Goal: Task Accomplishment & Management: Manage account settings

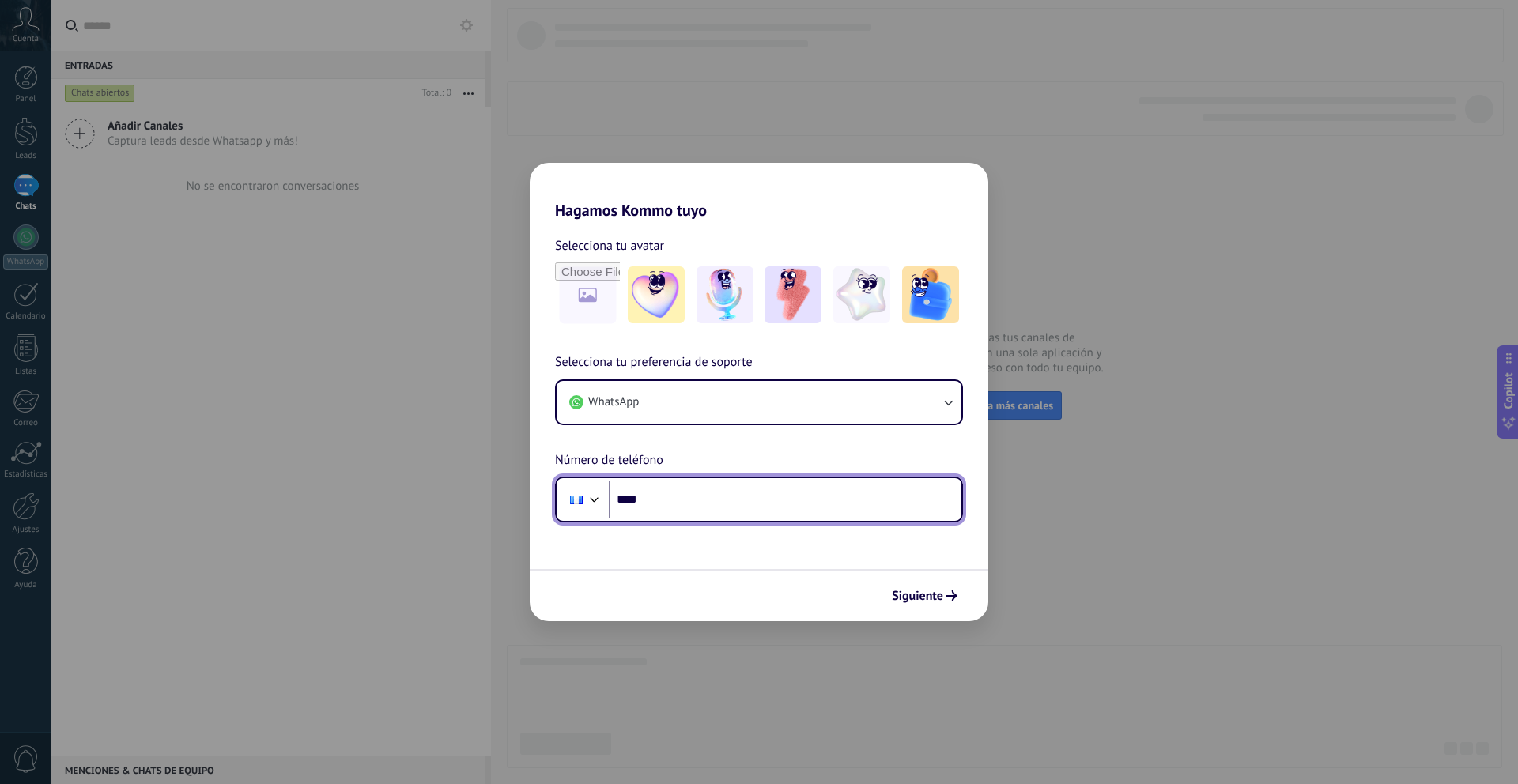
click at [704, 517] on input "****" at bounding box center [785, 499] width 353 height 36
type input "**********"
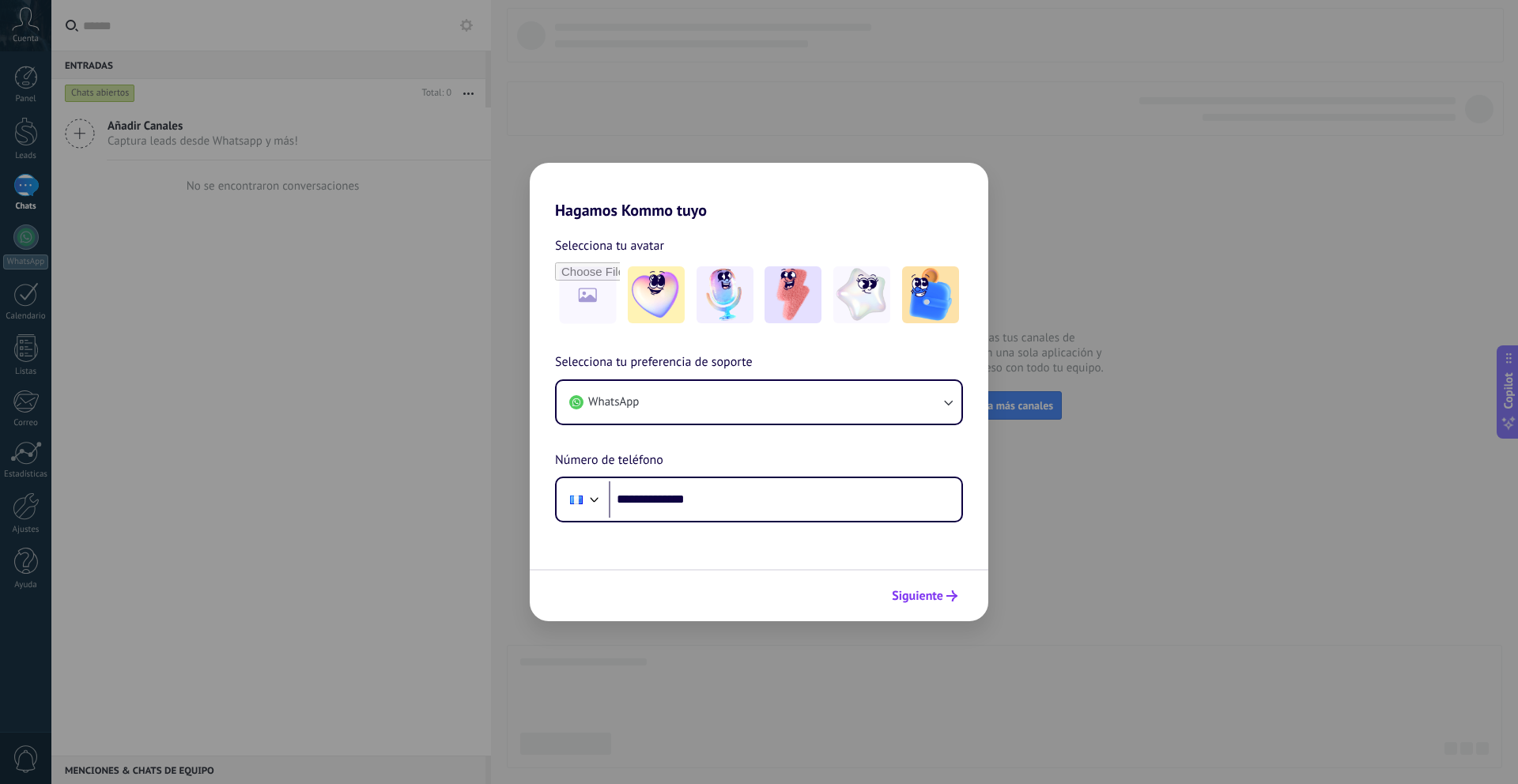
click at [936, 601] on span "Siguiente" at bounding box center [917, 596] width 51 height 11
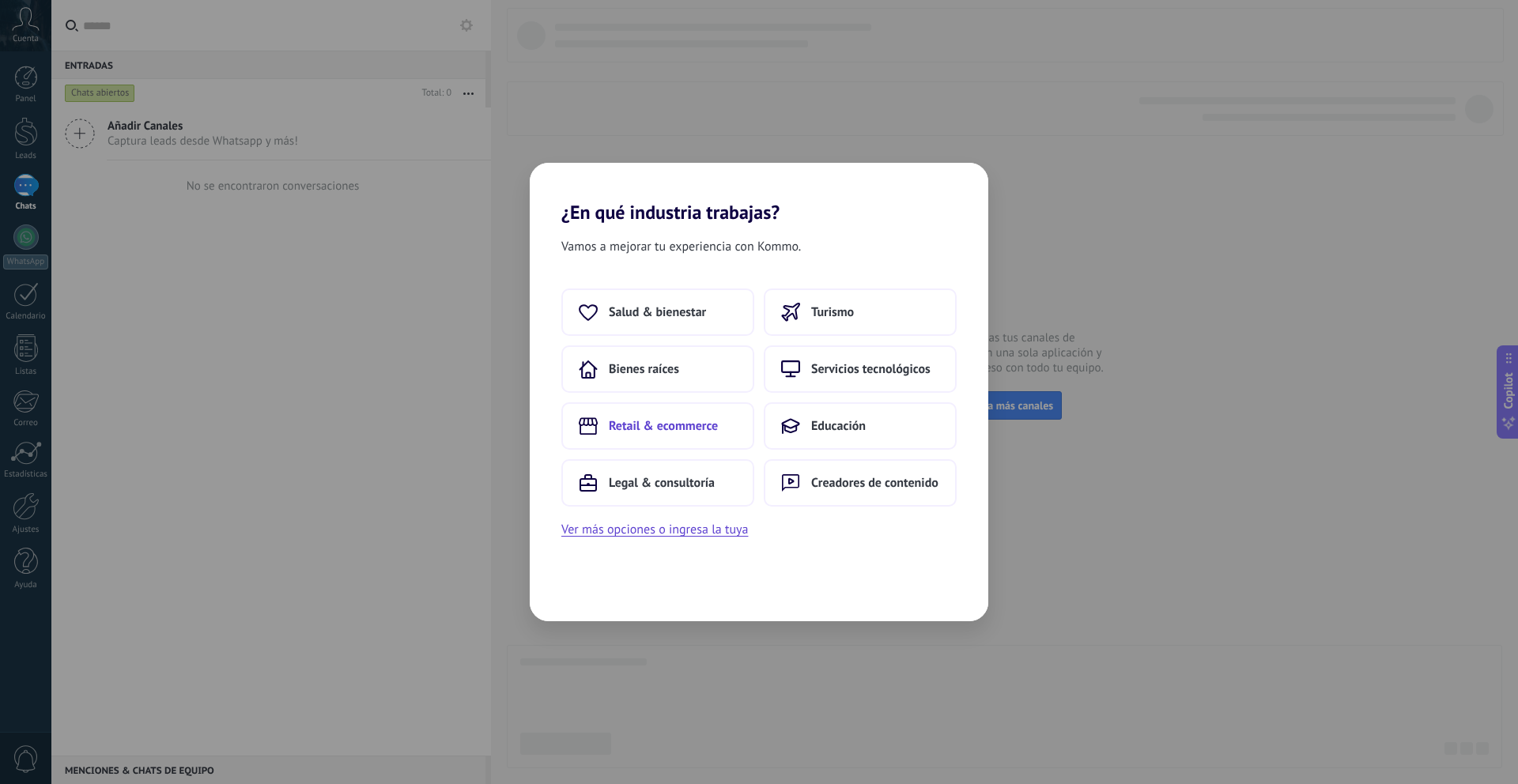
click at [673, 422] on span "Retail & ecommerce" at bounding box center [664, 426] width 109 height 16
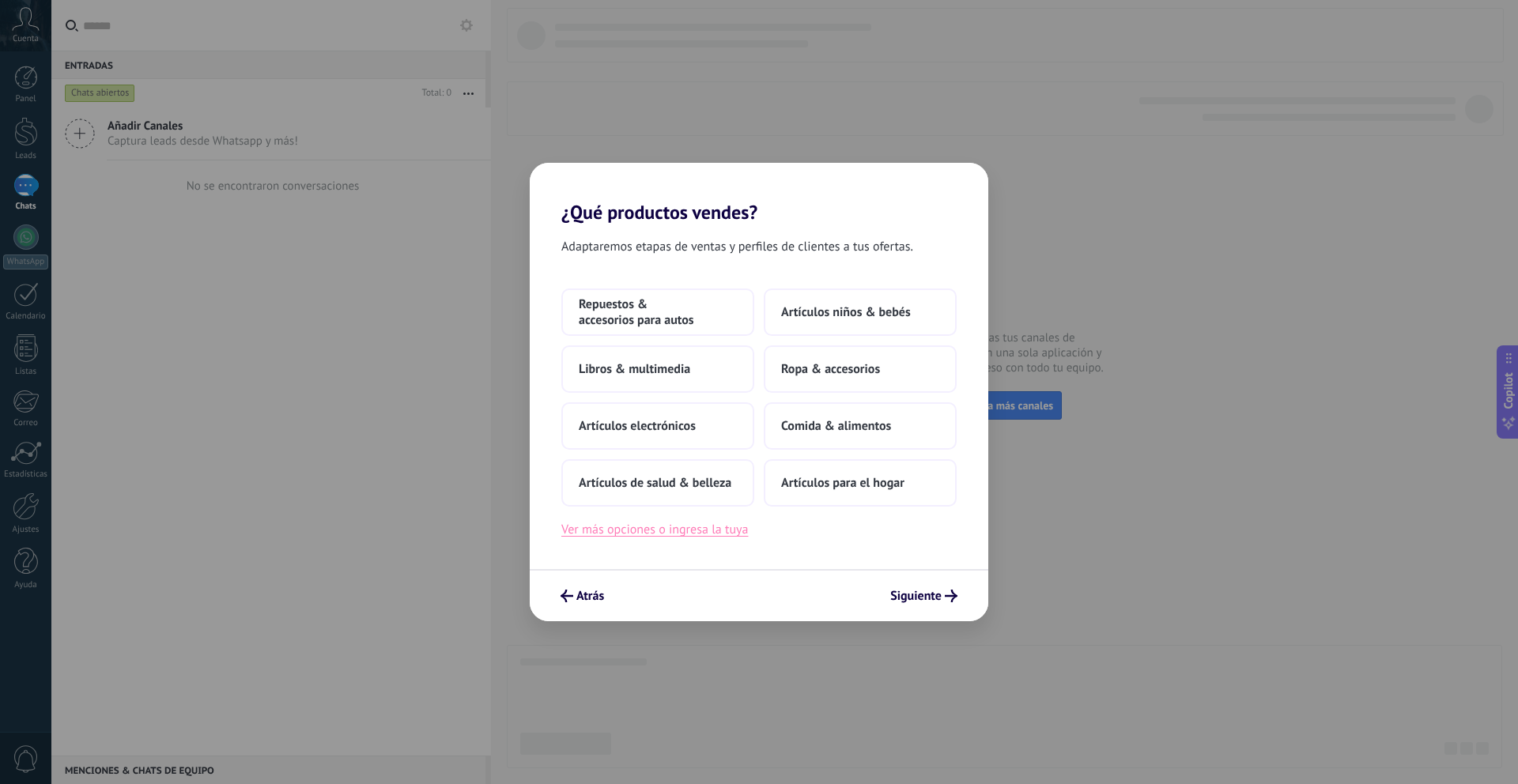
click at [700, 531] on button "Ver más opciones o ingresa la tuya" at bounding box center [655, 529] width 187 height 20
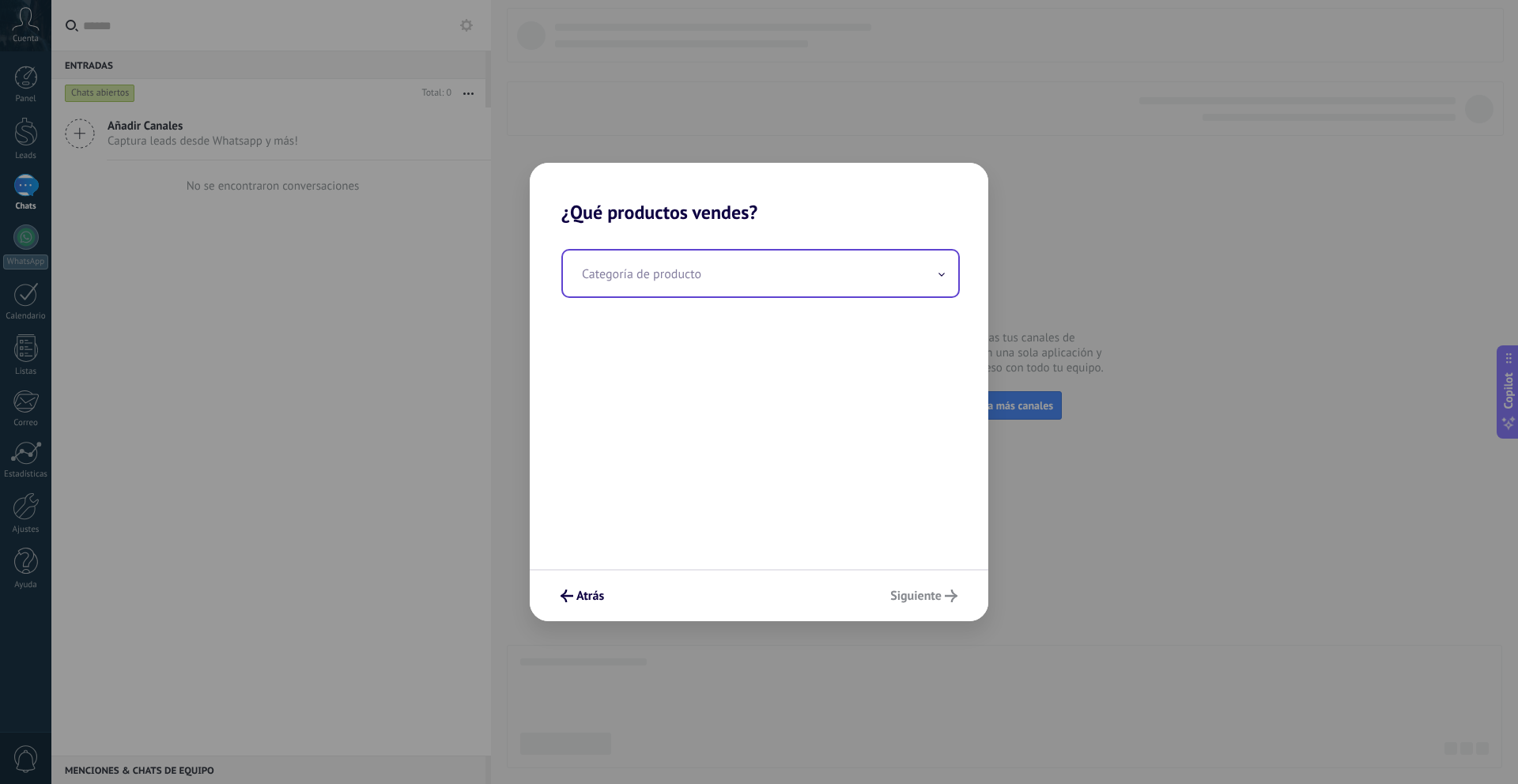
click at [759, 269] on input "text" at bounding box center [760, 274] width 395 height 46
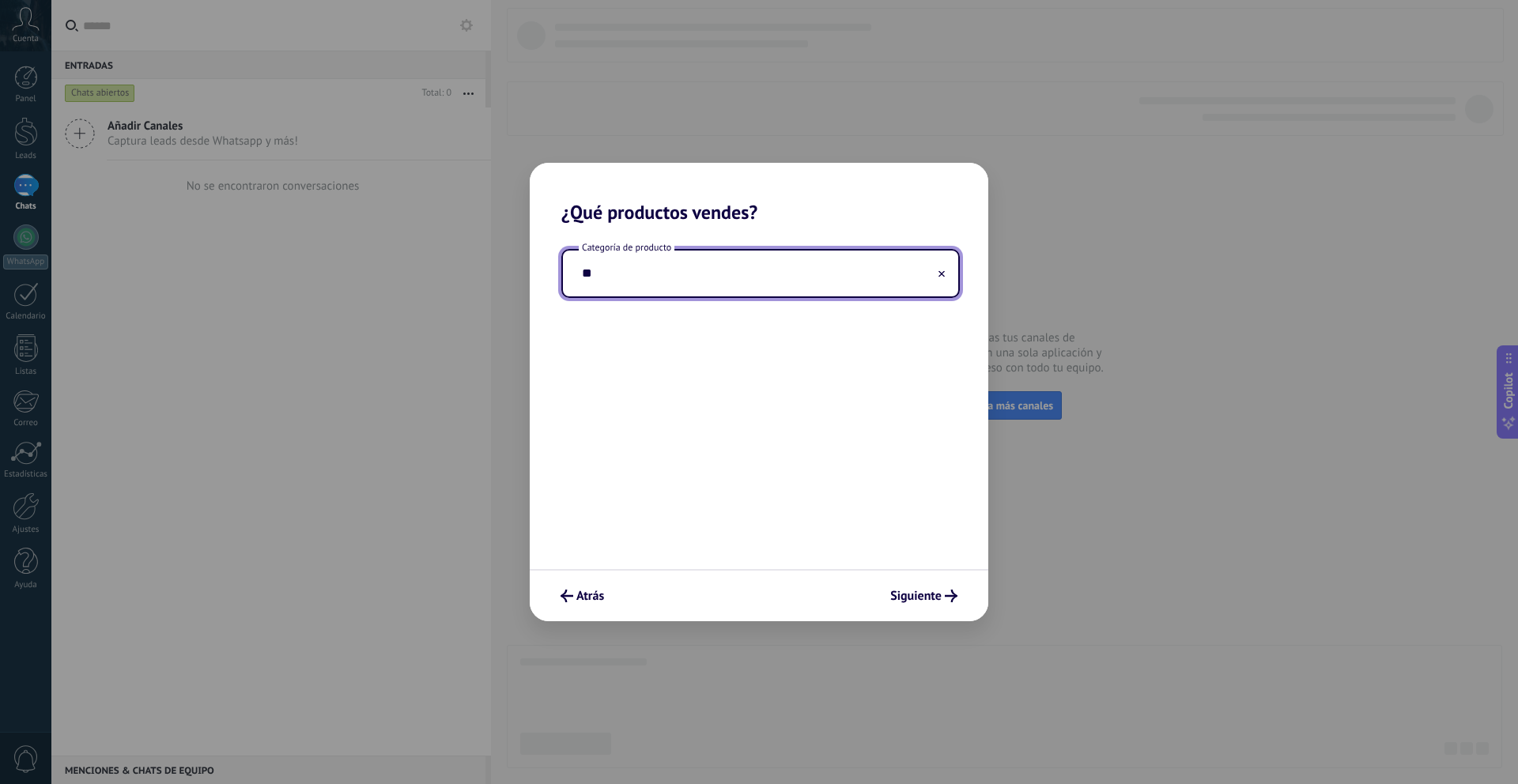
type input "*"
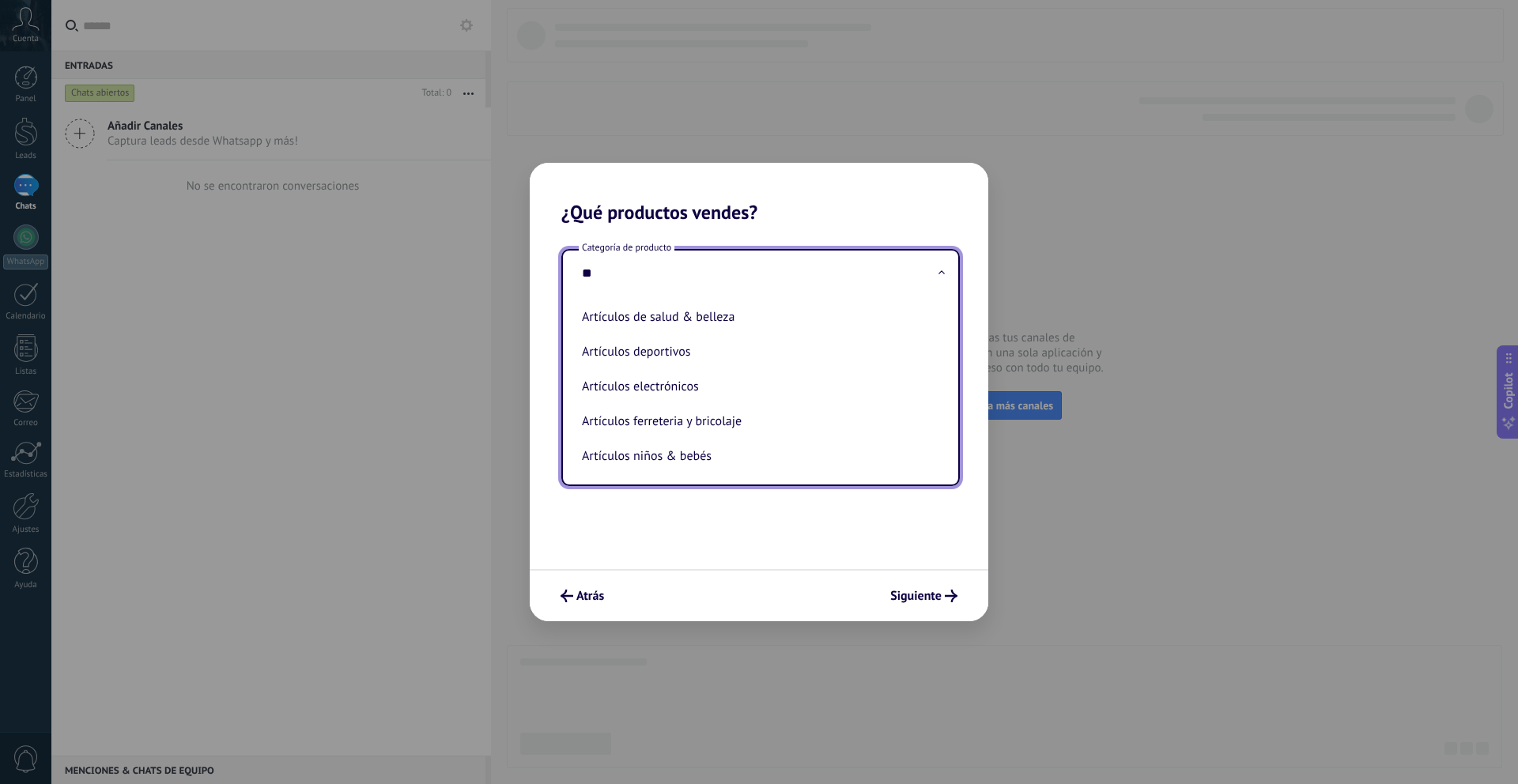
type input "*"
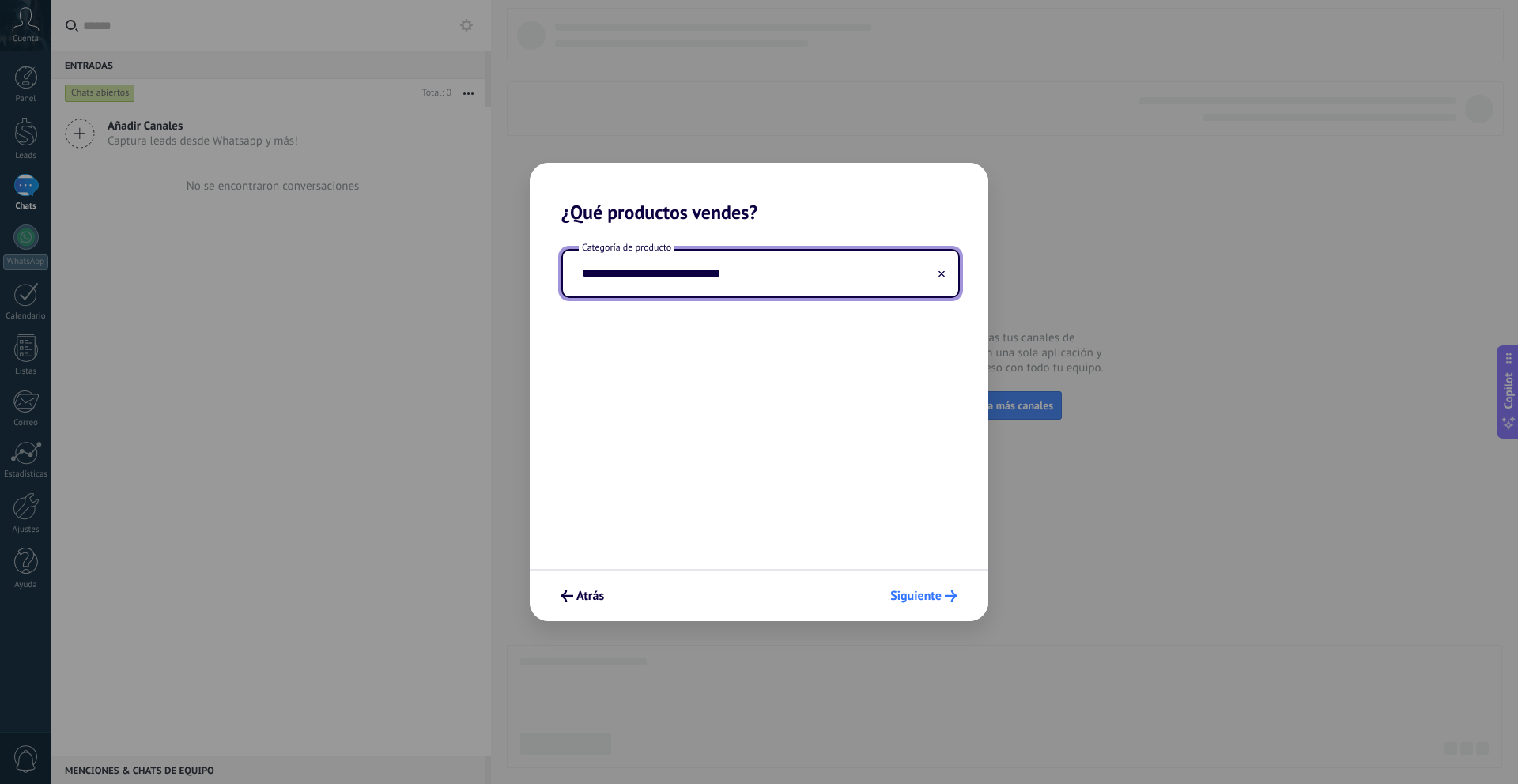
type input "**********"
click at [921, 590] on span "Siguiente" at bounding box center [916, 596] width 51 height 11
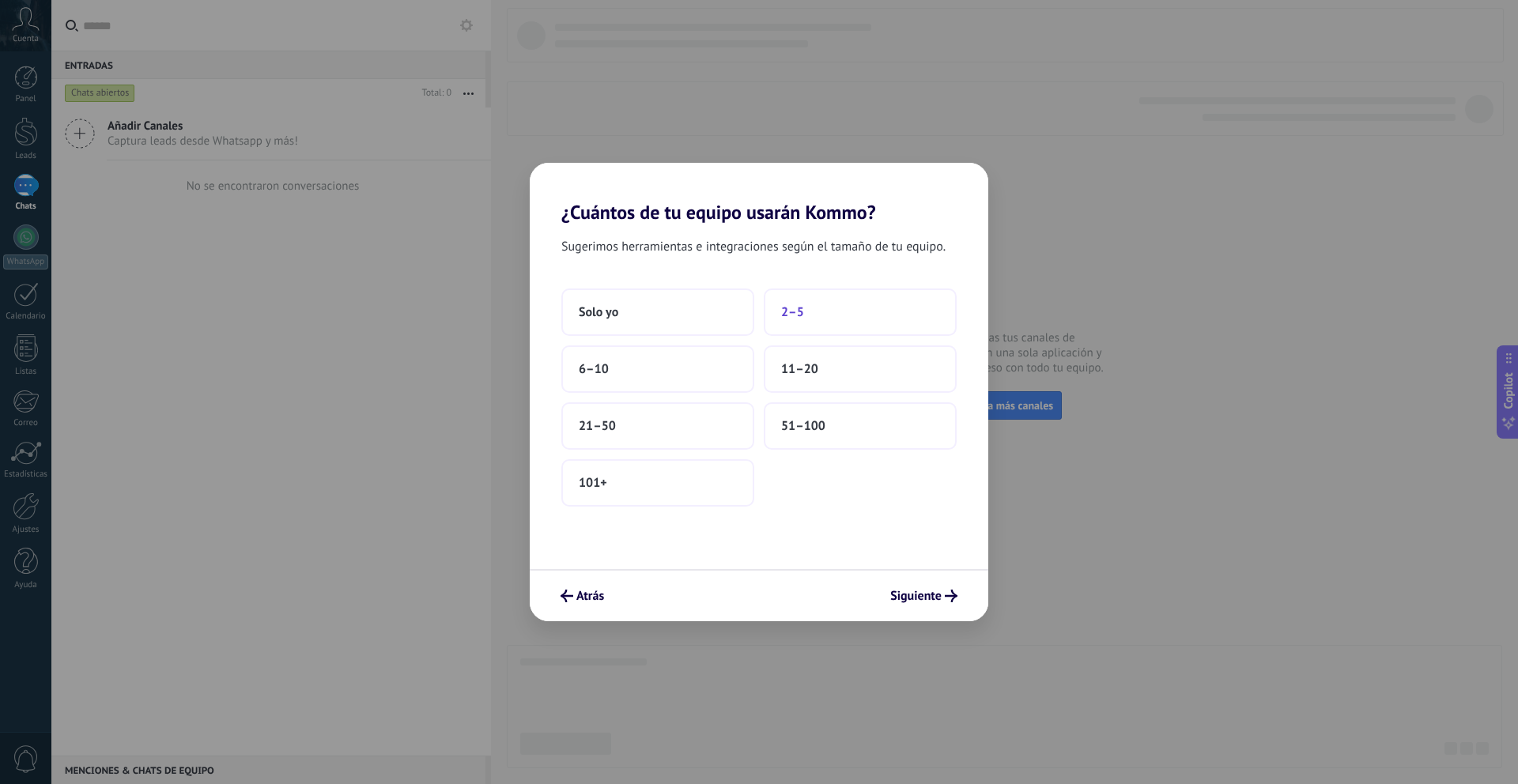
click at [825, 314] on button "2–5" at bounding box center [860, 312] width 193 height 48
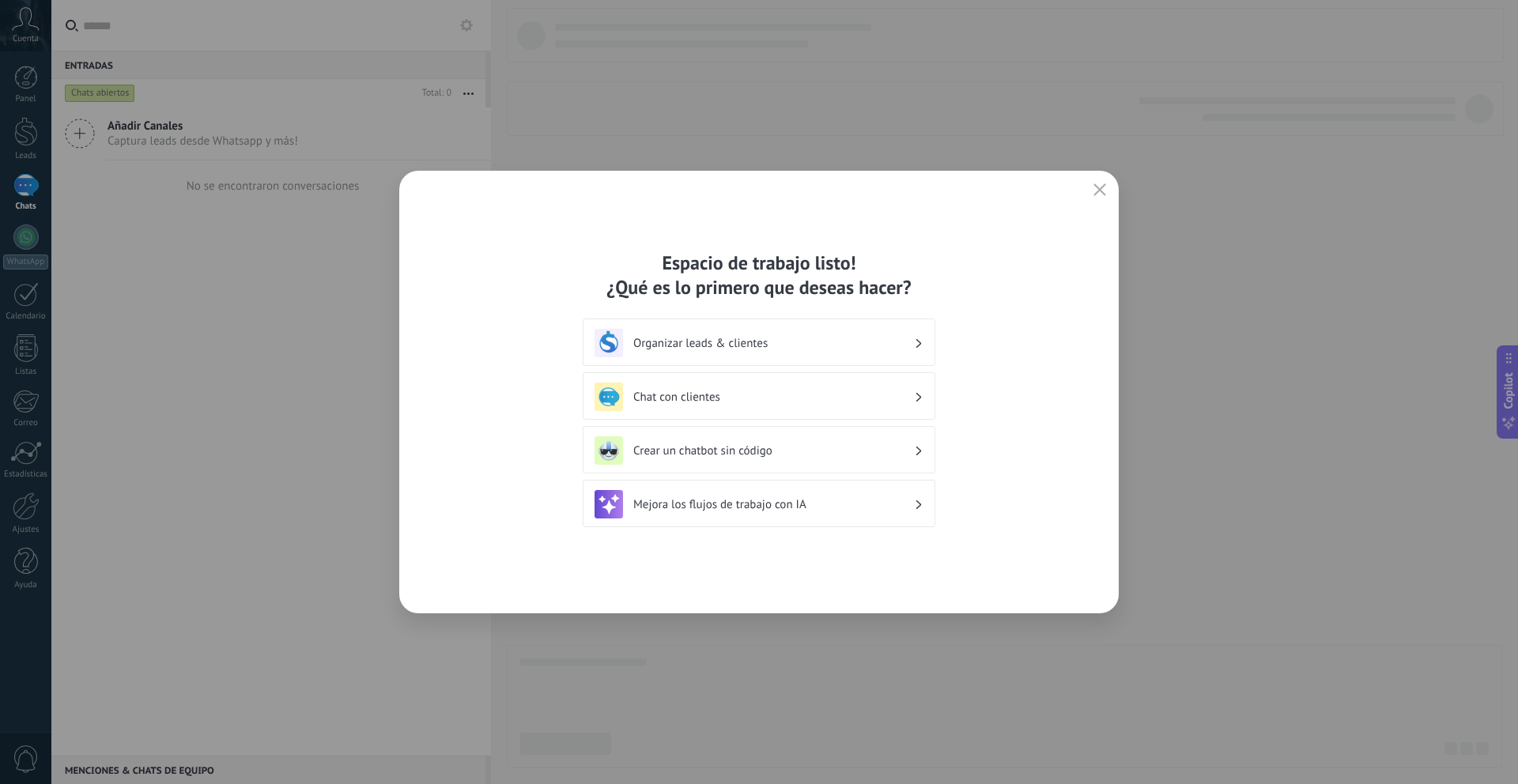
click at [847, 395] on h3 "Chat con clientes" at bounding box center [774, 397] width 281 height 15
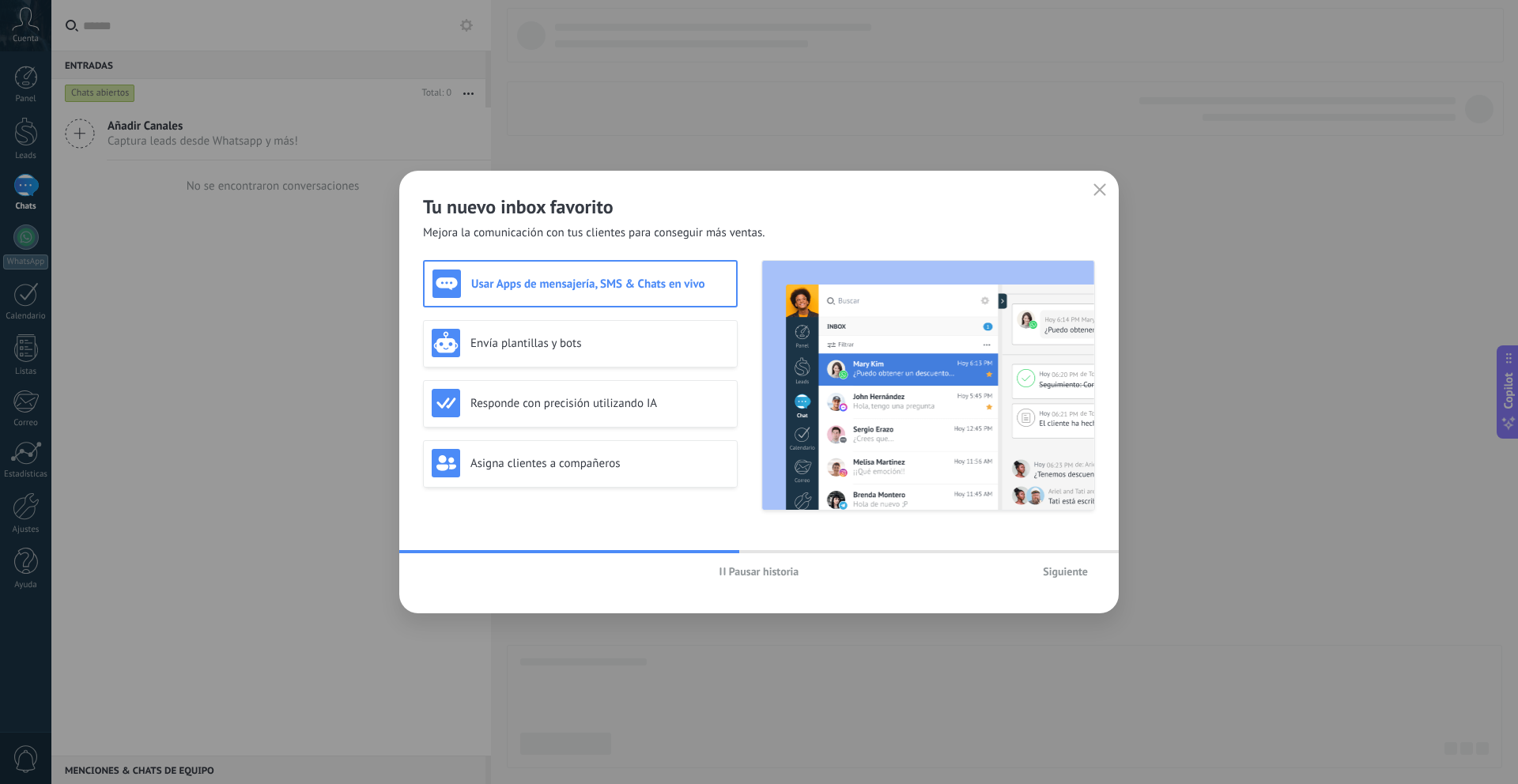
click at [1060, 579] on button "Siguiente" at bounding box center [1065, 571] width 59 height 24
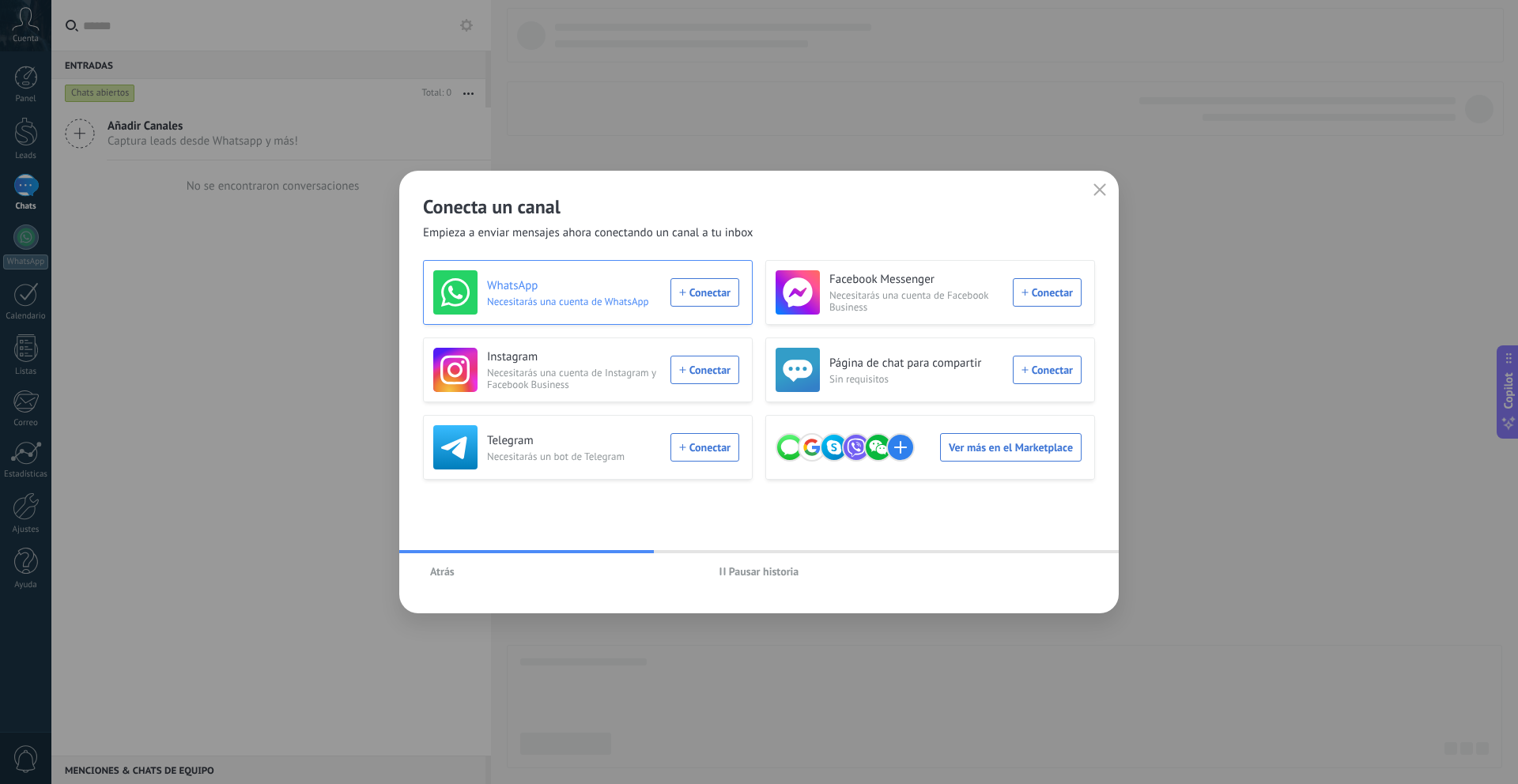
click at [706, 295] on div "WhatsApp Necesitarás una cuenta de WhatsApp Conectar" at bounding box center [586, 292] width 306 height 44
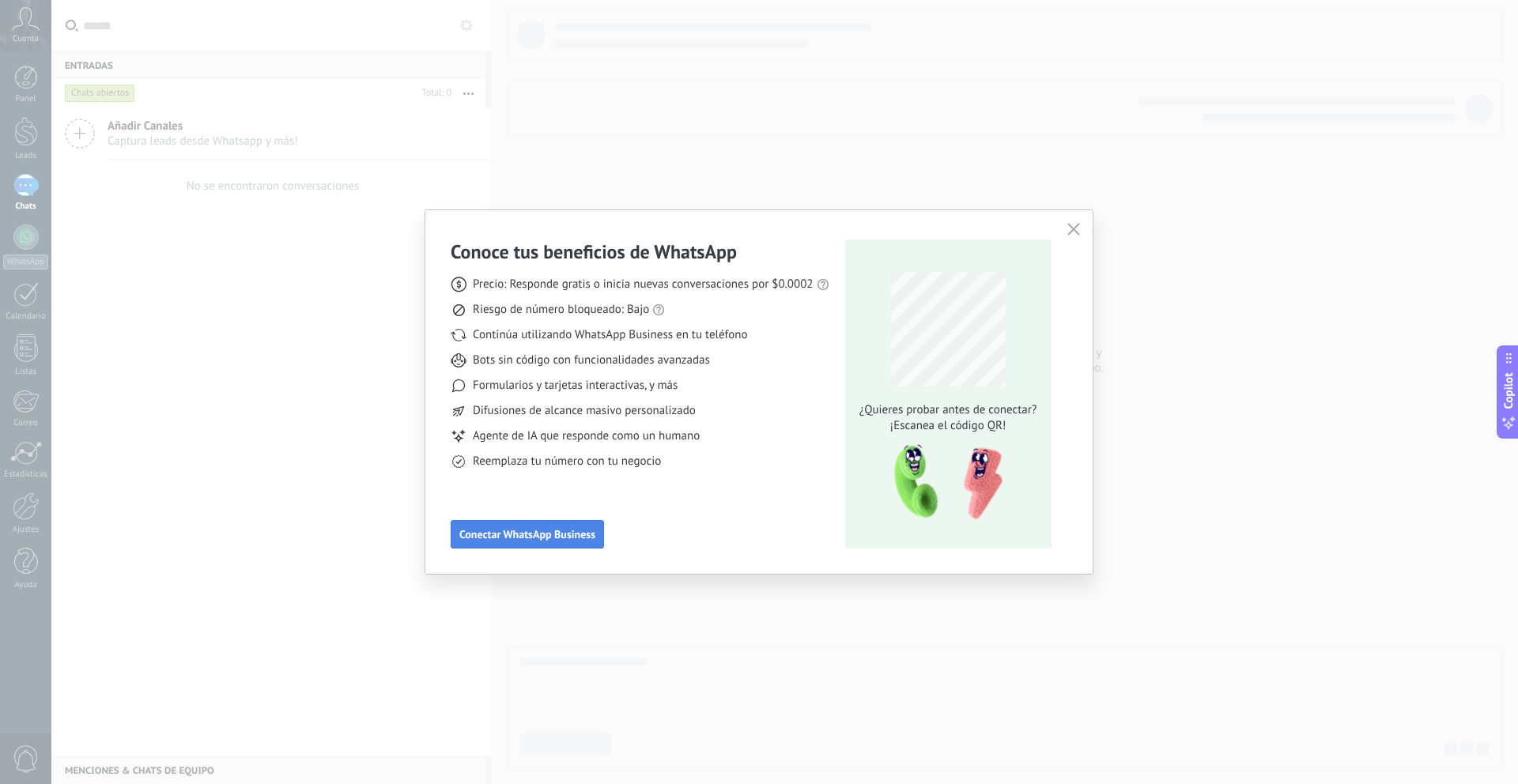
click at [554, 540] on span "Conectar WhatsApp Business" at bounding box center [527, 534] width 136 height 11
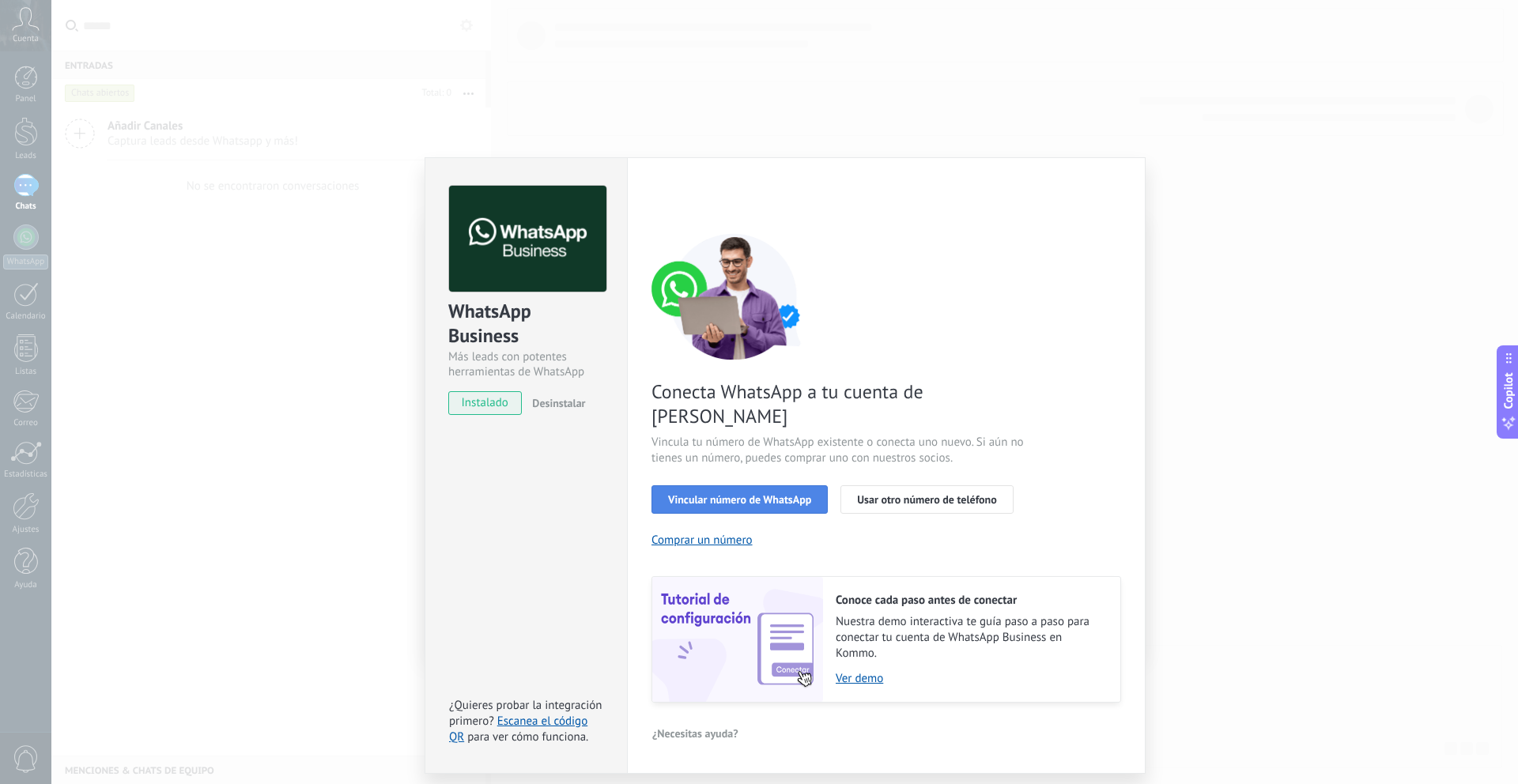
click at [753, 495] on span "Vincular número de WhatsApp" at bounding box center [739, 500] width 143 height 11
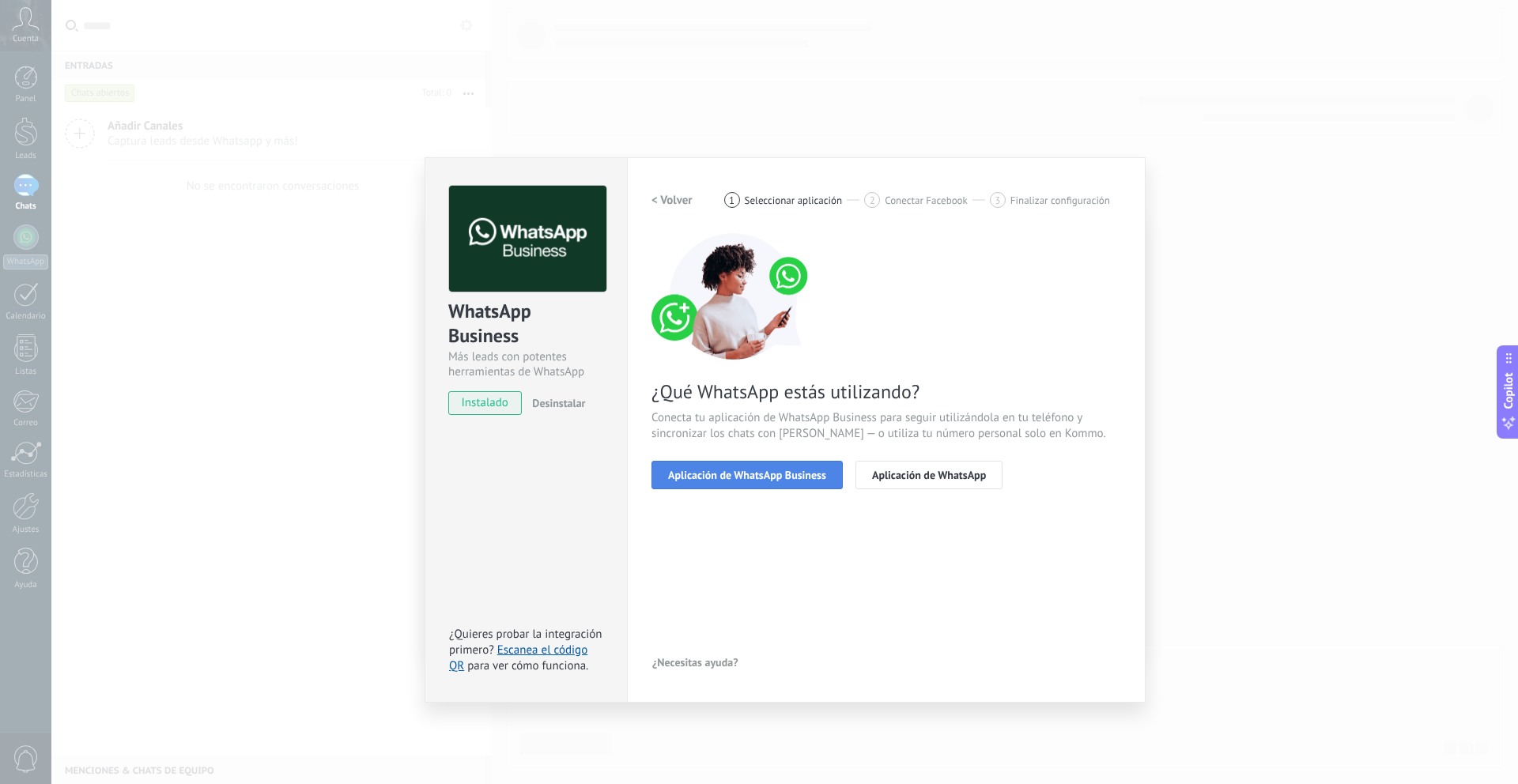
click at [779, 478] on span "Aplicación de WhatsApp Business" at bounding box center [747, 475] width 158 height 11
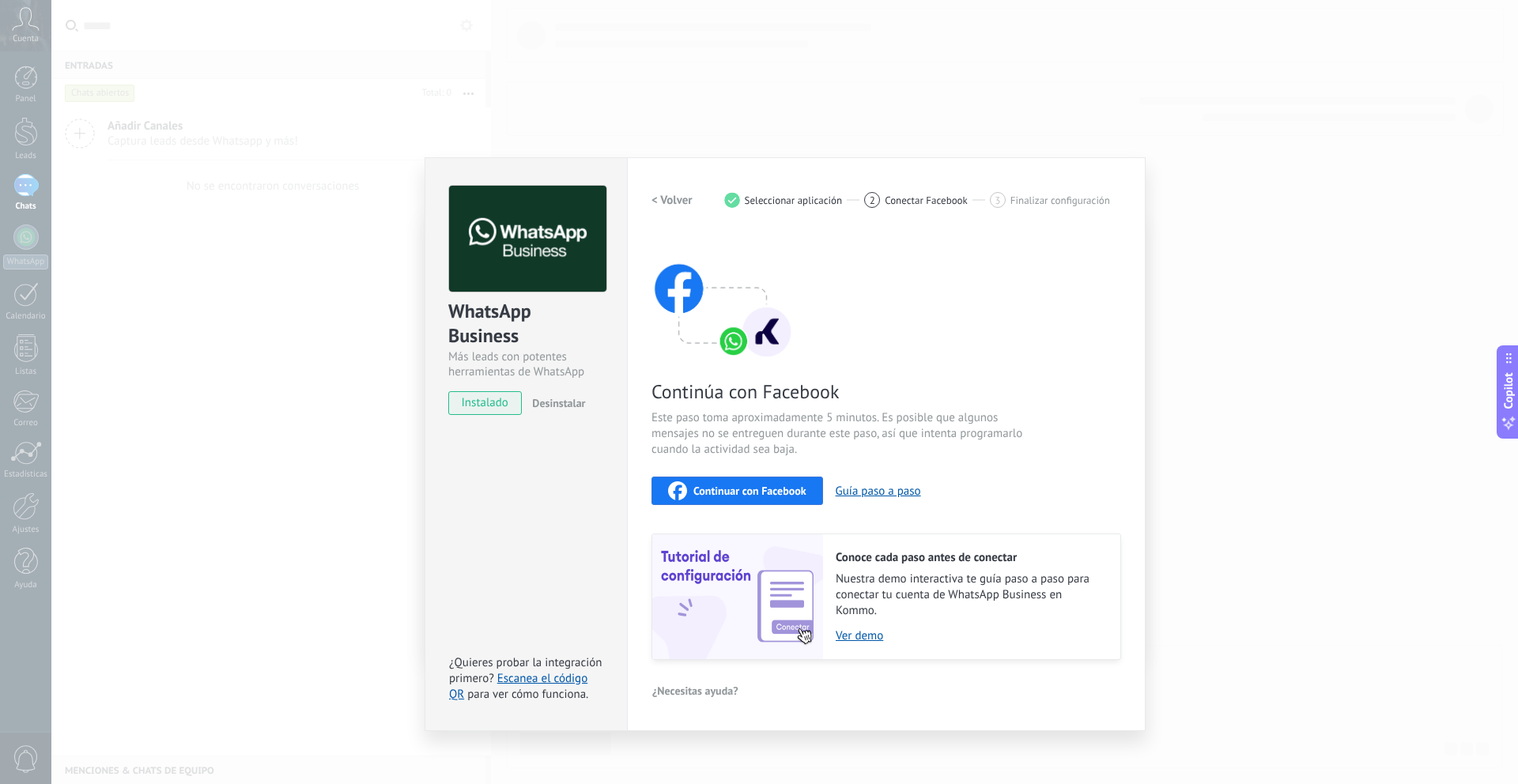
click at [755, 495] on span "Continuar con Facebook" at bounding box center [750, 491] width 113 height 11
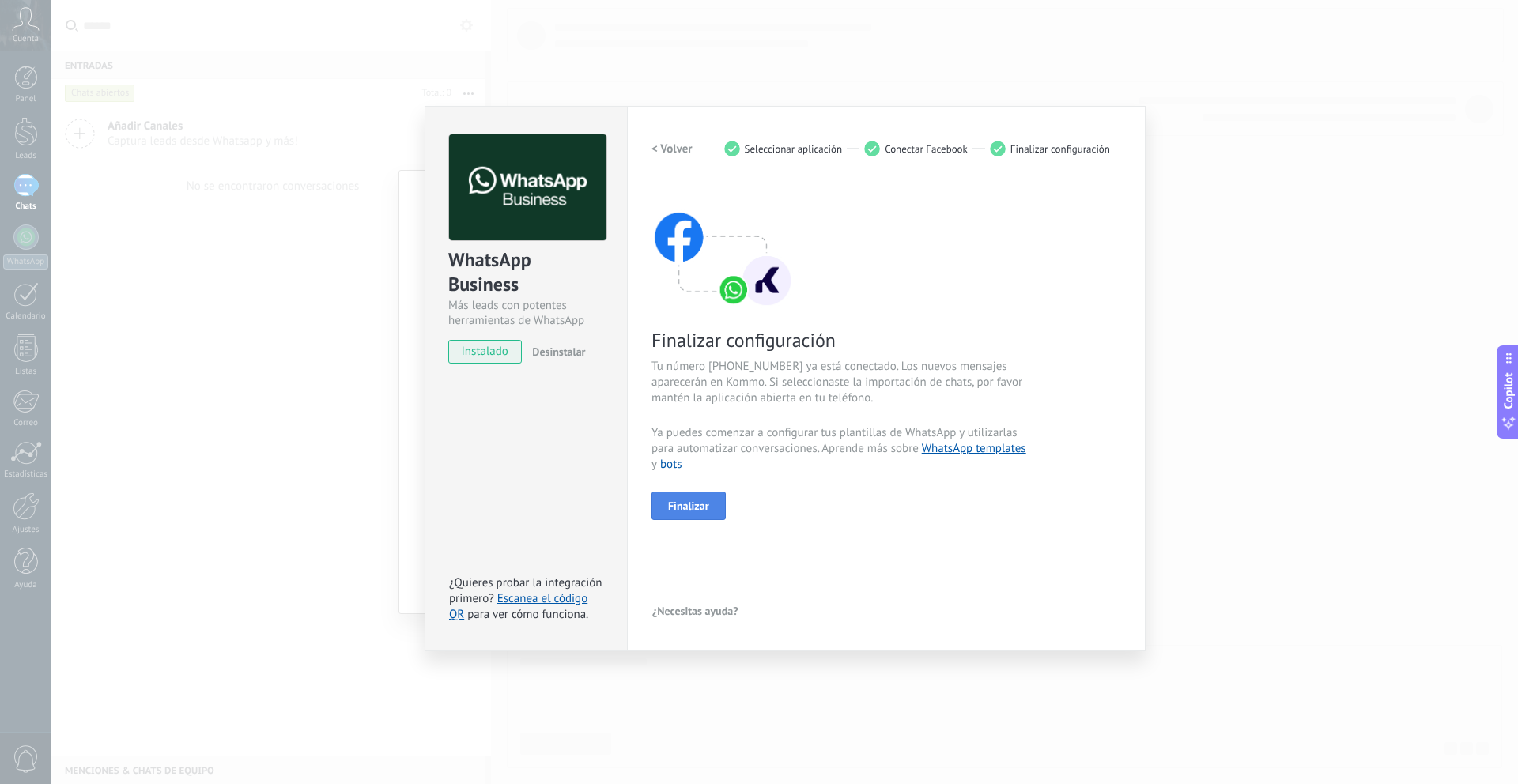
click at [707, 504] on span "Finalizar" at bounding box center [688, 506] width 41 height 11
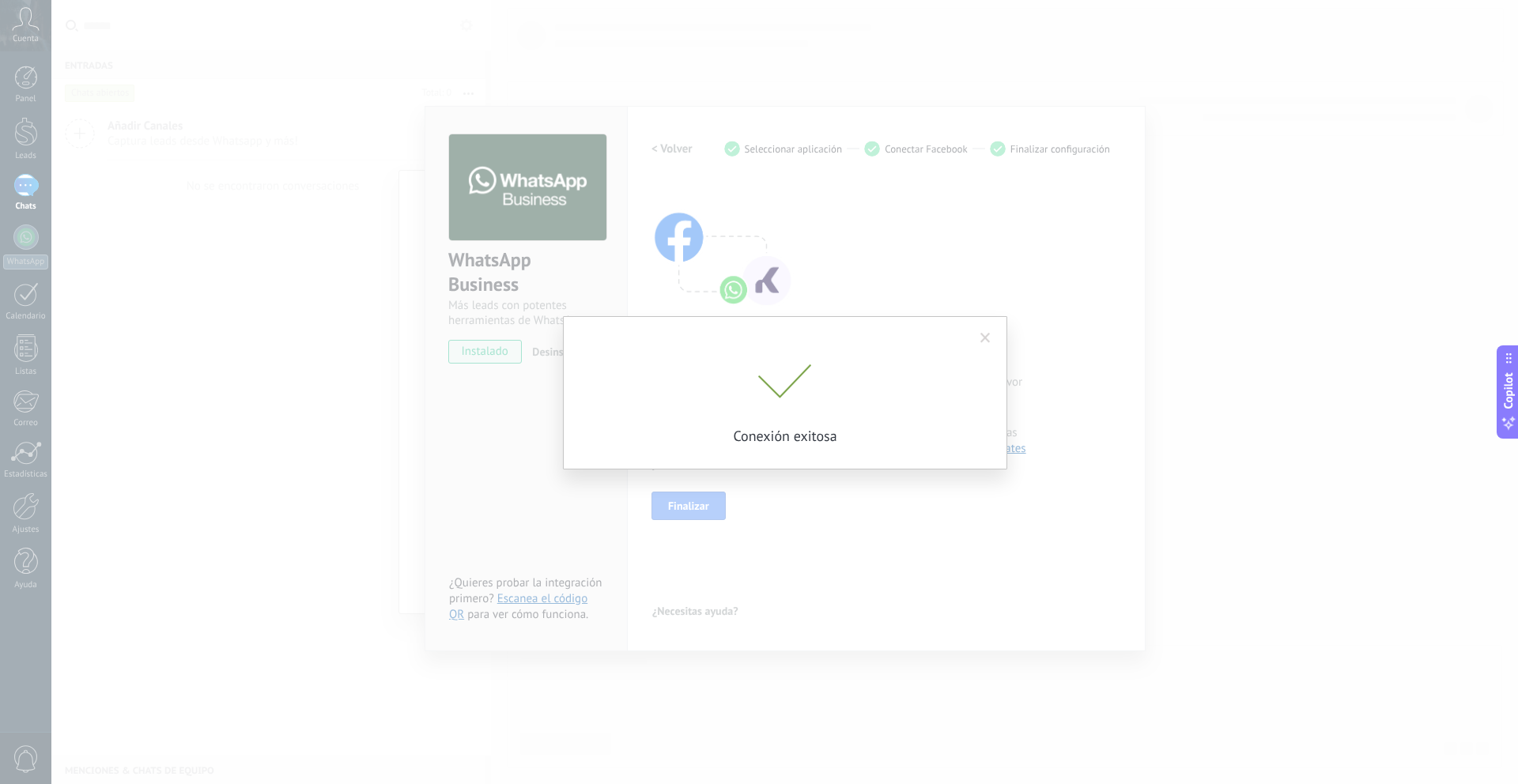
click at [985, 341] on span at bounding box center [986, 338] width 11 height 11
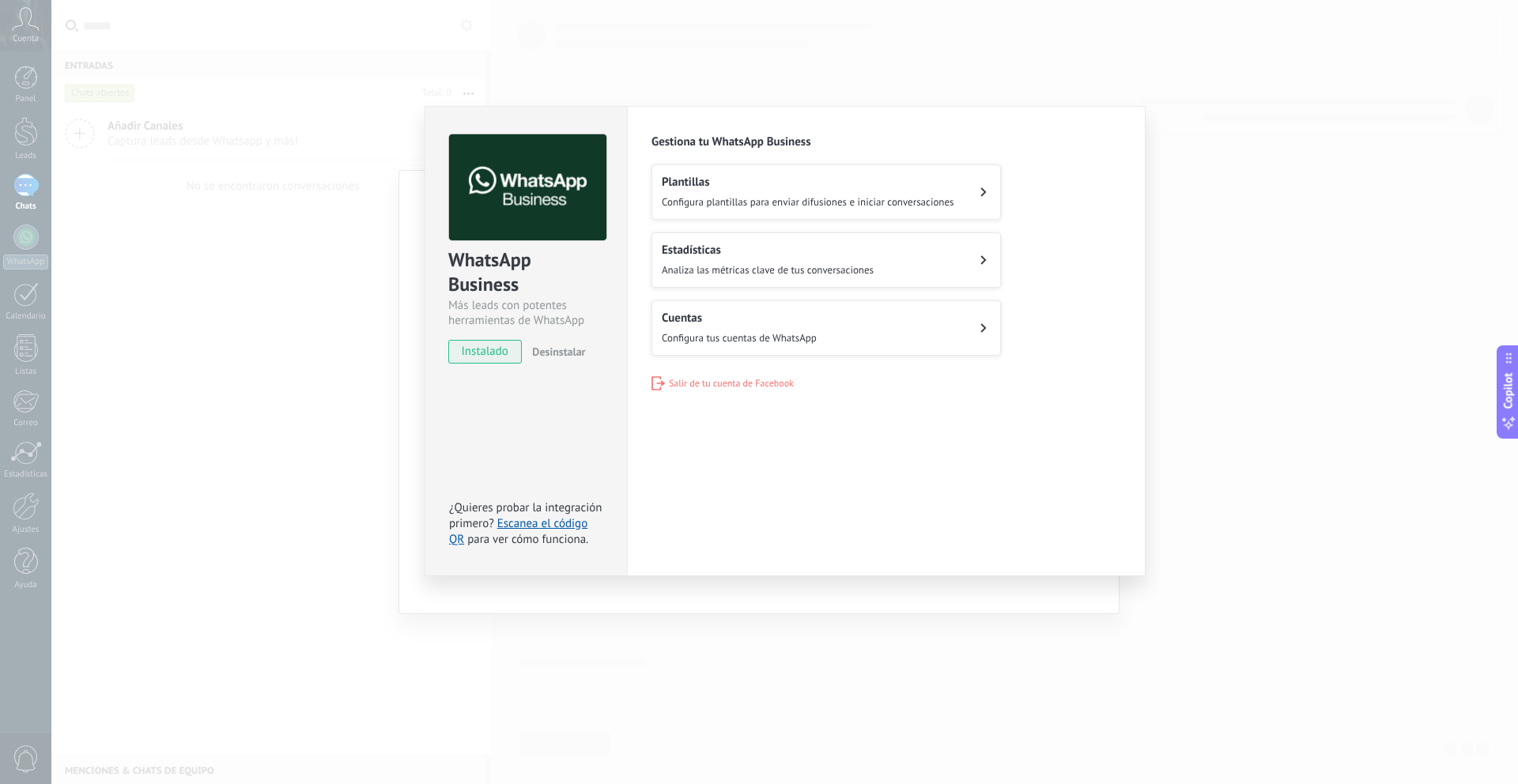
click at [972, 199] on button "Plantillas Configura plantillas para enviar difusiones e iniciar conversaciones" at bounding box center [825, 192] width 349 height 55
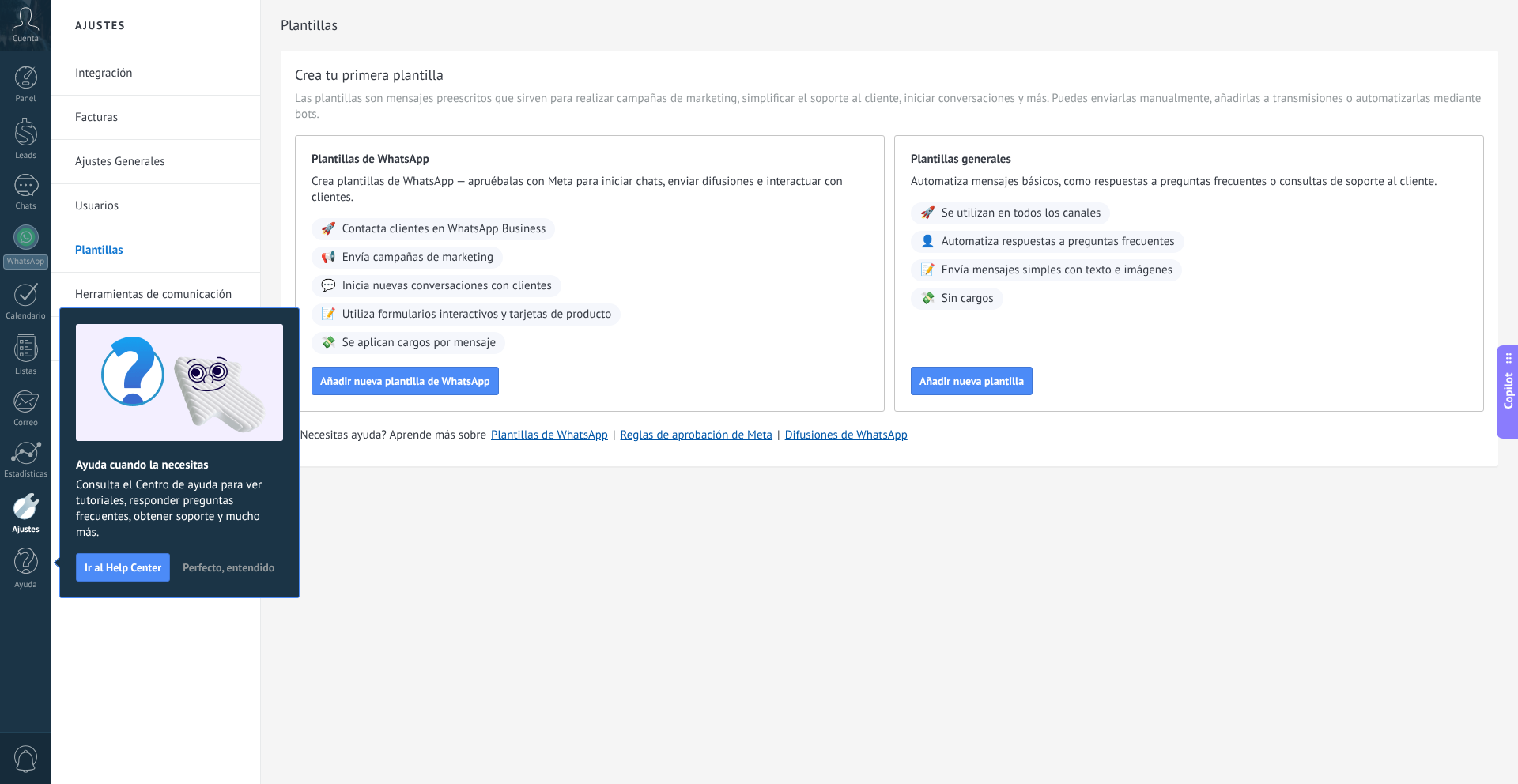
click at [492, 561] on div "Ajustes Integración Facturas Ajustes Generales Usuarios Plantillas Herramientas…" at bounding box center [784, 392] width 1467 height 784
click at [356, 614] on div "Ajustes Integración Facturas Ajustes Generales Usuarios Plantillas Herramientas…" at bounding box center [784, 392] width 1467 height 784
click at [254, 572] on span "Perfecto, entendido" at bounding box center [229, 568] width 92 height 11
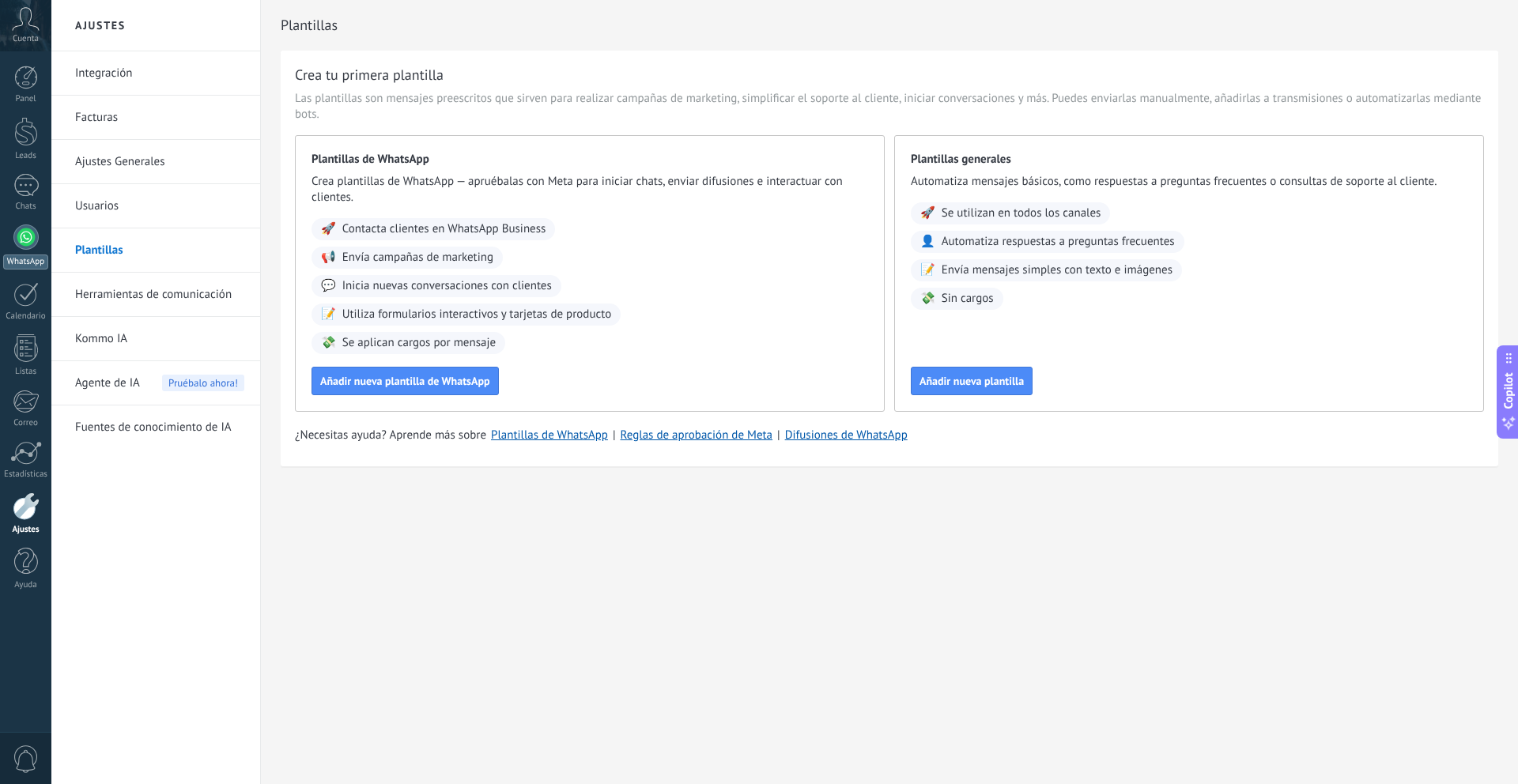
click at [35, 245] on link "WhatsApp" at bounding box center [26, 246] width 51 height 45
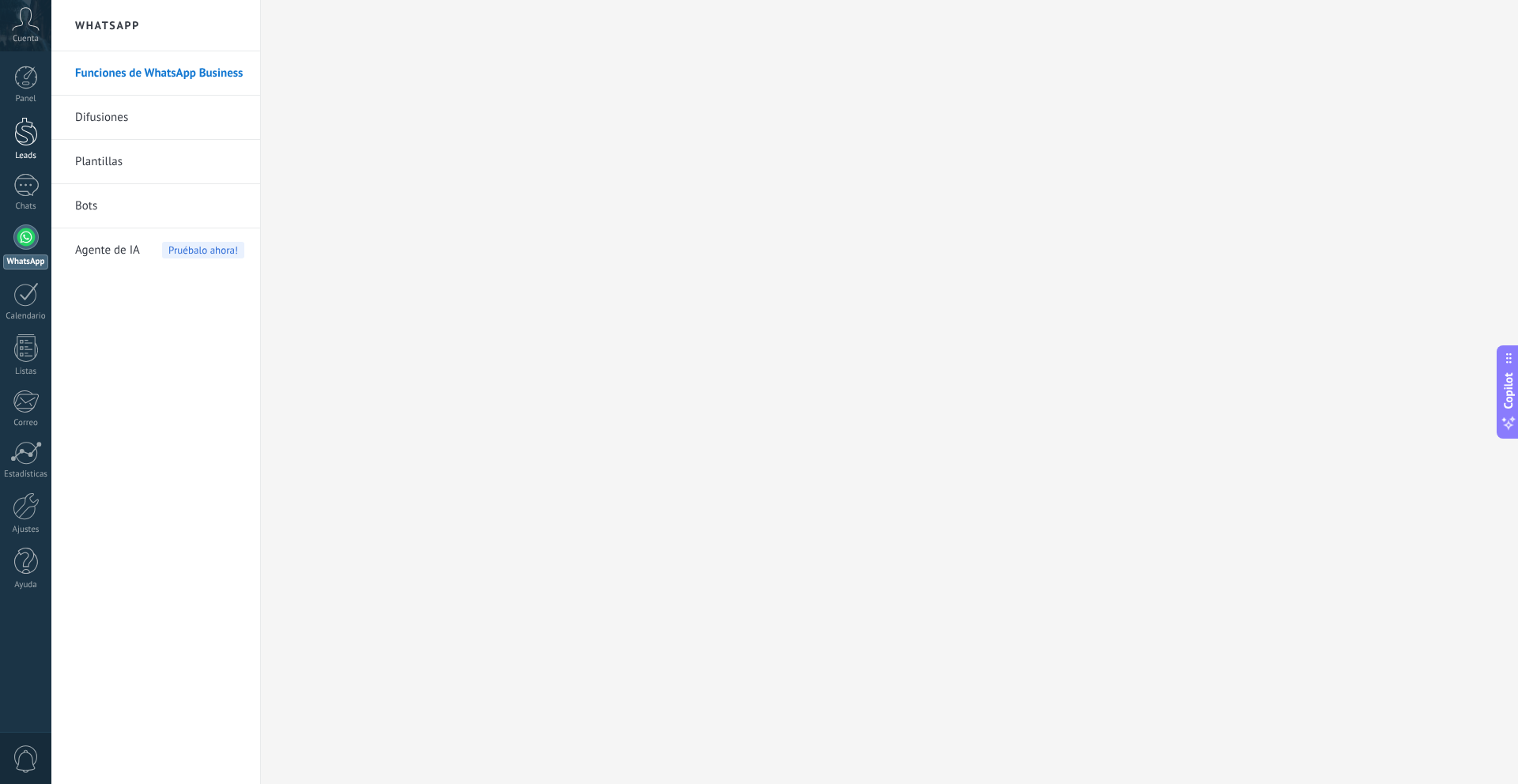
click at [24, 139] on div at bounding box center [26, 131] width 24 height 29
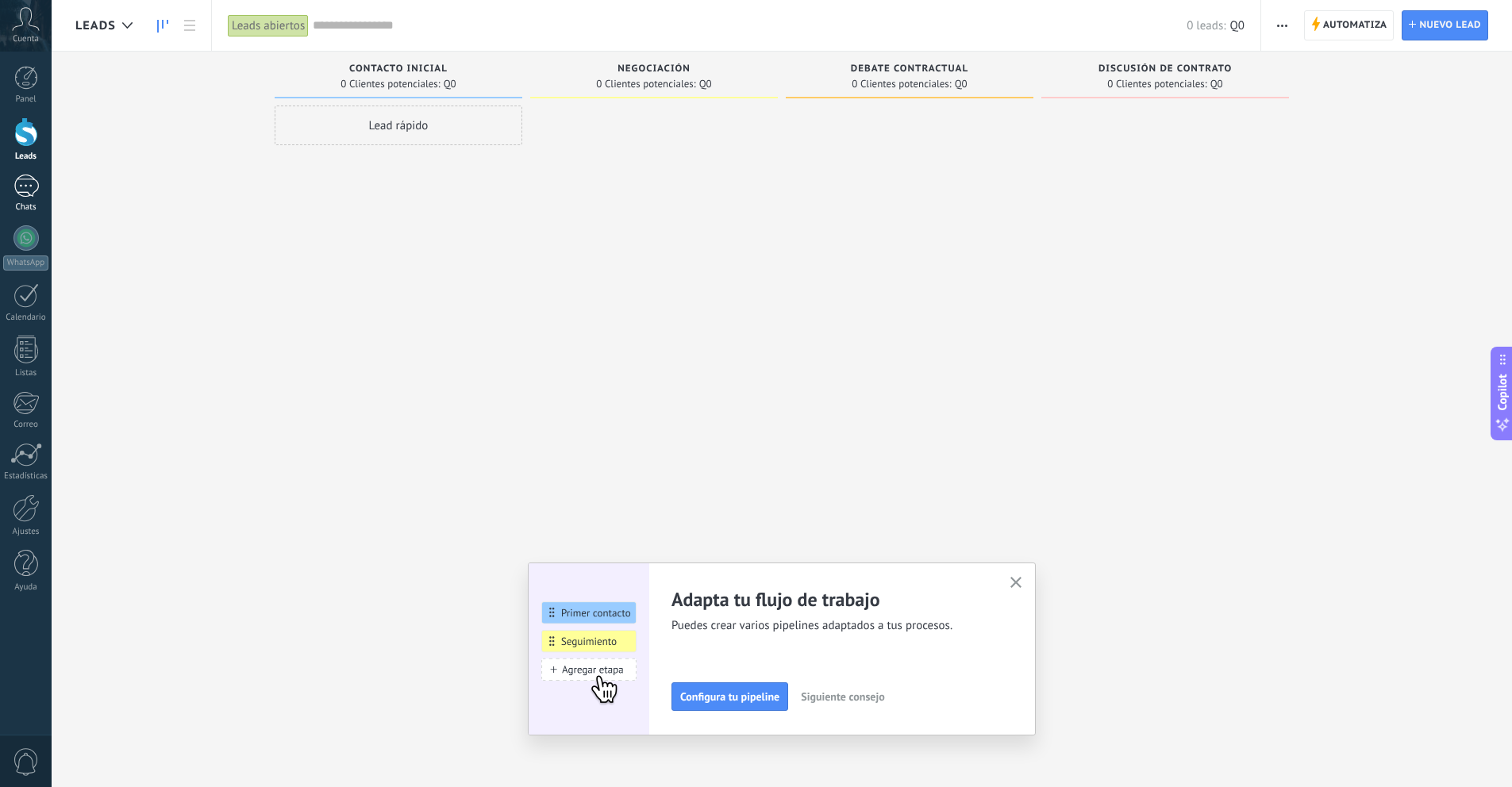
click at [28, 196] on div at bounding box center [26, 186] width 26 height 23
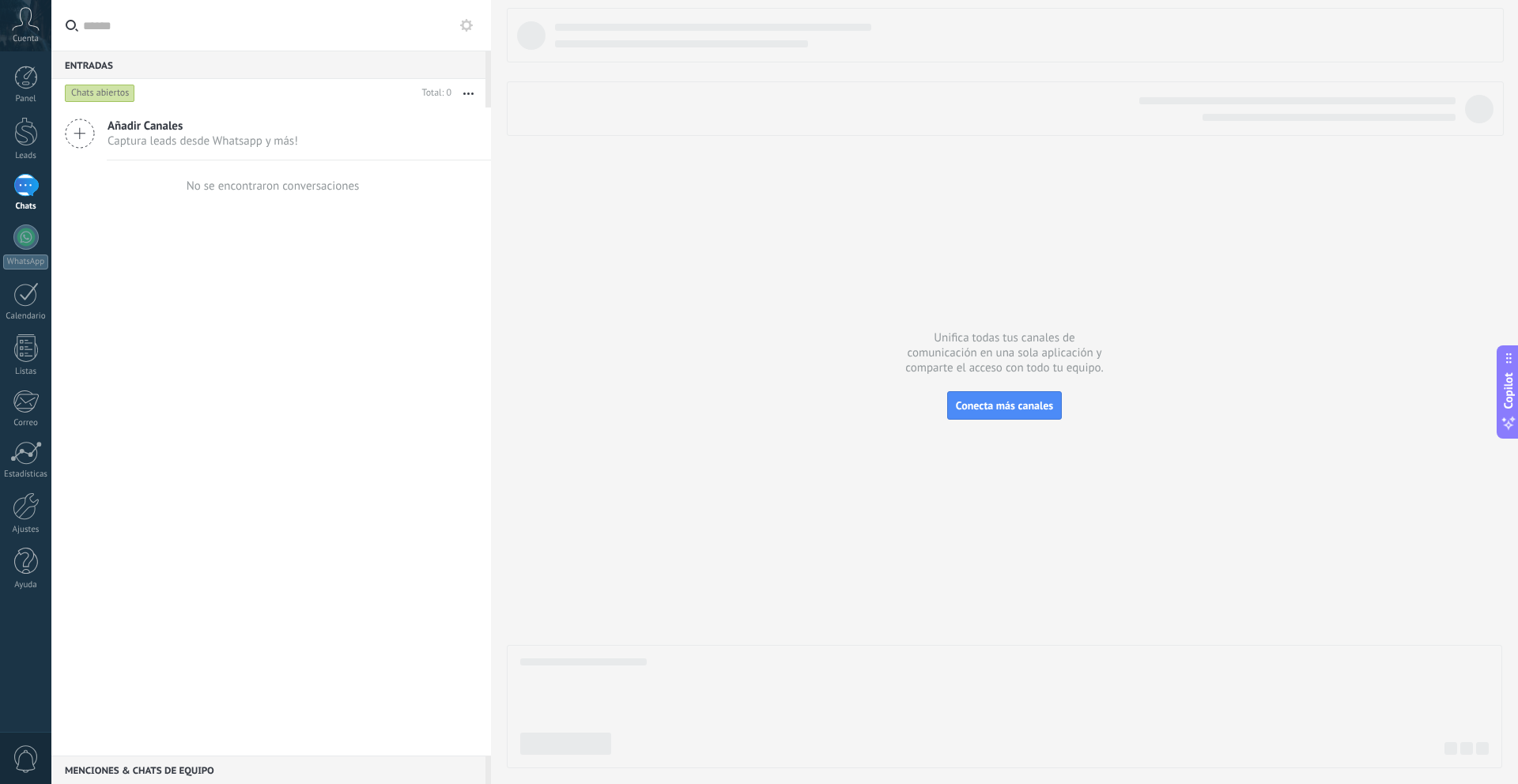
click at [26, 35] on span "Cuenta" at bounding box center [26, 40] width 26 height 11
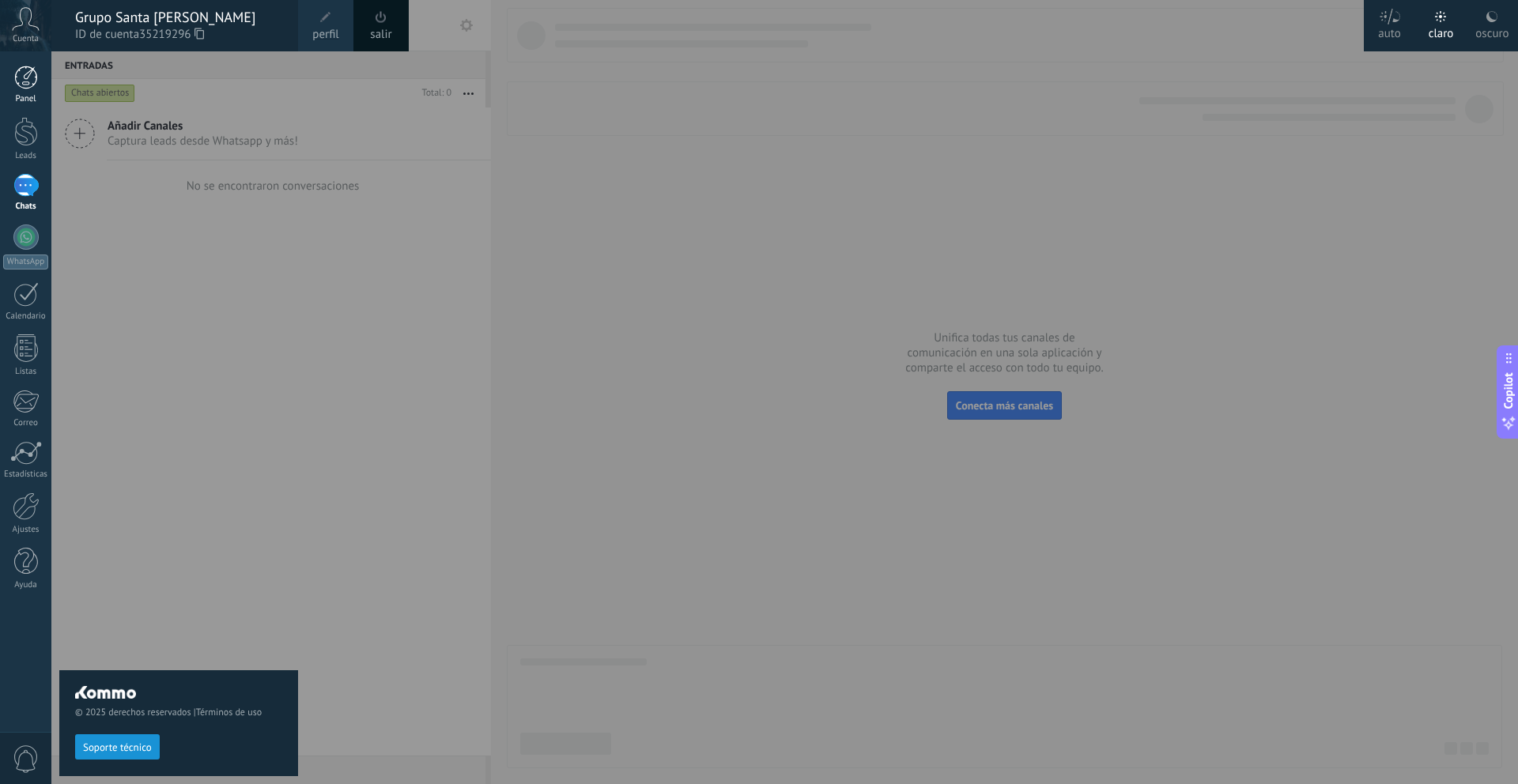
click at [24, 77] on div at bounding box center [26, 77] width 24 height 24
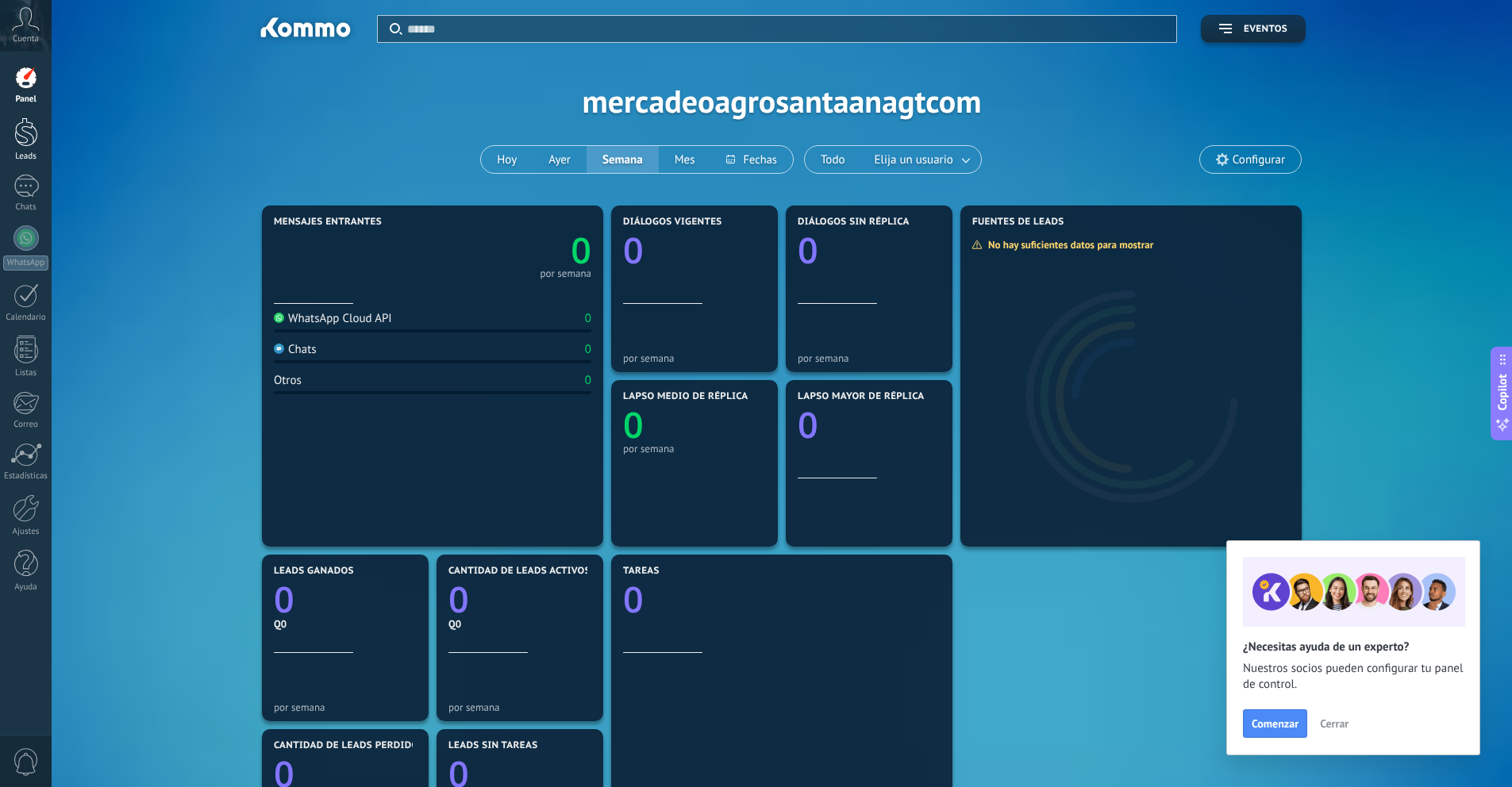
click at [35, 137] on div at bounding box center [26, 132] width 24 height 29
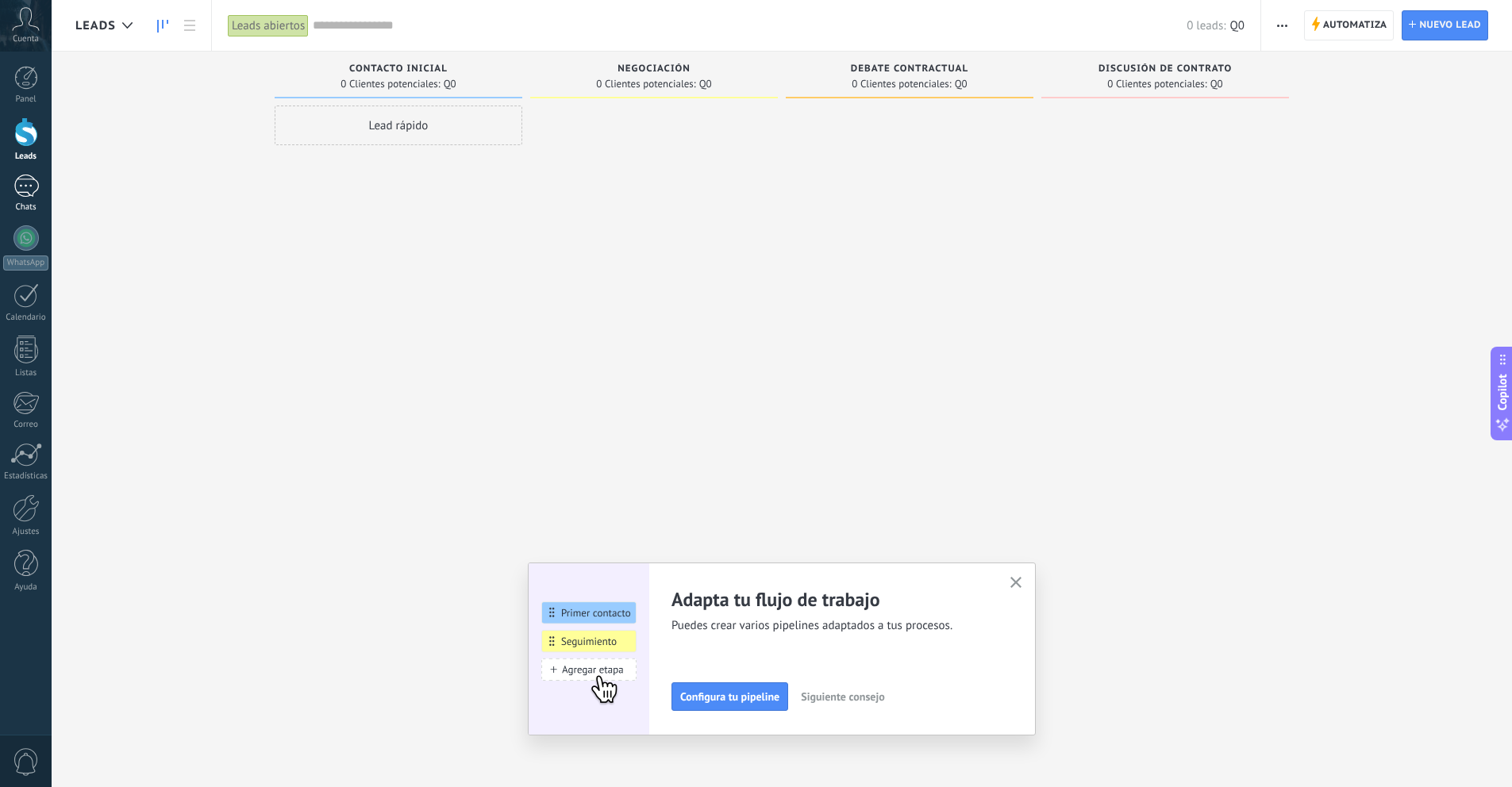
click at [30, 187] on div at bounding box center [26, 186] width 26 height 23
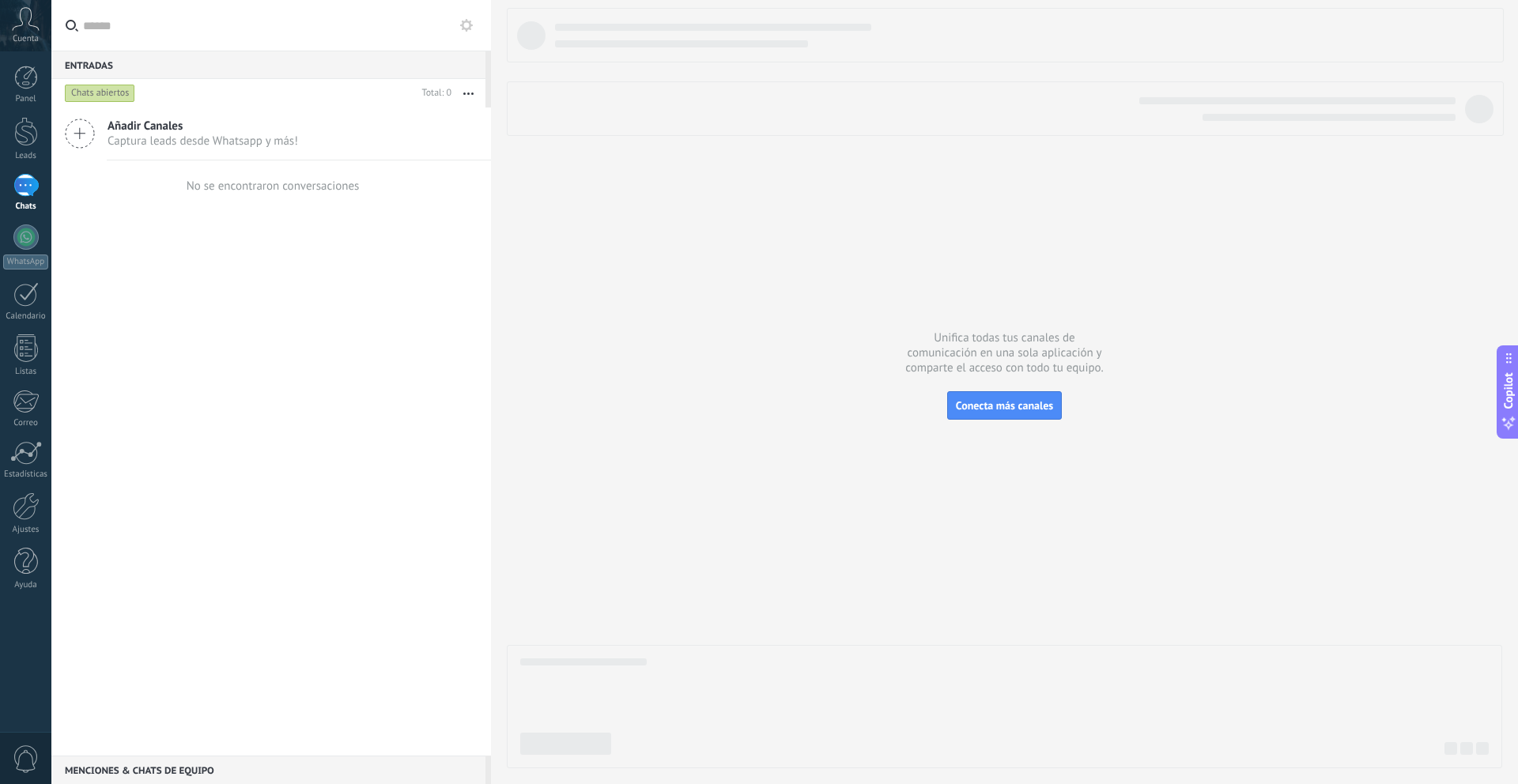
click at [140, 136] on span "Captura leads desde Whatsapp y más!" at bounding box center [202, 141] width 191 height 15
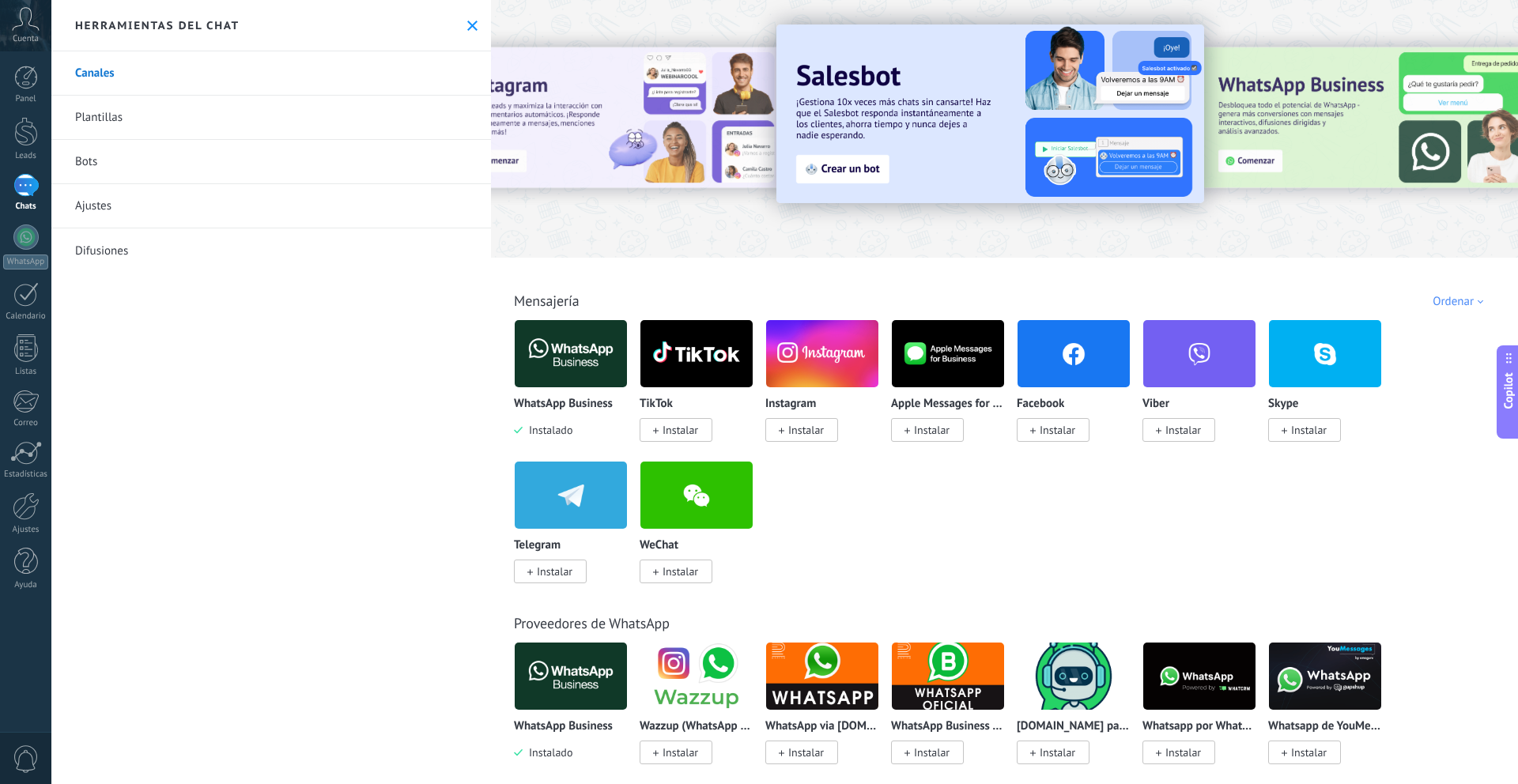
click at [471, 26] on icon at bounding box center [473, 26] width 11 height 11
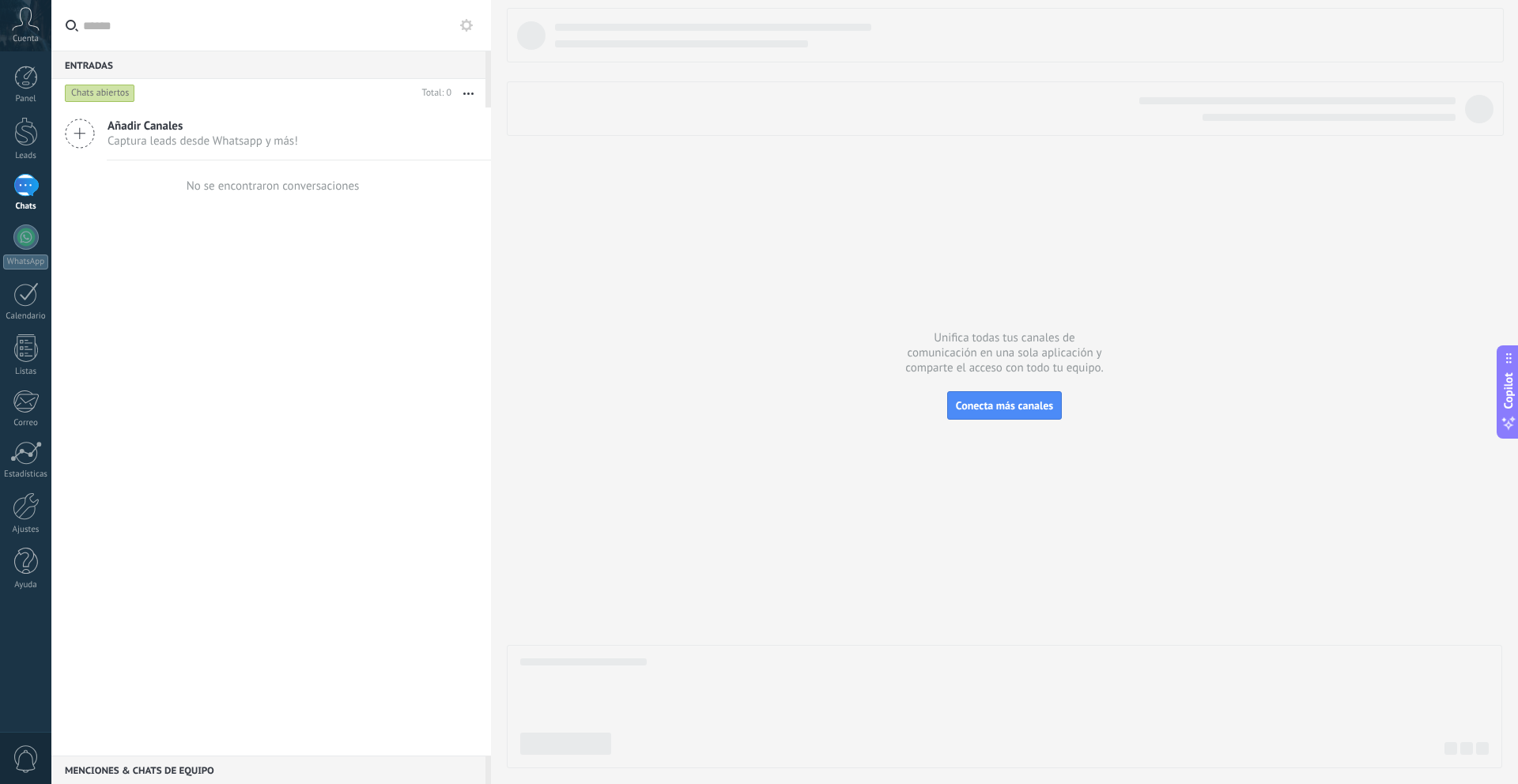
click at [463, 36] on input "text" at bounding box center [280, 25] width 395 height 50
click at [466, 26] on icon at bounding box center [466, 26] width 12 height 12
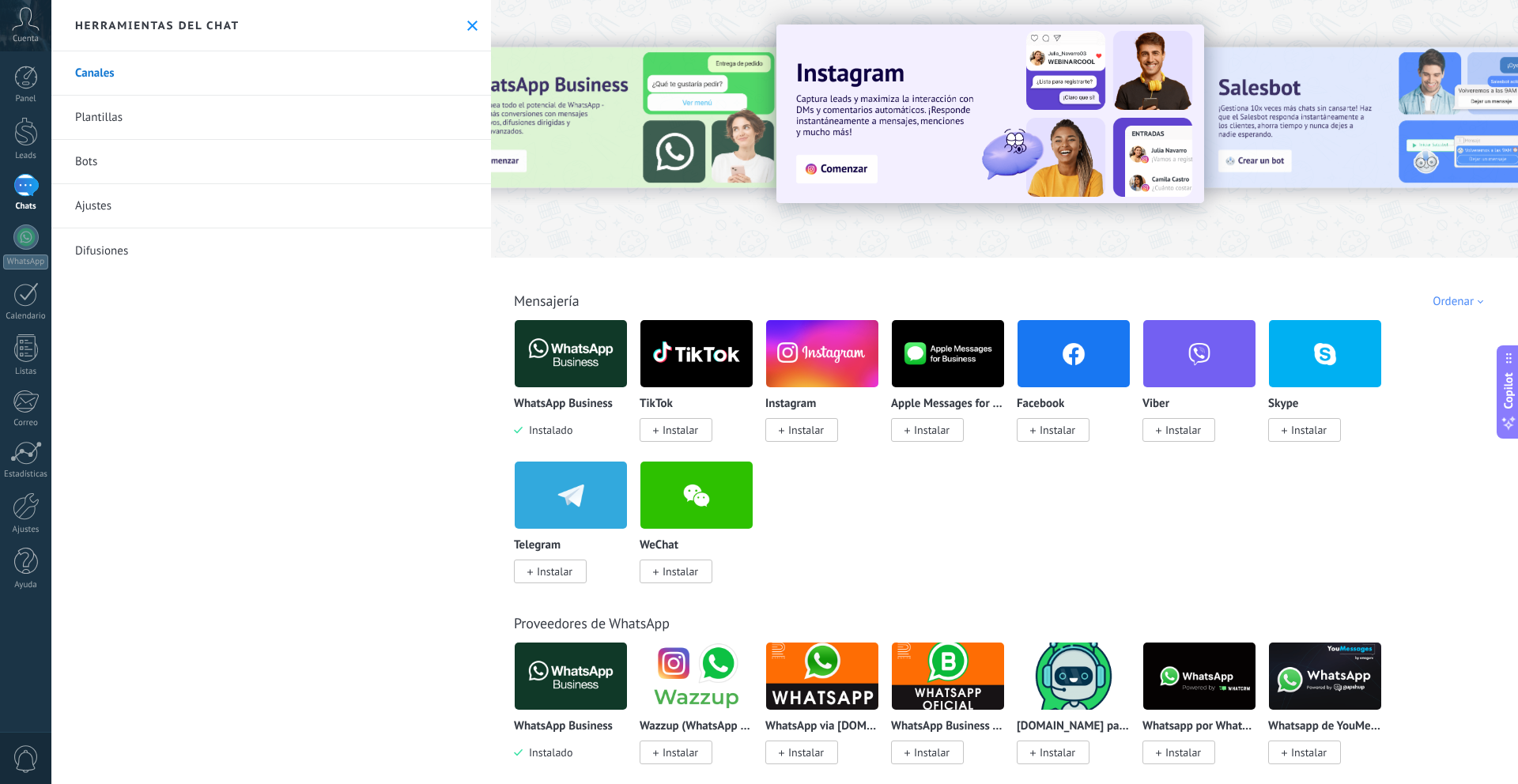
click at [467, 26] on use at bounding box center [473, 26] width 11 height 11
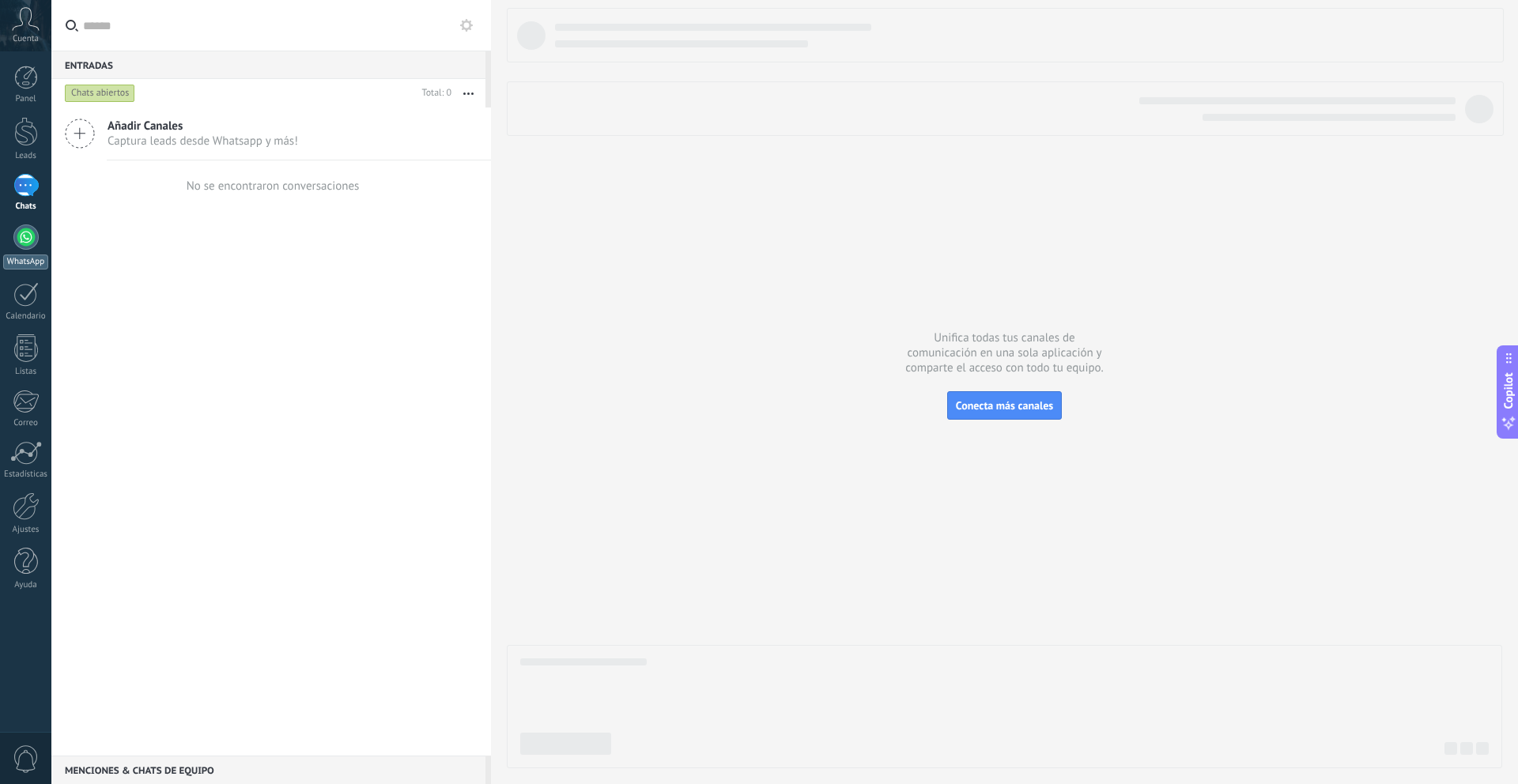
click at [33, 253] on link "WhatsApp" at bounding box center [26, 246] width 51 height 45
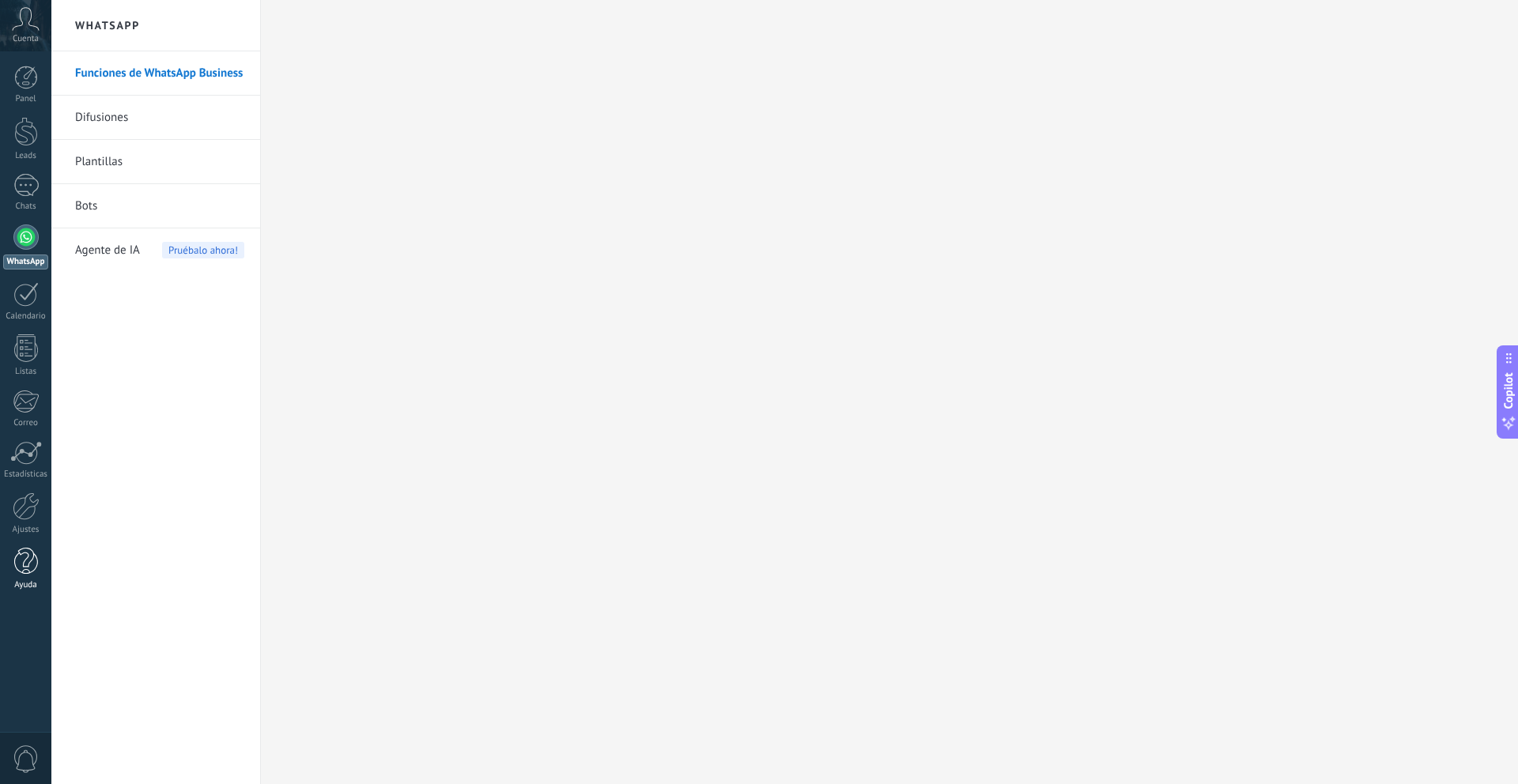
click at [25, 570] on div at bounding box center [26, 561] width 24 height 27
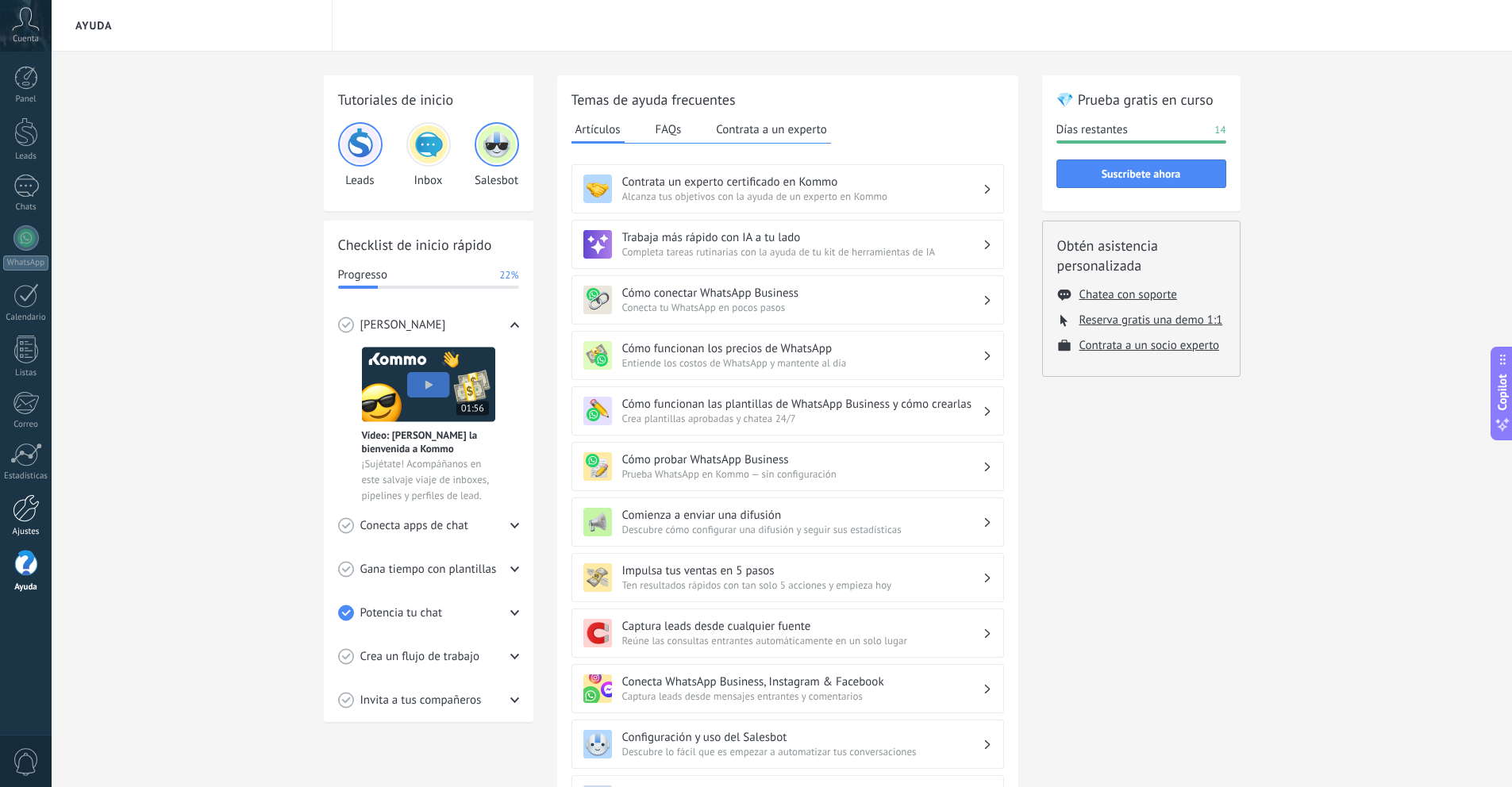
click at [19, 526] on link "Ajustes" at bounding box center [26, 516] width 51 height 43
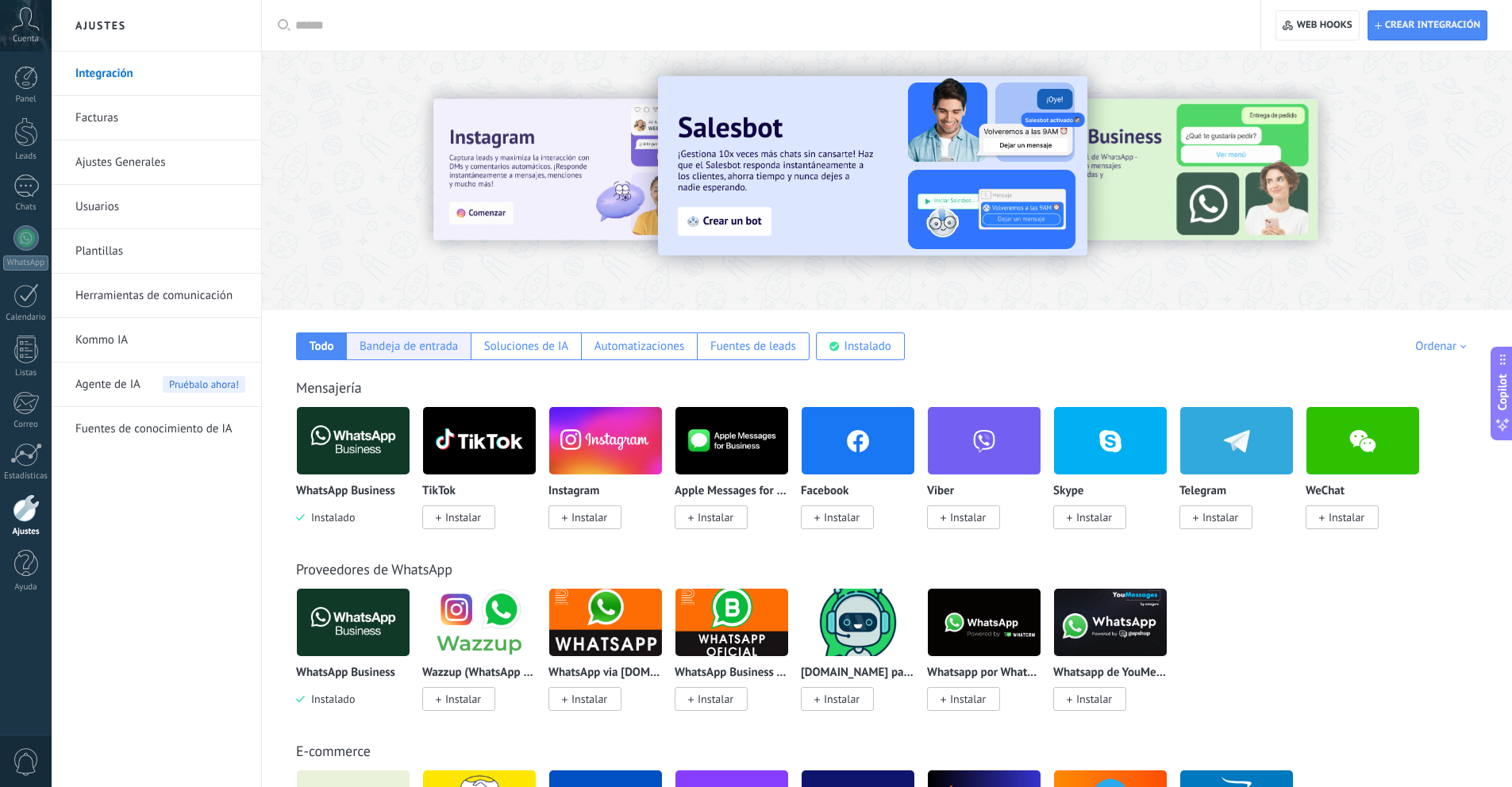
click at [410, 344] on div "Bandeja de entrada" at bounding box center [408, 346] width 98 height 15
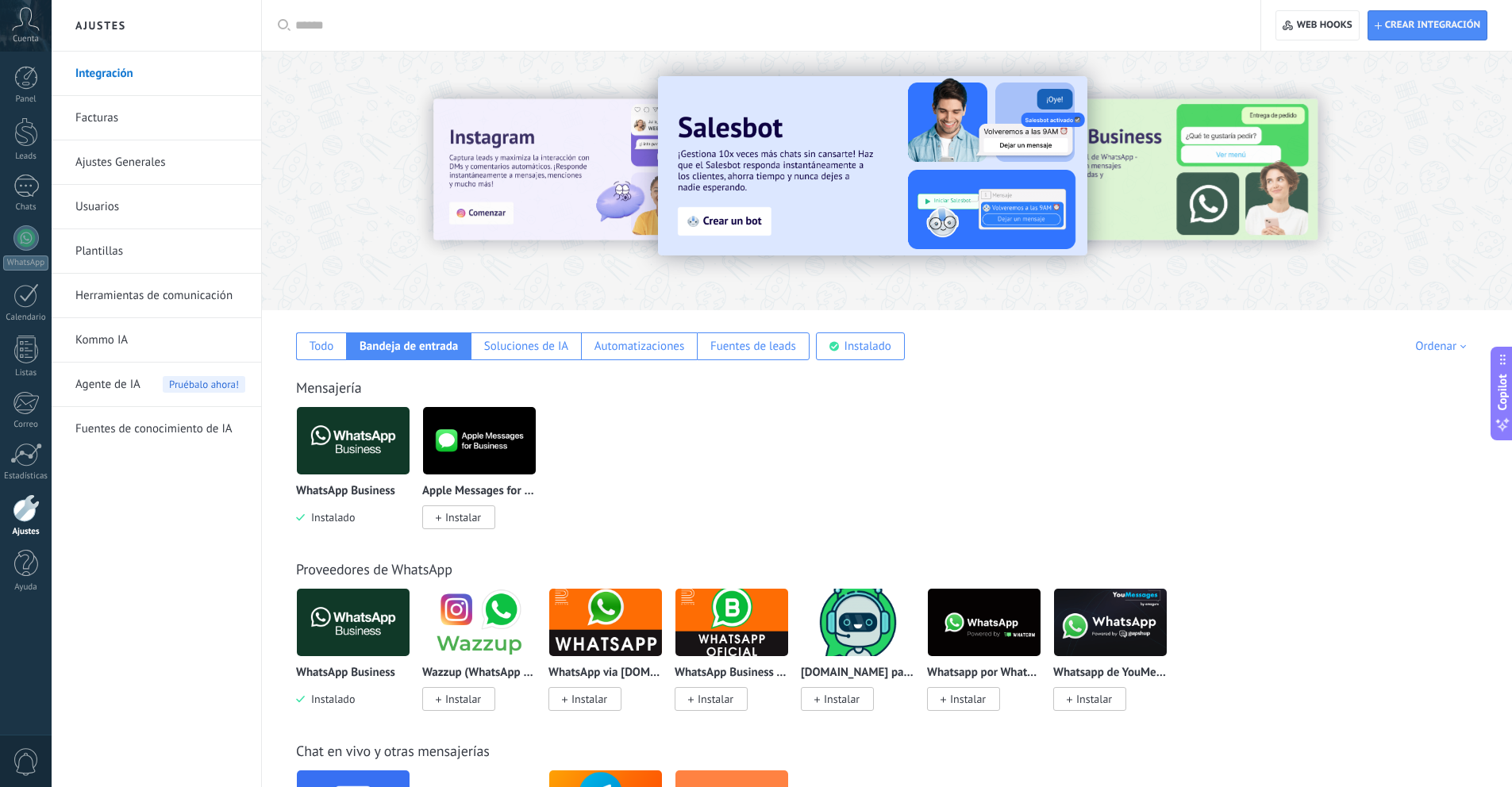
click at [339, 432] on img at bounding box center [353, 440] width 113 height 77
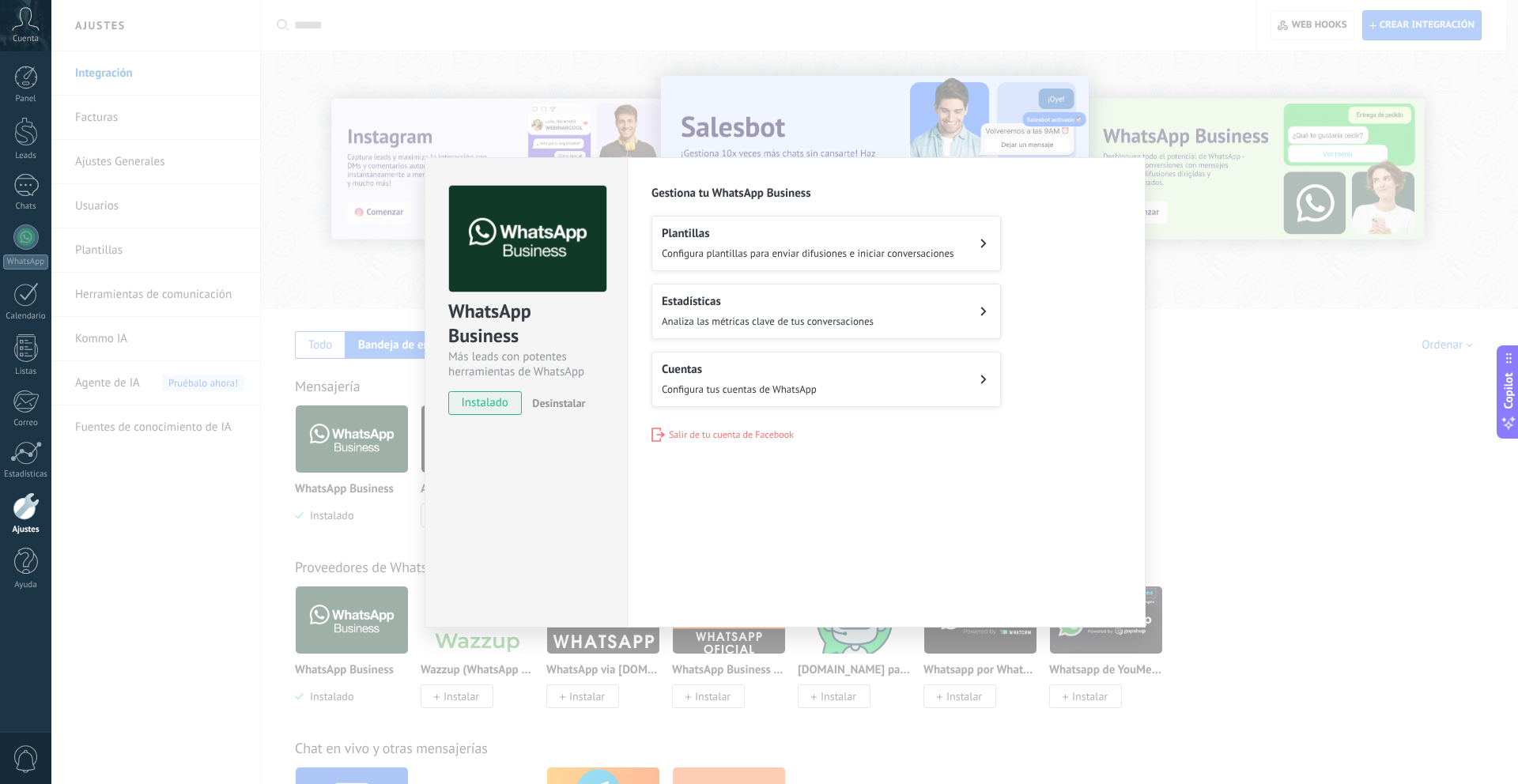
click at [777, 370] on h2 "Cuentas" at bounding box center [739, 369] width 155 height 15
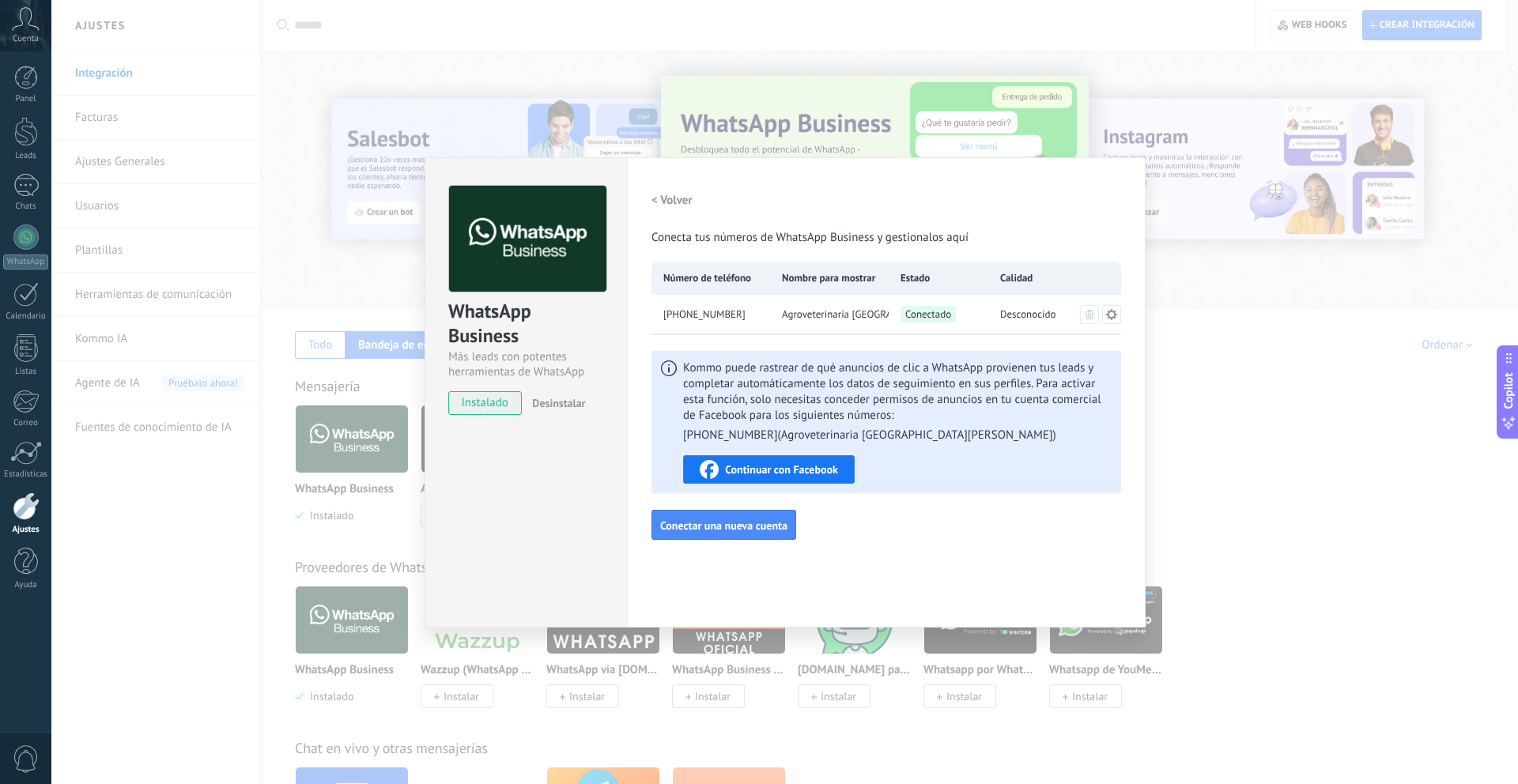
click at [781, 470] on span "Continuar con Facebook" at bounding box center [781, 469] width 113 height 11
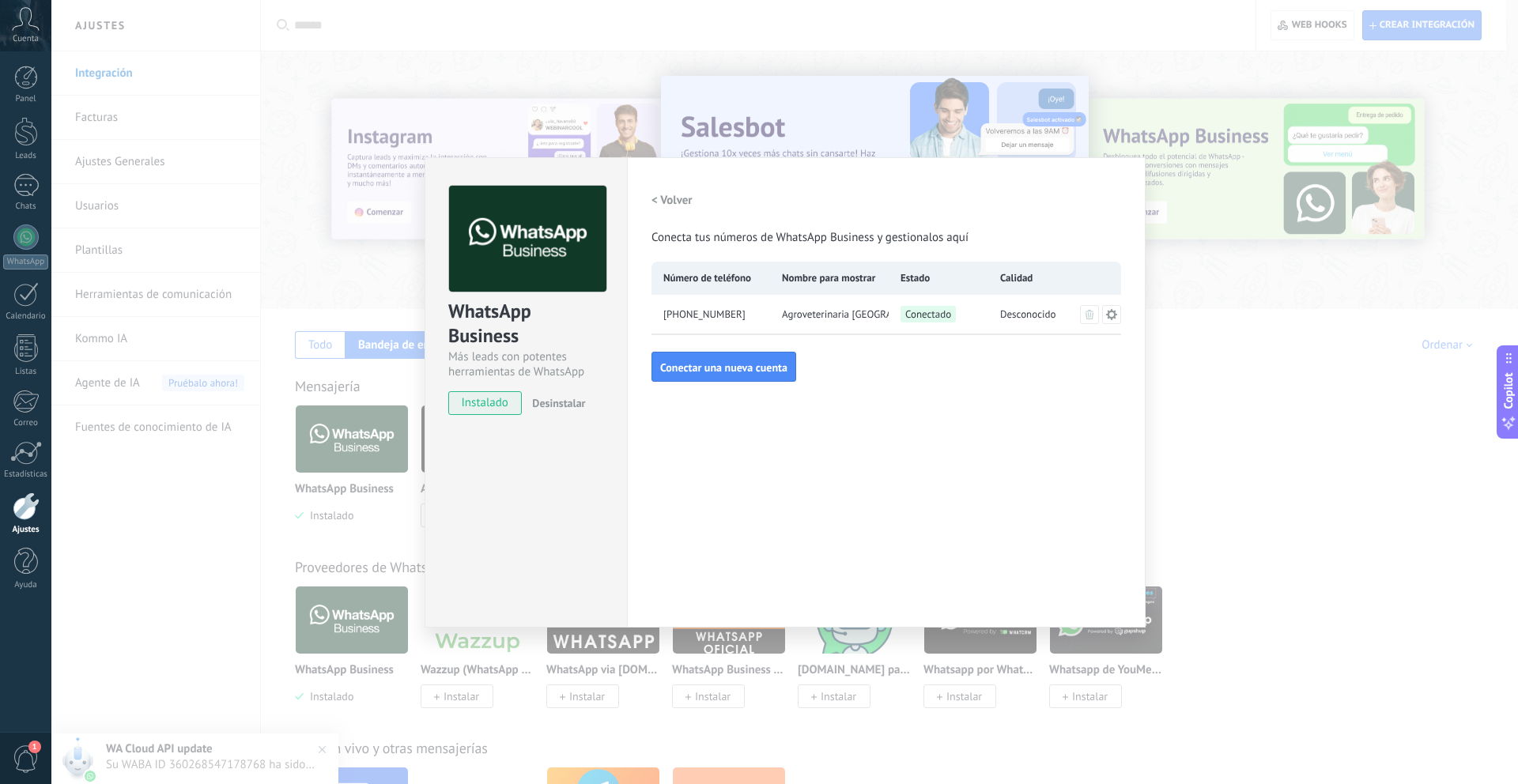
click at [1239, 431] on div "WhatsApp Business Más leads con potentes herramientas de WhatsApp instalado Des…" at bounding box center [784, 392] width 1467 height 784
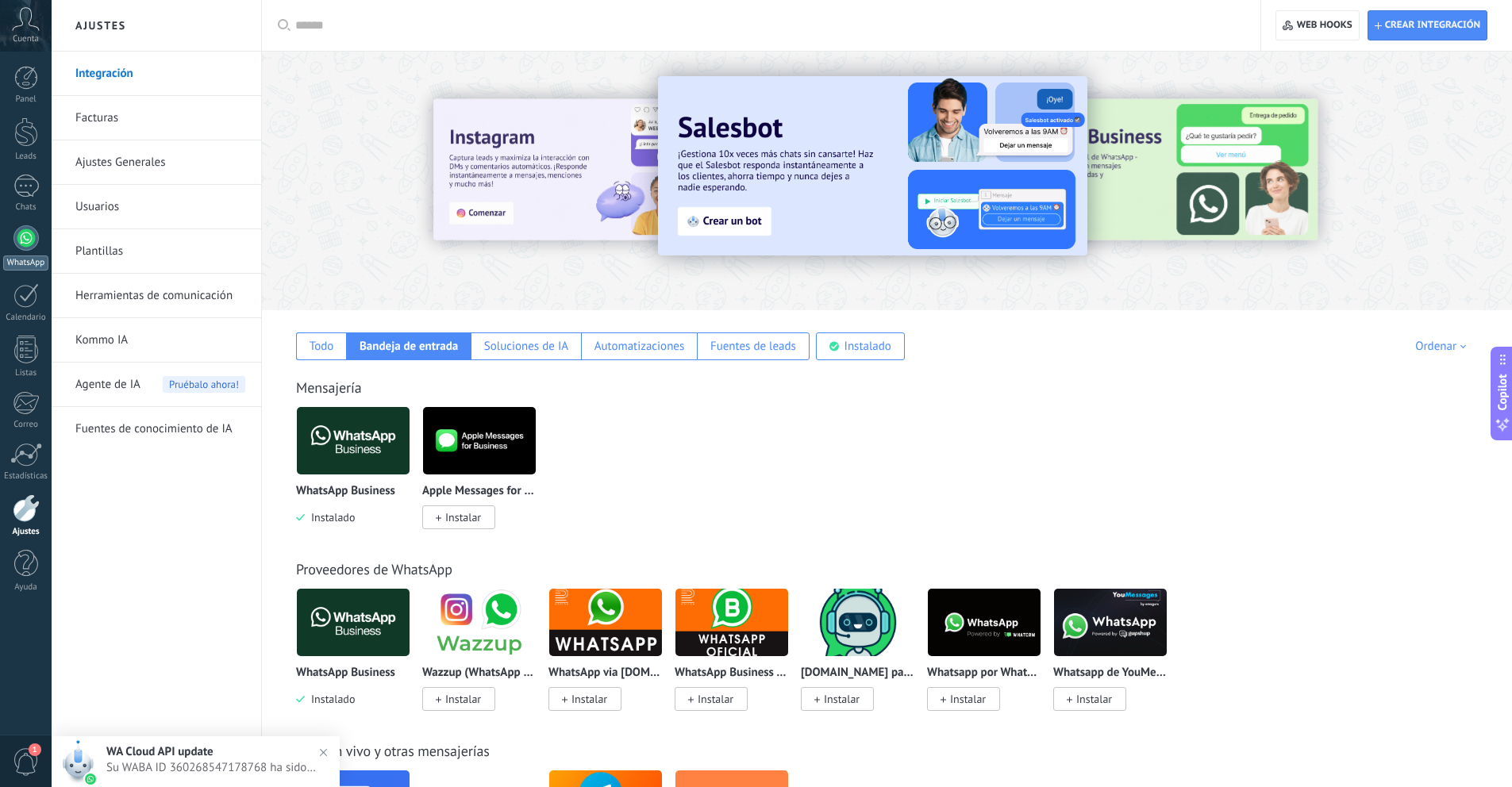
click at [34, 238] on div at bounding box center [26, 238] width 26 height 26
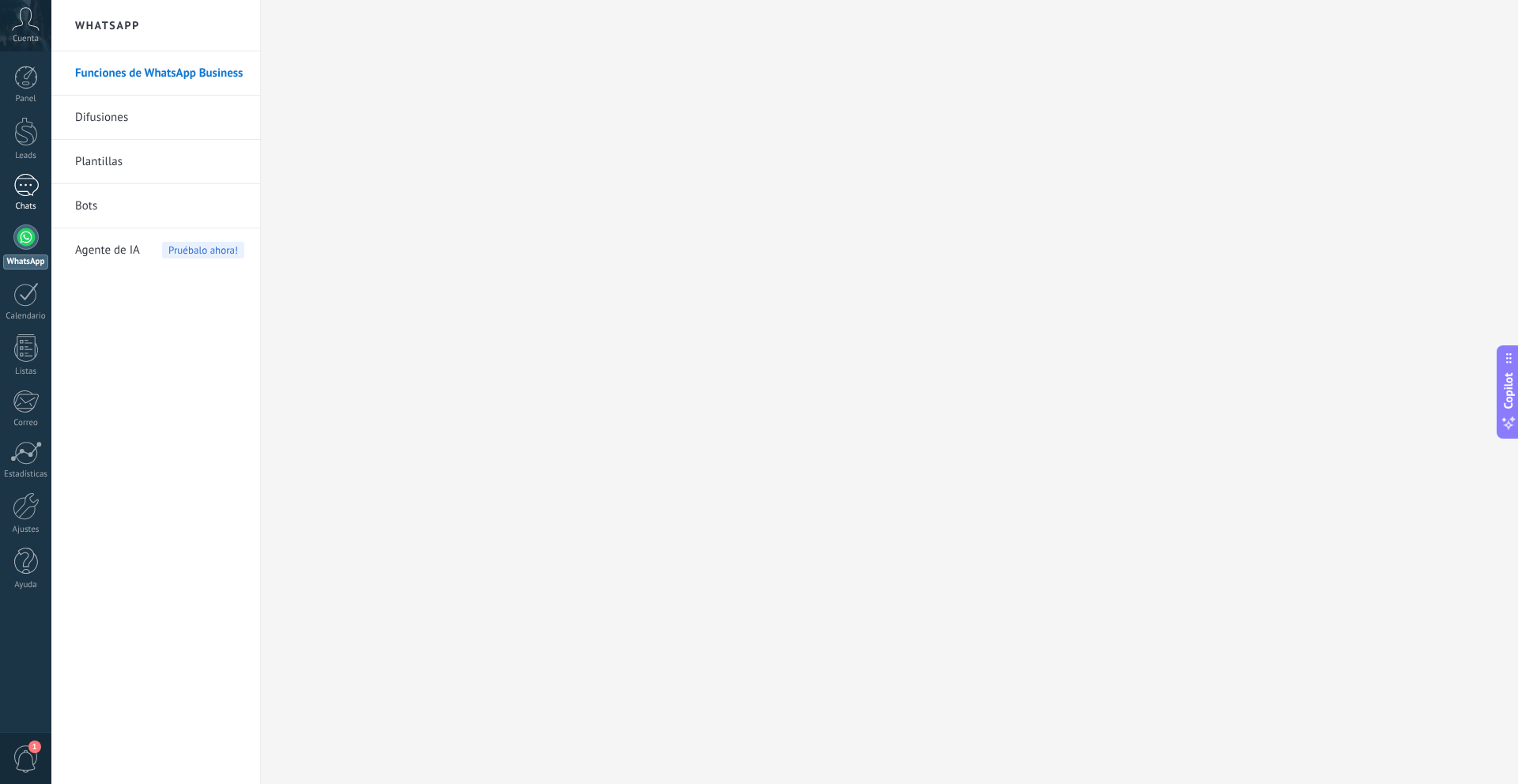
click at [26, 192] on div at bounding box center [26, 186] width 26 height 23
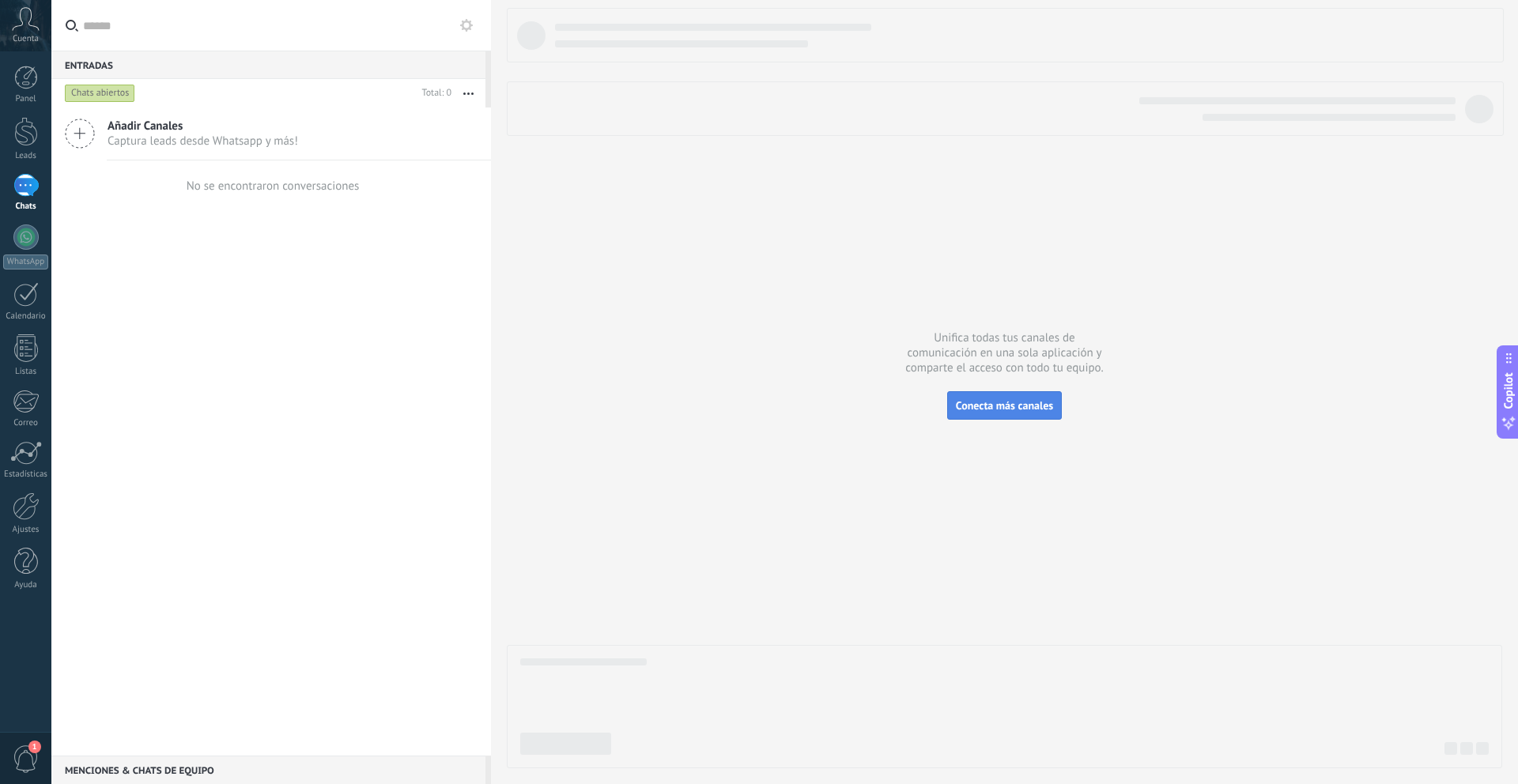
click at [961, 410] on span "Conecta más canales" at bounding box center [1004, 406] width 98 height 14
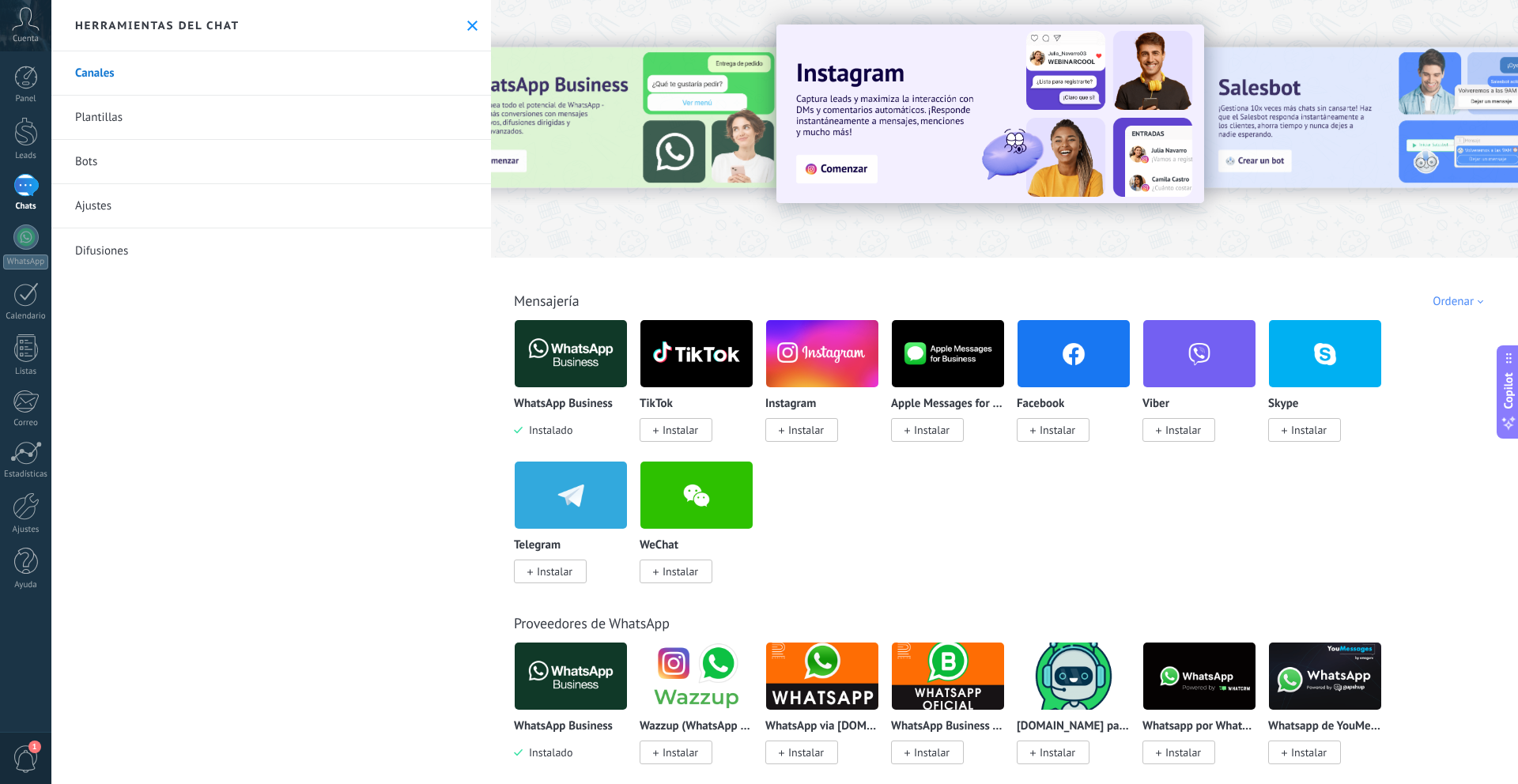
click at [154, 122] on link "Plantillas" at bounding box center [271, 118] width 440 height 44
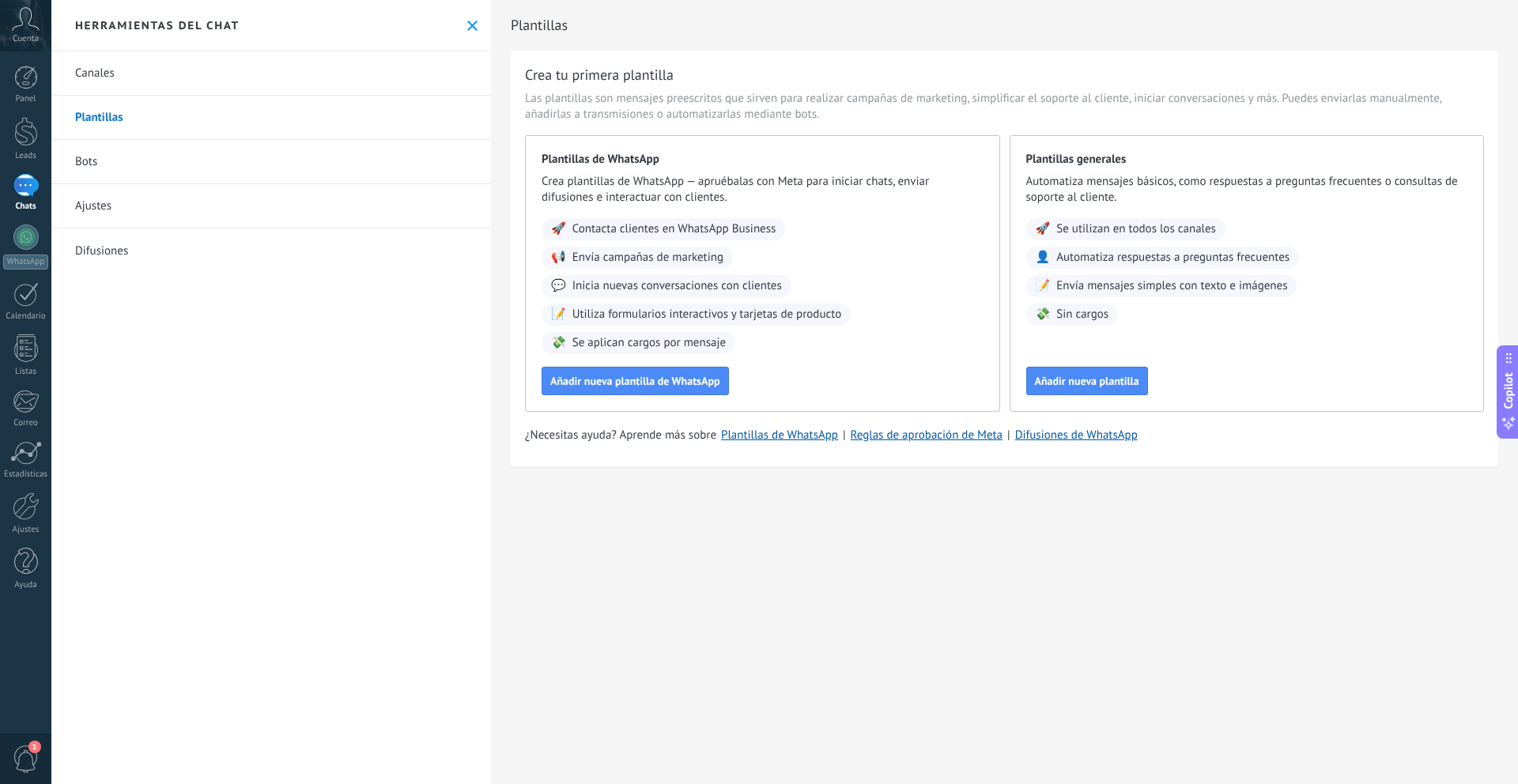
click at [156, 68] on link "Canales" at bounding box center [271, 73] width 440 height 44
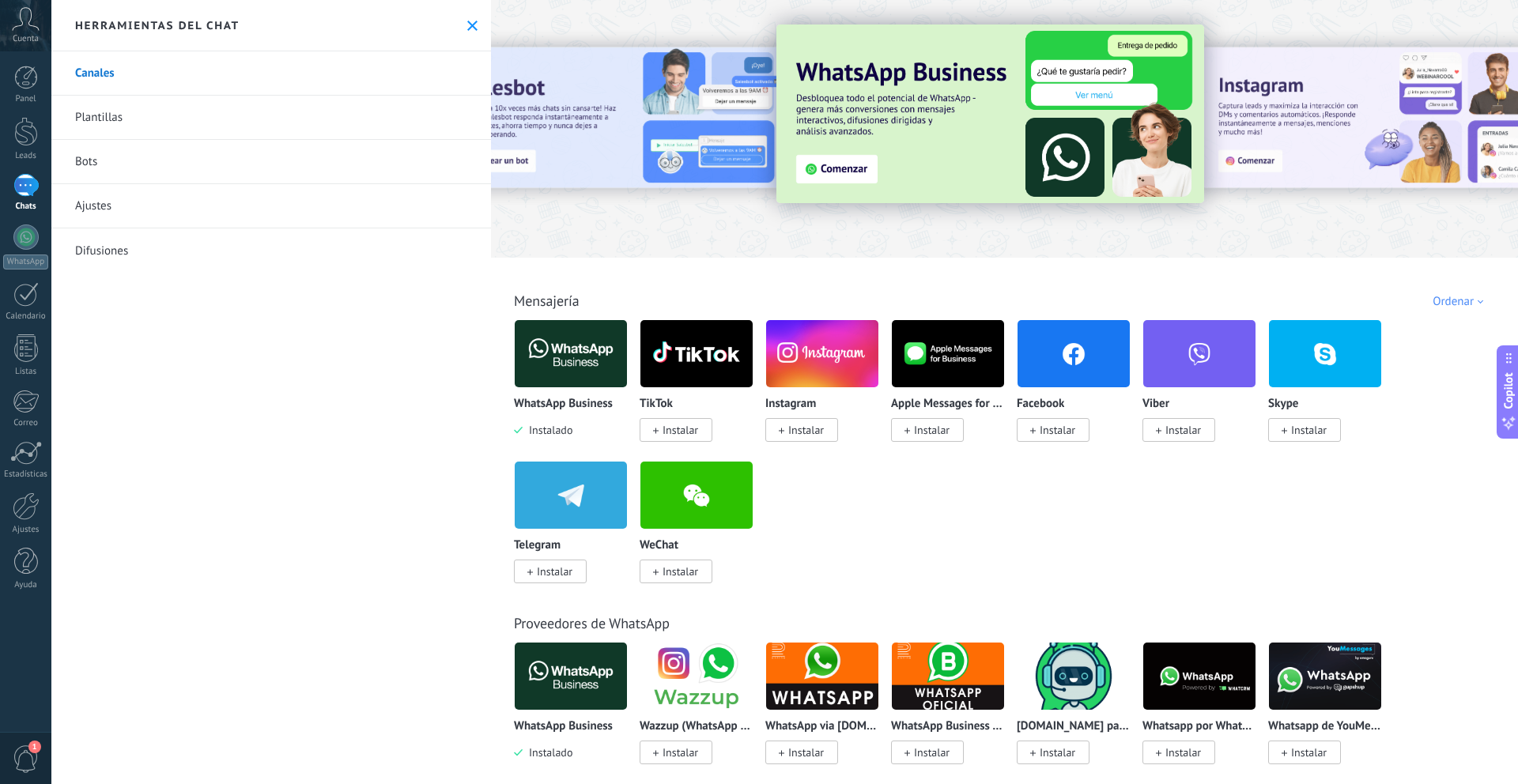
click at [473, 28] on button at bounding box center [472, 26] width 13 height 13
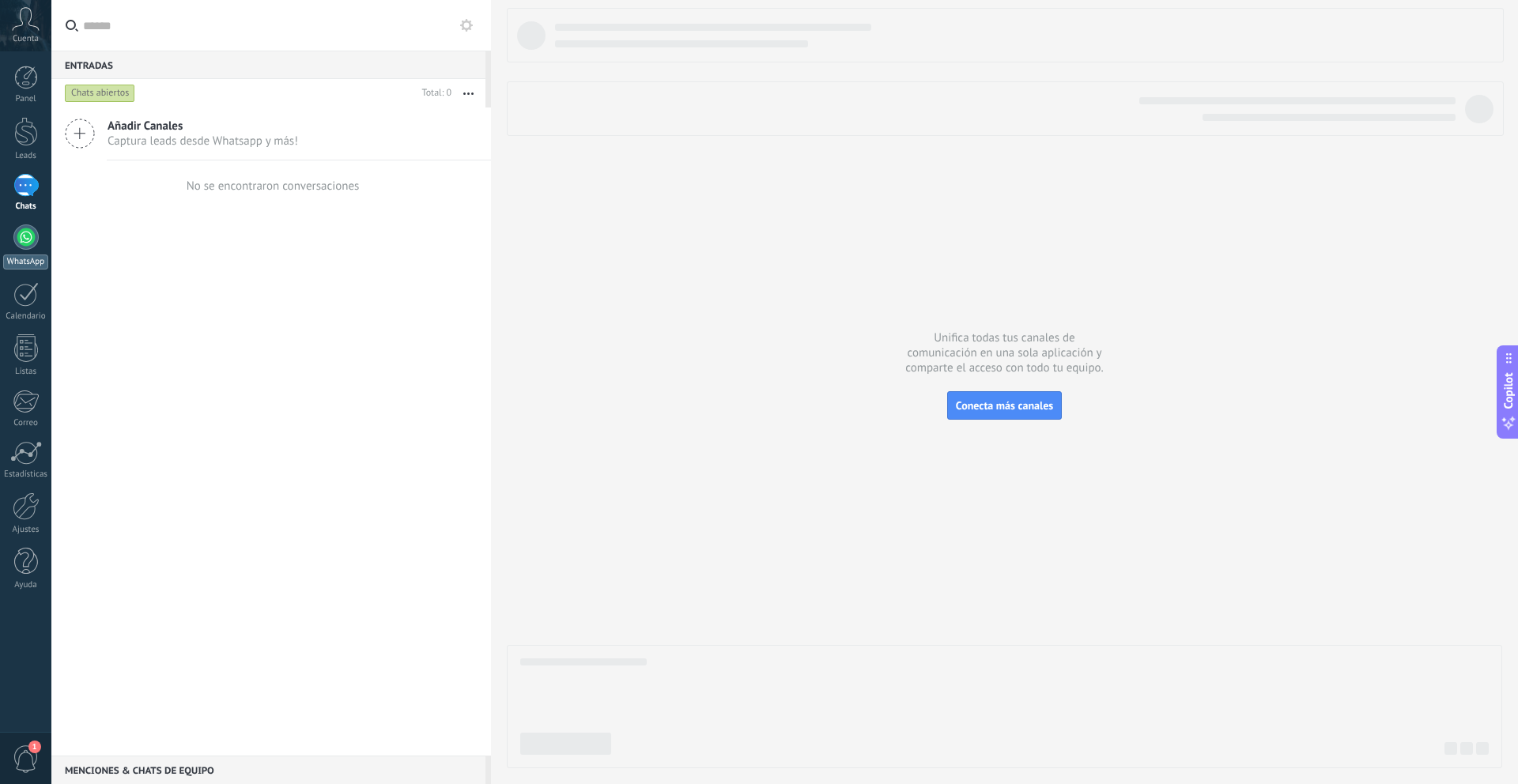
click at [20, 251] on link "WhatsApp" at bounding box center [26, 246] width 51 height 45
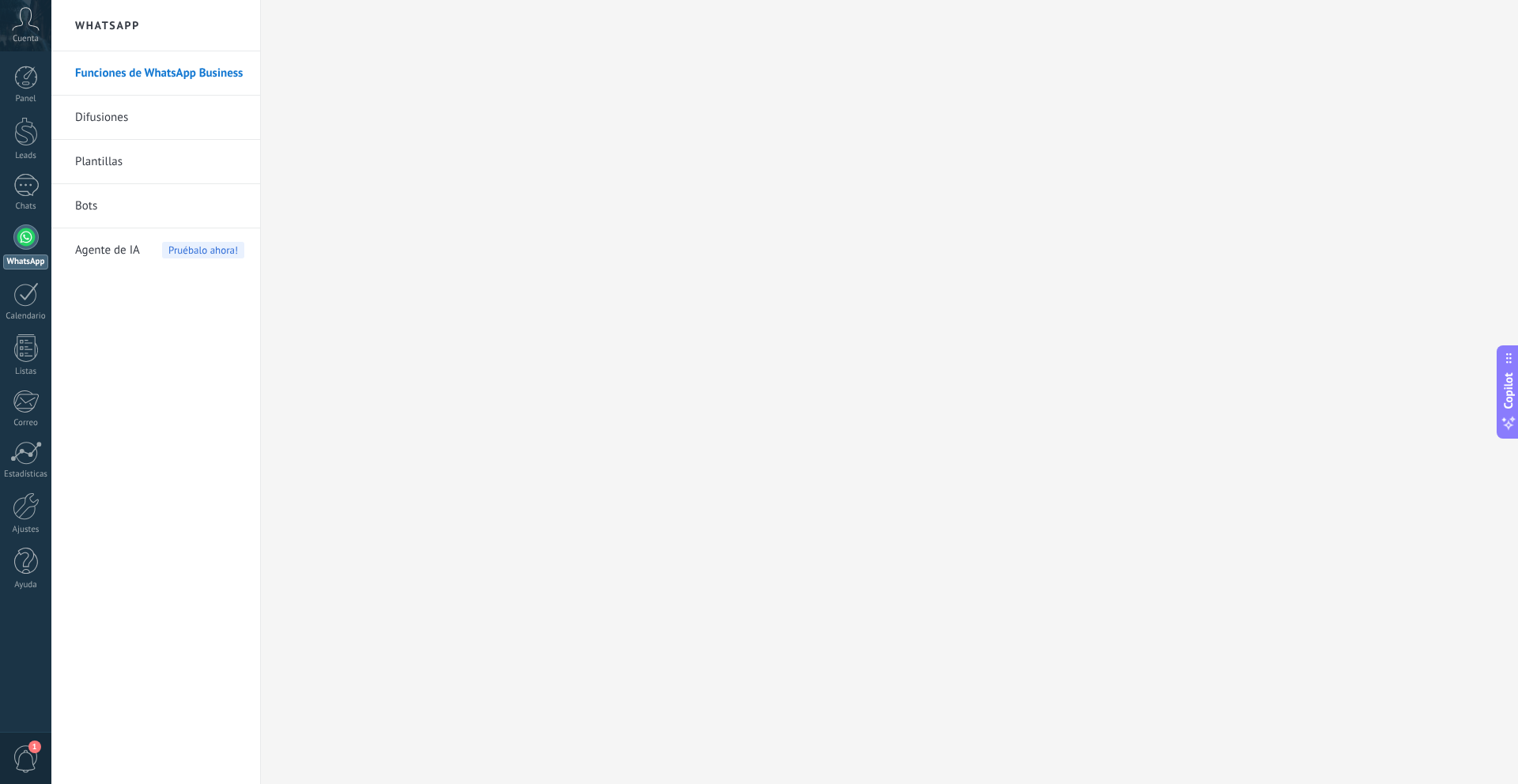
click at [19, 172] on div "Panel Leads Chats WhatsApp Clientes" at bounding box center [26, 336] width 51 height 541
click at [20, 181] on div at bounding box center [26, 186] width 26 height 23
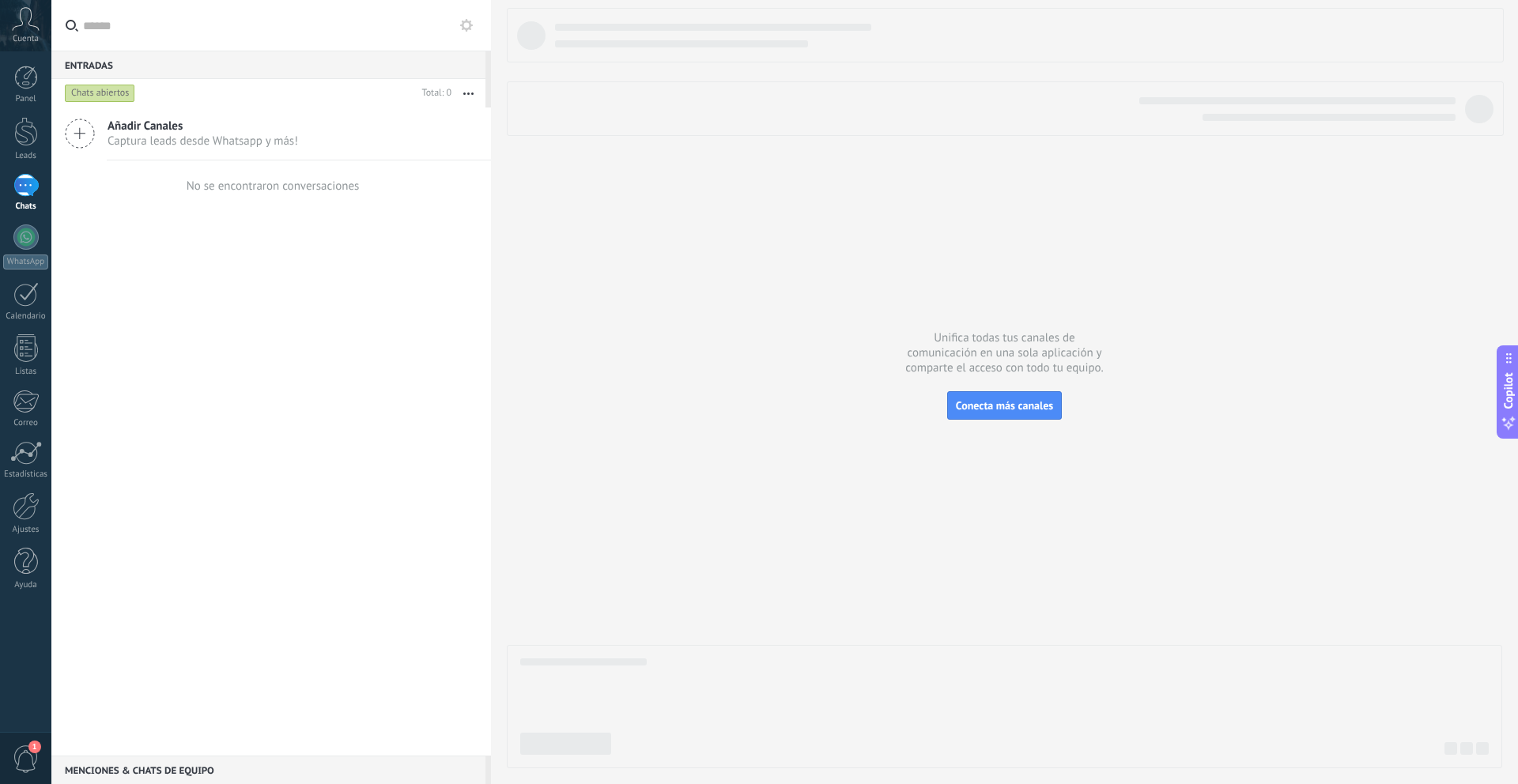
click at [113, 29] on input "text" at bounding box center [280, 25] width 395 height 50
click at [80, 133] on use at bounding box center [80, 134] width 28 height 28
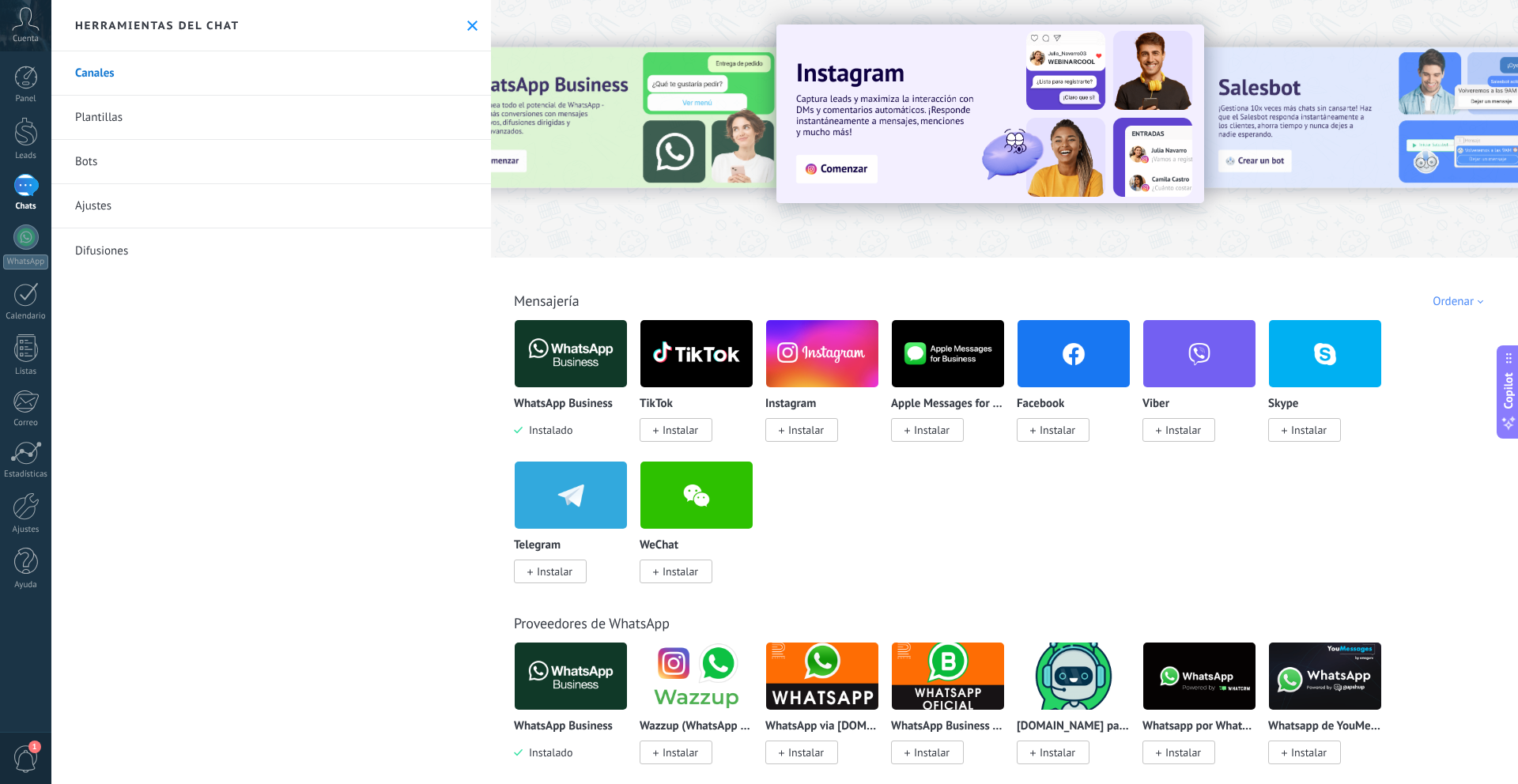
click at [570, 340] on img at bounding box center [571, 353] width 113 height 77
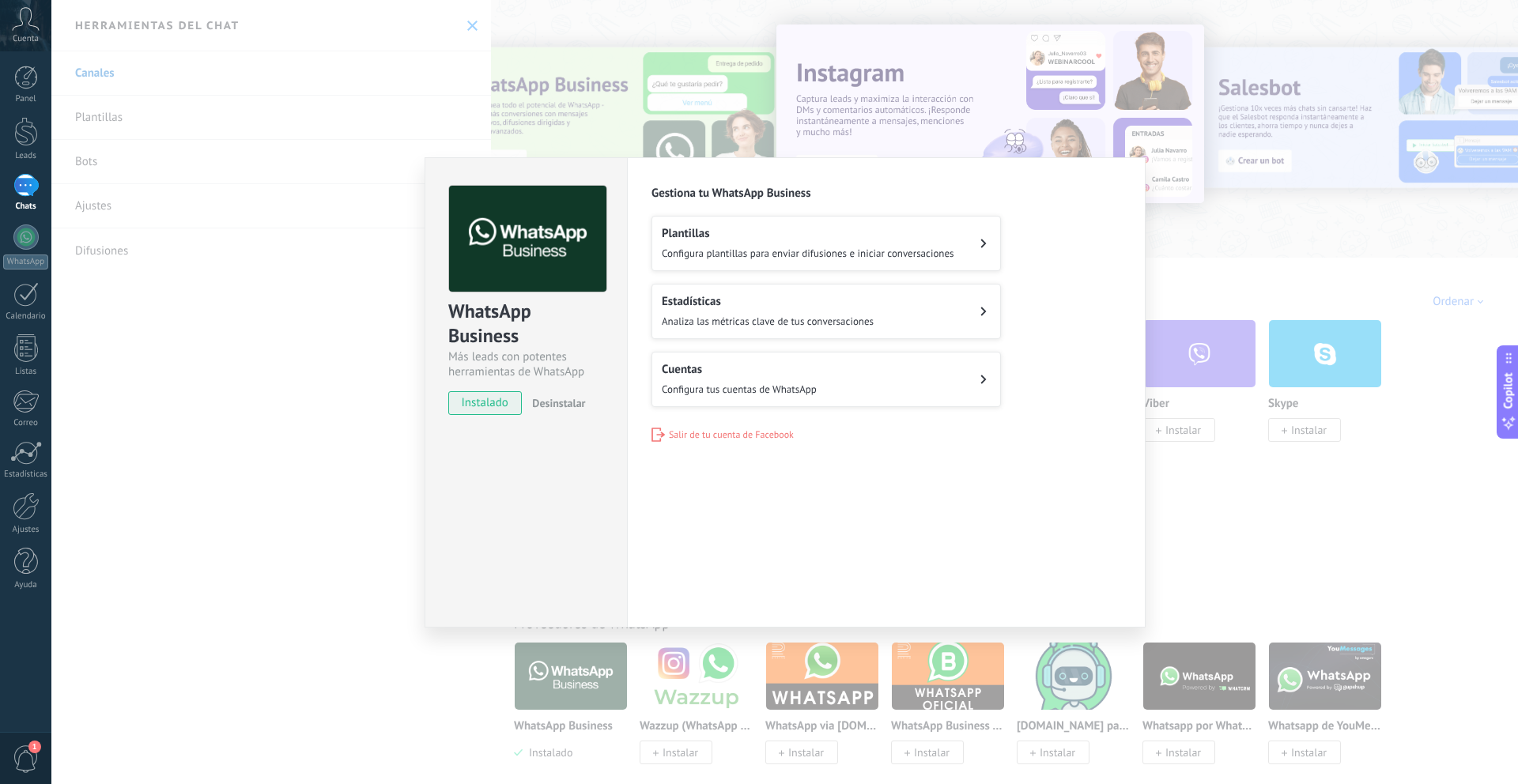
click at [717, 262] on button "Plantillas Configura plantillas para enviar difusiones e iniciar conversaciones" at bounding box center [825, 243] width 349 height 55
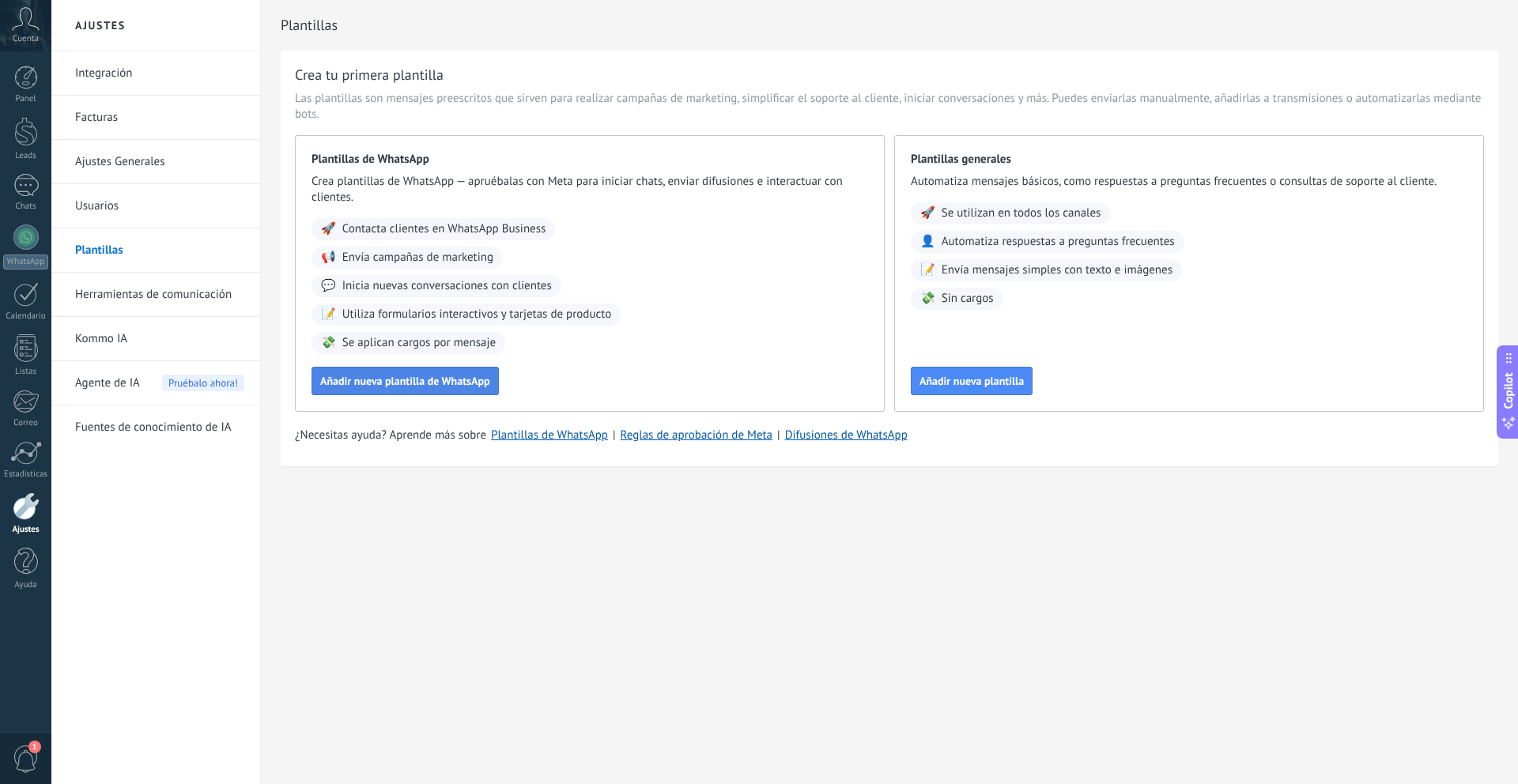
click at [458, 382] on span "Añadir nueva plantilla de WhatsApp" at bounding box center [405, 381] width 170 height 11
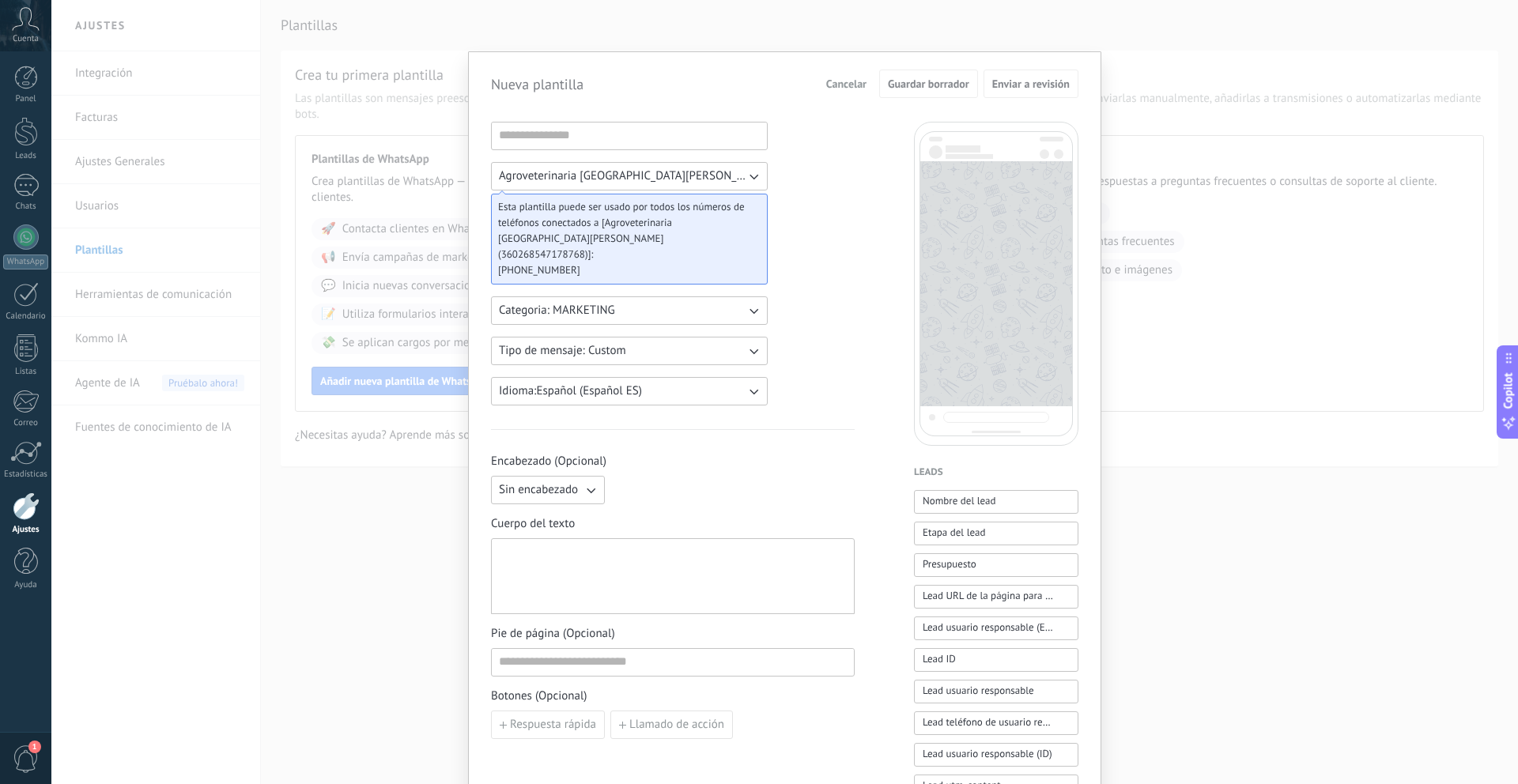
click at [845, 79] on span "Cancelar" at bounding box center [847, 84] width 40 height 11
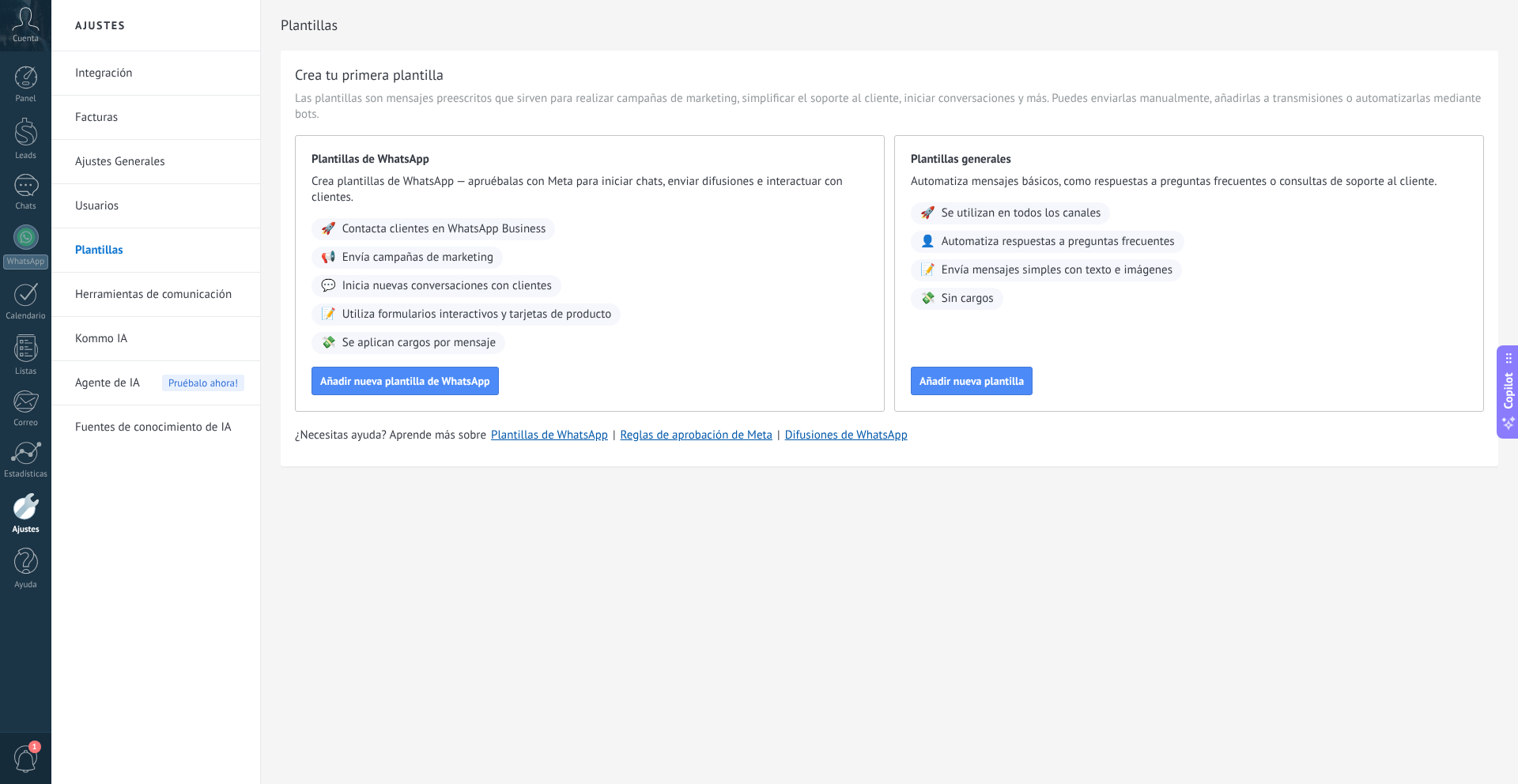
click at [135, 82] on link "Integración" at bounding box center [159, 73] width 169 height 44
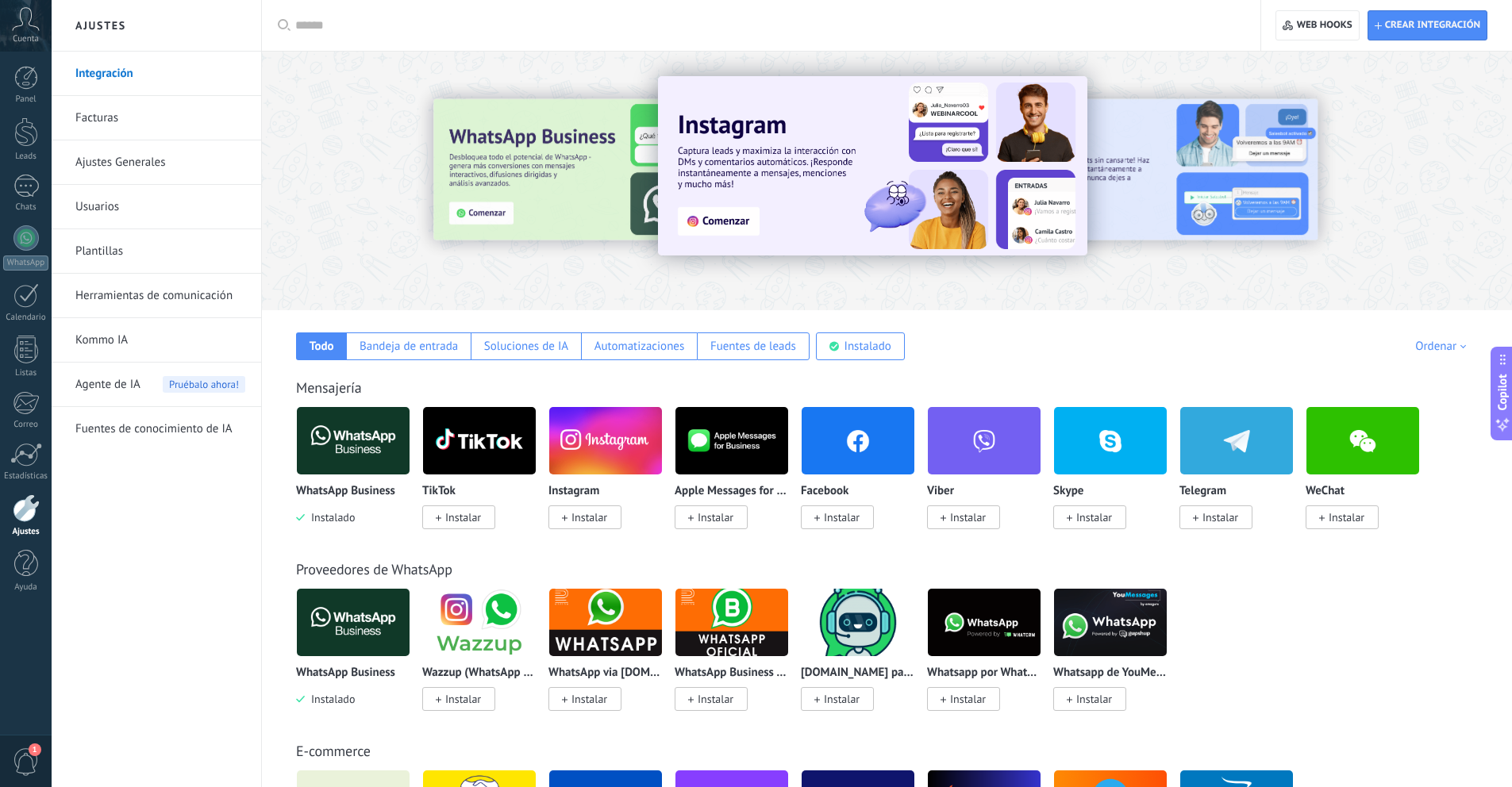
click at [823, 515] on span "Instalar" at bounding box center [838, 517] width 73 height 24
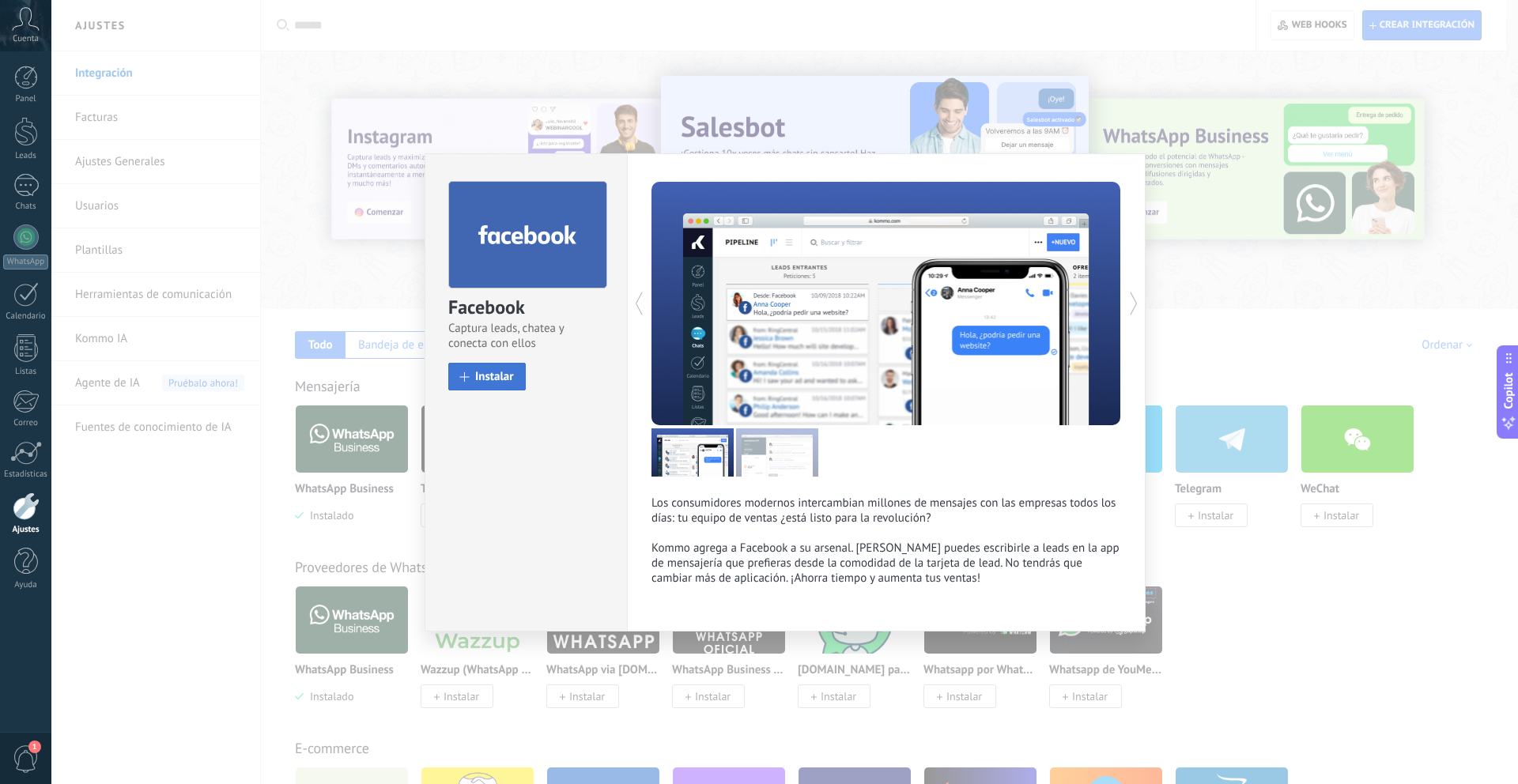
click at [501, 388] on button "Instalar" at bounding box center [487, 376] width 77 height 27
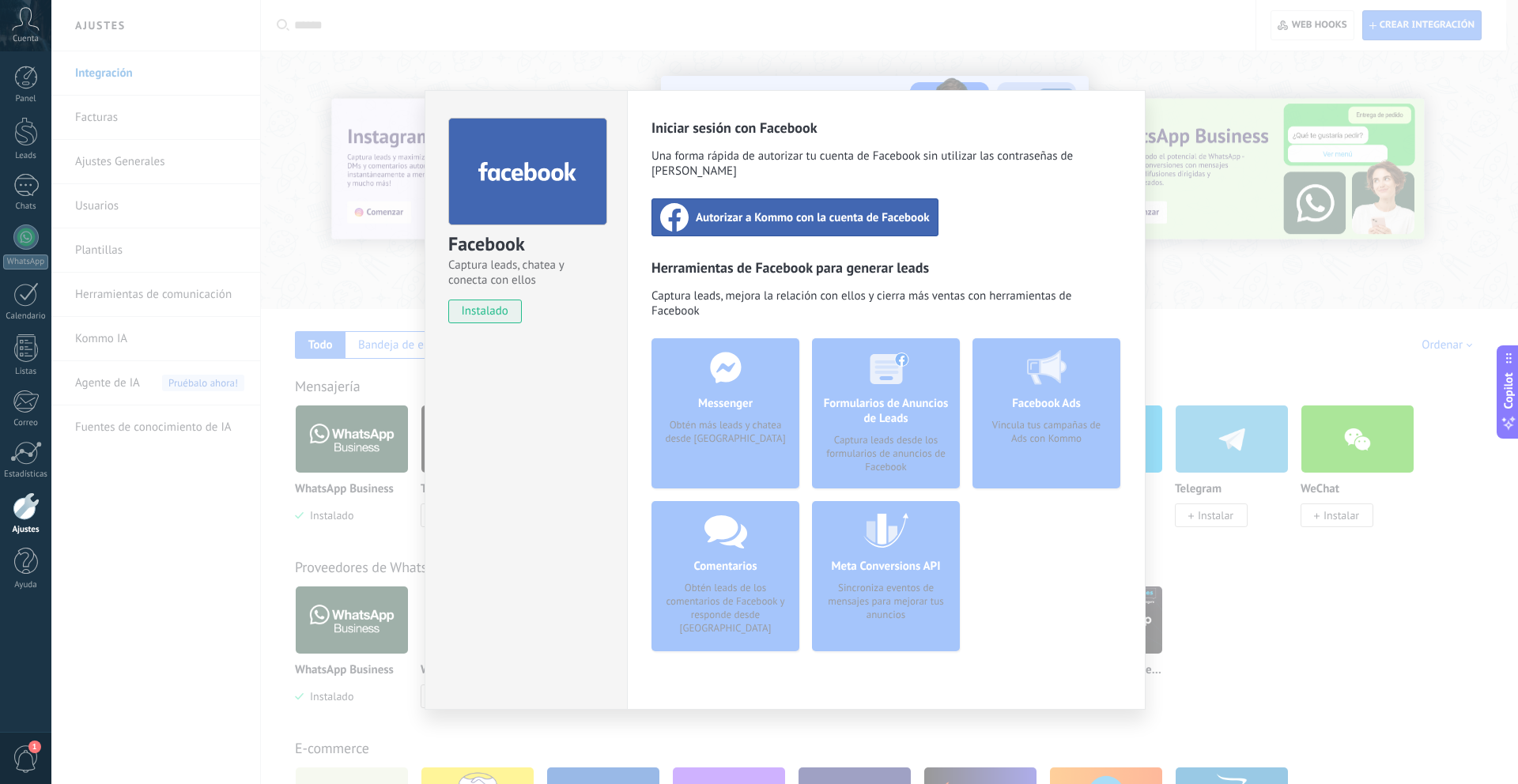
click at [720, 209] on span "Autorizar a Kommo con la cuenta de Facebook" at bounding box center [813, 217] width 234 height 16
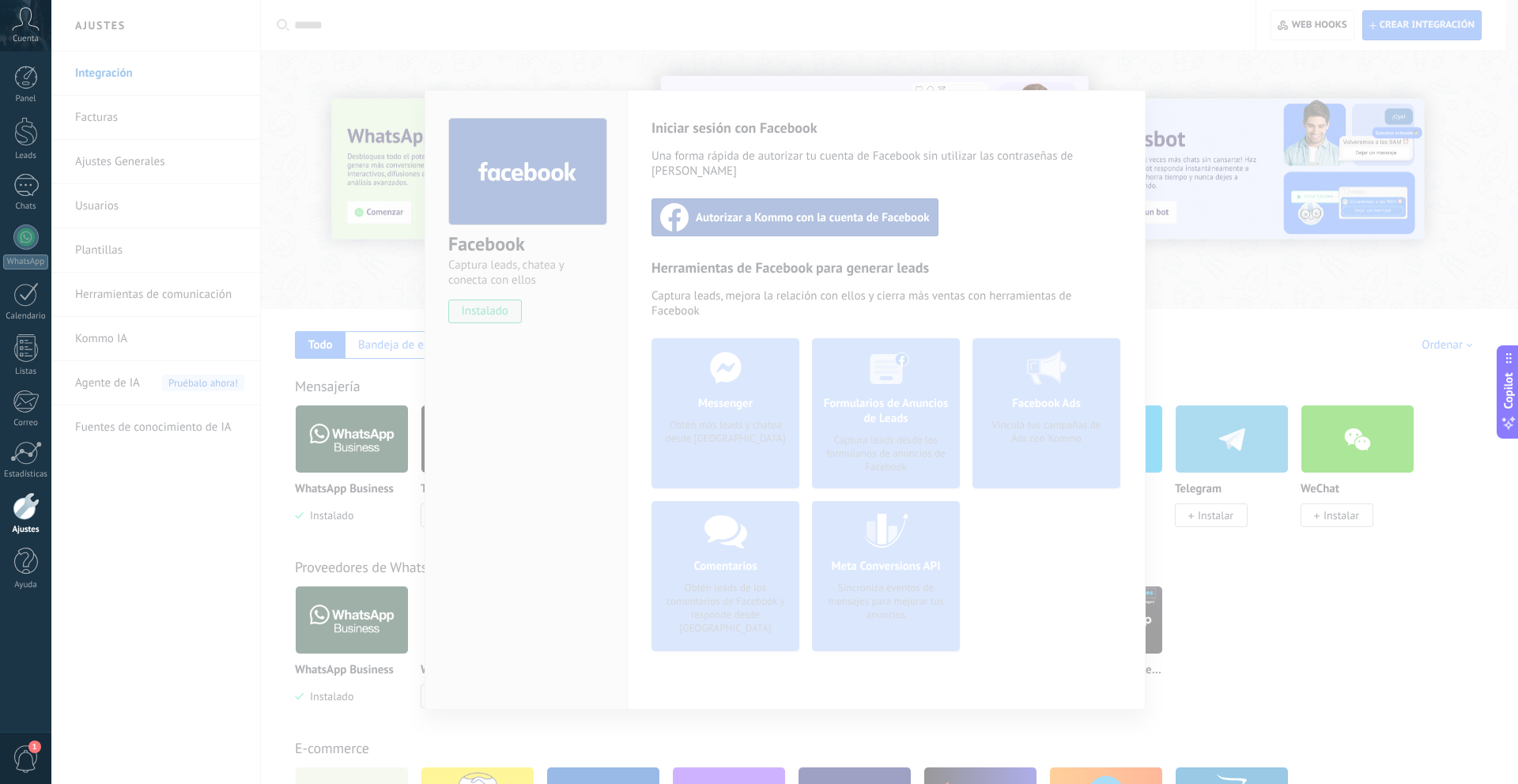
click at [1110, 275] on div at bounding box center [784, 392] width 1467 height 784
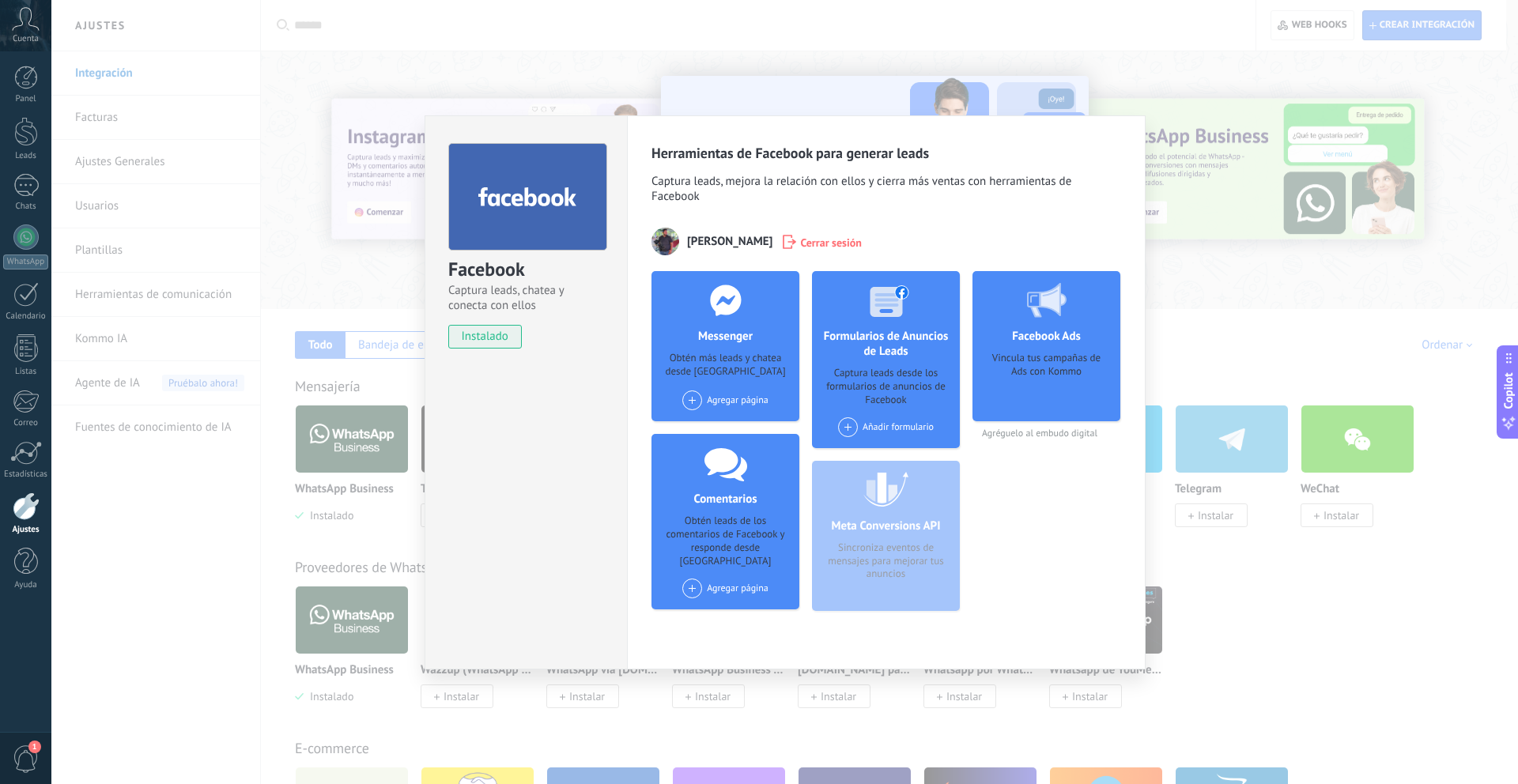
click at [696, 400] on span at bounding box center [692, 400] width 19 height 19
click at [713, 439] on div "Santa [PERSON_NAME]" at bounding box center [745, 430] width 128 height 35
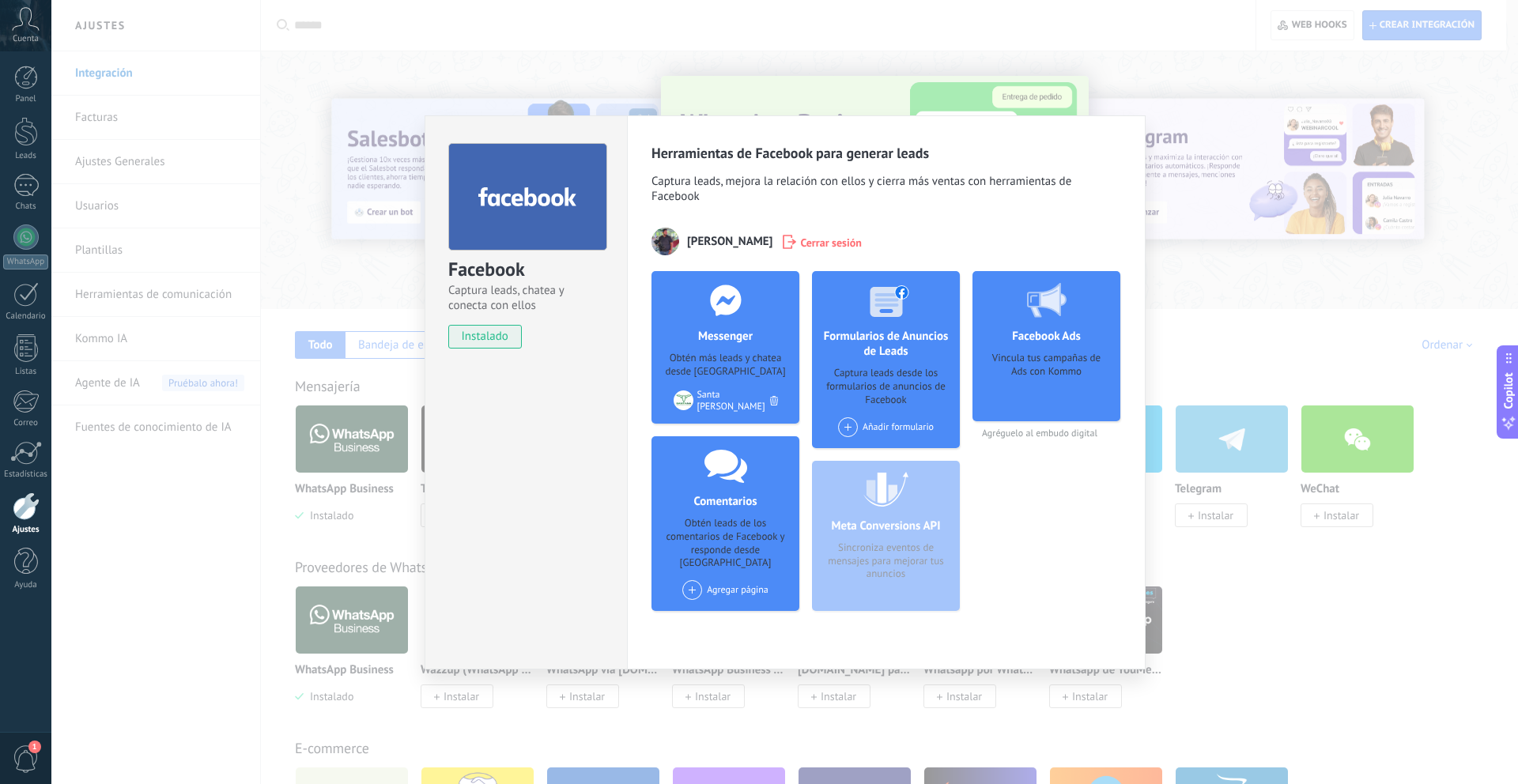
click at [849, 435] on span at bounding box center [847, 427] width 19 height 19
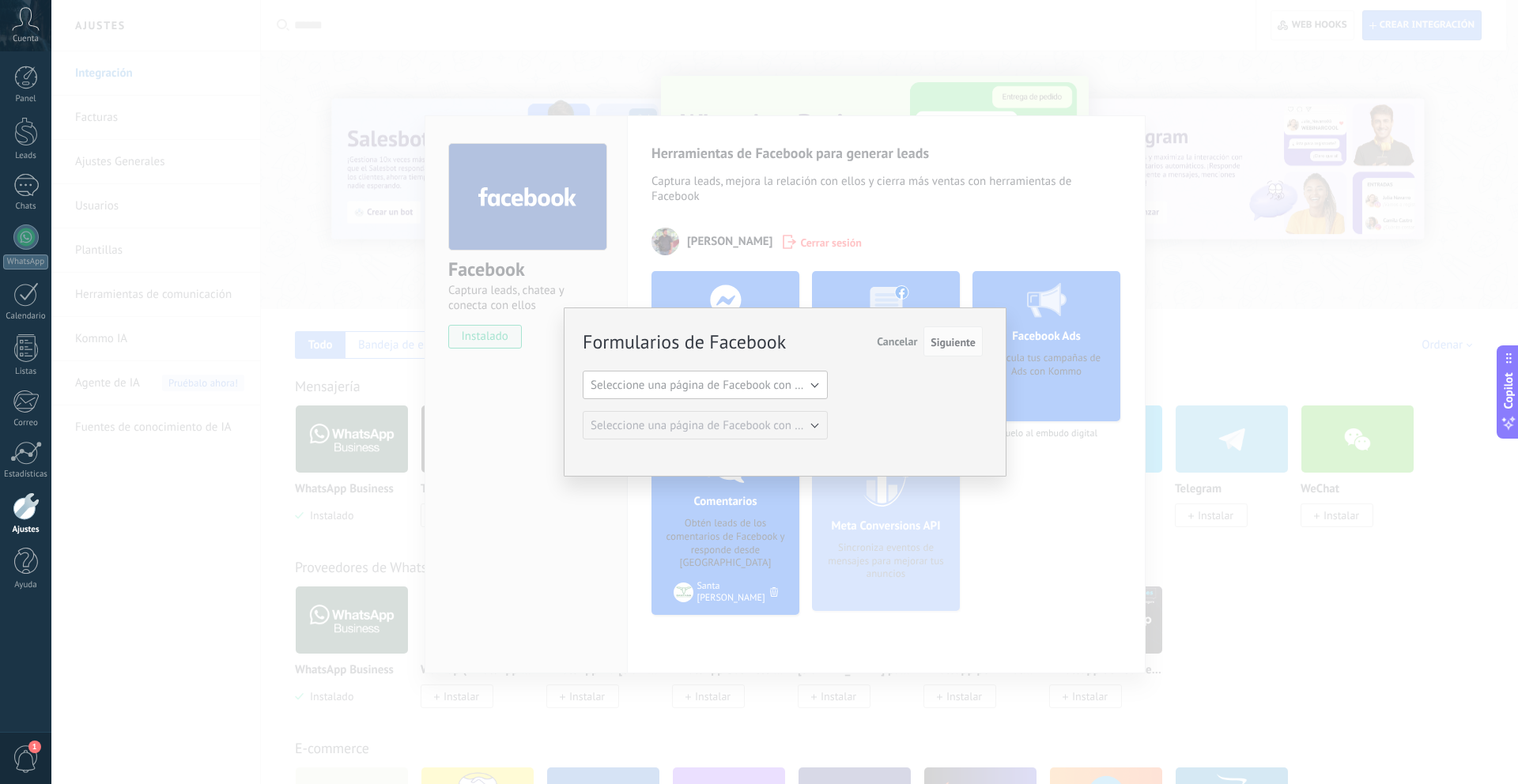
click at [817, 392] on button "Seleccione una página de Facebook con formas" at bounding box center [705, 385] width 246 height 28
click at [804, 419] on li "Santa [PERSON_NAME]" at bounding box center [700, 412] width 253 height 27
click at [894, 430] on div "Formularios de Facebook Siguiente Cancelar Seleccione una página de Facebook co…" at bounding box center [782, 384] width 400 height 112
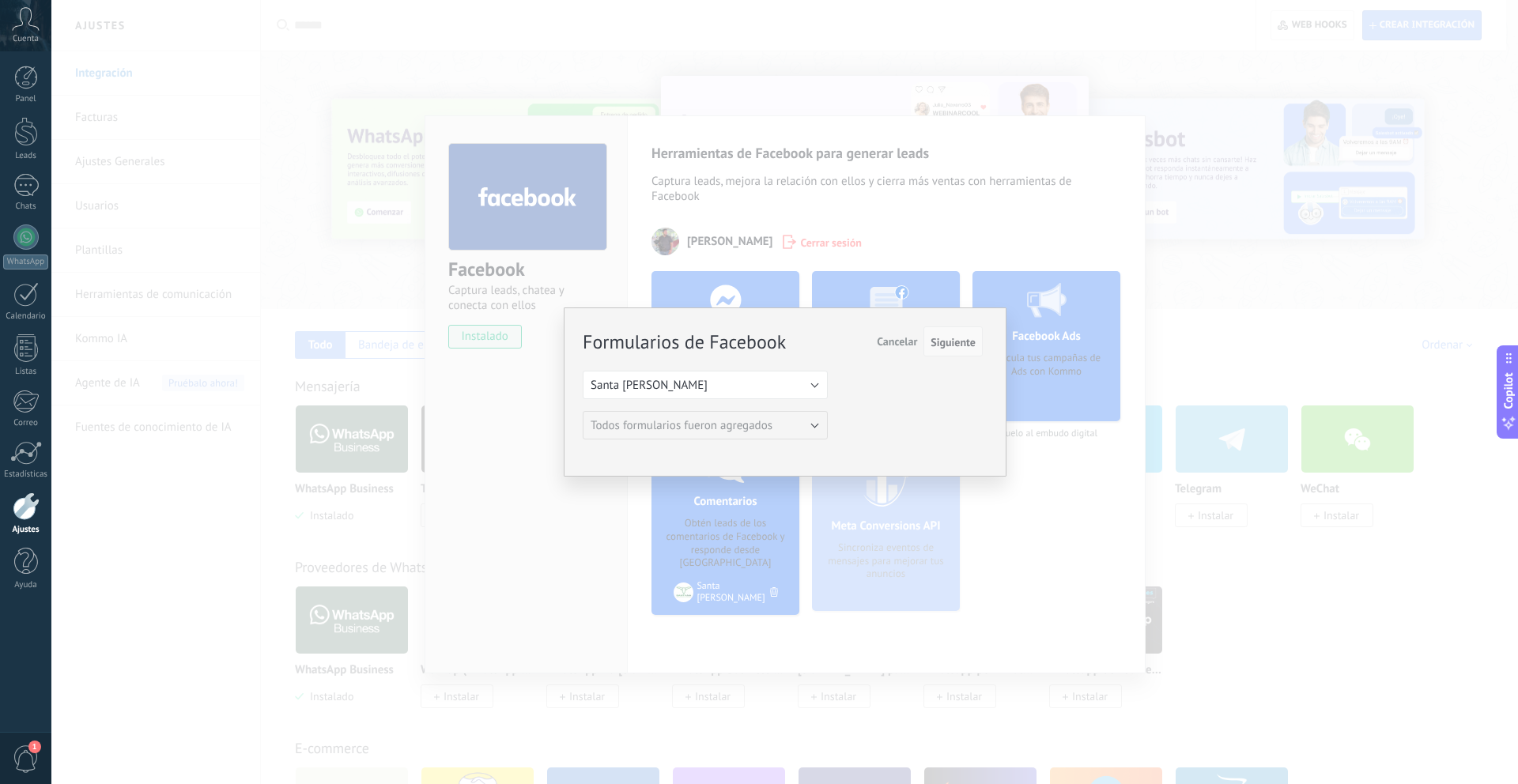
click at [966, 347] on span "Siguiente" at bounding box center [952, 342] width 45 height 11
click at [818, 385] on button "Santa [PERSON_NAME]" at bounding box center [705, 385] width 246 height 28
click at [879, 407] on div "Formularios de Facebook Siguiente Cancelar Seleccione una página de Facebook co…" at bounding box center [782, 384] width 400 height 112
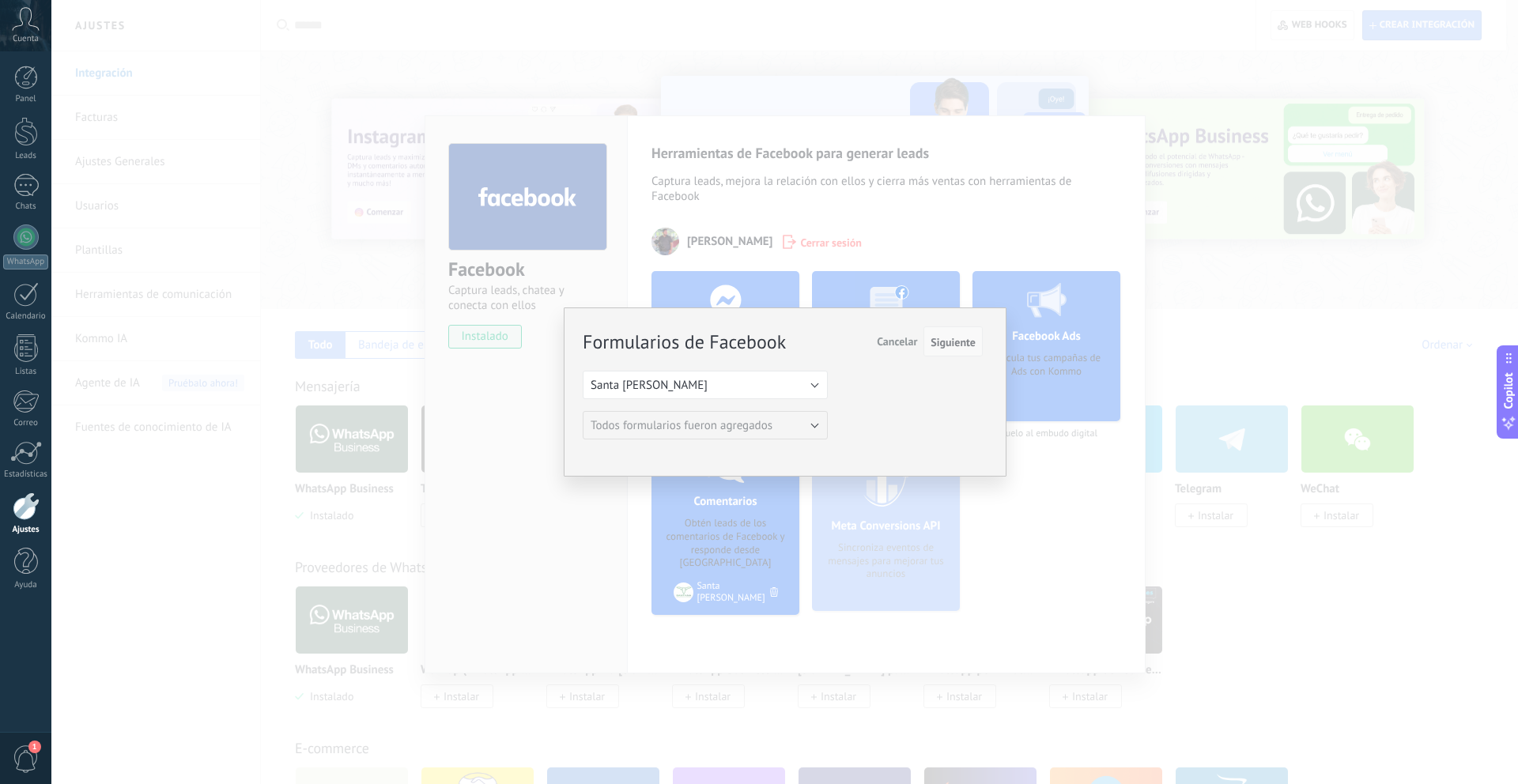
click at [951, 346] on span "Siguiente" at bounding box center [952, 342] width 45 height 11
click at [944, 341] on span "Siguiente" at bounding box center [952, 342] width 45 height 11
click at [882, 362] on div "Formularios de Facebook Siguiente Cancelar Seleccione una página de Facebook co…" at bounding box center [782, 384] width 400 height 112
click at [884, 335] on span "Cancelar" at bounding box center [897, 341] width 40 height 14
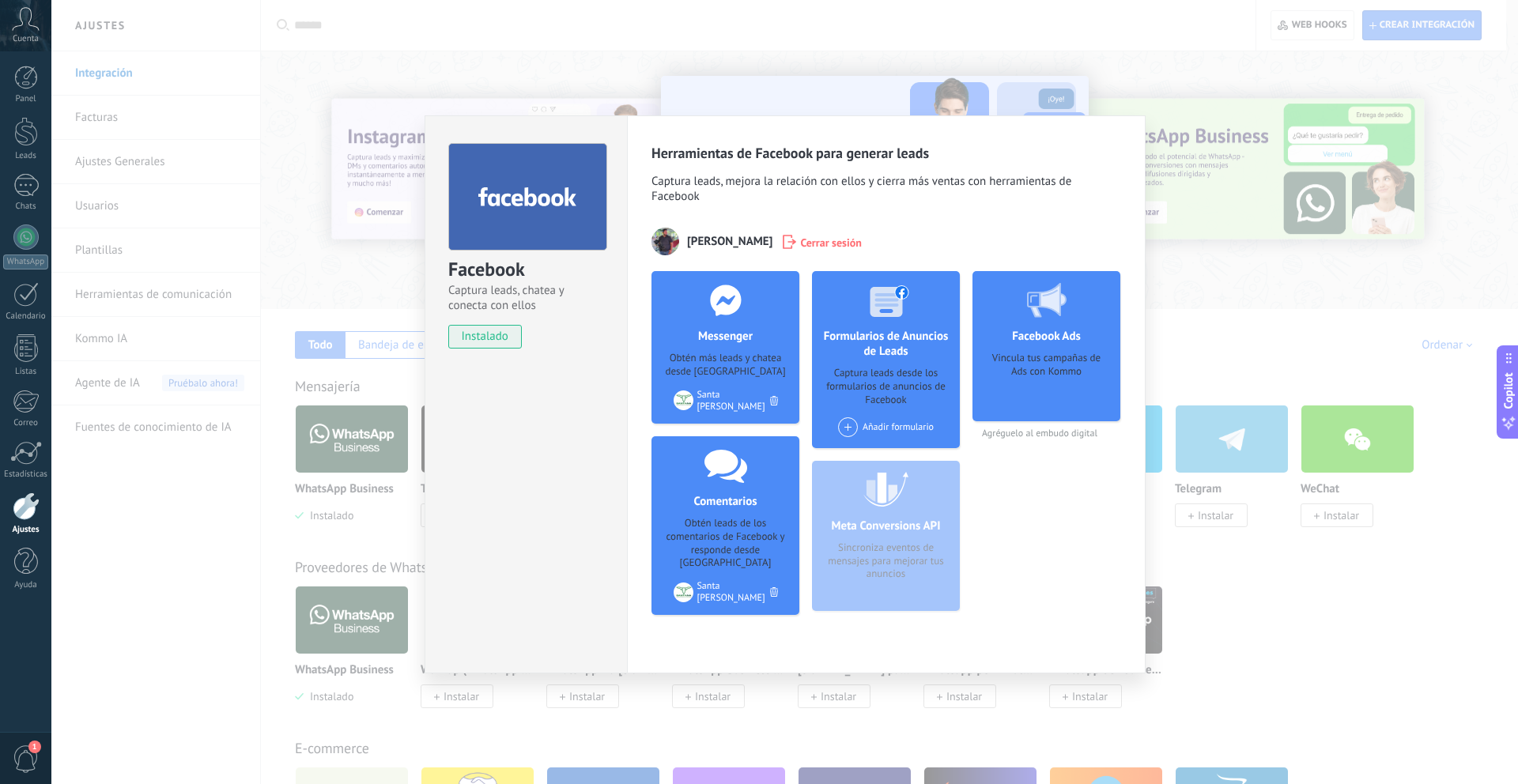
click at [1210, 343] on div "Facebook Captura leads, chatea y conecta con ellos instalado Desinstalar Herram…" at bounding box center [784, 392] width 1467 height 784
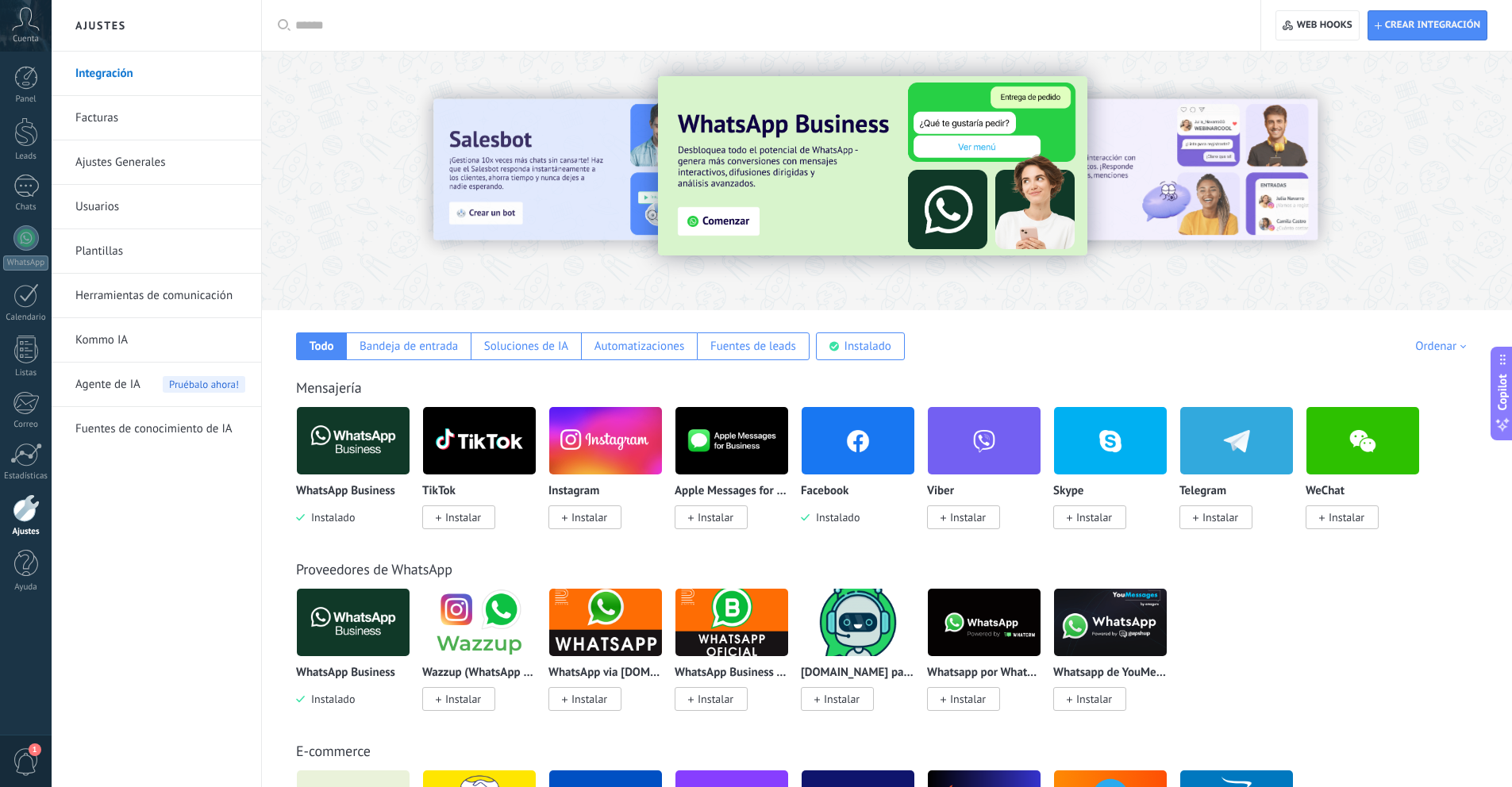
click at [730, 220] on img at bounding box center [873, 165] width 429 height 179
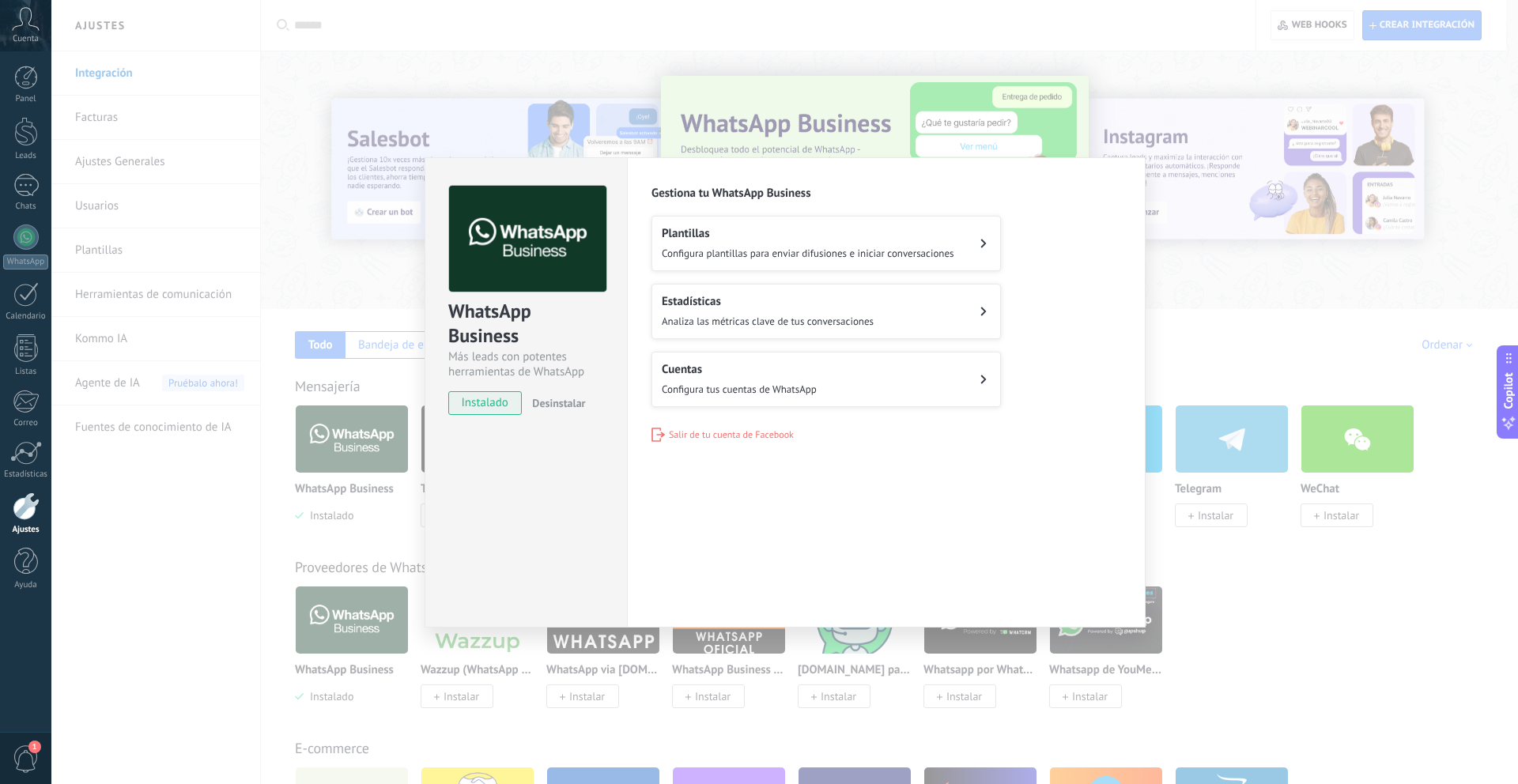
click at [789, 294] on h2 "Estadísticas" at bounding box center [767, 301] width 212 height 15
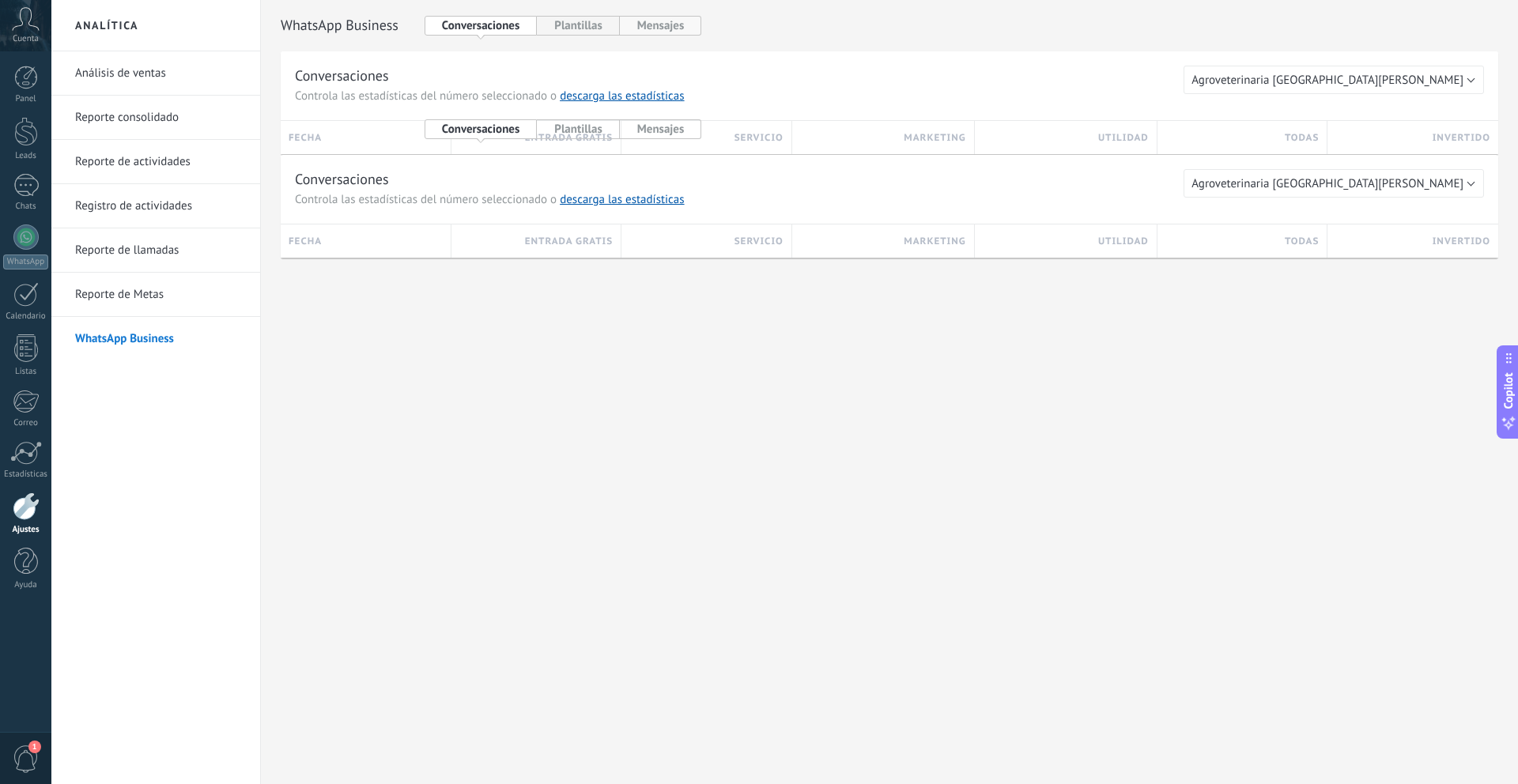
click at [694, 24] on button "Mensajes" at bounding box center [660, 26] width 82 height 19
click at [22, 182] on div at bounding box center [26, 186] width 26 height 23
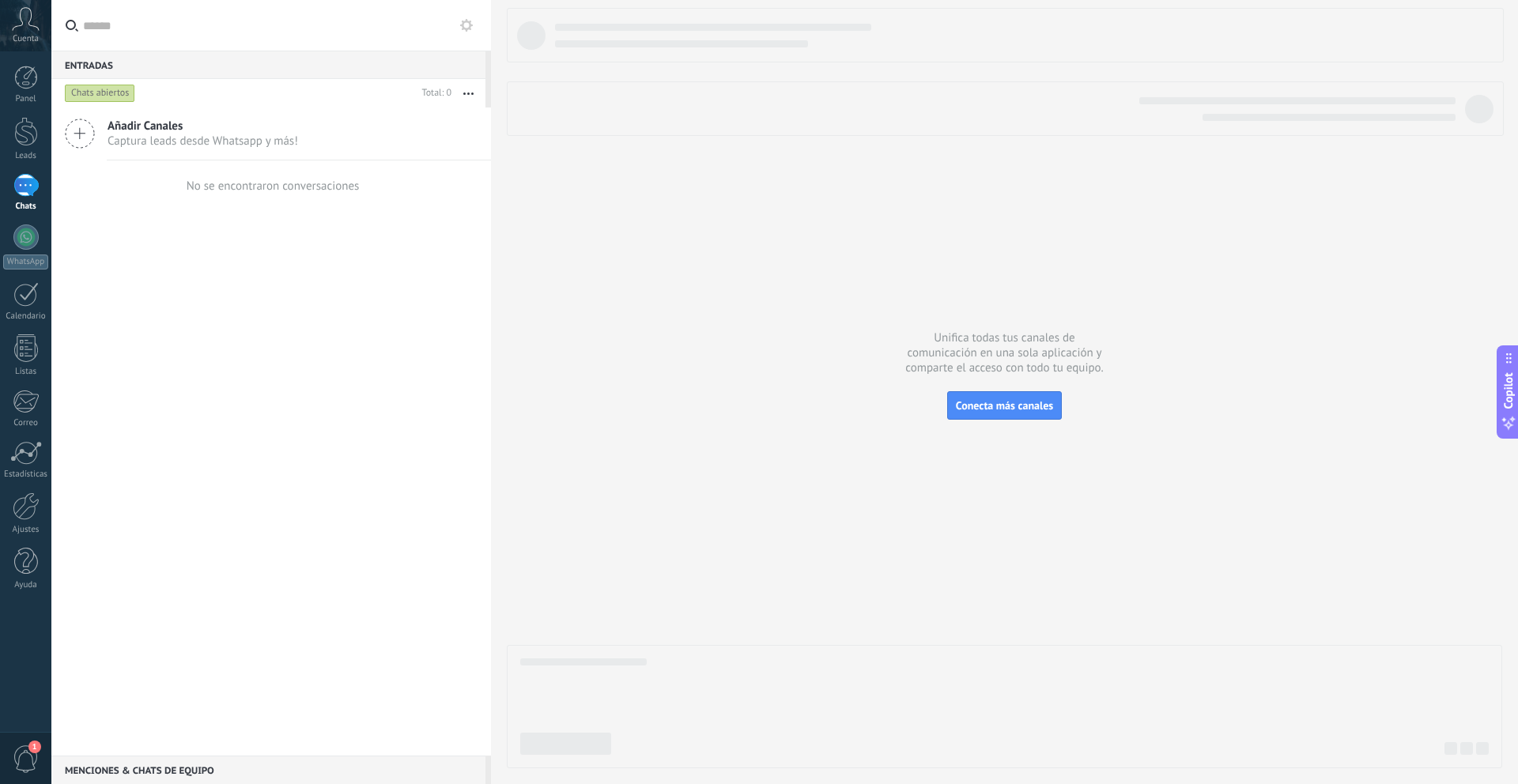
click at [340, 224] on div "Añadir Canales Captura leads desde Whatsapp y más! No se encontraron conversaci…" at bounding box center [271, 431] width 440 height 648
click at [298, 179] on div "No se encontraron conversaciones" at bounding box center [273, 186] width 173 height 15
click at [26, 766] on span "1" at bounding box center [26, 758] width 27 height 27
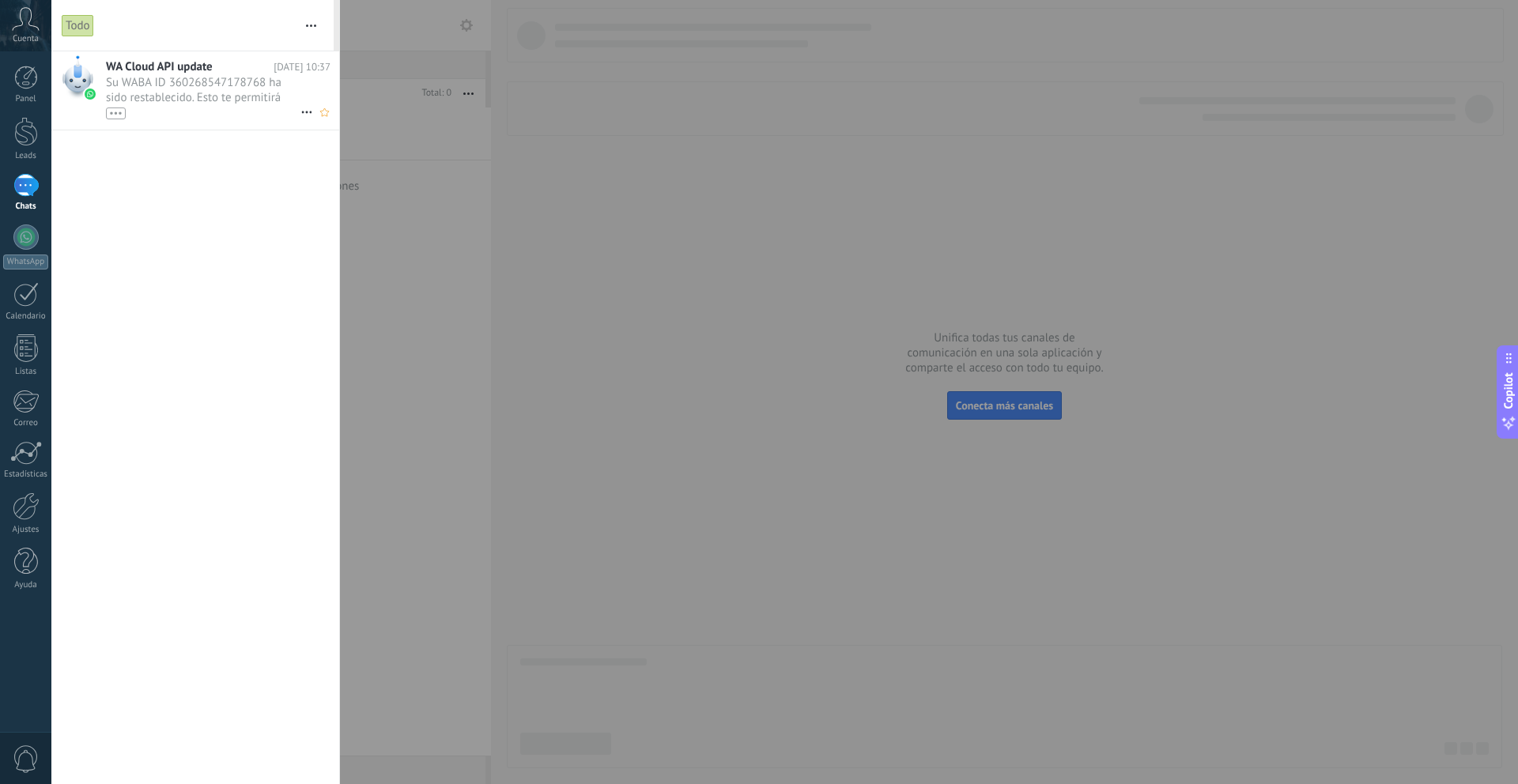
click at [184, 106] on div "•••" at bounding box center [202, 112] width 194 height 13
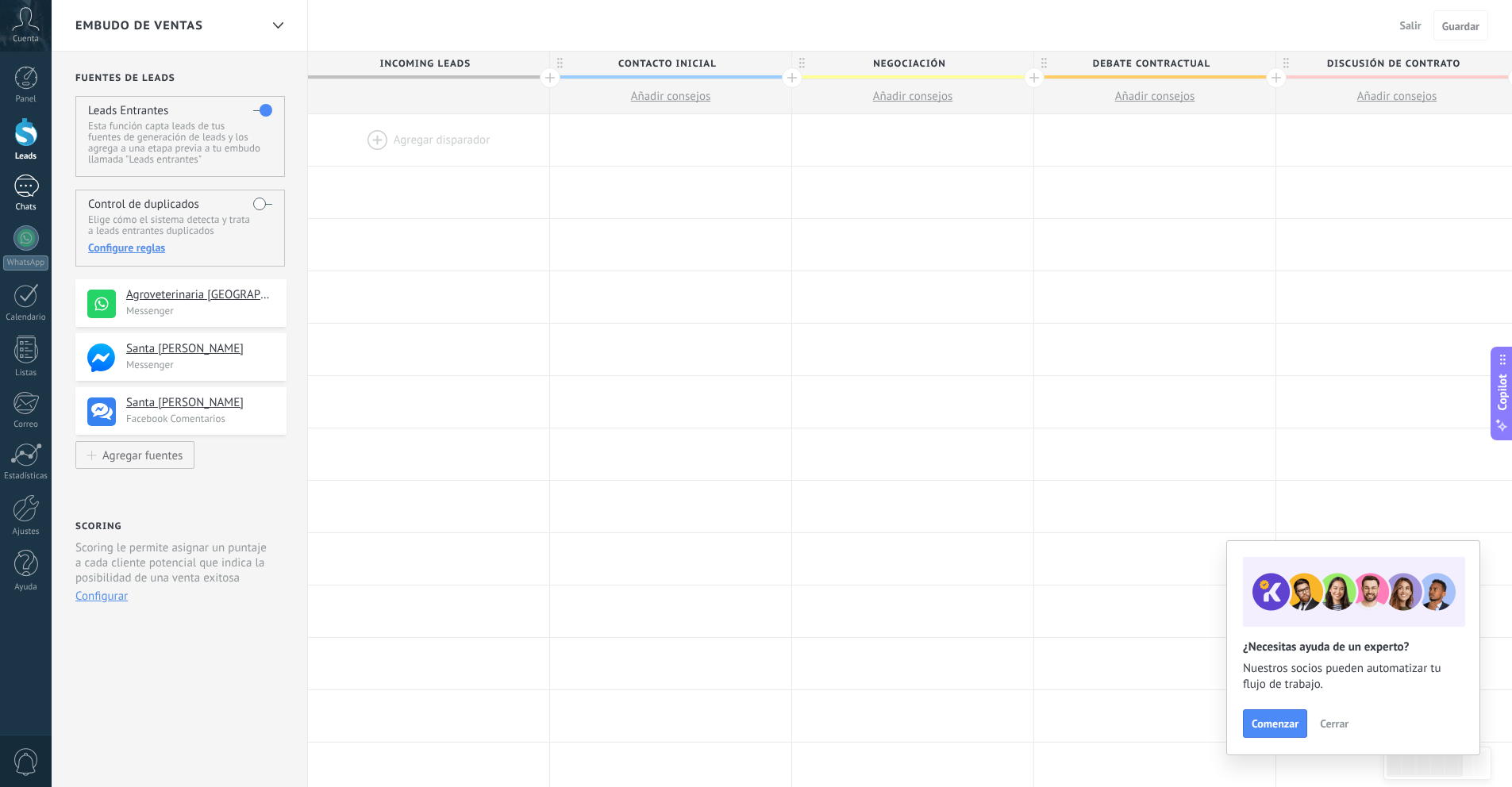
click at [25, 191] on div at bounding box center [26, 186] width 26 height 23
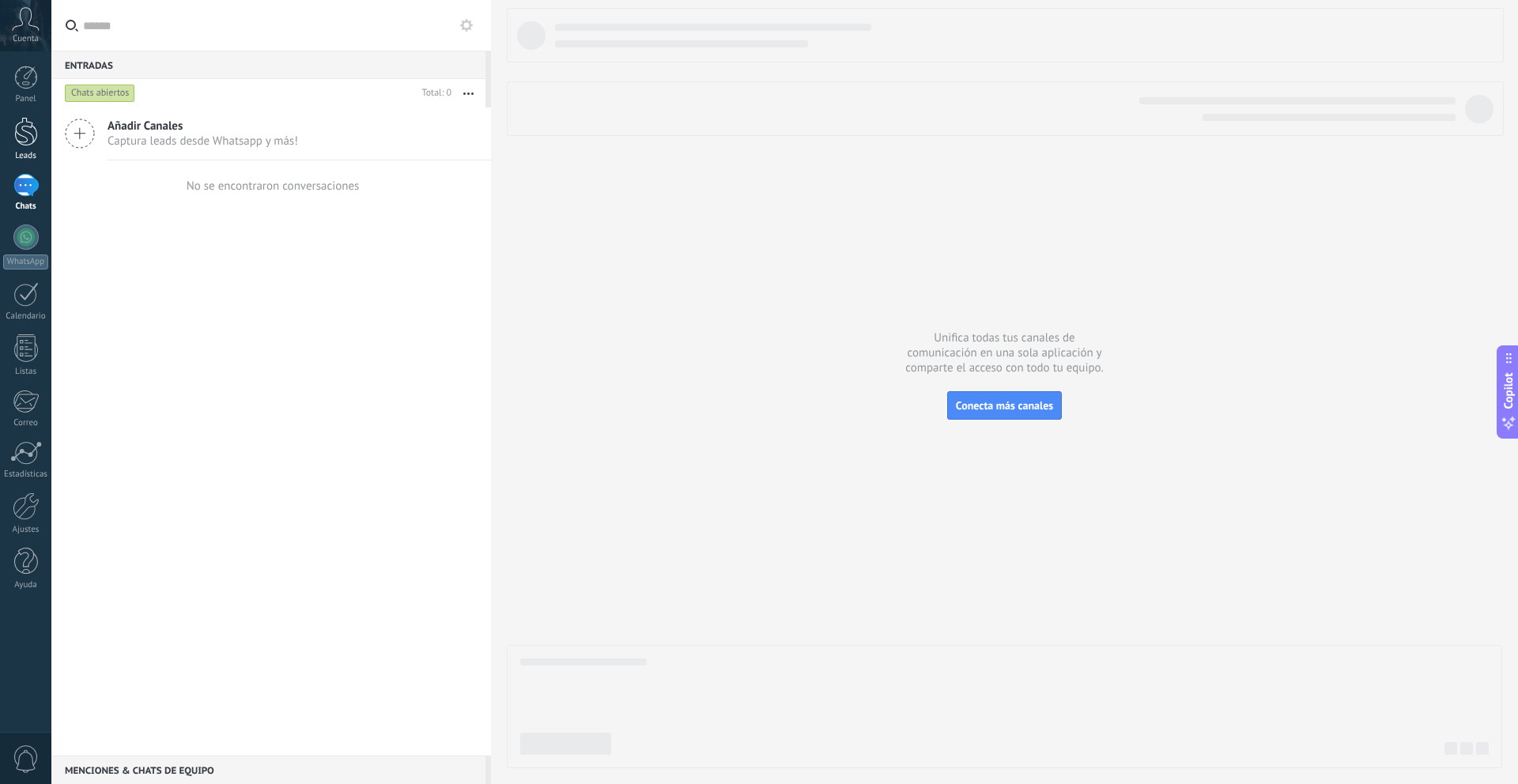
click at [18, 128] on div at bounding box center [26, 131] width 24 height 29
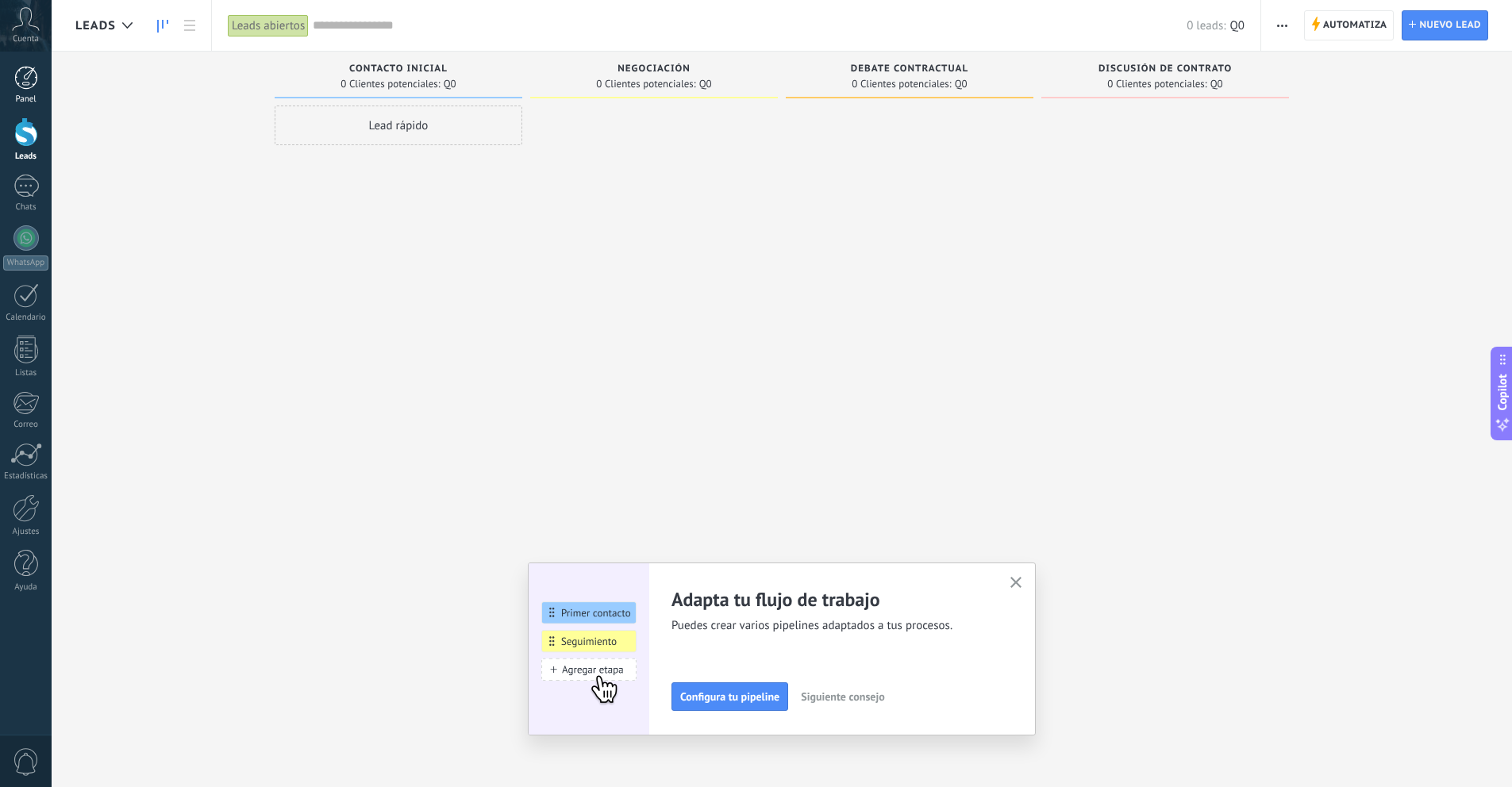
click at [25, 87] on div at bounding box center [26, 78] width 24 height 24
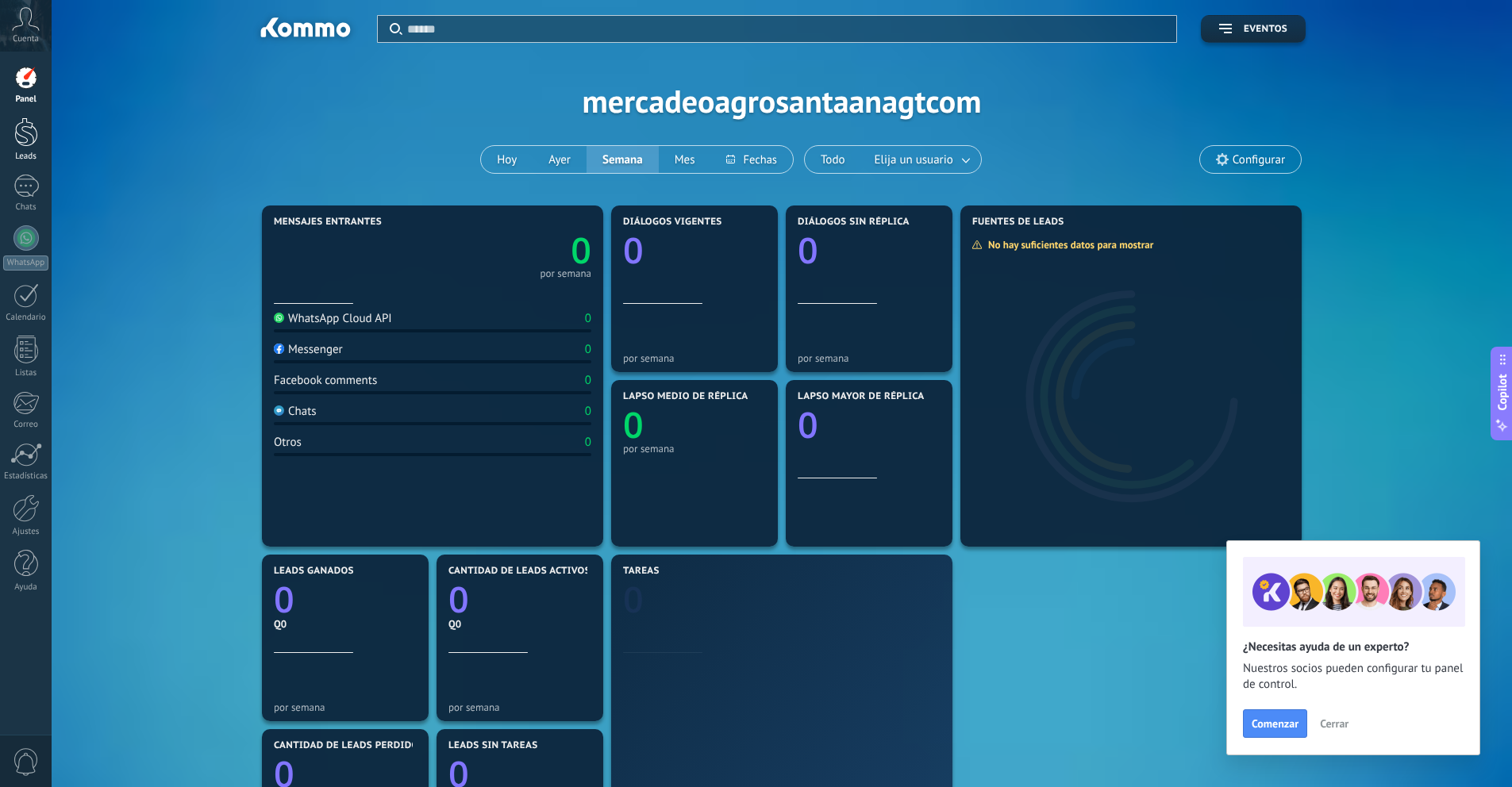
click at [36, 129] on div at bounding box center [26, 132] width 24 height 29
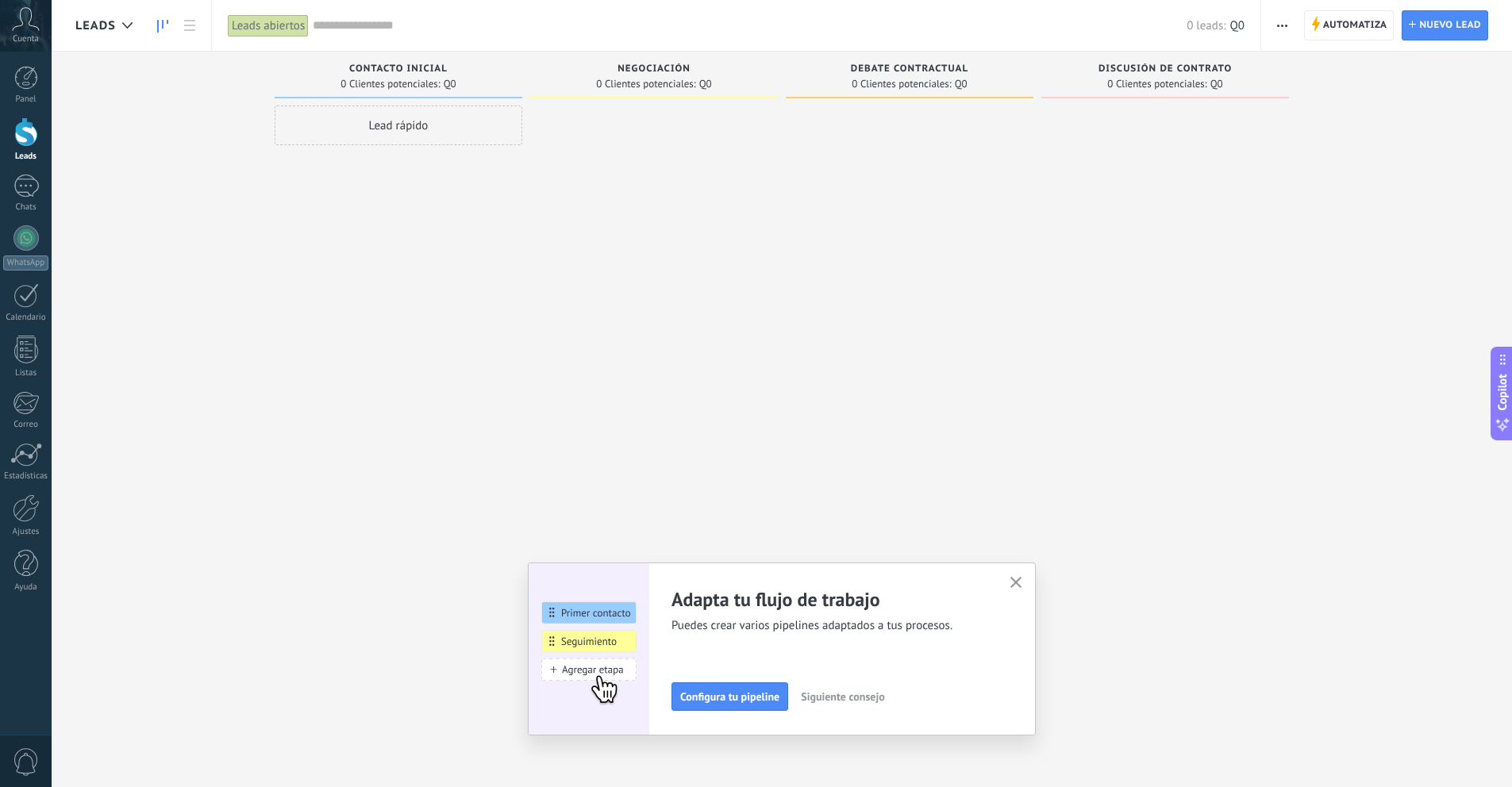
click at [31, 29] on icon at bounding box center [25, 19] width 27 height 24
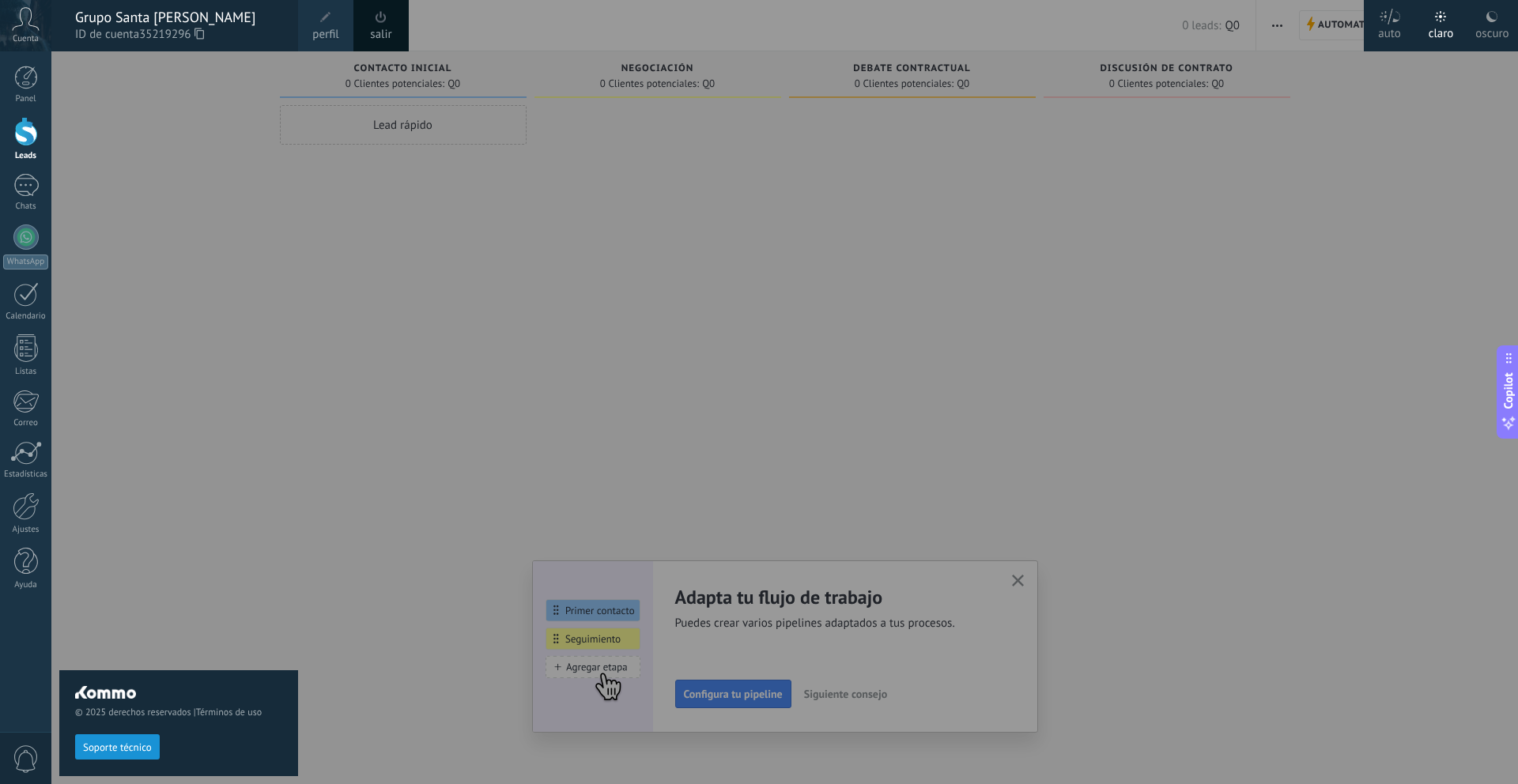
click at [123, 113] on div "© 2025 derechos reservados | Términos de uso Soporte técnico" at bounding box center [178, 417] width 238 height 733
click at [27, 191] on div at bounding box center [26, 186] width 26 height 23
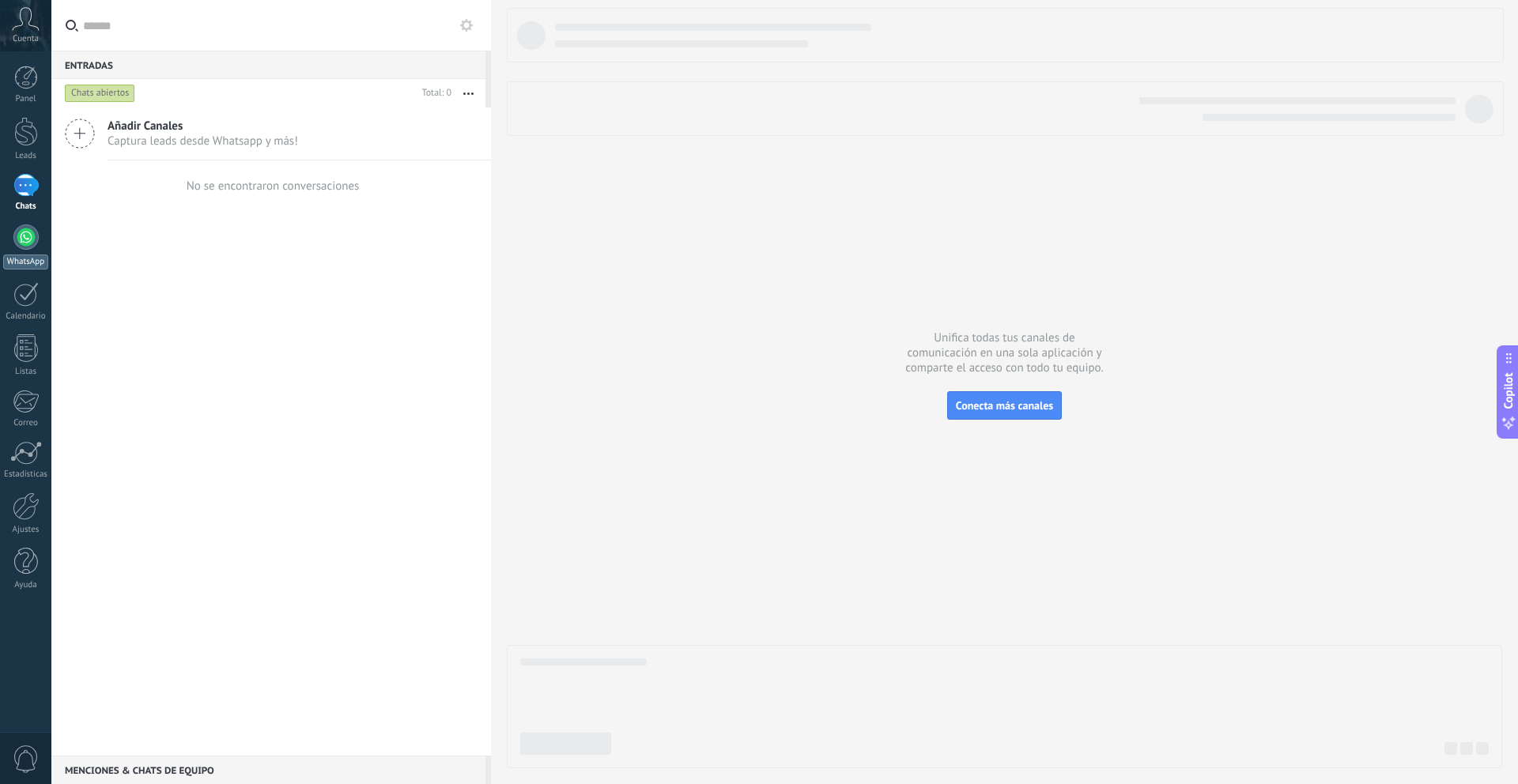
click at [38, 239] on link "WhatsApp" at bounding box center [26, 246] width 51 height 45
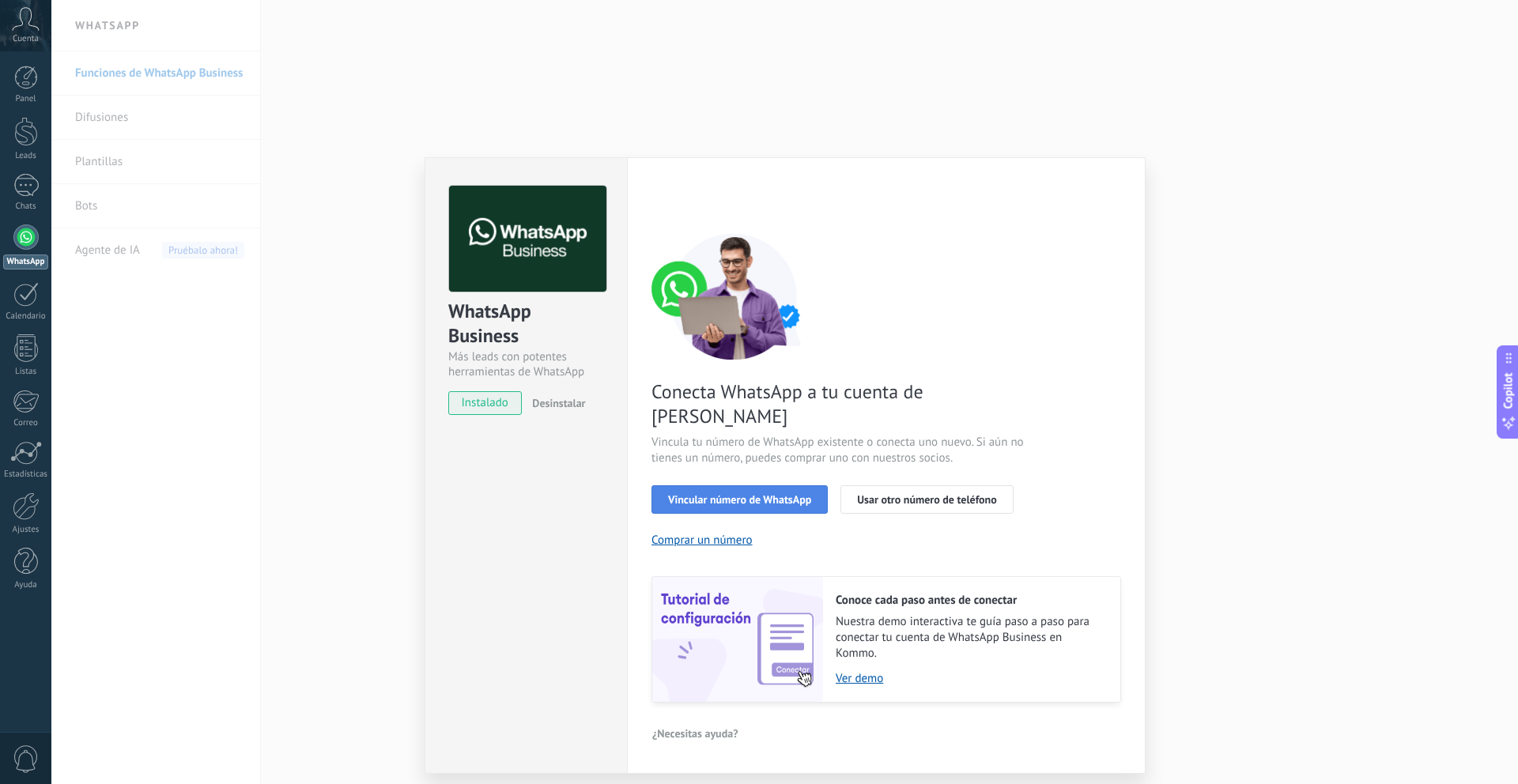
click at [783, 495] on span "Vincular número de WhatsApp" at bounding box center [739, 500] width 143 height 11
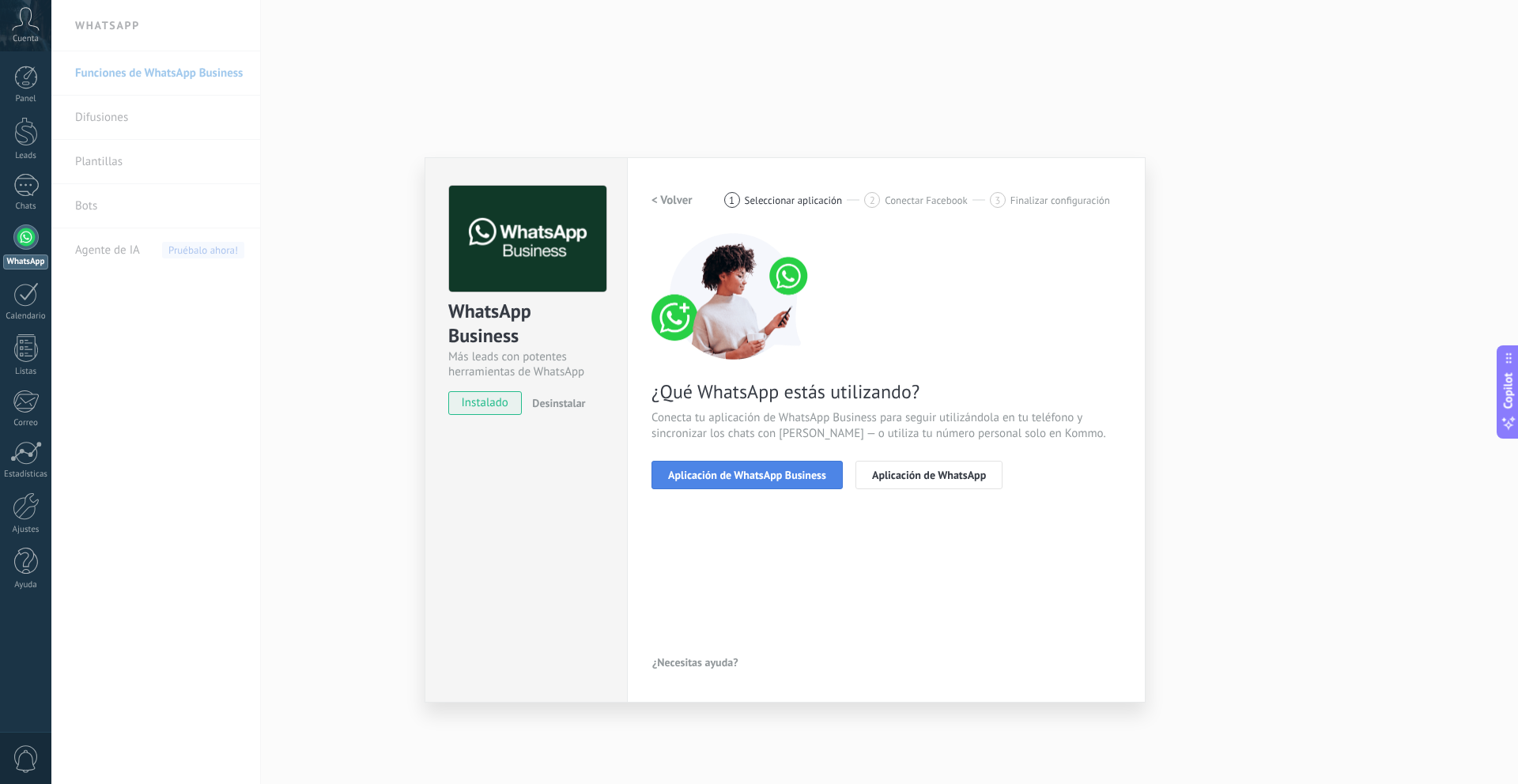
click at [779, 479] on span "Aplicación de WhatsApp Business" at bounding box center [747, 475] width 158 height 11
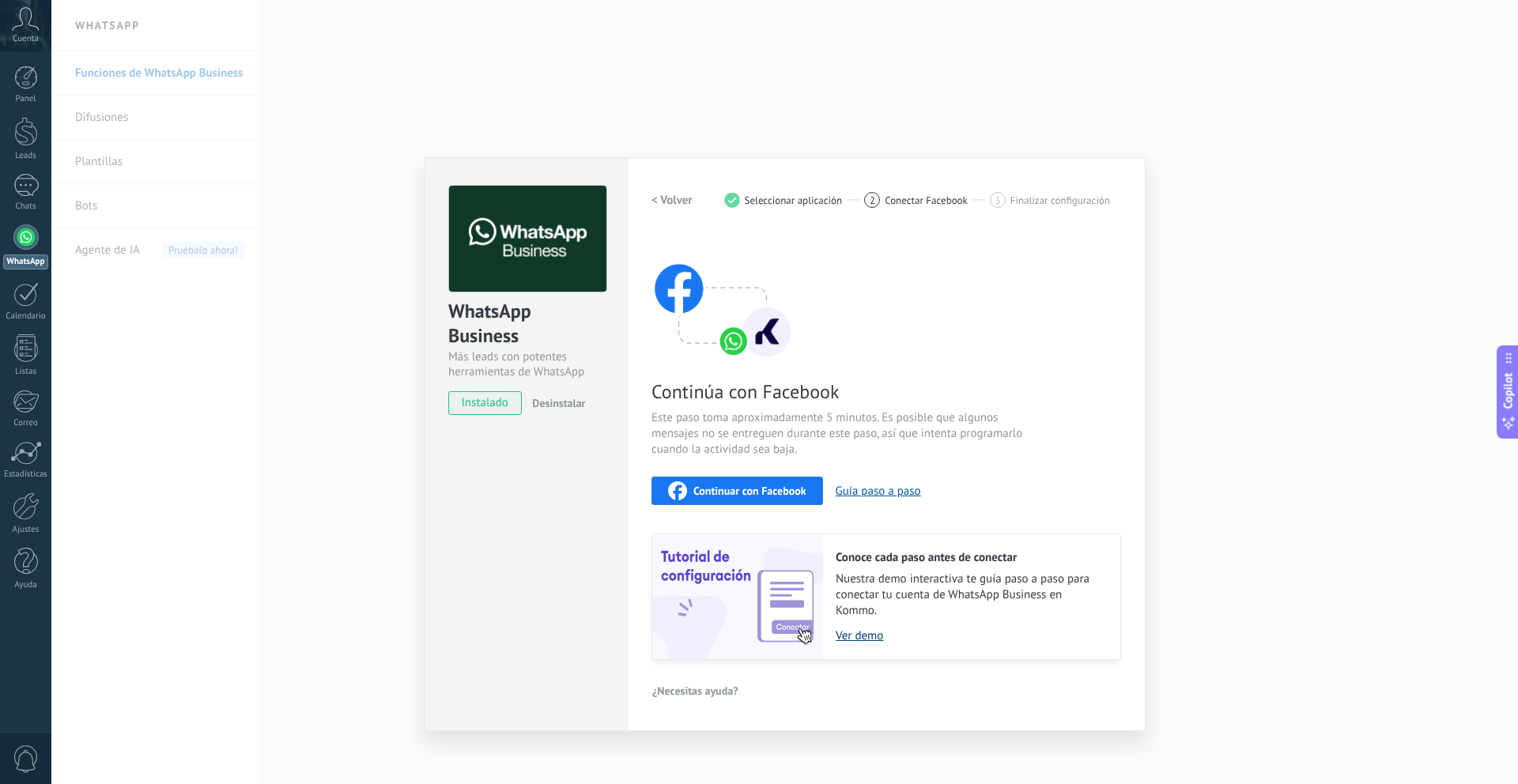
click at [869, 634] on link "Ver demo" at bounding box center [970, 635] width 268 height 15
click at [782, 495] on span "Continuar con Facebook" at bounding box center [750, 491] width 113 height 11
click at [757, 489] on span "Continuar con Facebook" at bounding box center [750, 491] width 113 height 11
click at [715, 491] on span "Continuar con Facebook" at bounding box center [750, 491] width 113 height 11
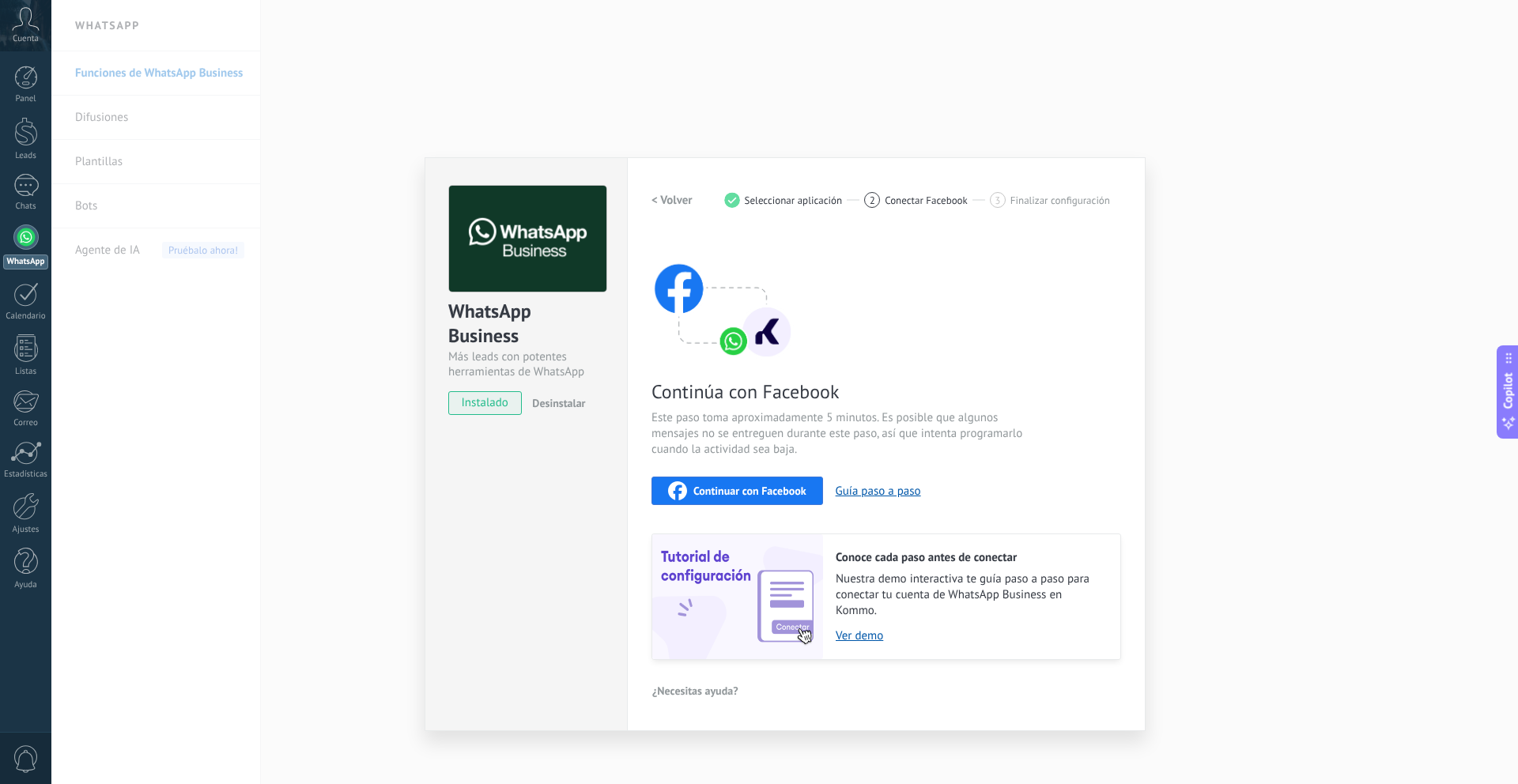
click at [865, 709] on div "Configuraciones Autorizaciones This tab logs the users who have granted integra…" at bounding box center [885, 444] width 518 height 574
click at [909, 198] on span "Conectar Facebook" at bounding box center [926, 200] width 83 height 11
click at [980, 538] on div "Conoce cada paso antes de conectar Nuestra demo interactiva te guía paso a paso…" at bounding box center [972, 597] width 297 height 125
click at [897, 491] on button "Guía paso a paso" at bounding box center [878, 491] width 85 height 15
click at [806, 487] on button "Continuar con Facebook" at bounding box center [737, 491] width 172 height 28
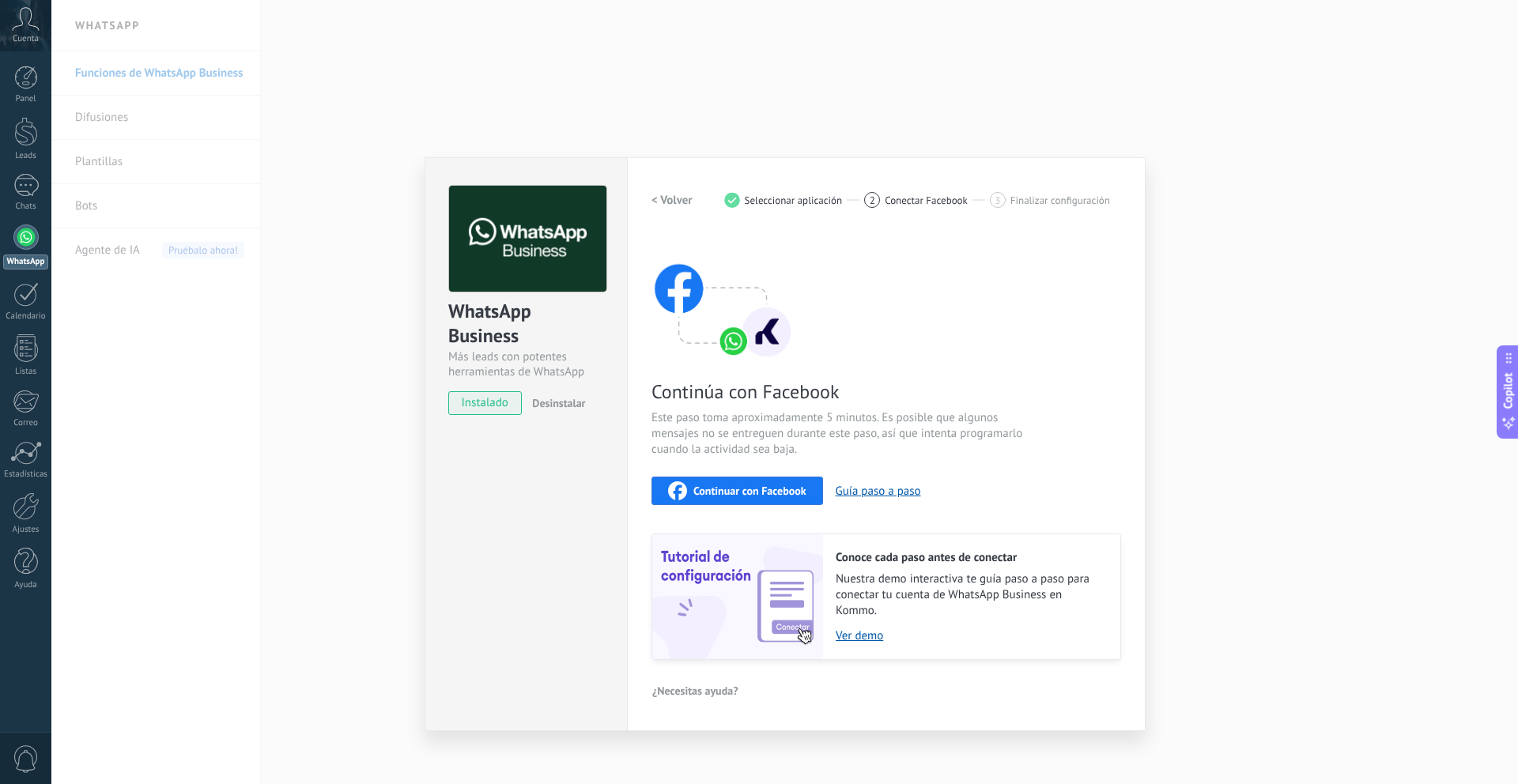
click at [806, 487] on button "Continuar con Facebook" at bounding box center [737, 491] width 172 height 28
click at [1334, 415] on div "WhatsApp Business Más leads con potentes herramientas de WhatsApp instalado Des…" at bounding box center [784, 392] width 1467 height 784
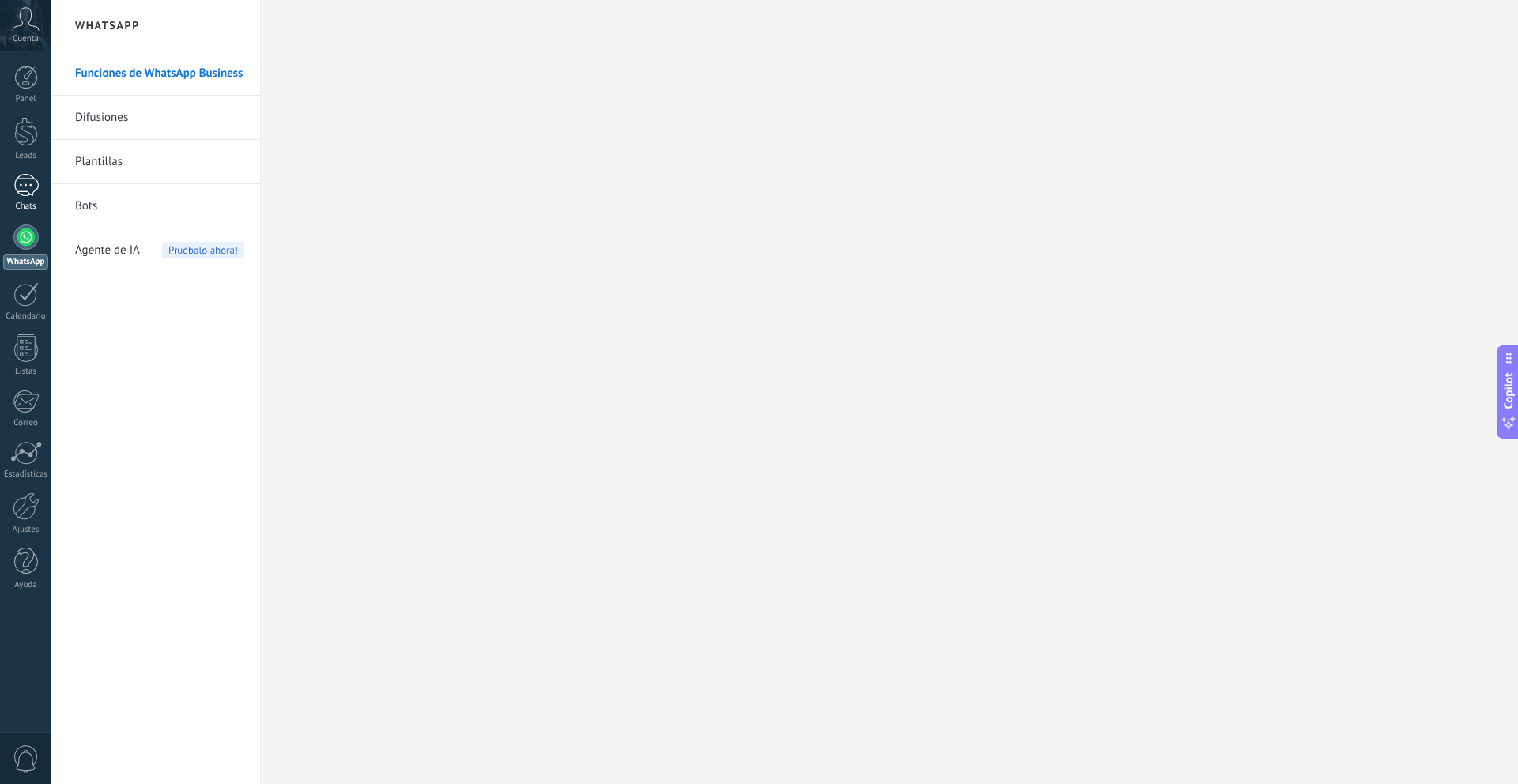
click at [25, 177] on div at bounding box center [26, 186] width 26 height 23
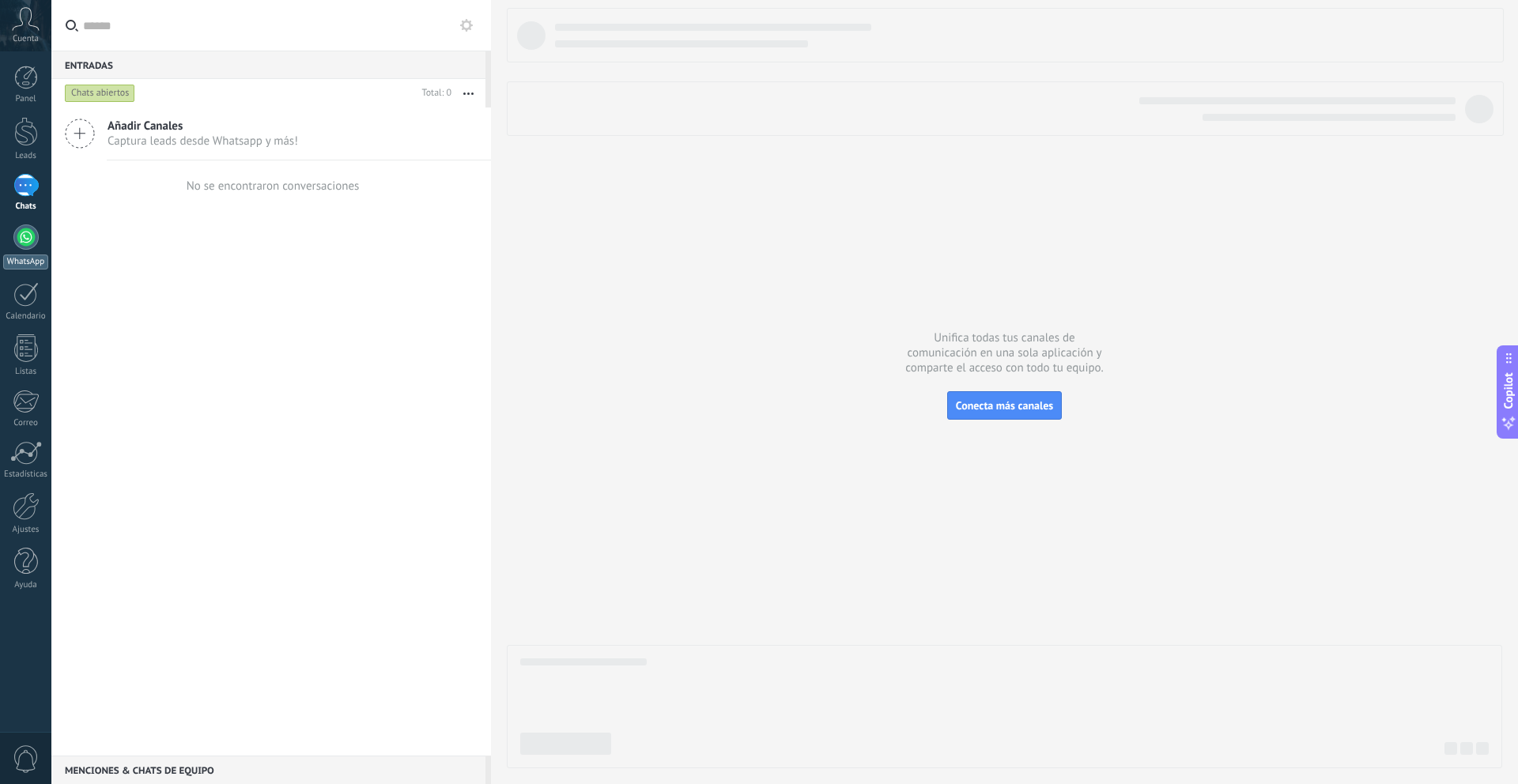
click at [20, 252] on link "WhatsApp" at bounding box center [26, 246] width 51 height 45
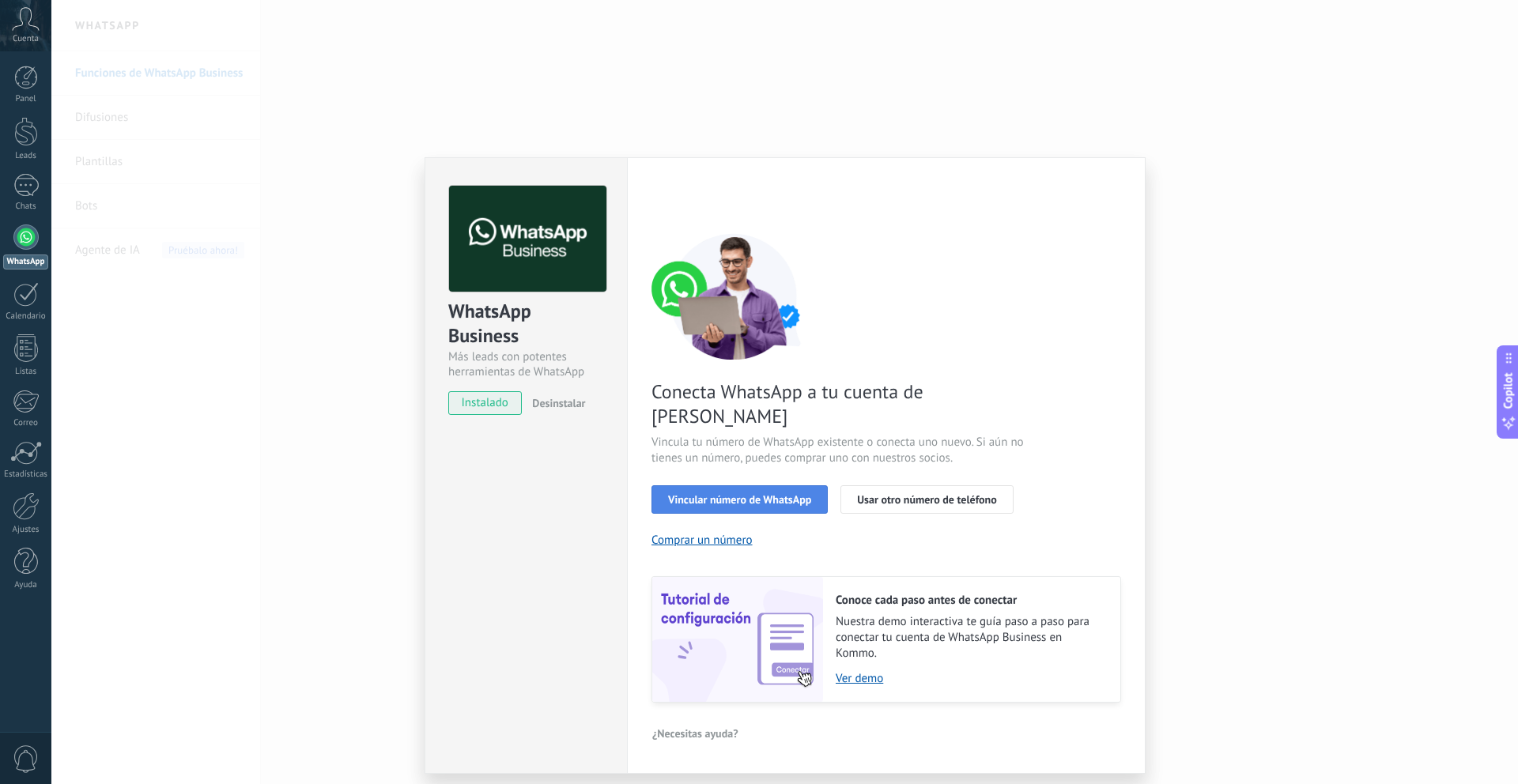
click at [798, 495] on span "Vincular número de WhatsApp" at bounding box center [739, 500] width 143 height 11
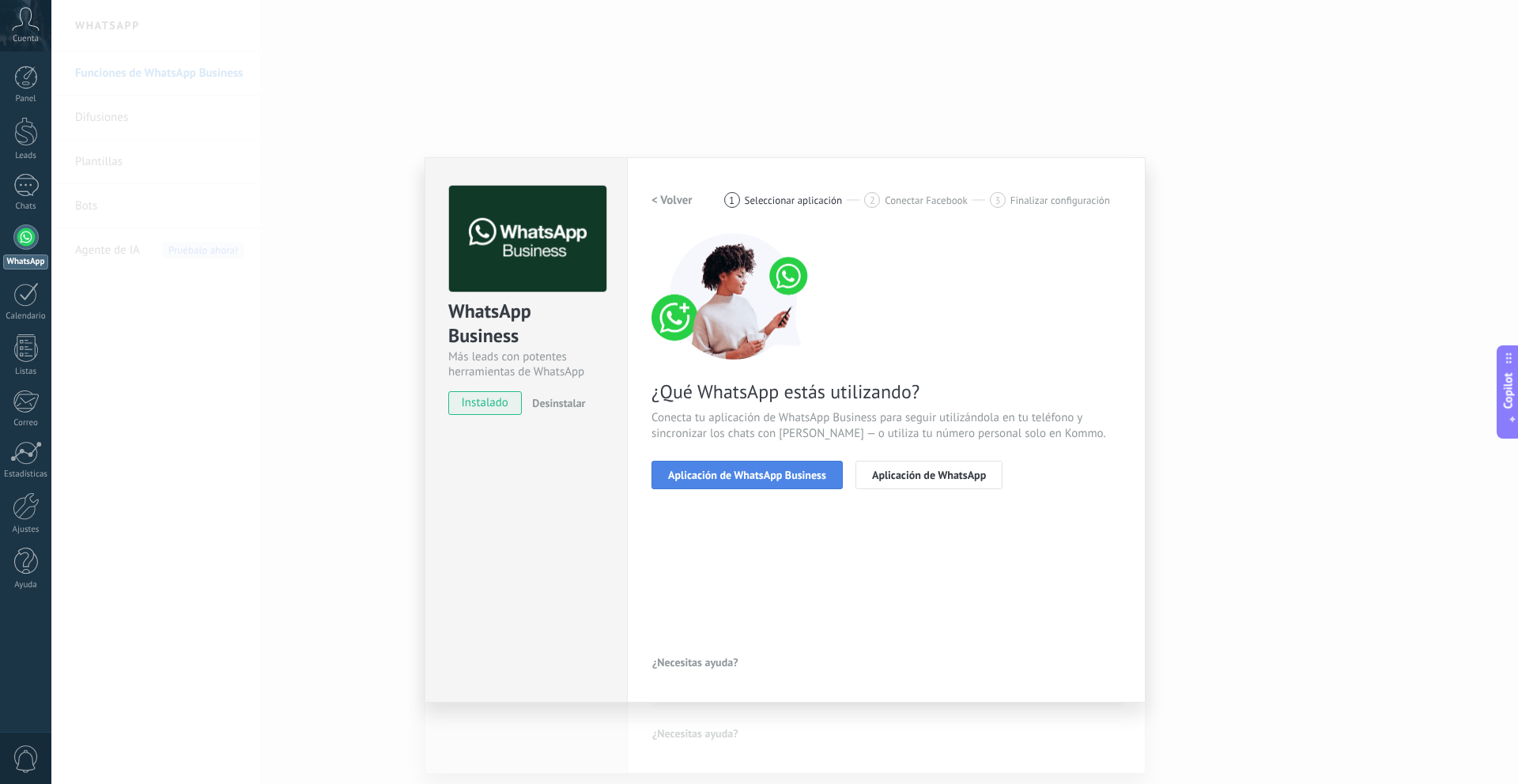
click at [755, 477] on span "Aplicación de WhatsApp Business" at bounding box center [747, 475] width 158 height 11
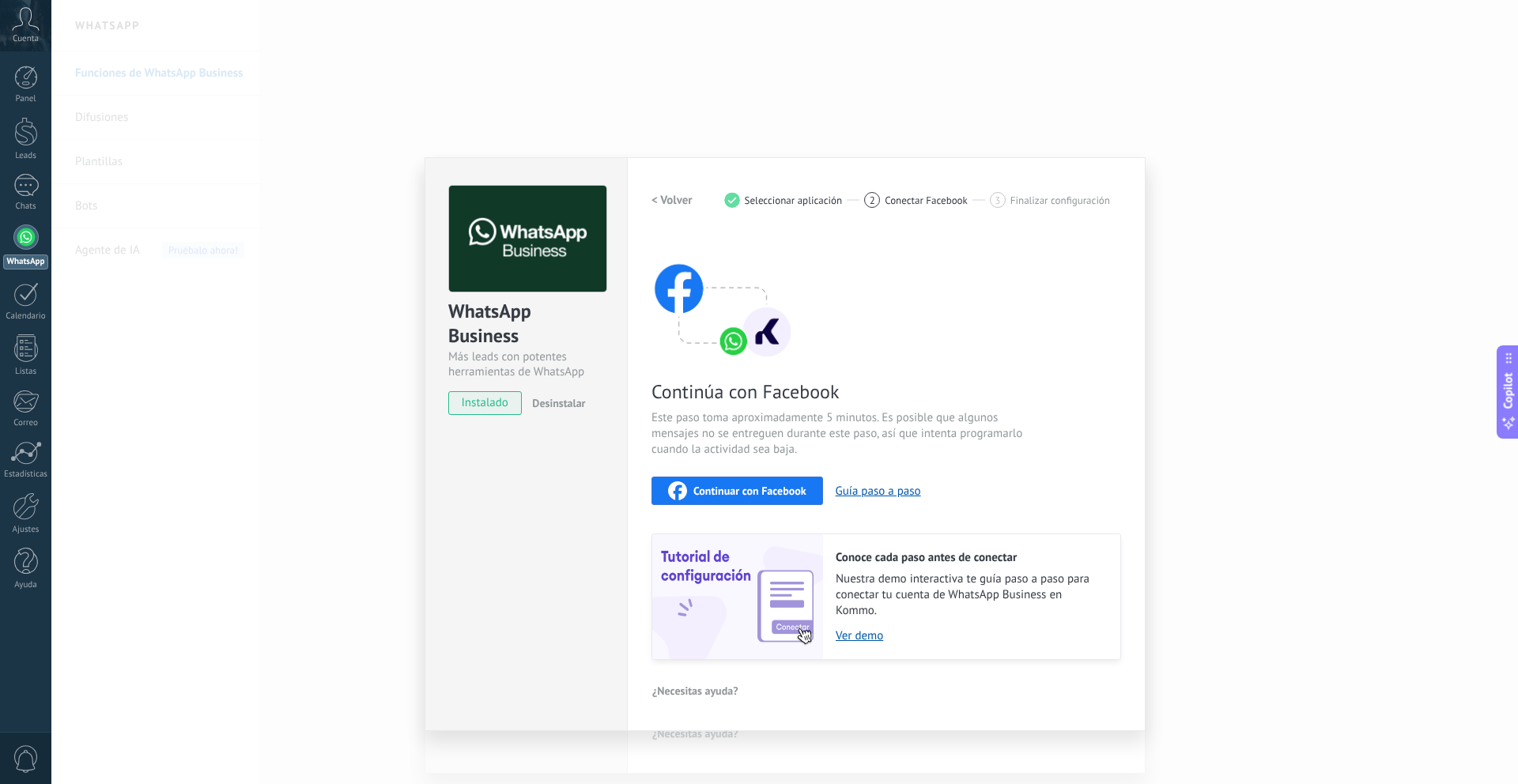
click at [750, 497] on div "Continuar con Facebook" at bounding box center [737, 491] width 138 height 19
click at [754, 491] on span "Continuar con Facebook" at bounding box center [750, 491] width 113 height 11
click at [902, 496] on button "Guía paso a paso" at bounding box center [878, 491] width 85 height 15
click at [755, 489] on span "Continuar con Facebook" at bounding box center [750, 491] width 113 height 11
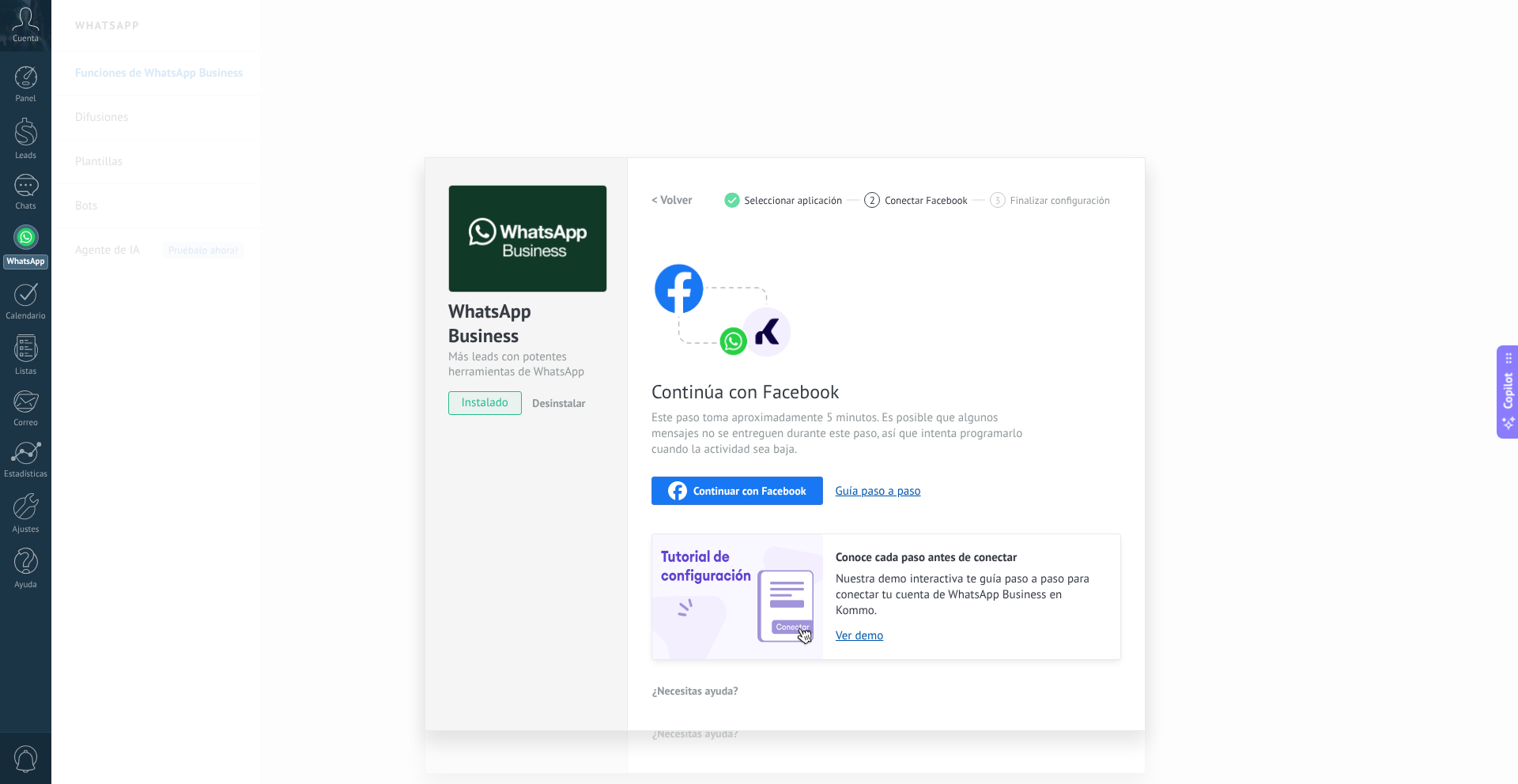
click at [755, 489] on span "Continuar con Facebook" at bounding box center [750, 491] width 113 height 11
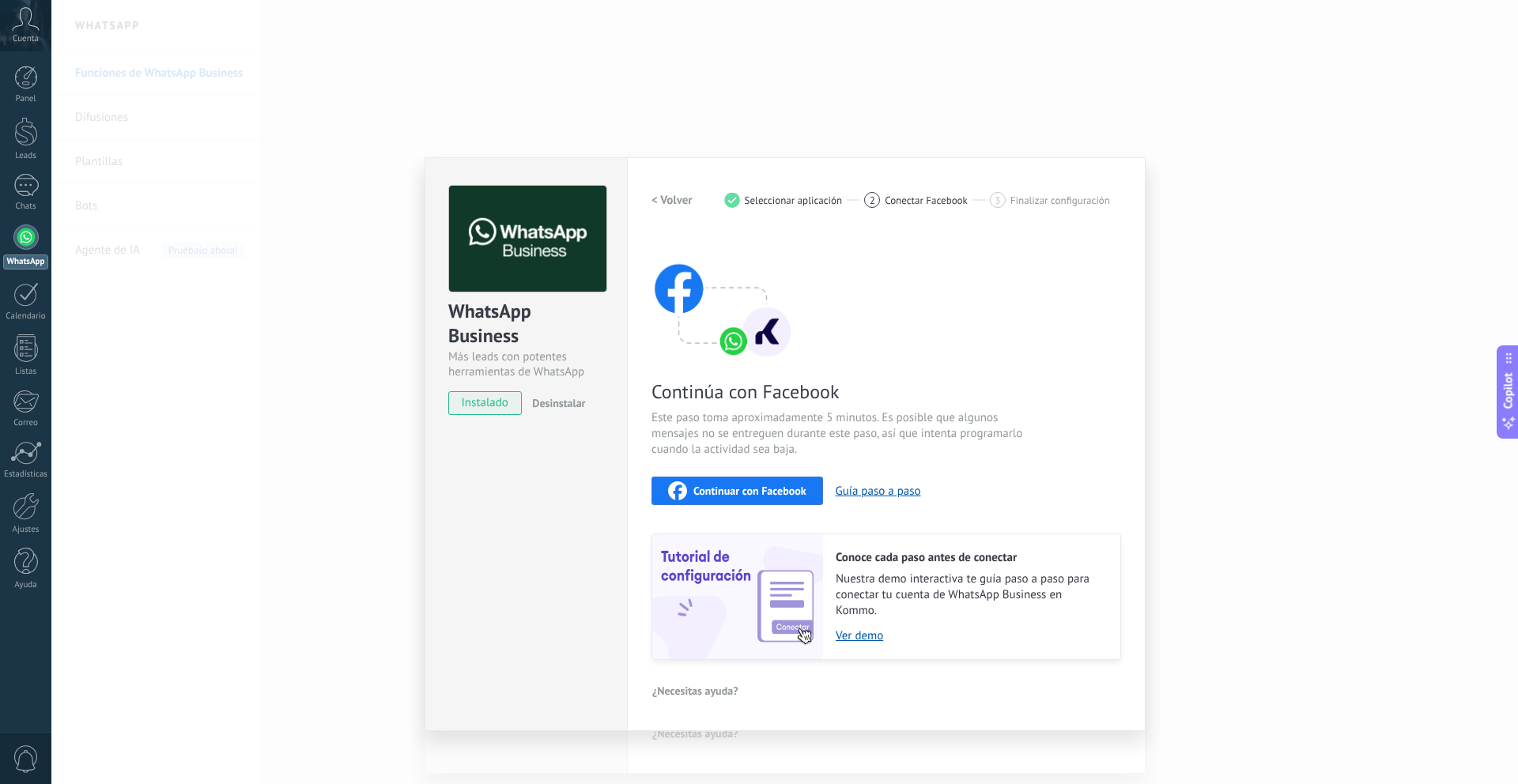
click at [755, 489] on span "Continuar con Facebook" at bounding box center [750, 491] width 113 height 11
click at [852, 251] on div "Continúa con Facebook Este paso toma aproximadamente 5 minutos. Es posible que …" at bounding box center [886, 446] width 470 height 427
click at [889, 202] on span "Conectar Facebook" at bounding box center [926, 200] width 83 height 11
drag, startPoint x: 674, startPoint y: 281, endPoint x: 682, endPoint y: 299, distance: 19.7
click at [675, 281] on img at bounding box center [722, 297] width 143 height 127
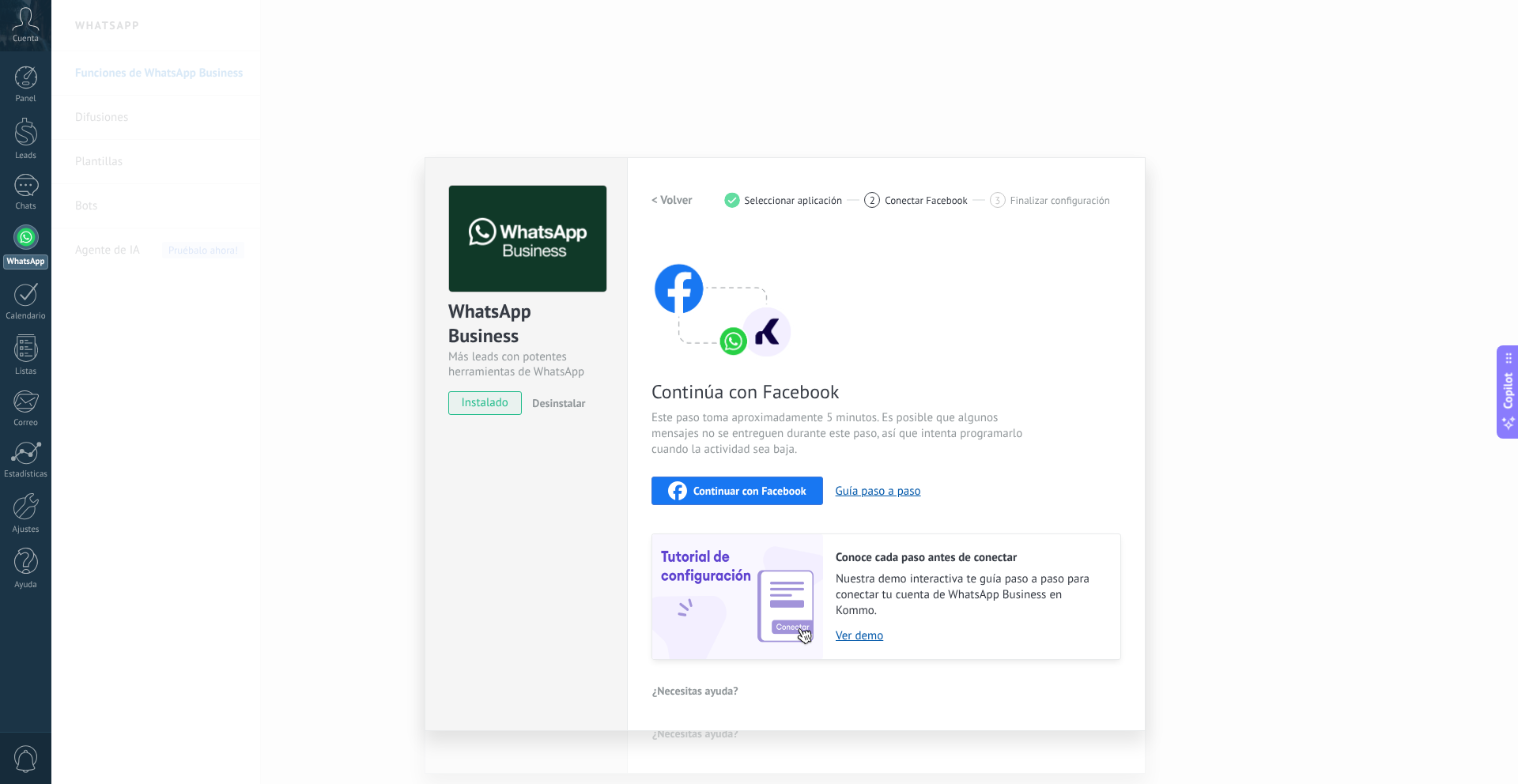
click at [684, 206] on h2 "< Volver" at bounding box center [671, 200] width 41 height 15
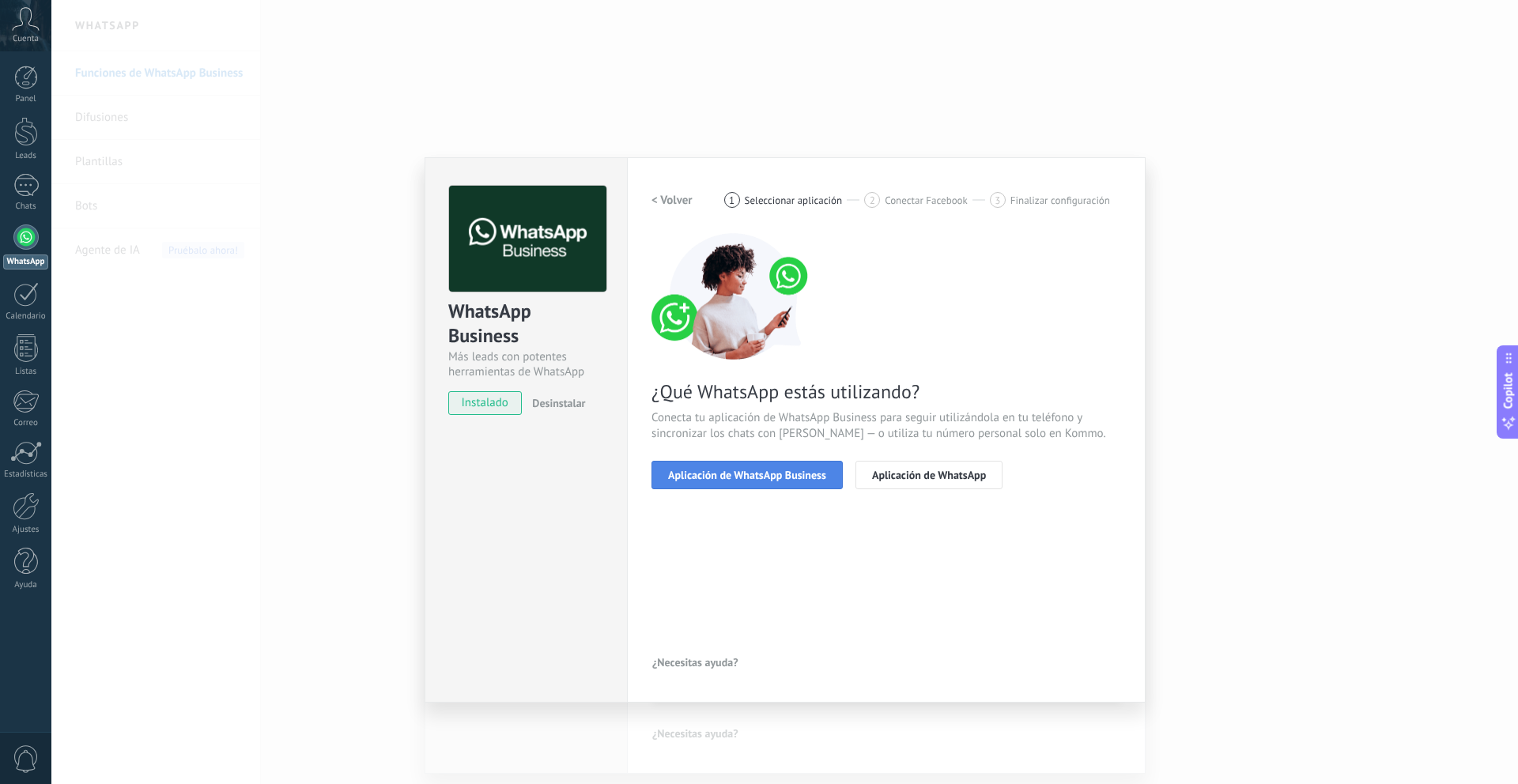
click at [789, 479] on span "Aplicación de WhatsApp Business" at bounding box center [747, 475] width 158 height 11
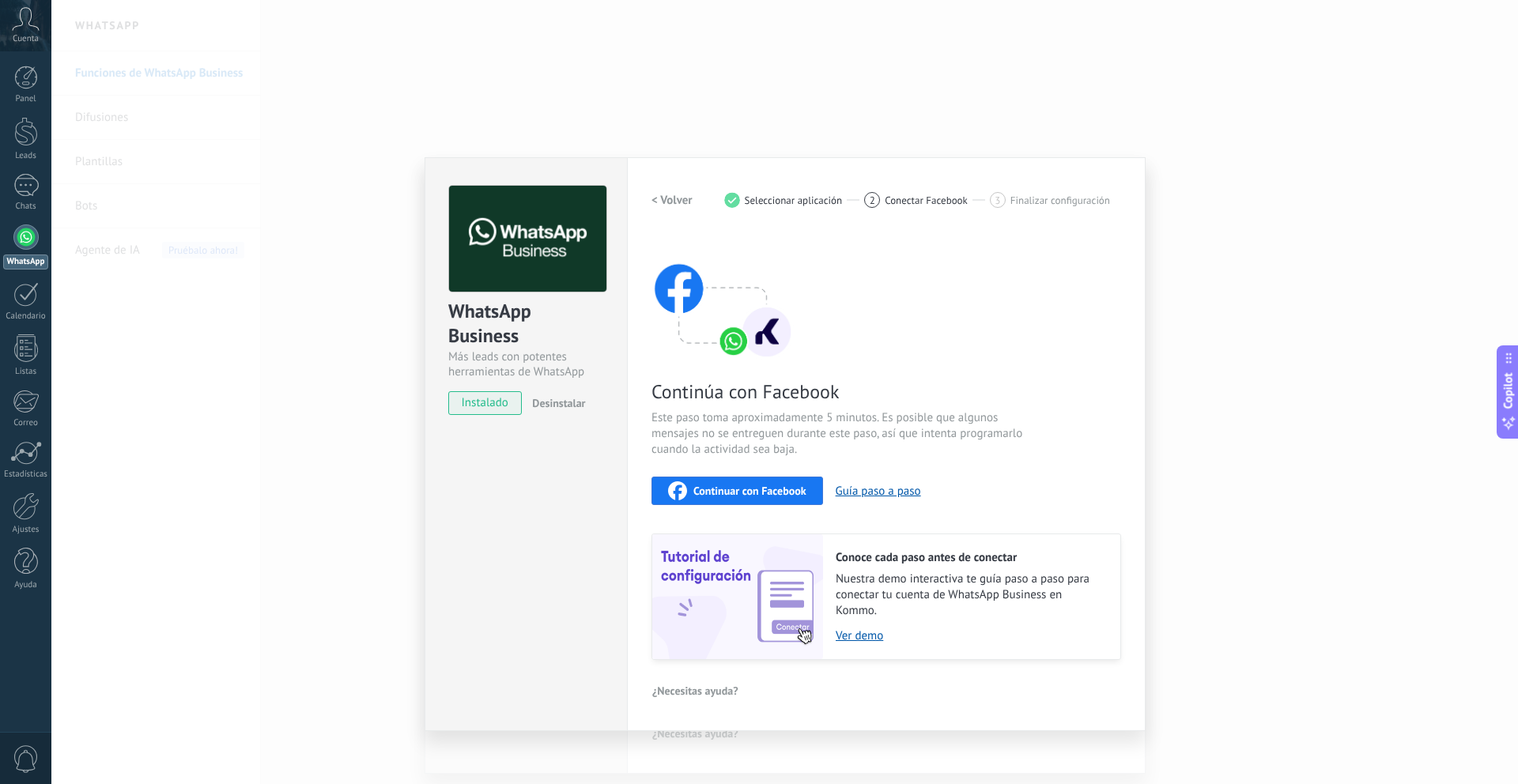
click at [789, 479] on button "Continuar con Facebook" at bounding box center [737, 491] width 172 height 28
click at [404, 433] on div "WhatsApp Business Más leads con potentes herramientas de WhatsApp instalado Des…" at bounding box center [784, 392] width 1467 height 784
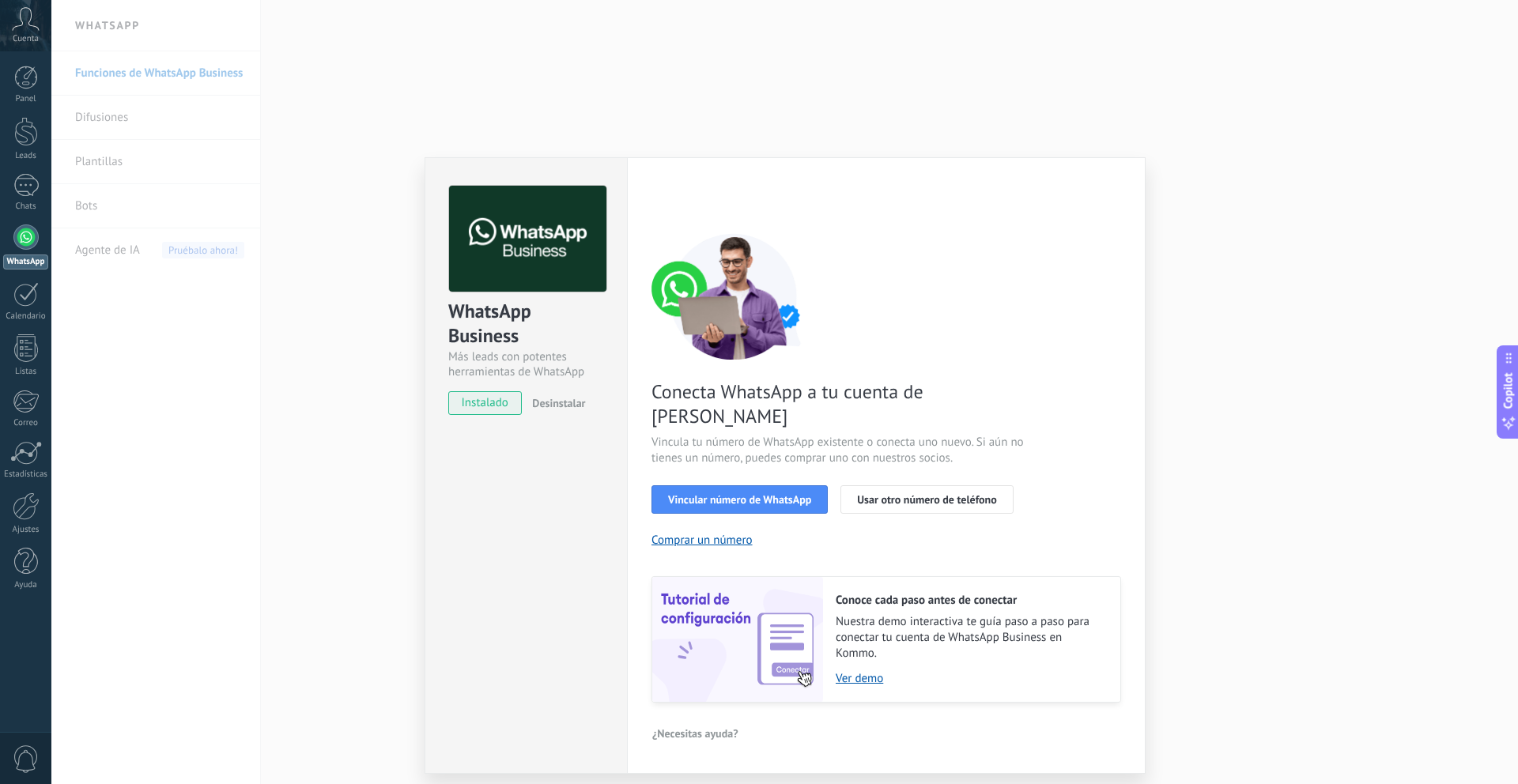
click at [392, 426] on div "WhatsApp Business Más leads con potentes herramientas de WhatsApp instalado Des…" at bounding box center [784, 392] width 1467 height 784
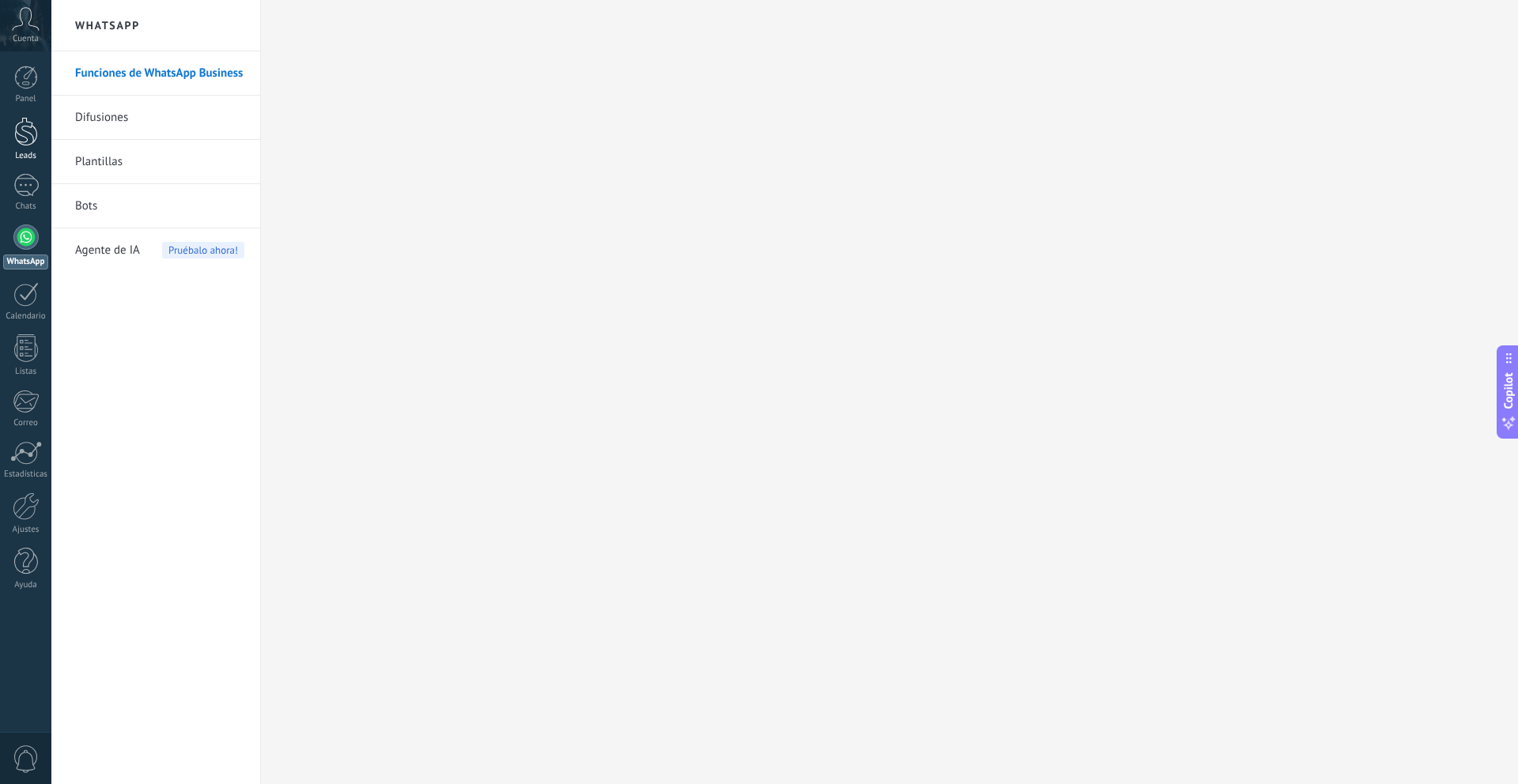
click at [25, 147] on link "Leads" at bounding box center [26, 139] width 51 height 44
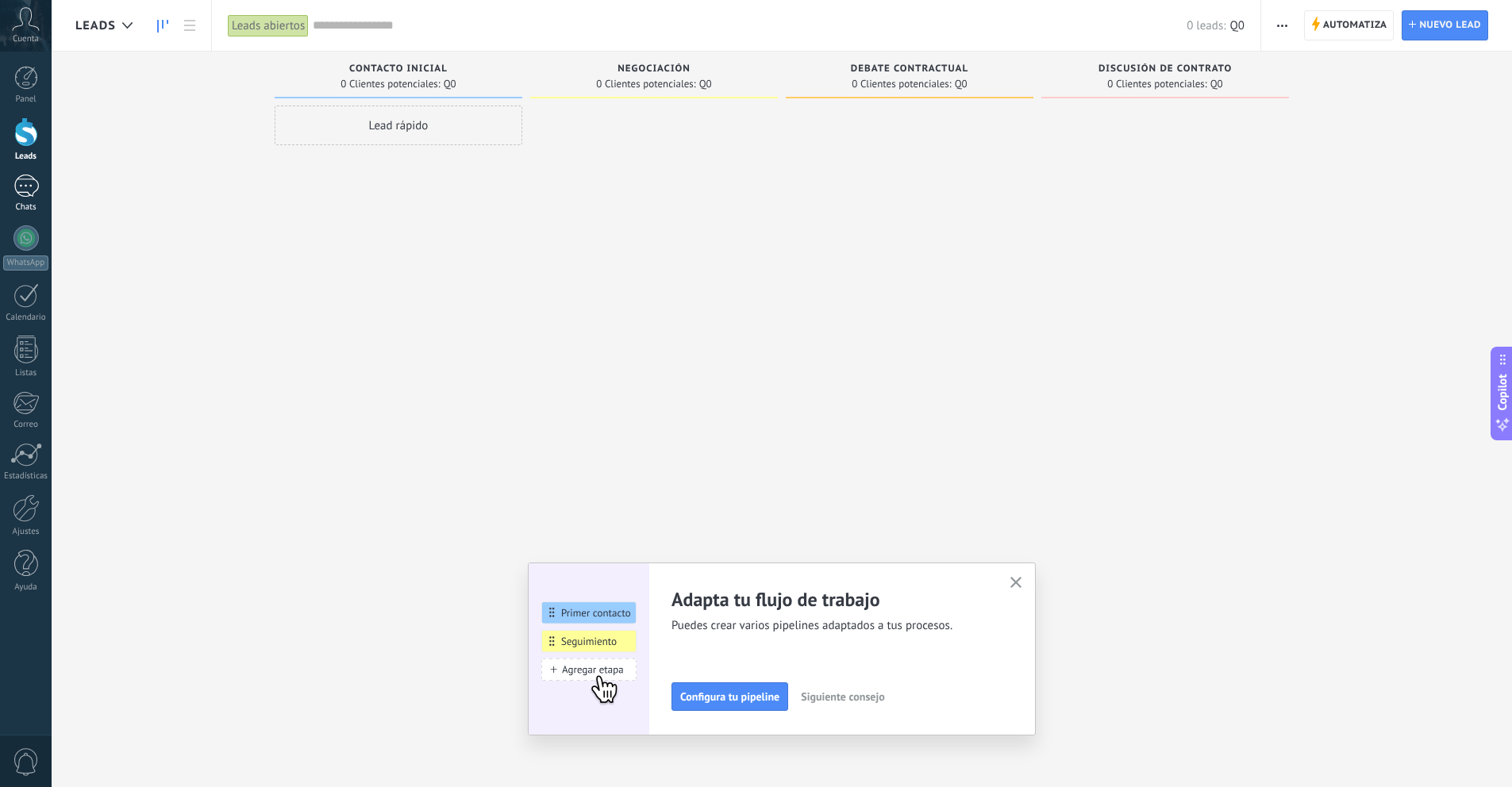
click at [23, 192] on div at bounding box center [26, 186] width 26 height 23
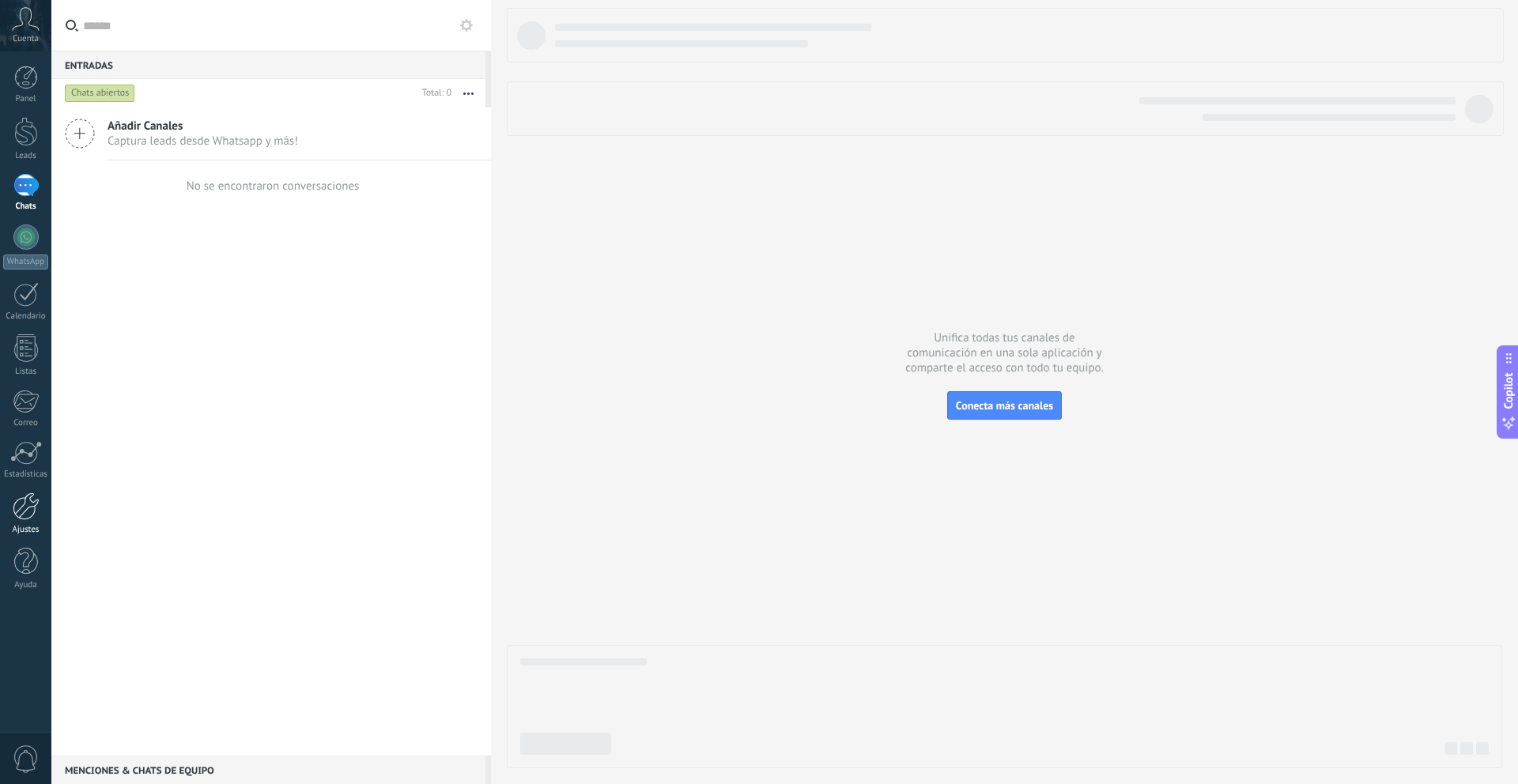
click at [25, 521] on link "Ajustes" at bounding box center [26, 514] width 51 height 43
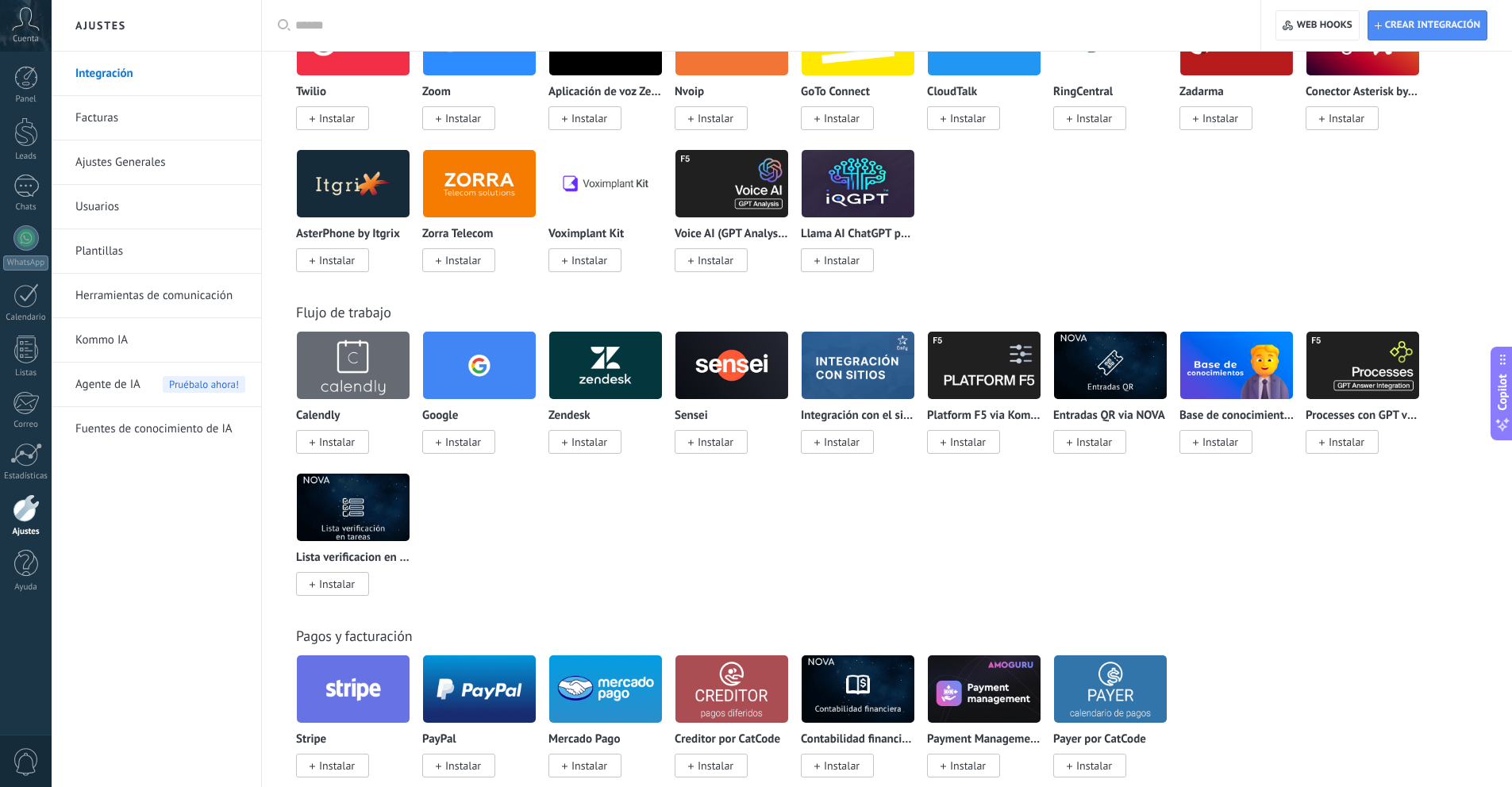
scroll to position [1887, 0]
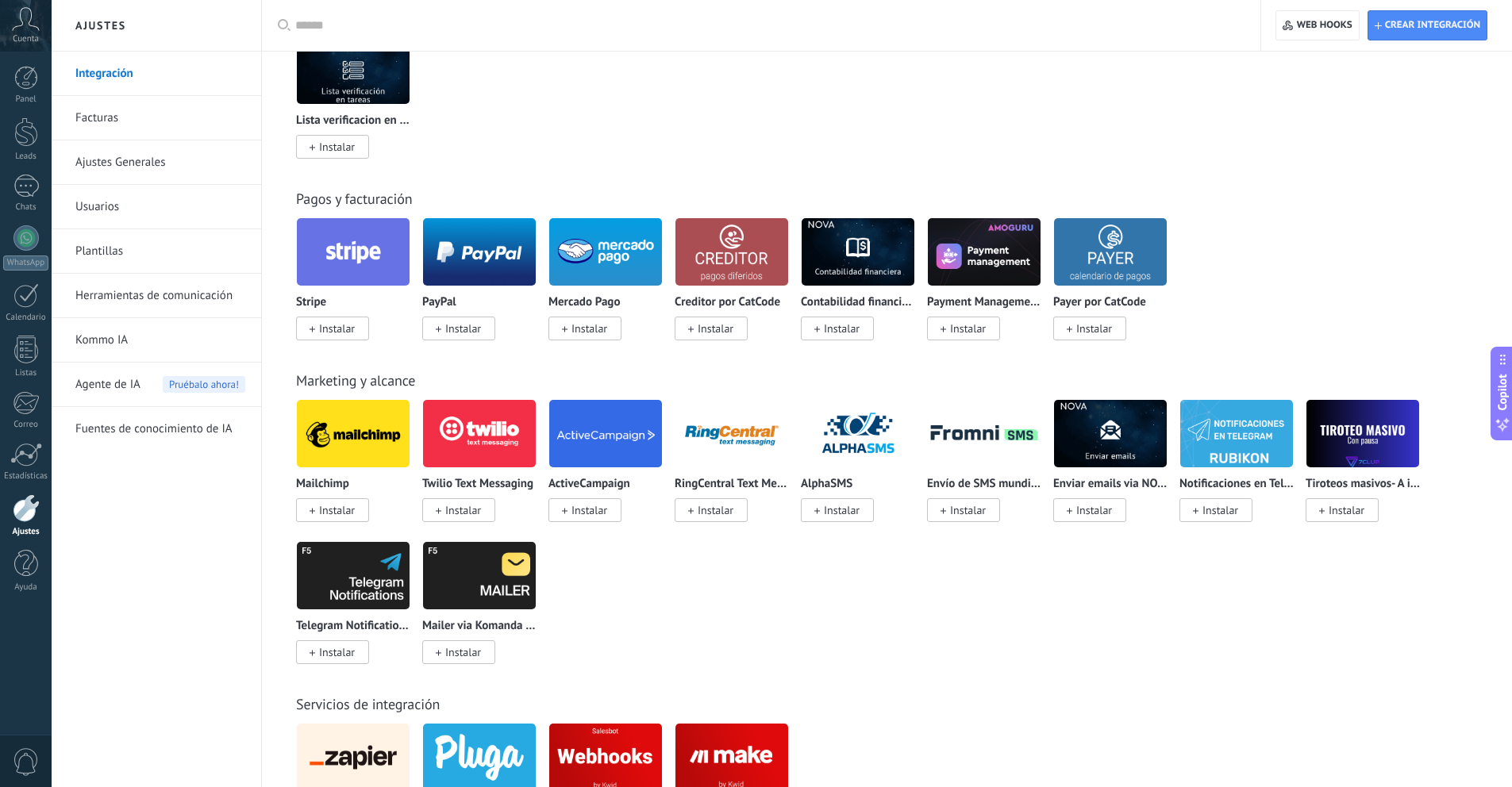
click at [103, 121] on link "Facturas" at bounding box center [160, 118] width 170 height 44
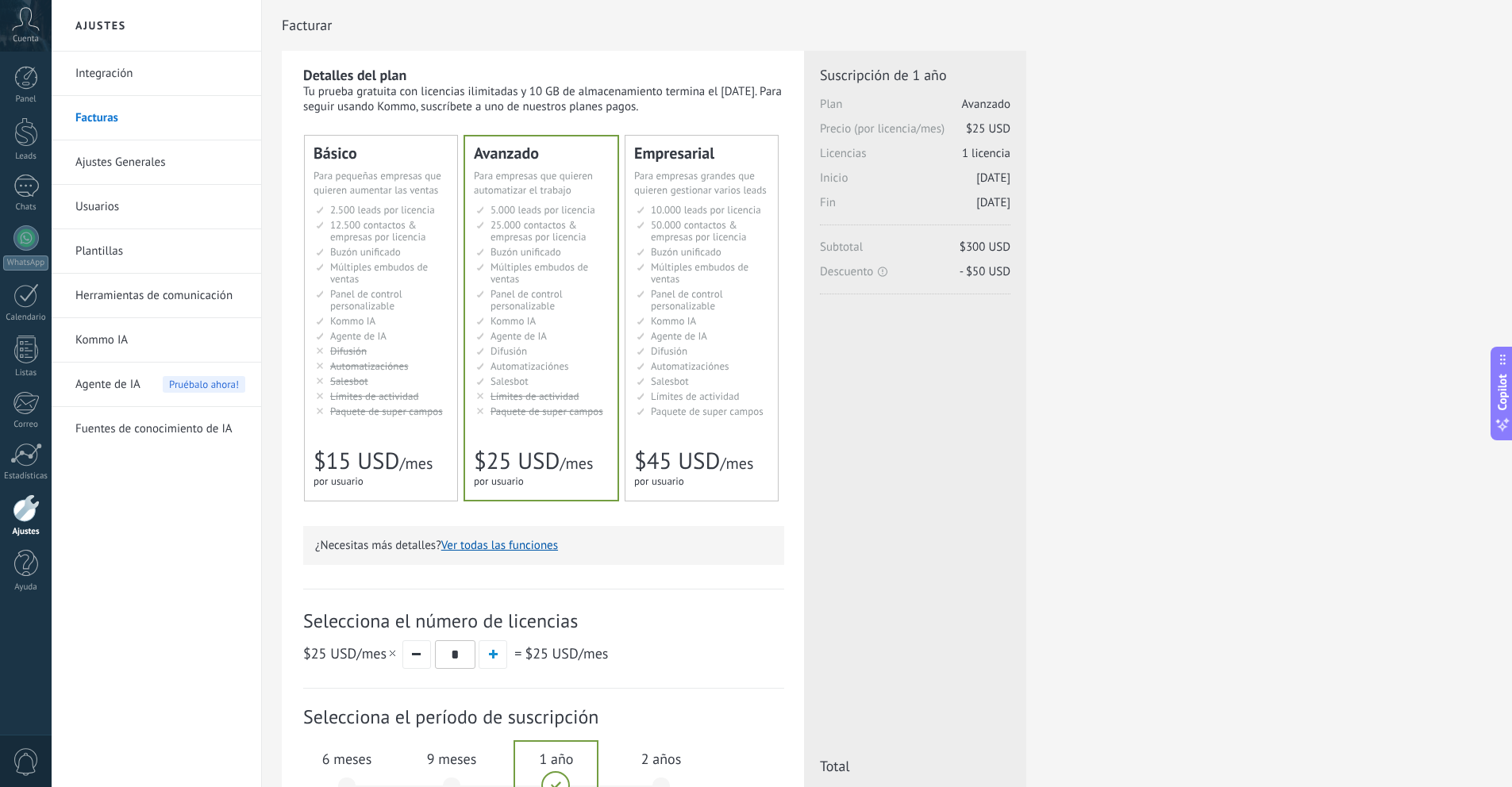
click at [394, 359] on span "Automatizaciónes" at bounding box center [369, 366] width 79 height 13
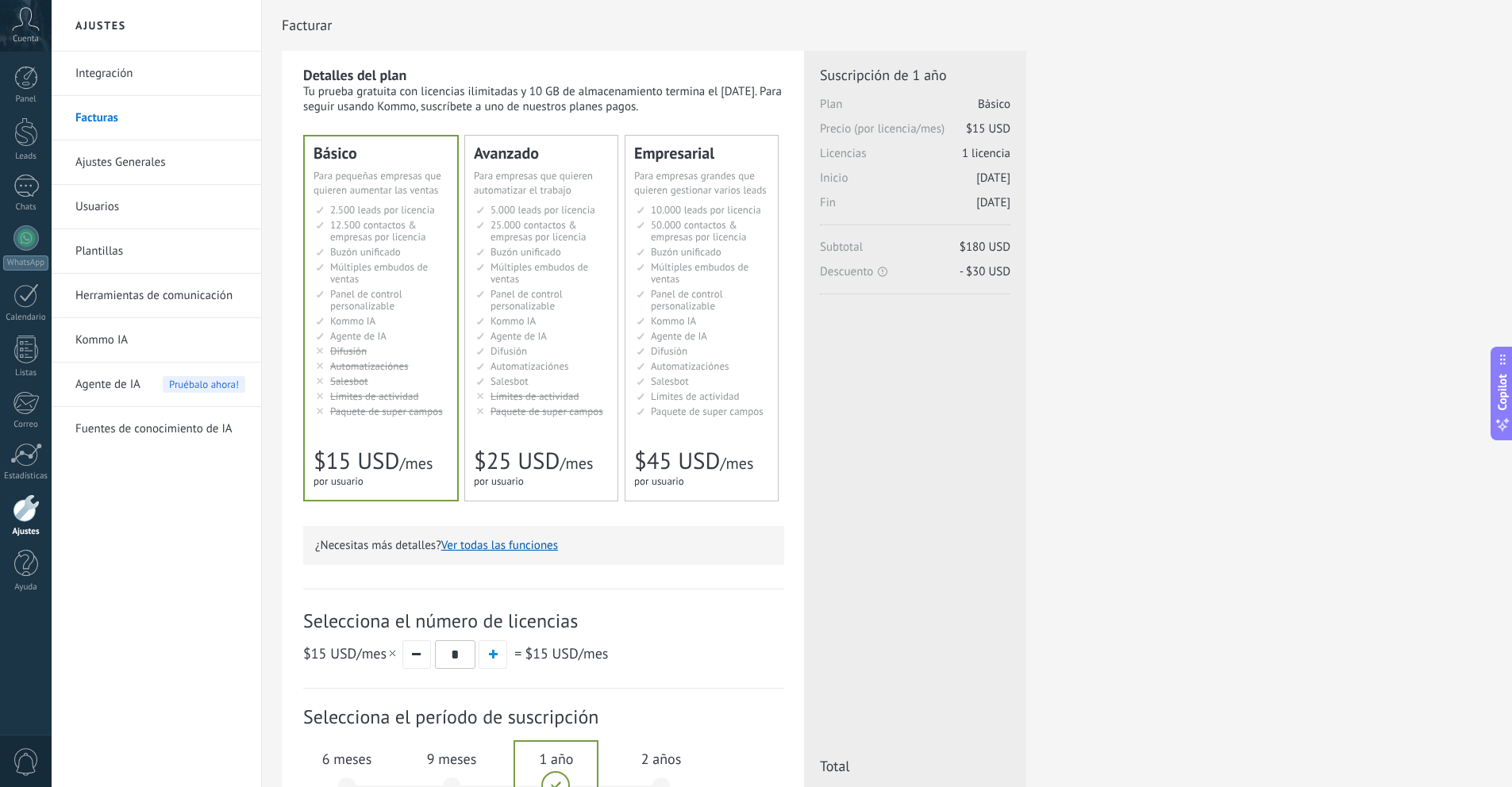
click at [545, 322] on li "Kommo AI Kommo AI Kommo IA Kommo AI Kommo IA Kommo AI Kommo AI" at bounding box center [543, 321] width 133 height 11
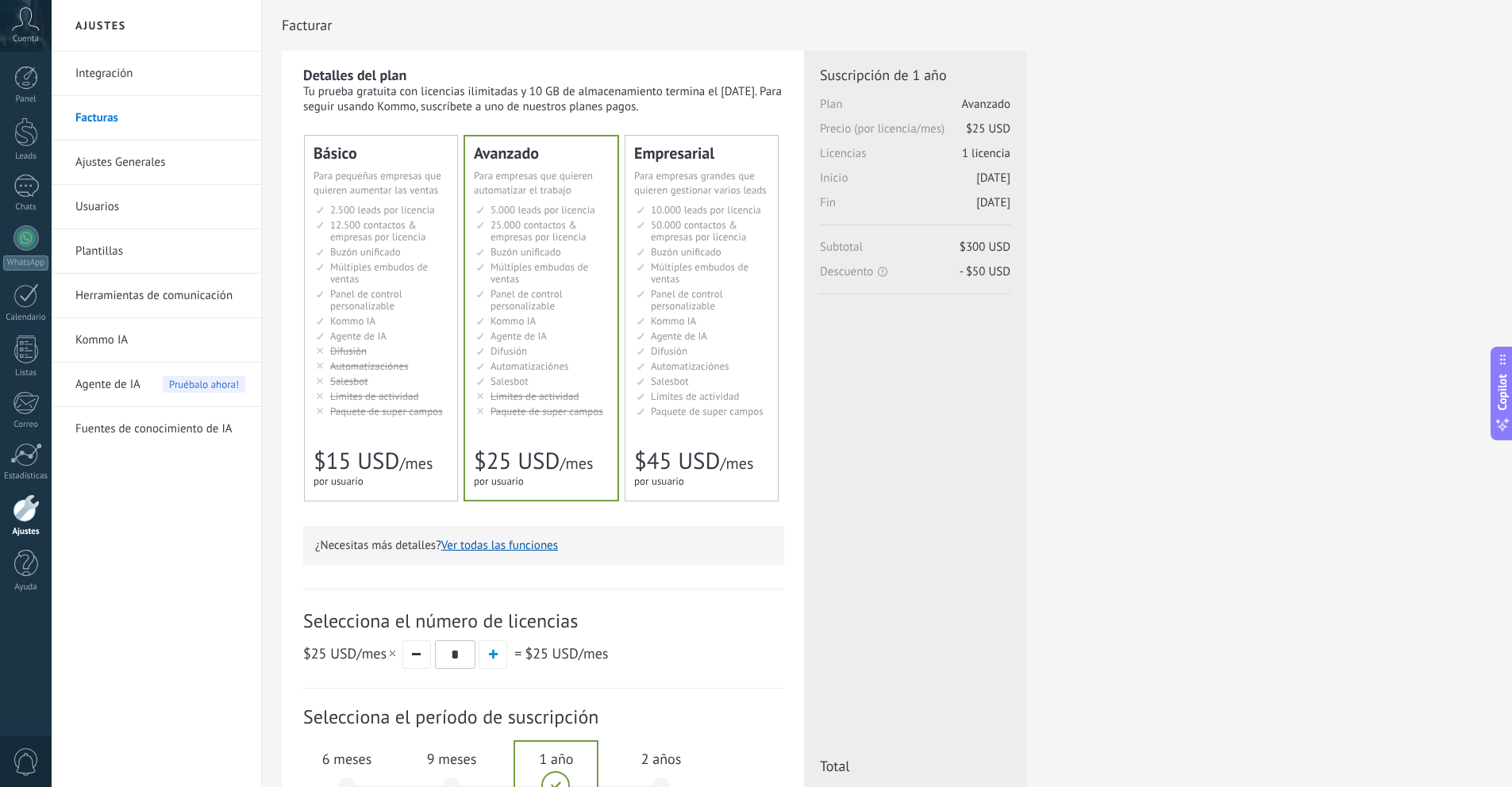
click at [127, 204] on link "Usuarios" at bounding box center [160, 207] width 170 height 44
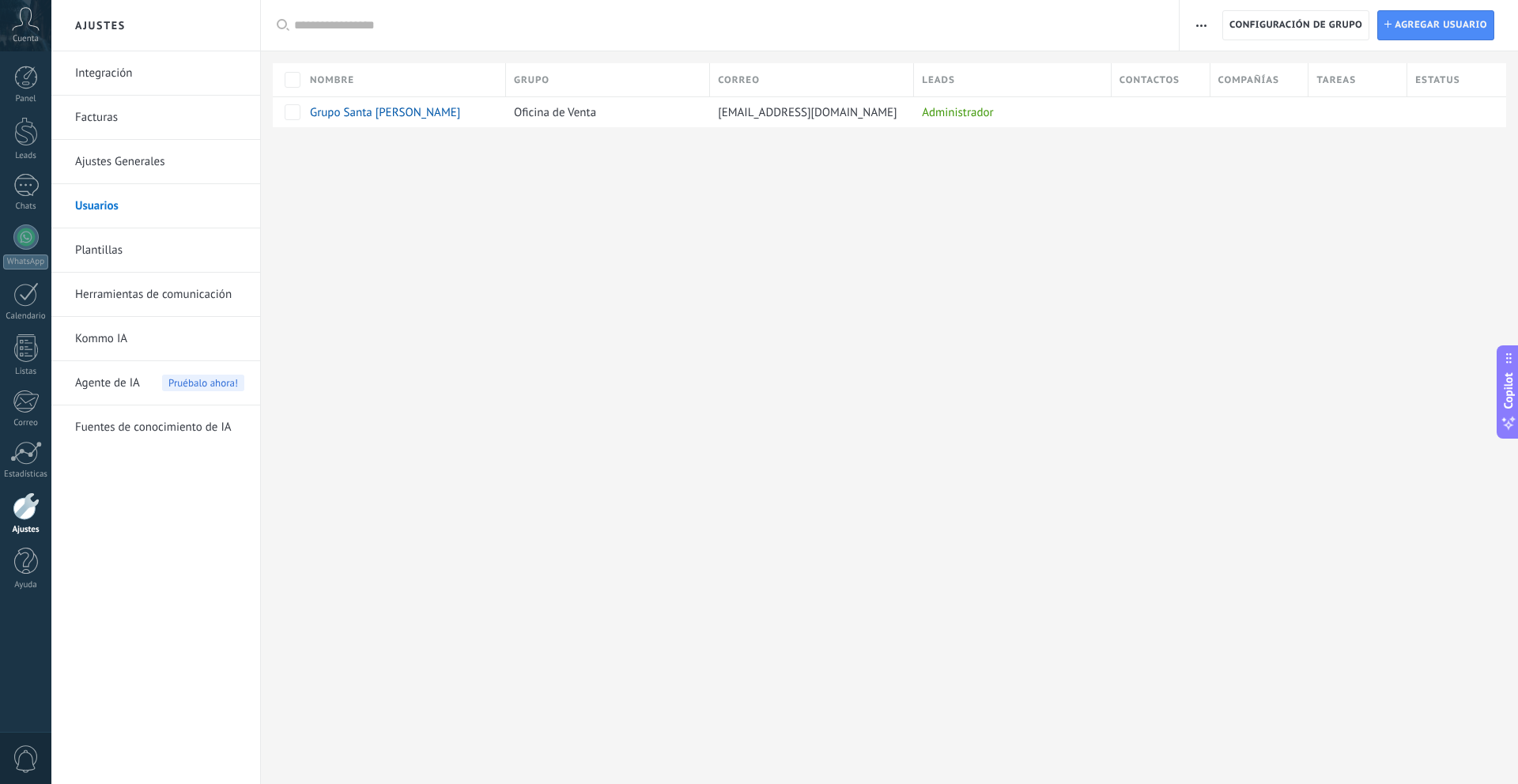
click at [159, 159] on link "Ajustes Generales" at bounding box center [159, 162] width 169 height 44
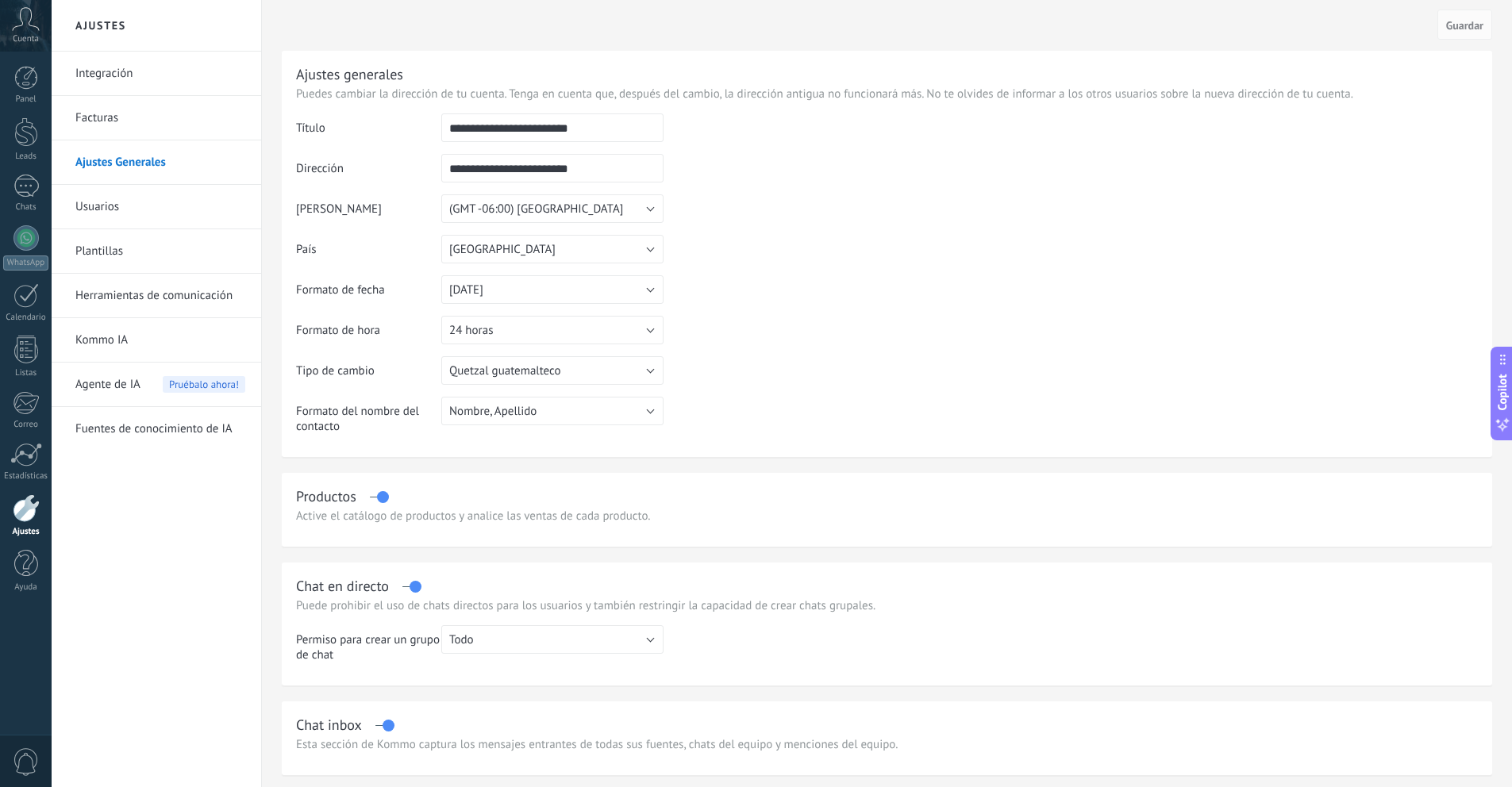
click at [133, 87] on link "Integración" at bounding box center [160, 73] width 170 height 44
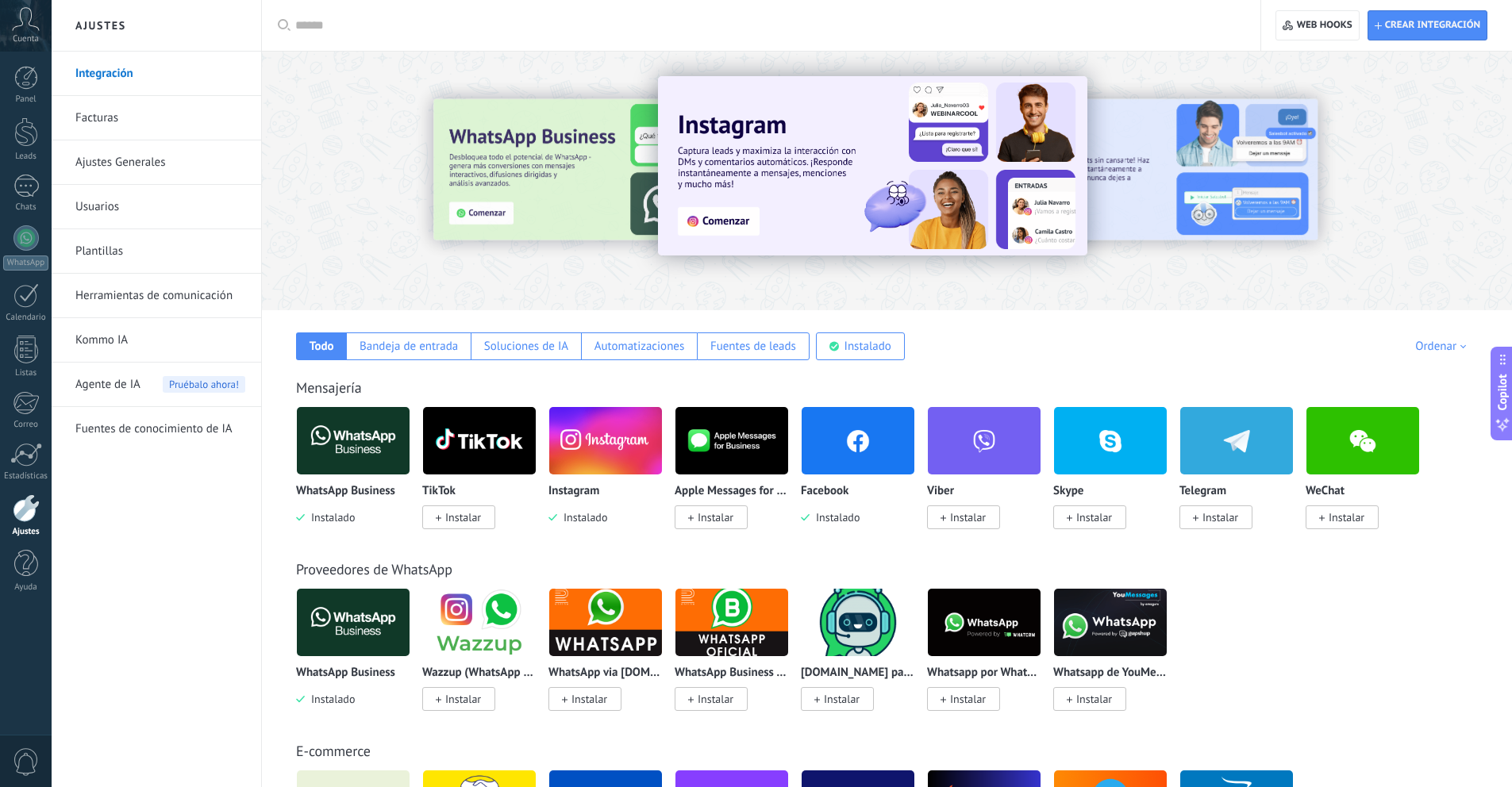
click at [340, 445] on img at bounding box center [353, 440] width 113 height 77
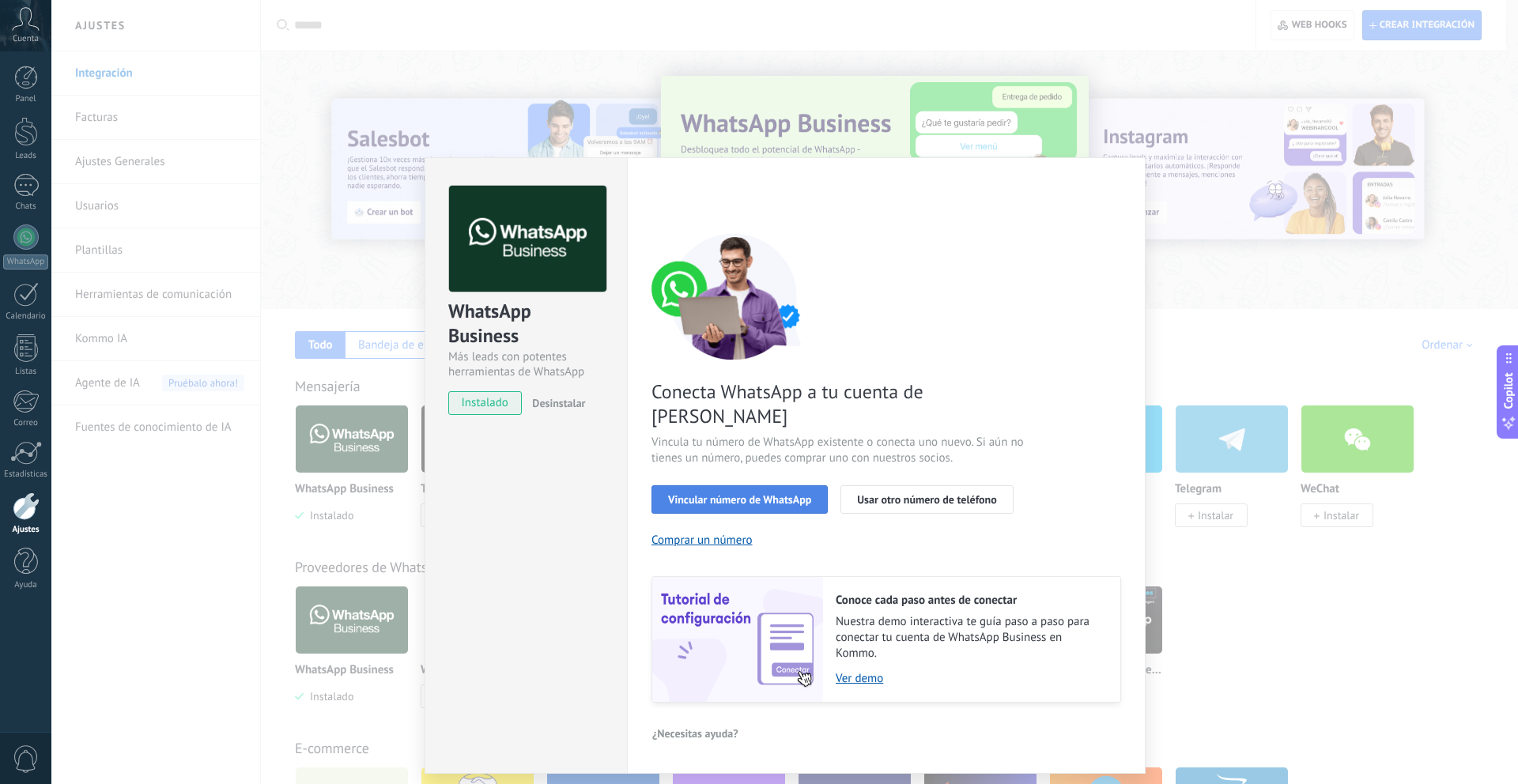
click at [766, 495] on span "Vincular número de WhatsApp" at bounding box center [739, 500] width 143 height 11
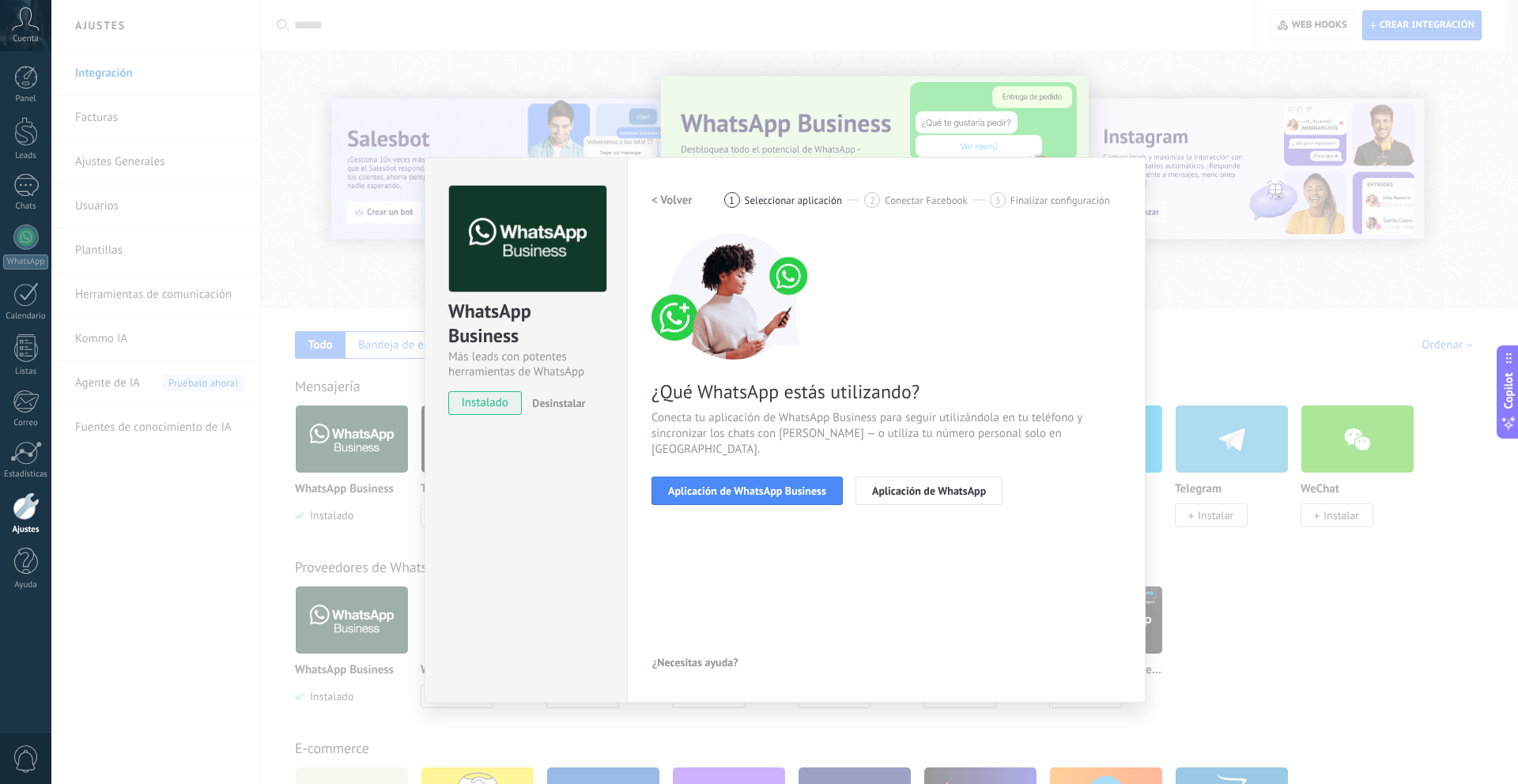
click at [766, 486] on span "Aplicación de WhatsApp Business" at bounding box center [747, 491] width 158 height 11
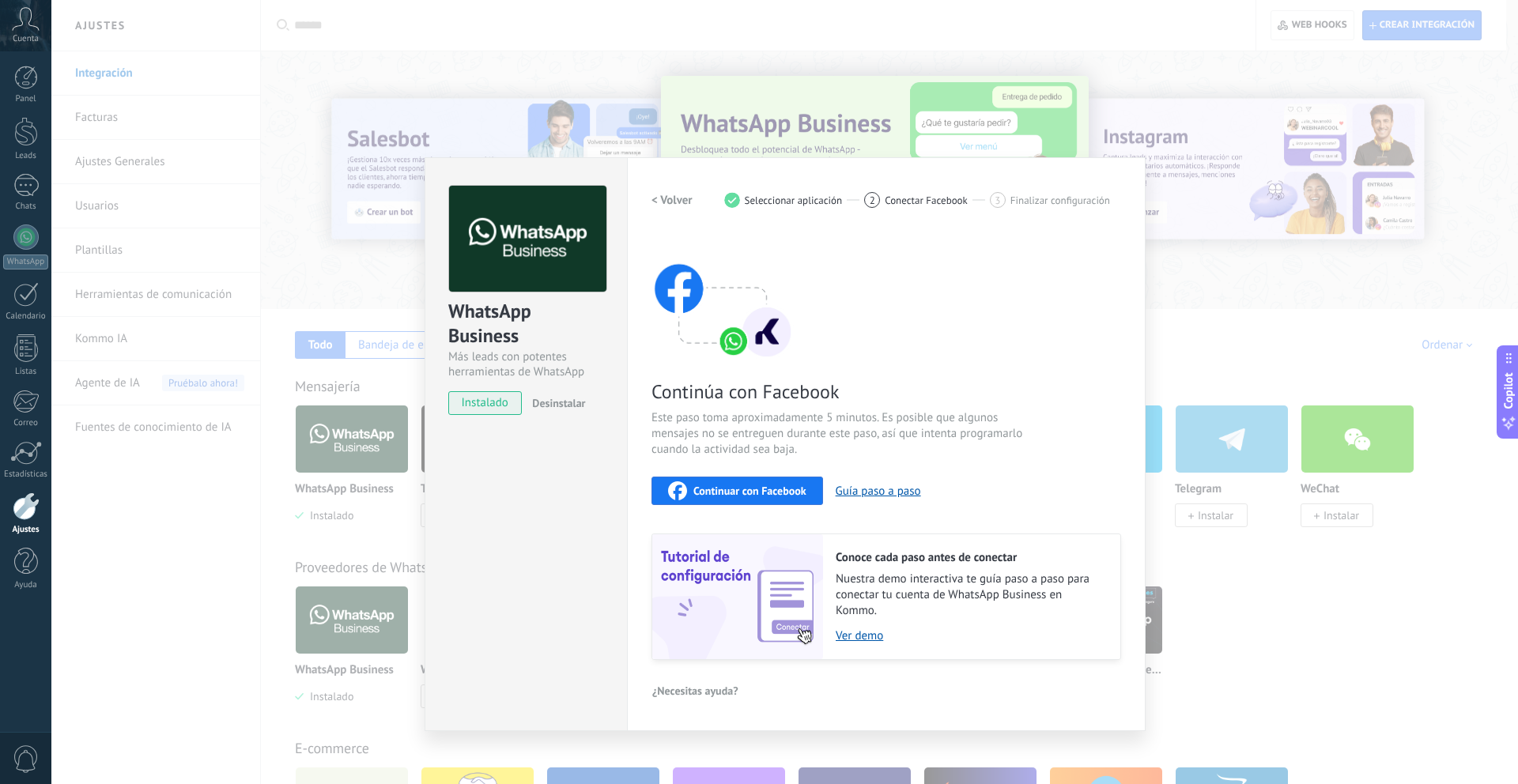
click at [766, 488] on span "Continuar con Facebook" at bounding box center [750, 491] width 113 height 11
click at [549, 409] on span "Desinstalar" at bounding box center [559, 403] width 53 height 14
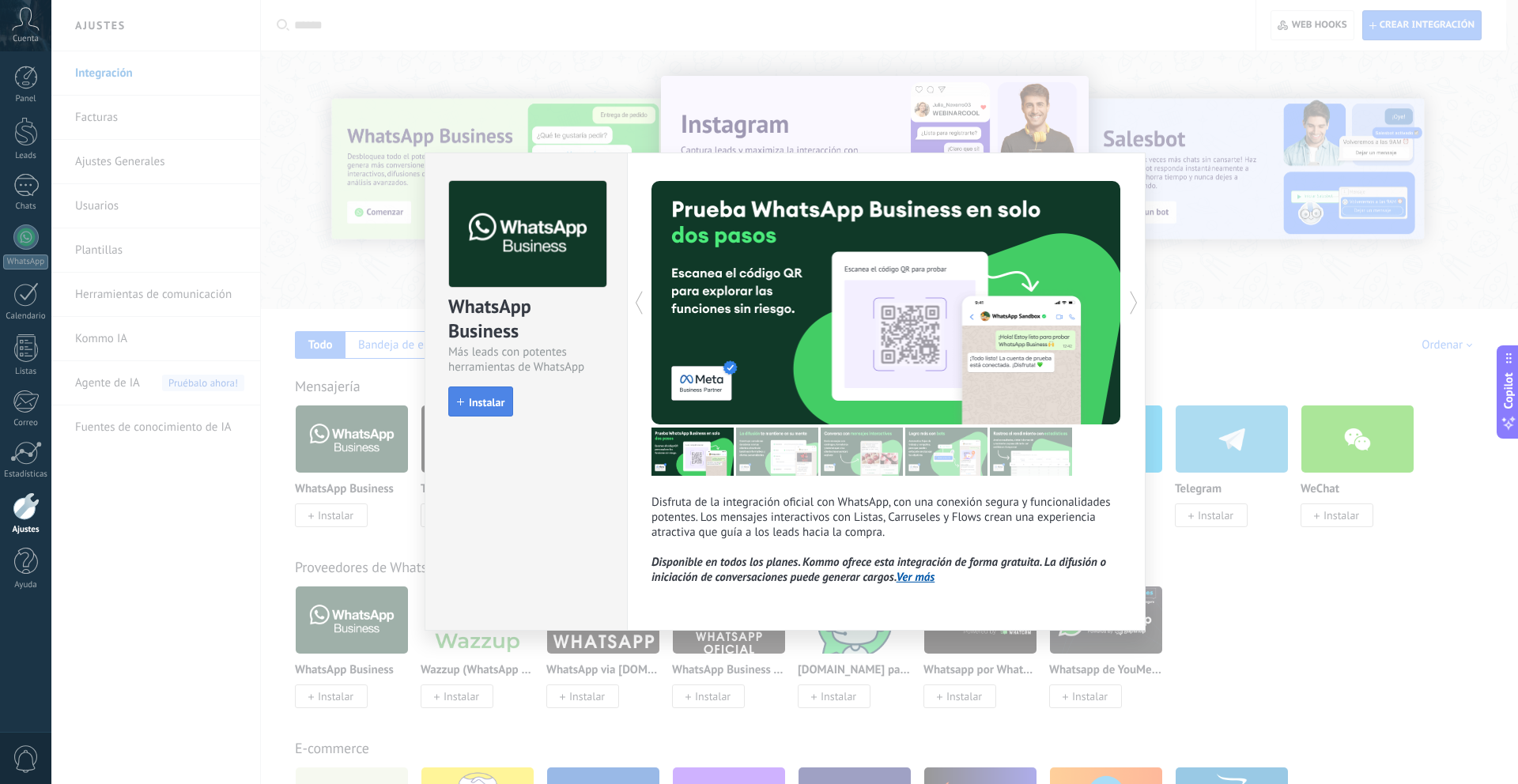
click at [479, 392] on button "Instalar" at bounding box center [480, 401] width 65 height 30
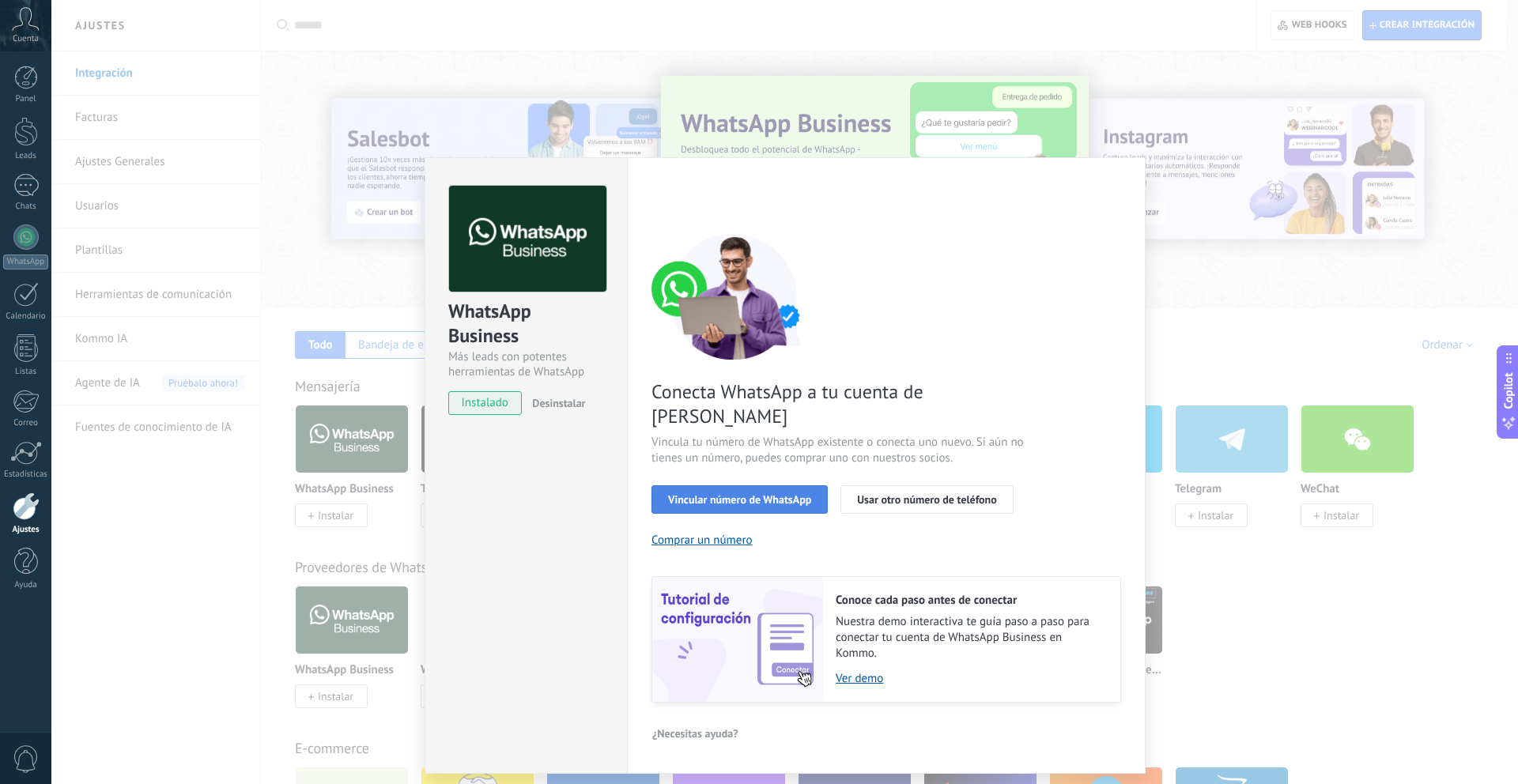
click at [733, 495] on span "Vincular número de WhatsApp" at bounding box center [739, 500] width 143 height 11
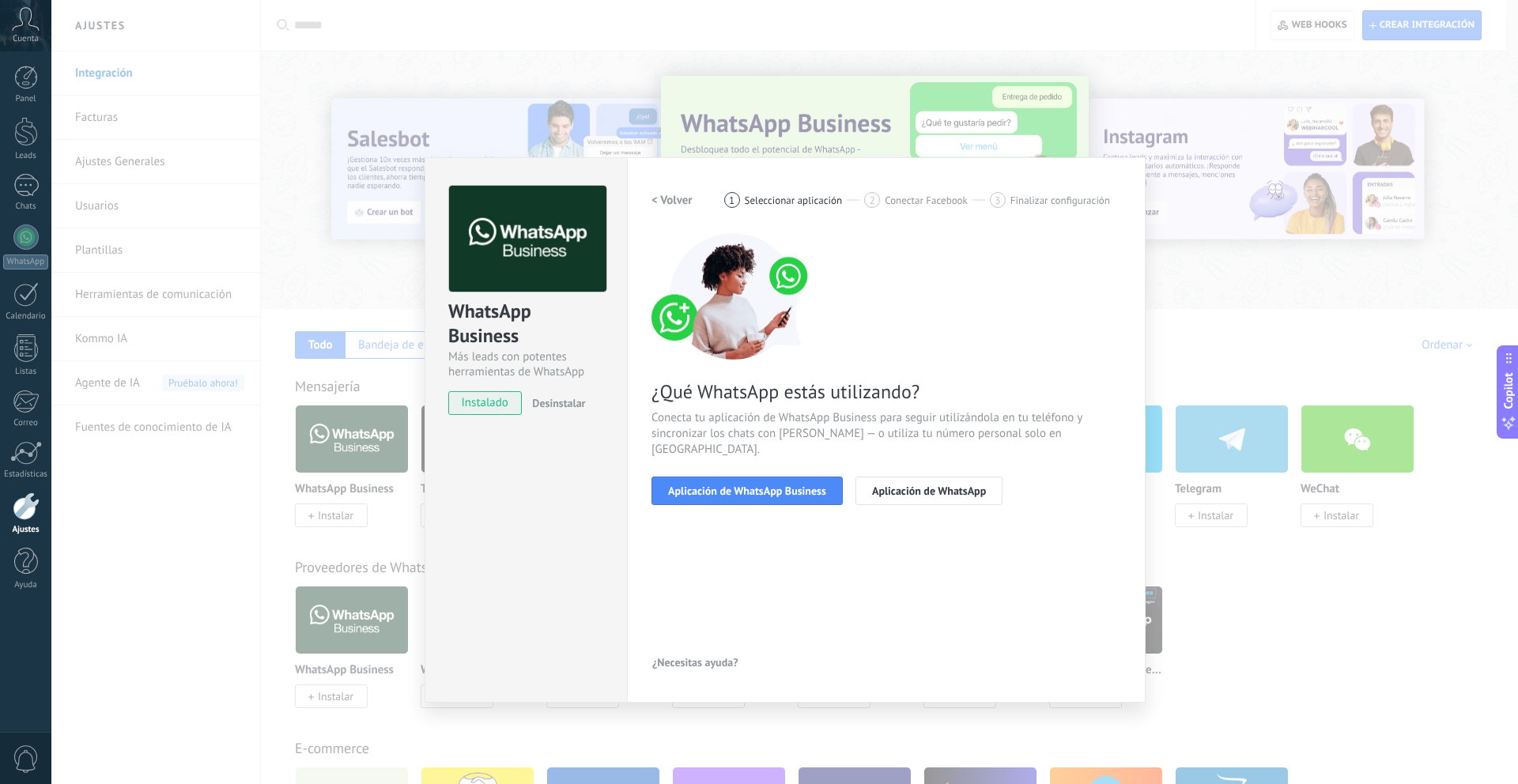
click at [733, 486] on span "Aplicación de WhatsApp Business" at bounding box center [747, 491] width 158 height 11
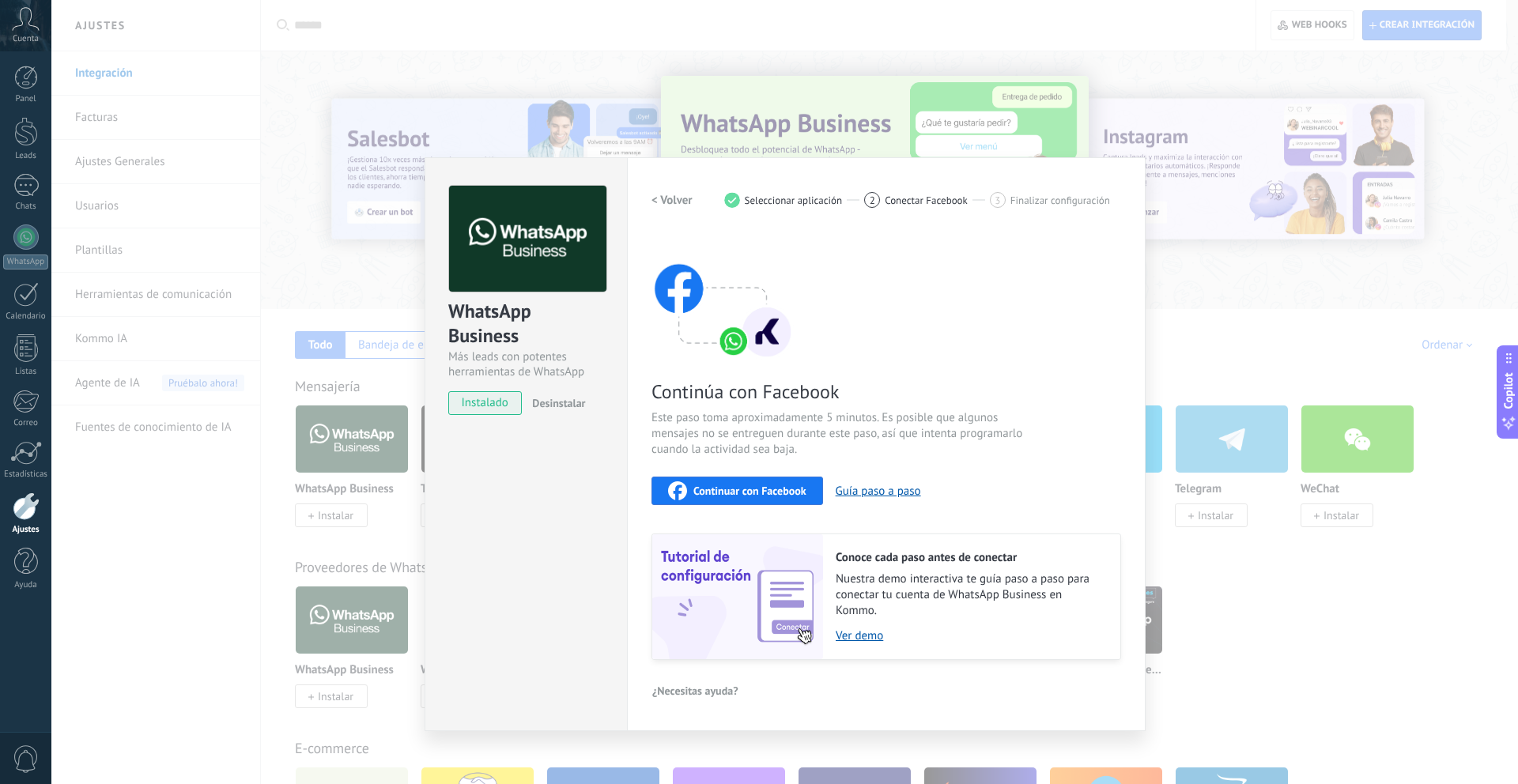
click at [736, 489] on span "Continuar con Facebook" at bounding box center [750, 491] width 113 height 11
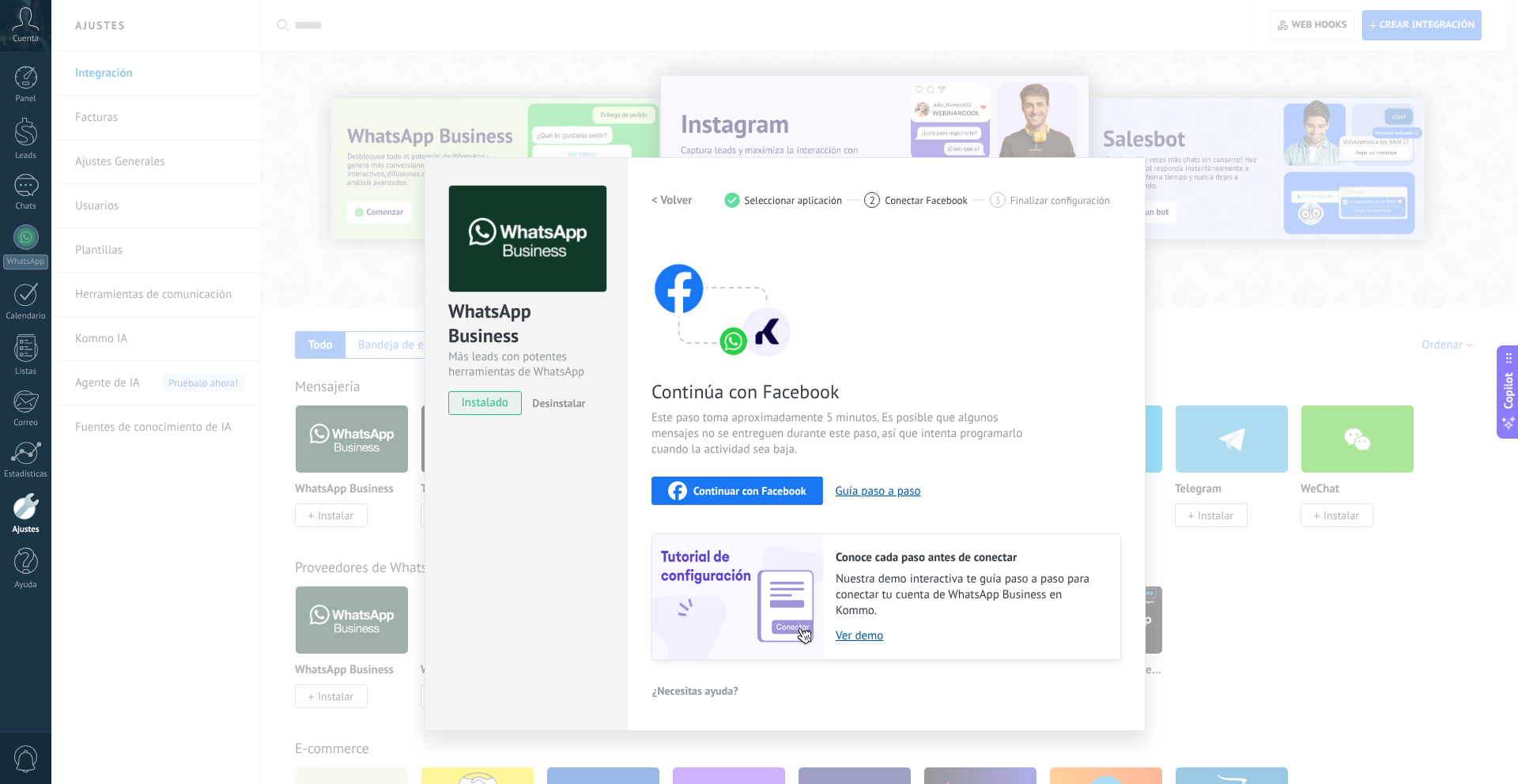
click at [736, 489] on span "Continuar con Facebook" at bounding box center [750, 491] width 113 height 11
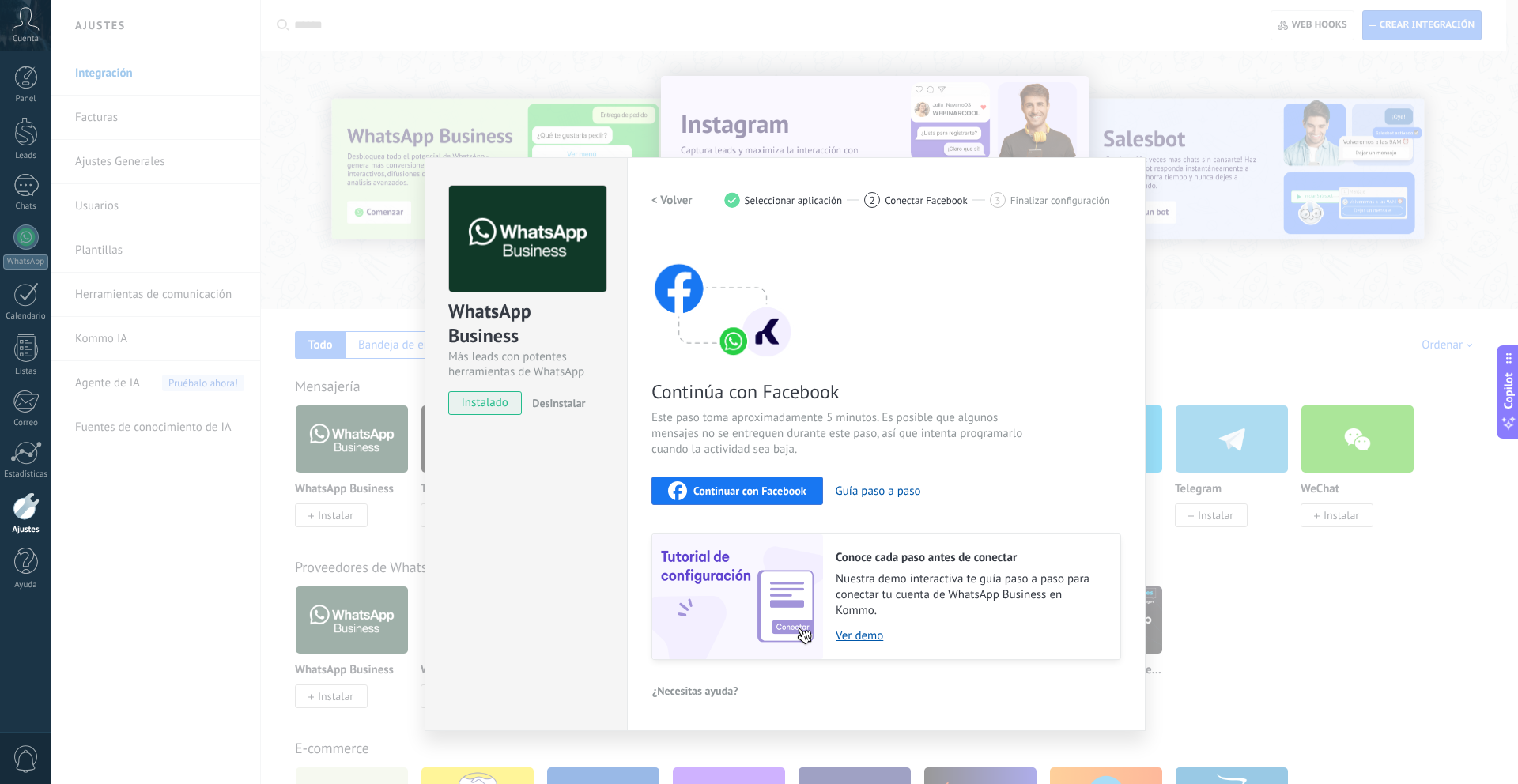
click at [736, 489] on span "Continuar con Facebook" at bounding box center [750, 491] width 113 height 11
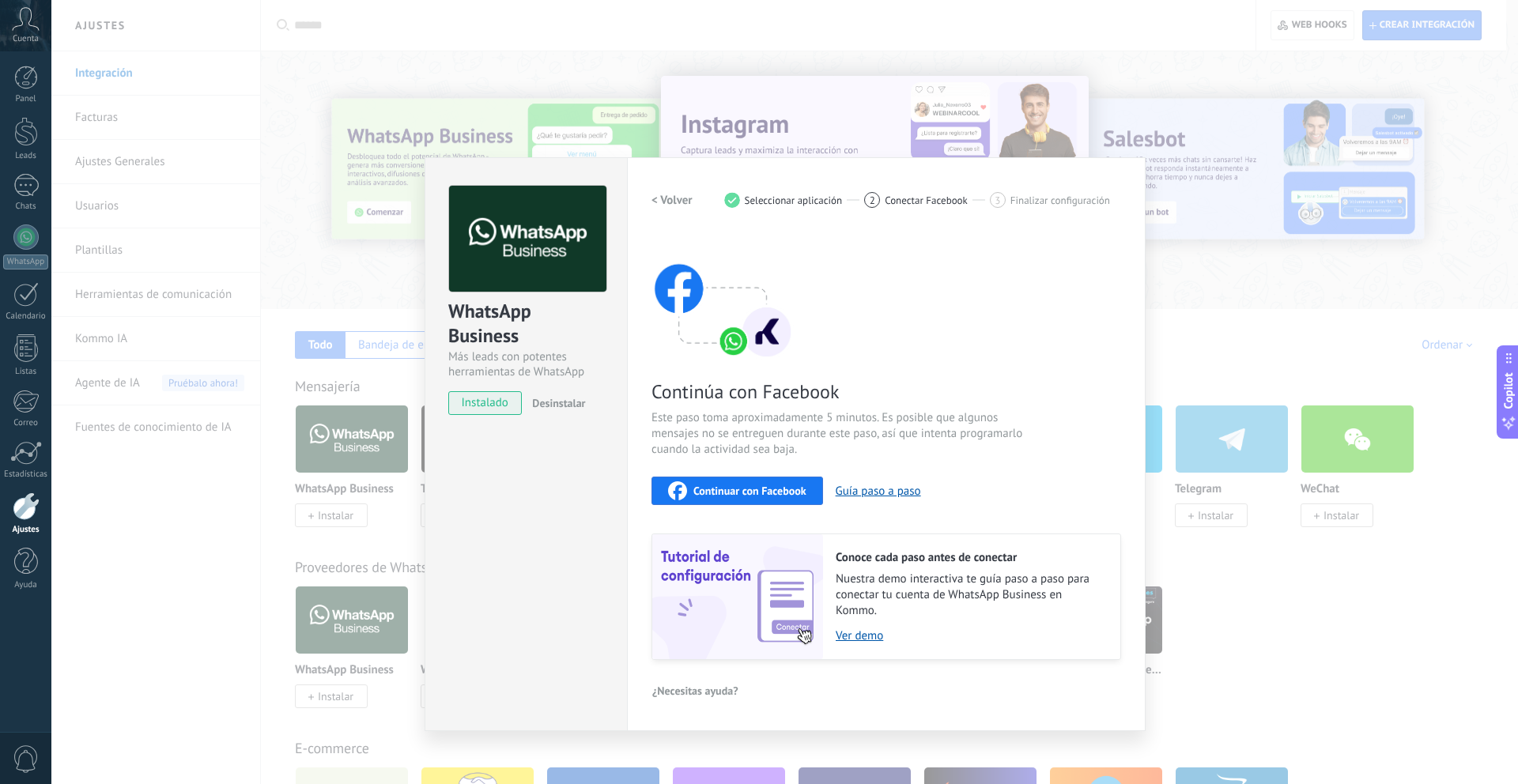
click at [736, 489] on span "Continuar con Facebook" at bounding box center [750, 491] width 113 height 11
click at [914, 201] on span "Conectar Facebook" at bounding box center [926, 200] width 83 height 11
click at [1025, 200] on span "Finalizar configuración" at bounding box center [1060, 200] width 99 height 11
drag, startPoint x: 698, startPoint y: 243, endPoint x: 715, endPoint y: 250, distance: 18.4
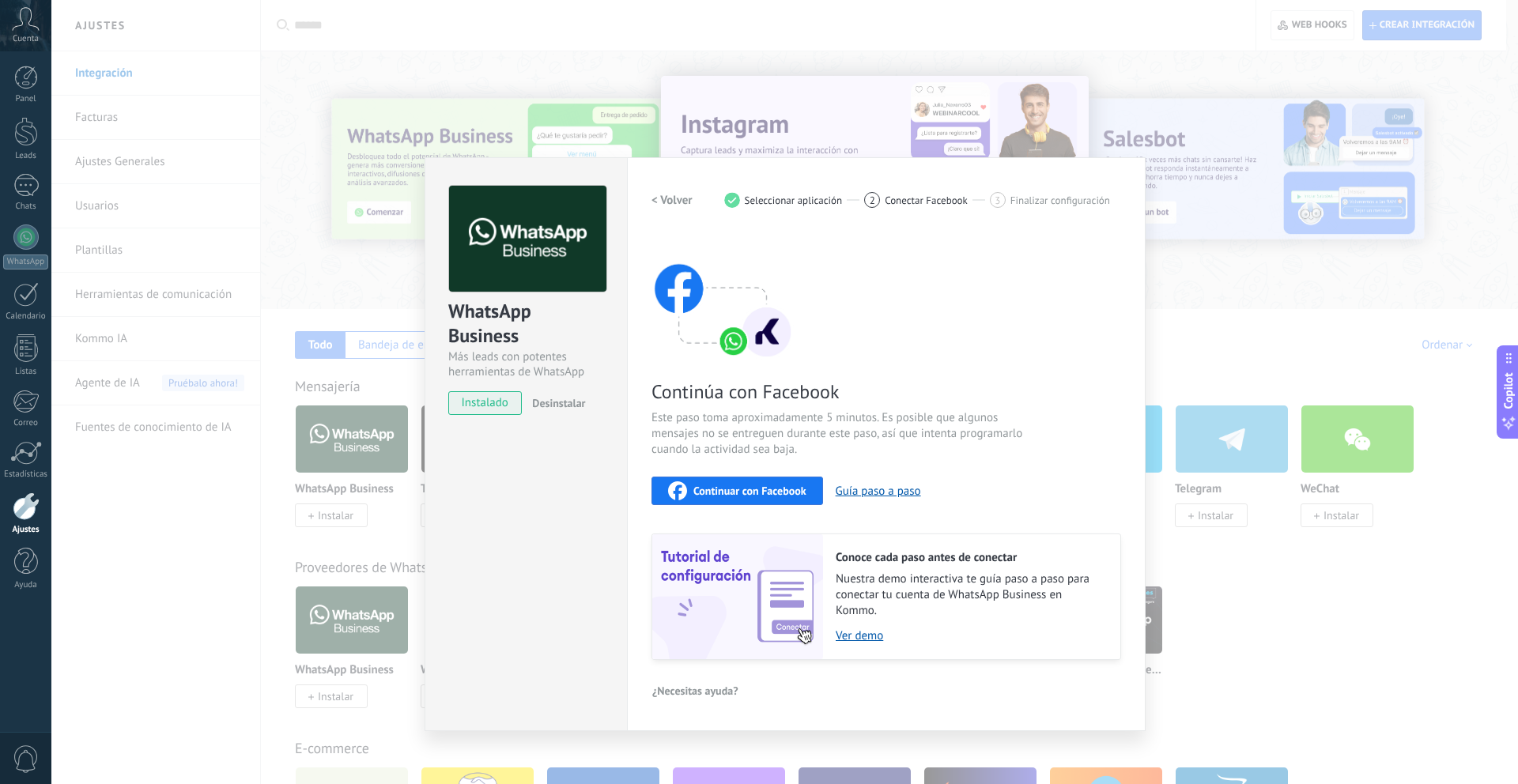
click at [699, 243] on img at bounding box center [722, 297] width 143 height 127
click at [802, 311] on div "Continúa con Facebook Este paso toma aproximadamente 5 minutos. Es posible que …" at bounding box center [886, 446] width 470 height 427
click at [955, 342] on div "Continúa con Facebook Este paso toma aproximadamente 5 minutos. Es posible que …" at bounding box center [886, 446] width 470 height 427
click at [1009, 485] on div "Continuar con Facebook Guía paso a paso" at bounding box center [886, 491] width 470 height 28
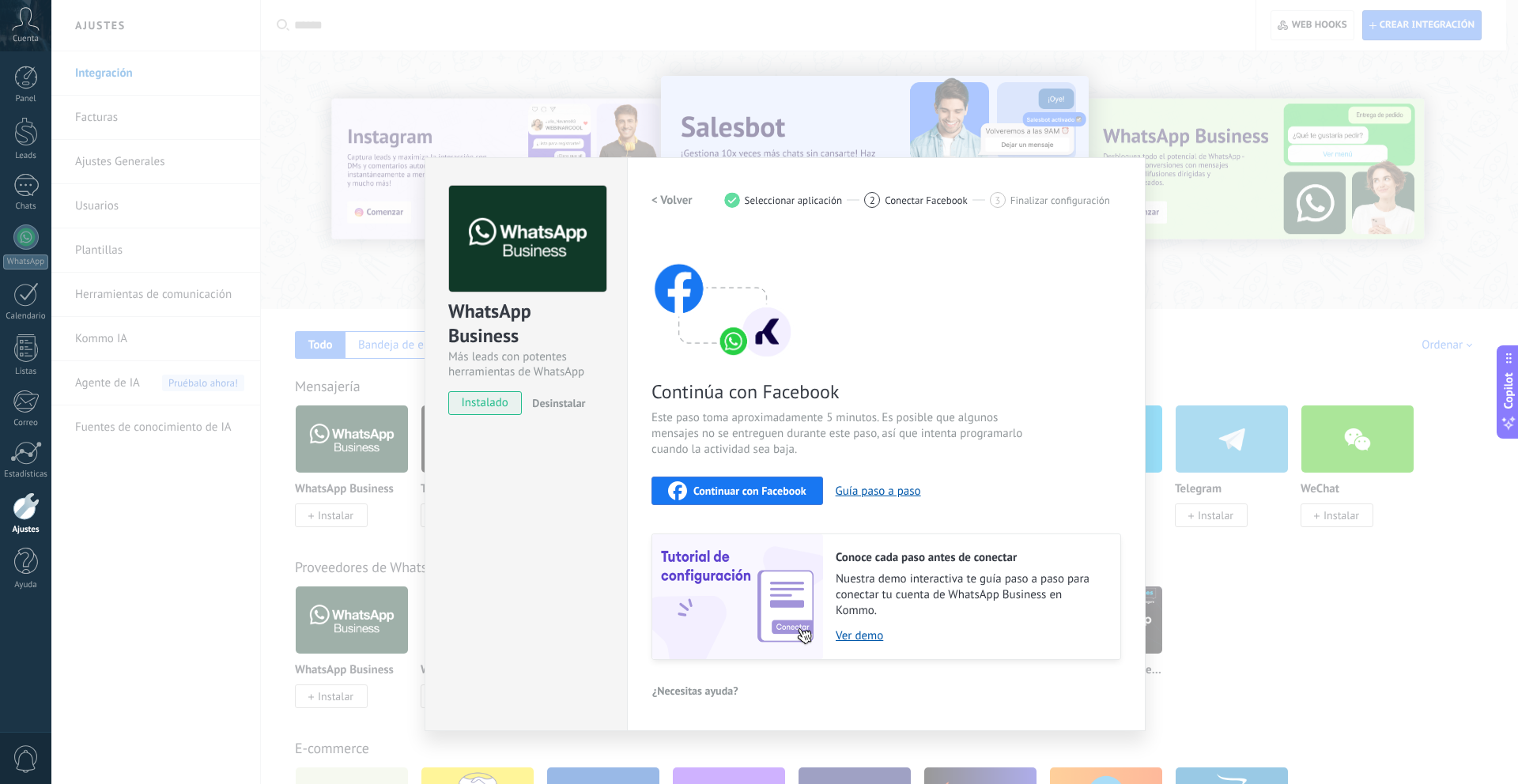
click at [775, 323] on img at bounding box center [722, 297] width 143 height 127
click at [745, 491] on span "Continuar con Facebook" at bounding box center [750, 491] width 113 height 11
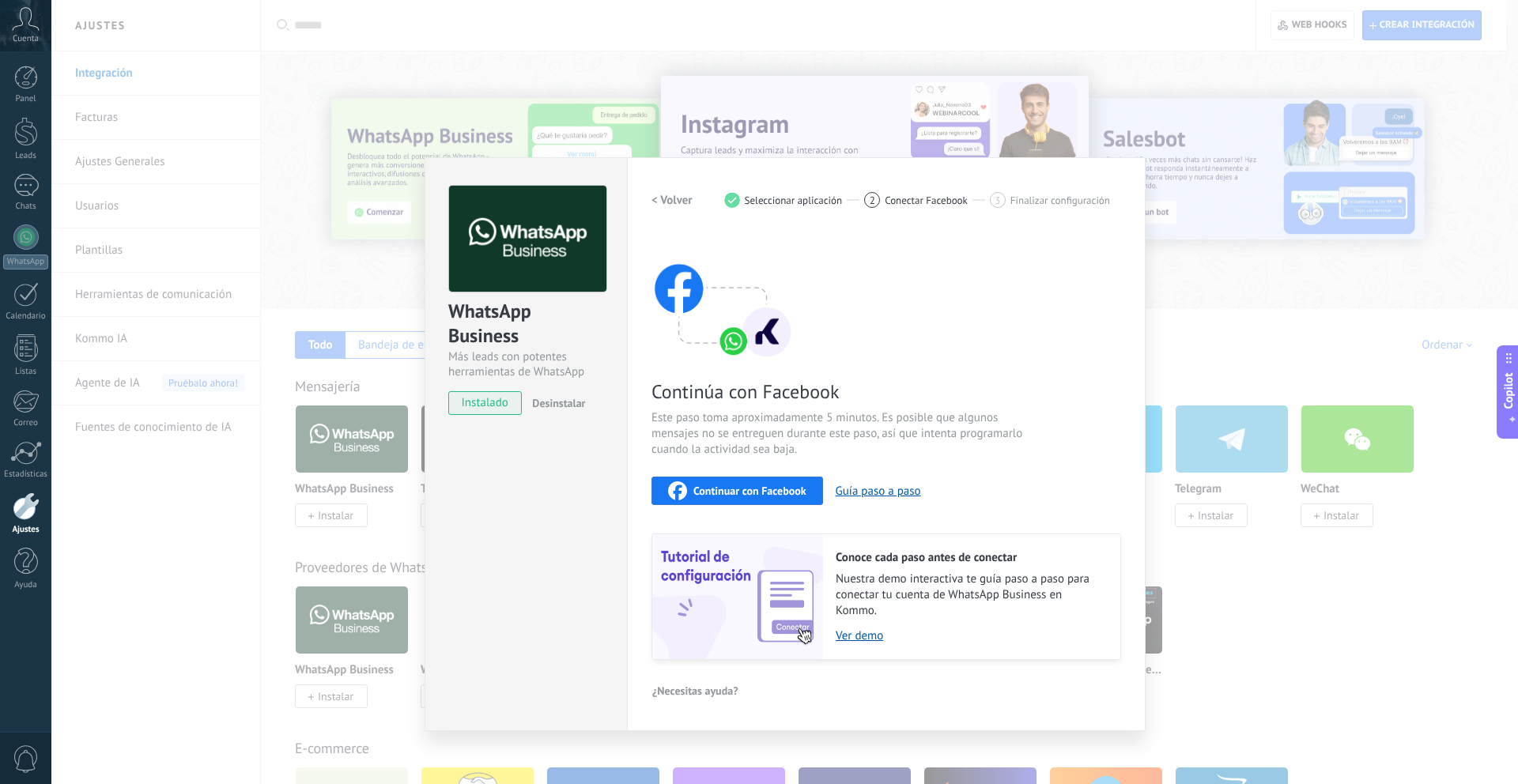
click at [709, 486] on span "Continuar con Facebook" at bounding box center [750, 491] width 113 height 11
click at [767, 493] on span "Continuar con Facebook" at bounding box center [750, 491] width 113 height 11
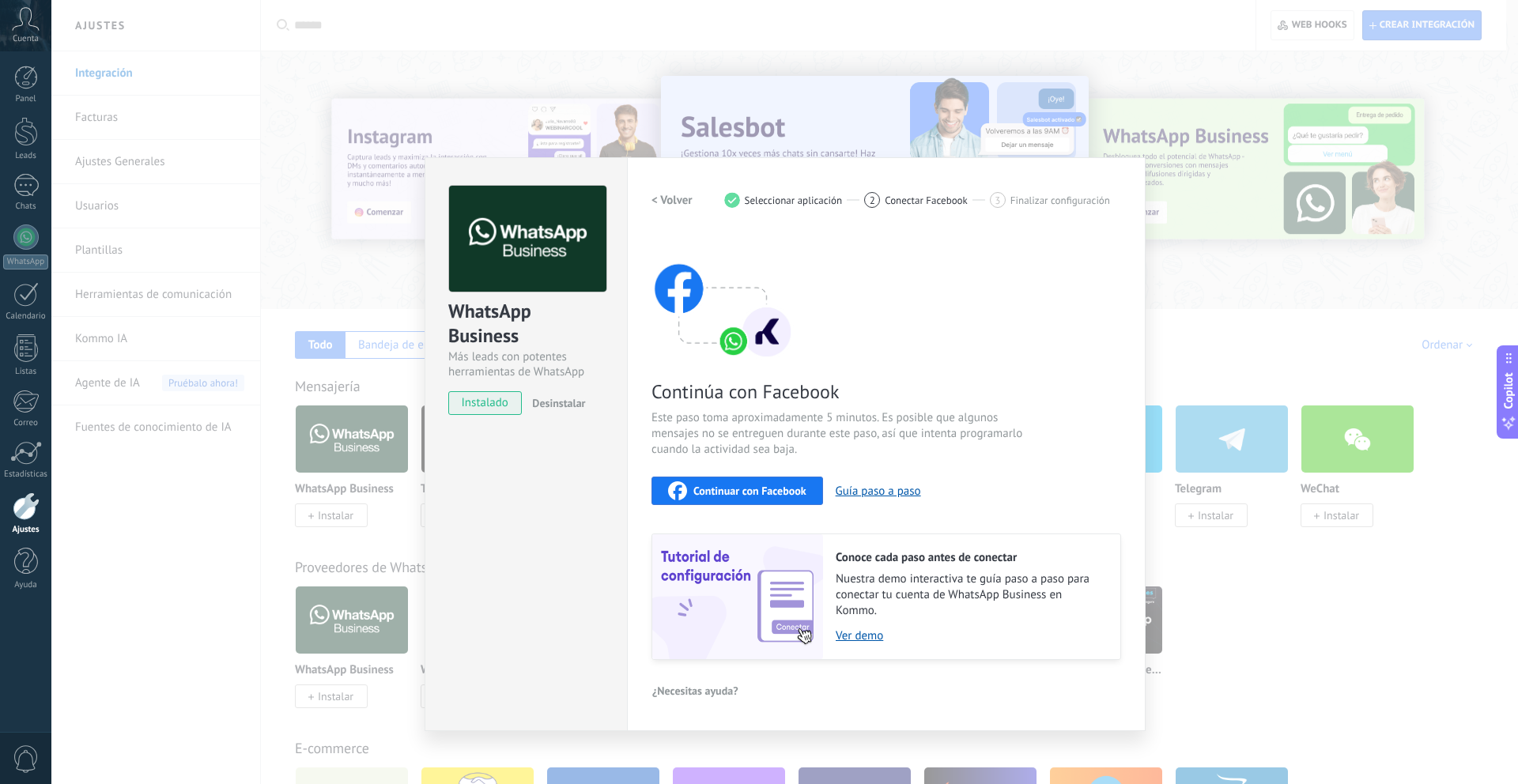
click at [778, 481] on div "Continuar con Facebook" at bounding box center [737, 491] width 138 height 19
click at [1298, 377] on div "WhatsApp Business Más leads con potentes herramientas de WhatsApp instalado Des…" at bounding box center [784, 392] width 1467 height 784
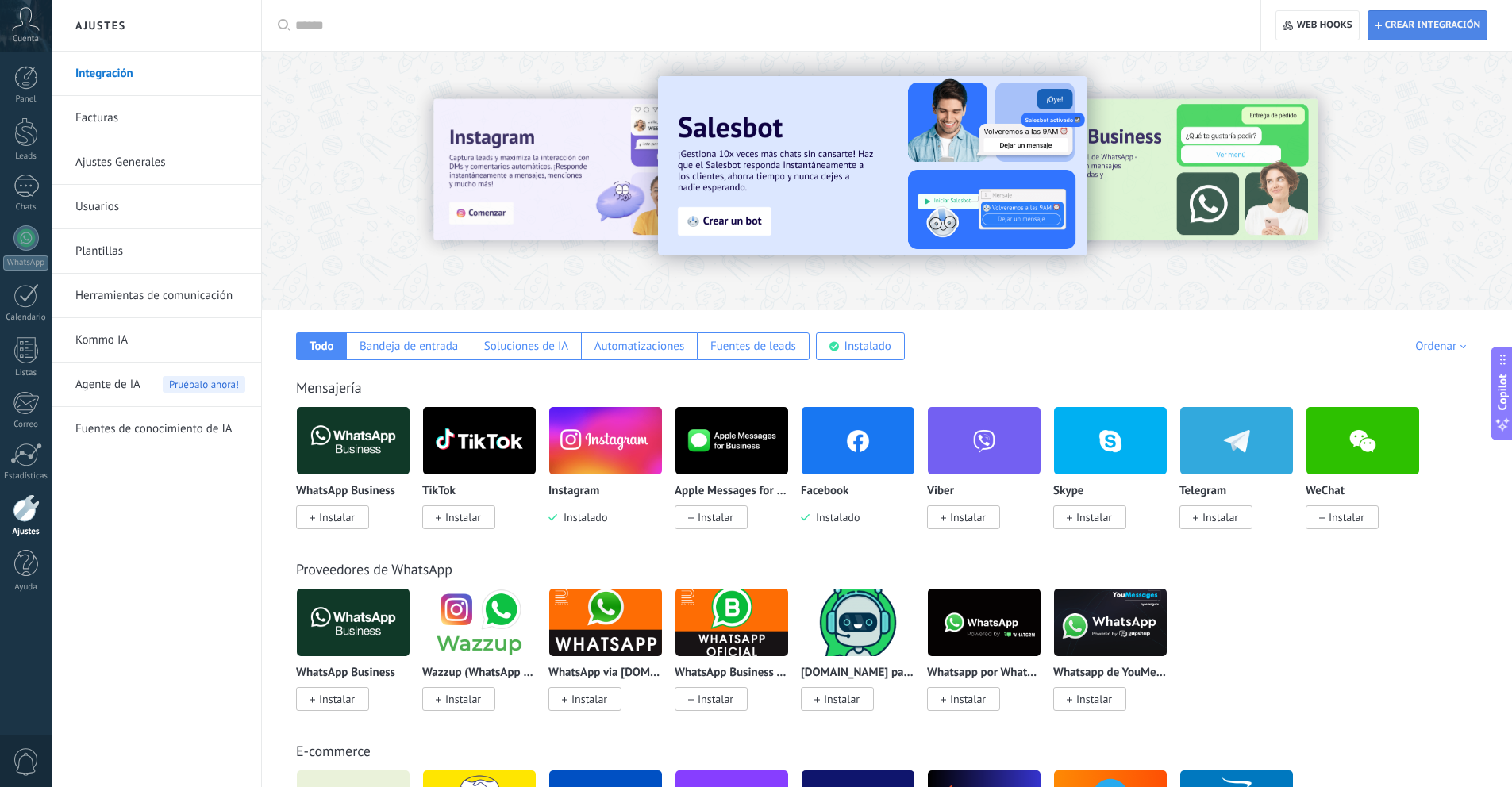
click at [1393, 33] on span "Crear integración" at bounding box center [1427, 26] width 105 height 28
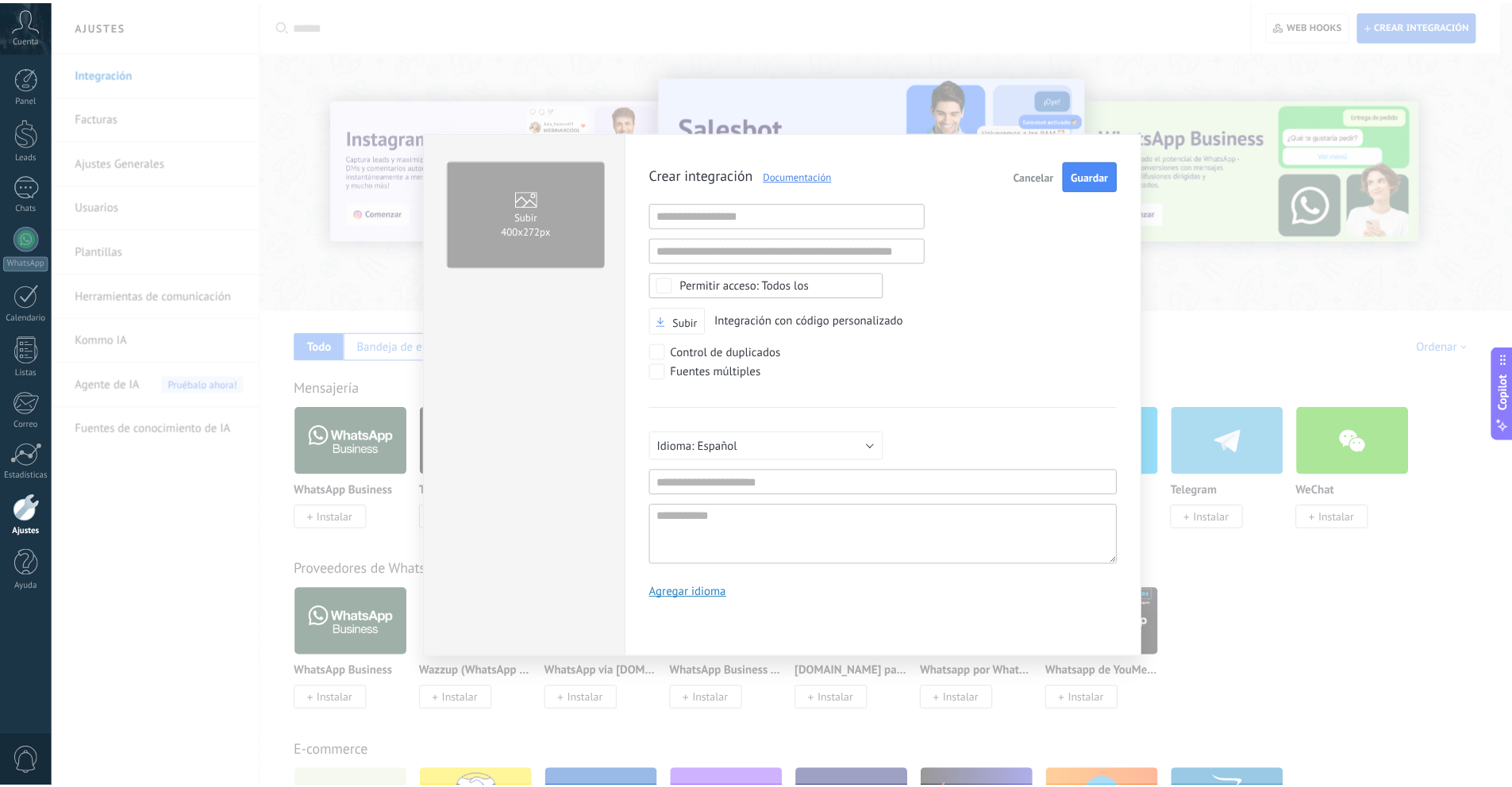
scroll to position [15, 0]
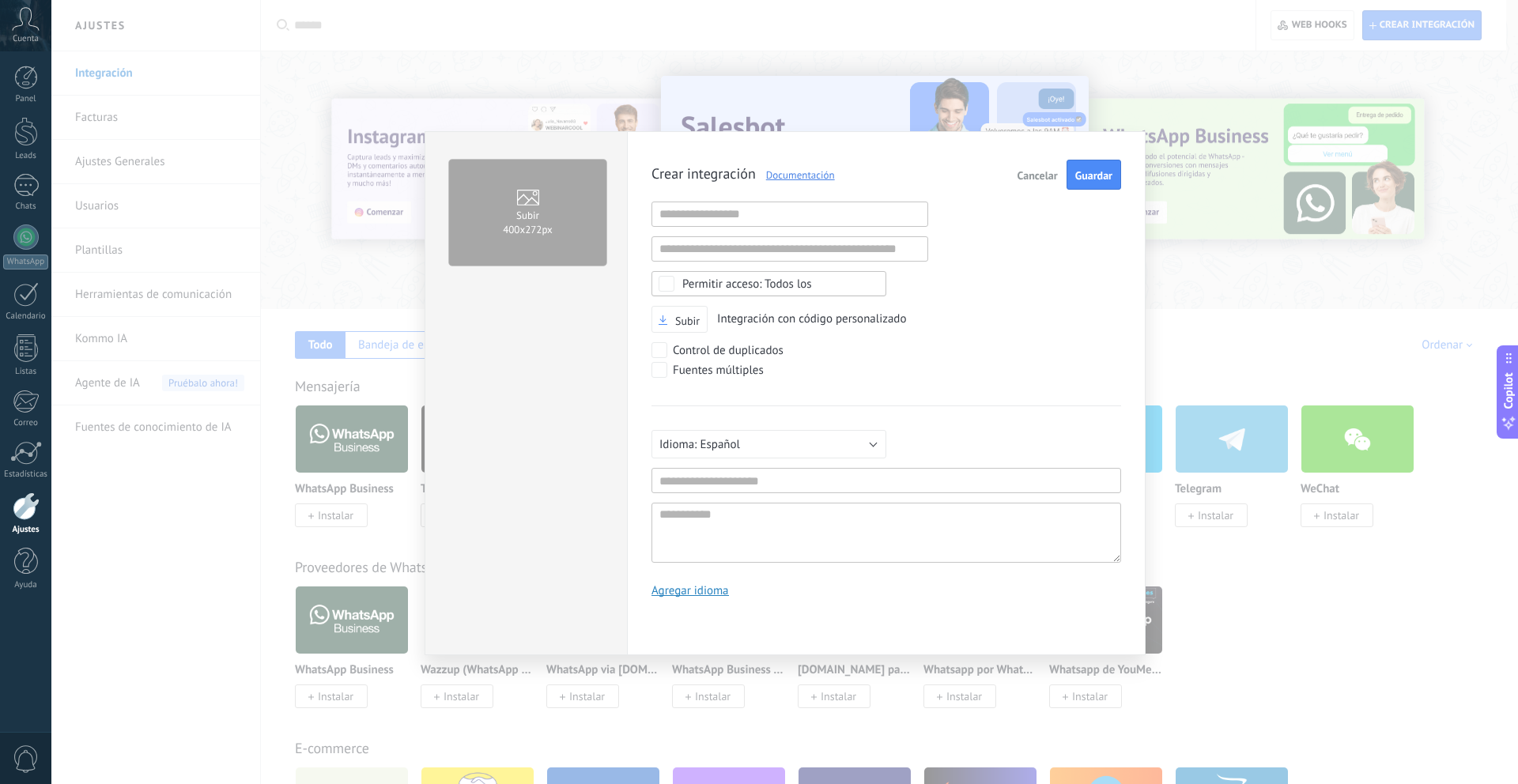
click at [1042, 174] on span "Cancelar" at bounding box center [1038, 175] width 40 height 11
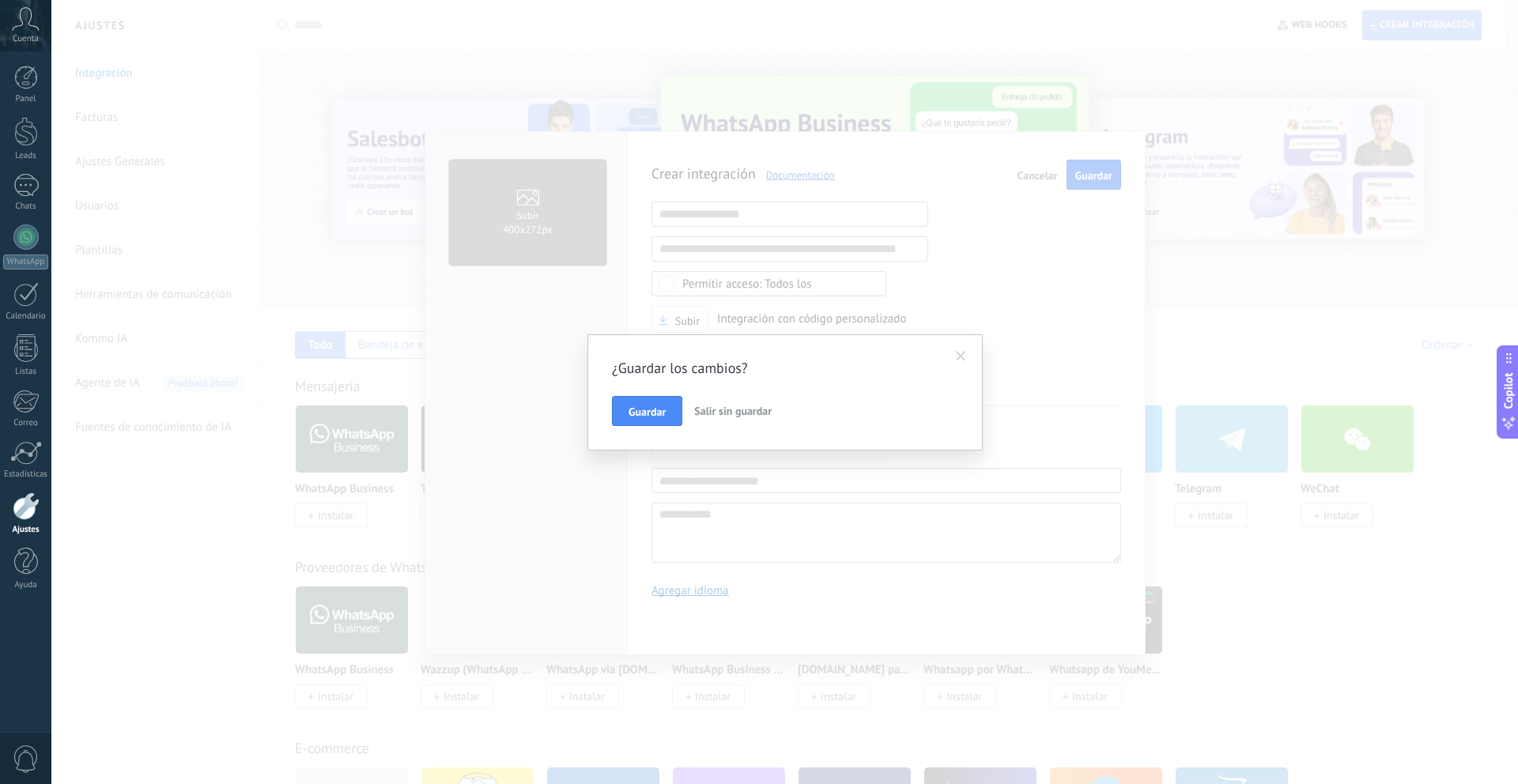
click at [718, 416] on span "Salir sin guardar" at bounding box center [733, 411] width 77 height 14
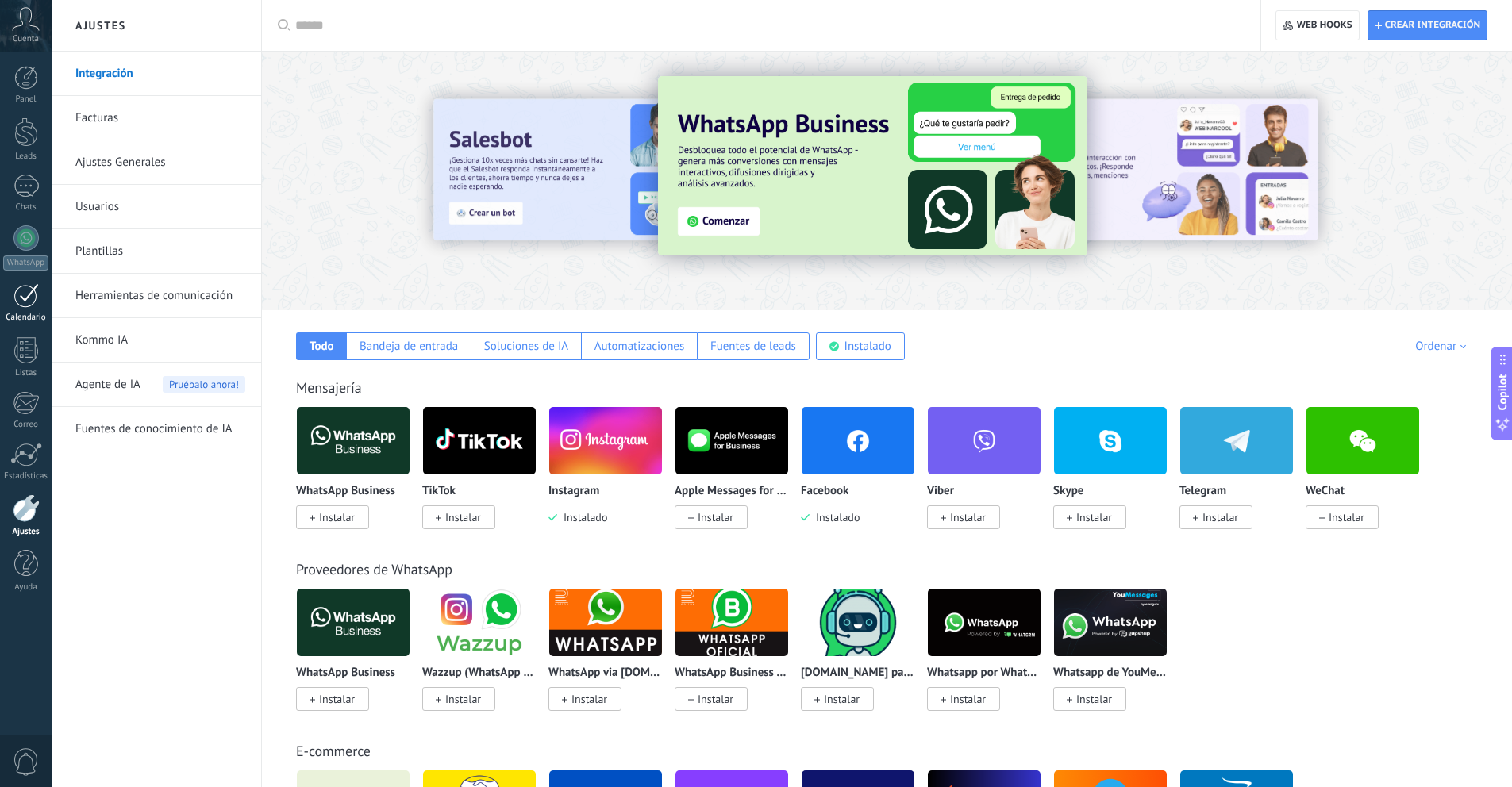
click at [37, 322] on div "Calendario" at bounding box center [27, 318] width 46 height 11
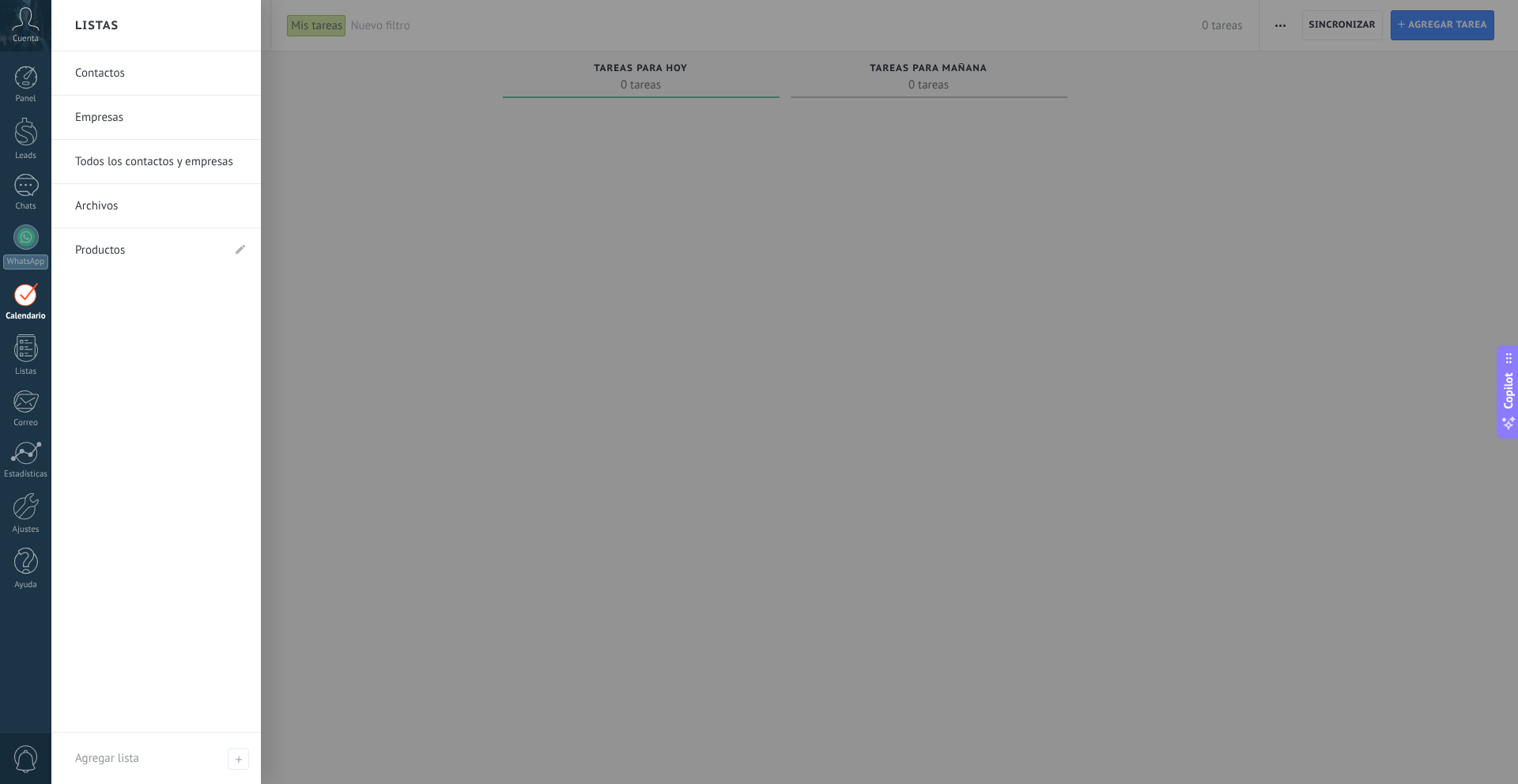
click at [20, 378] on div "Panel Leads Chats WhatsApp Clientes" at bounding box center [26, 336] width 51 height 541
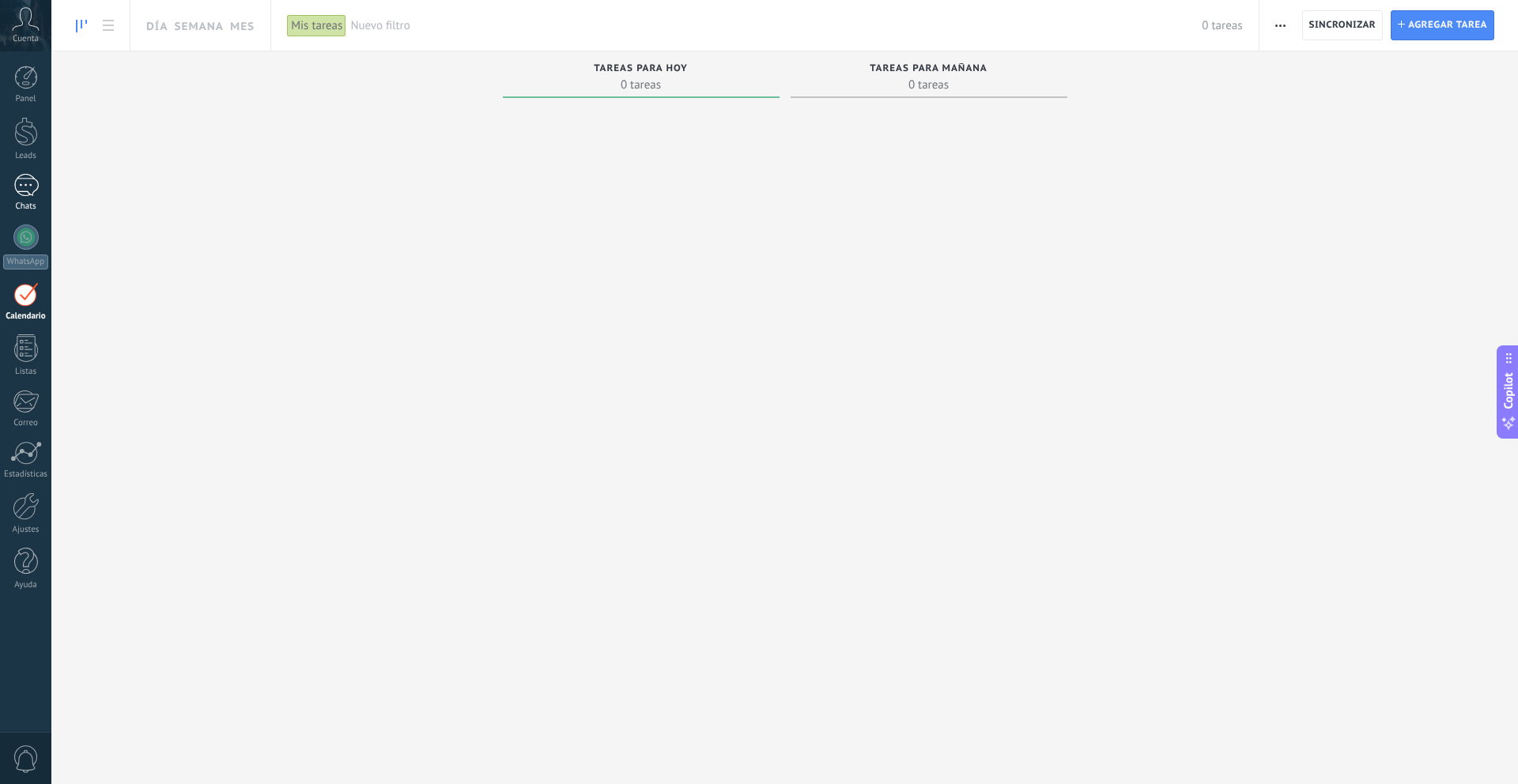
click at [37, 193] on div at bounding box center [26, 186] width 26 height 23
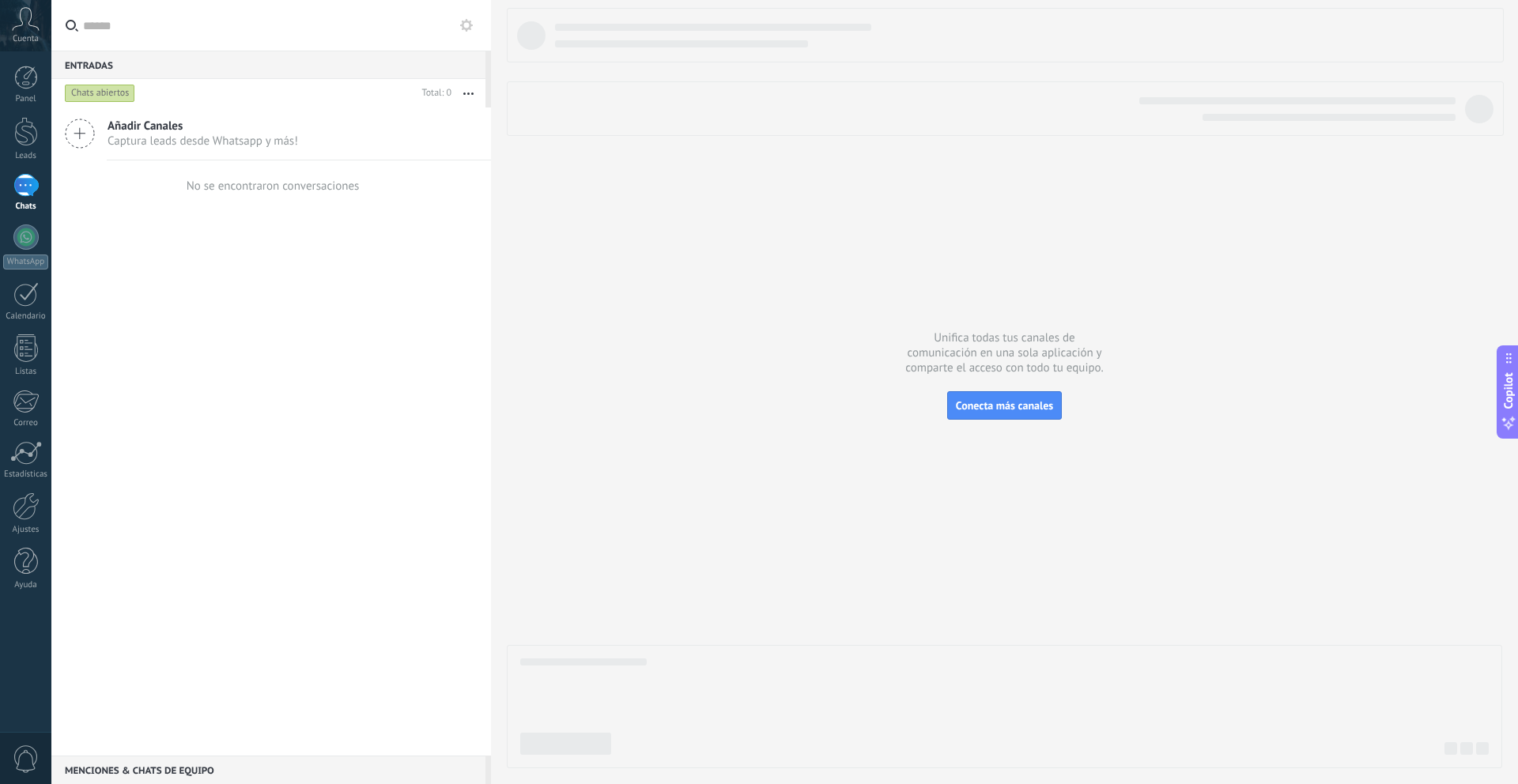
click at [92, 67] on div "Entradas 0" at bounding box center [268, 64] width 434 height 28
click at [93, 139] on icon at bounding box center [80, 134] width 30 height 30
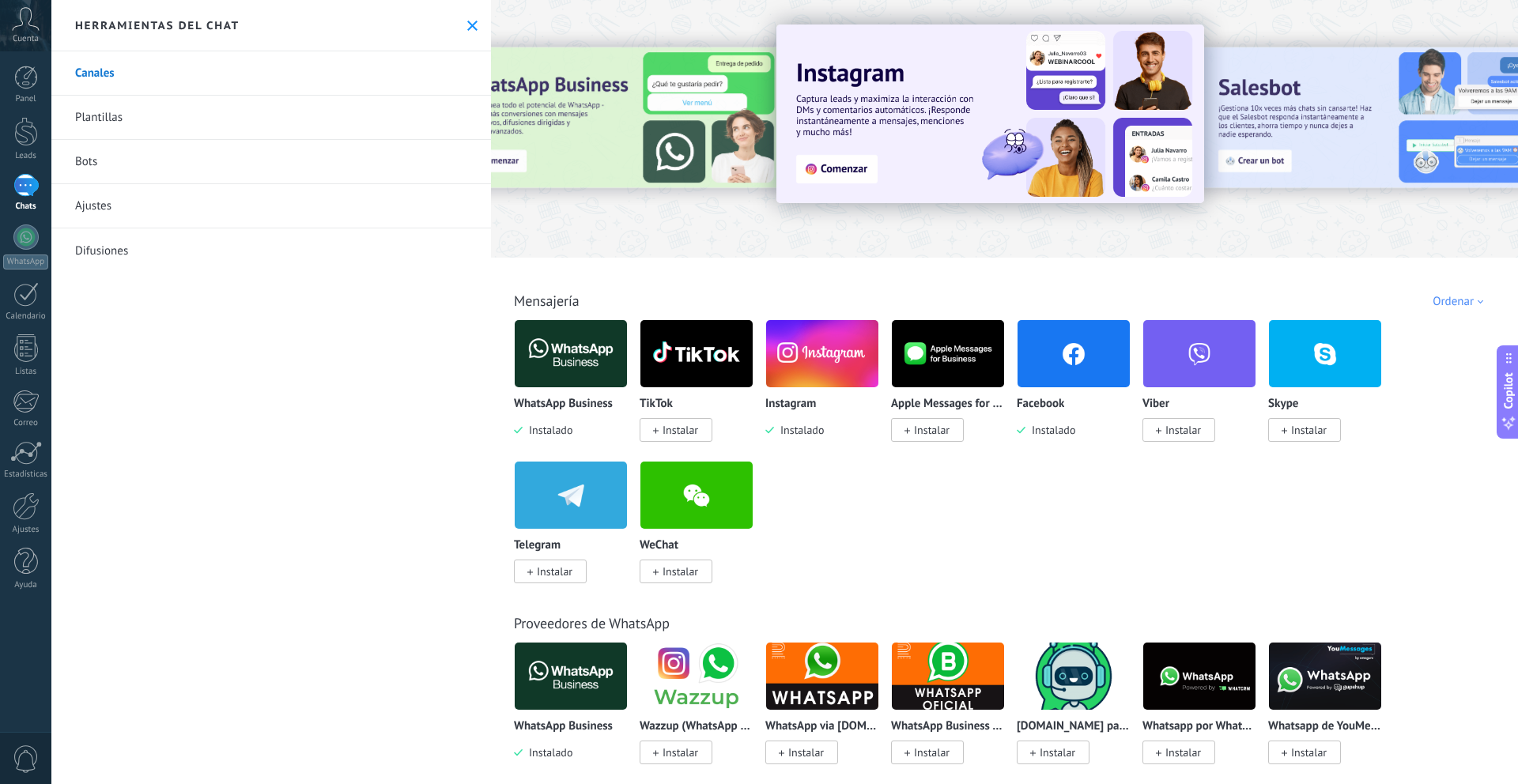
click at [577, 377] on img at bounding box center [571, 353] width 113 height 77
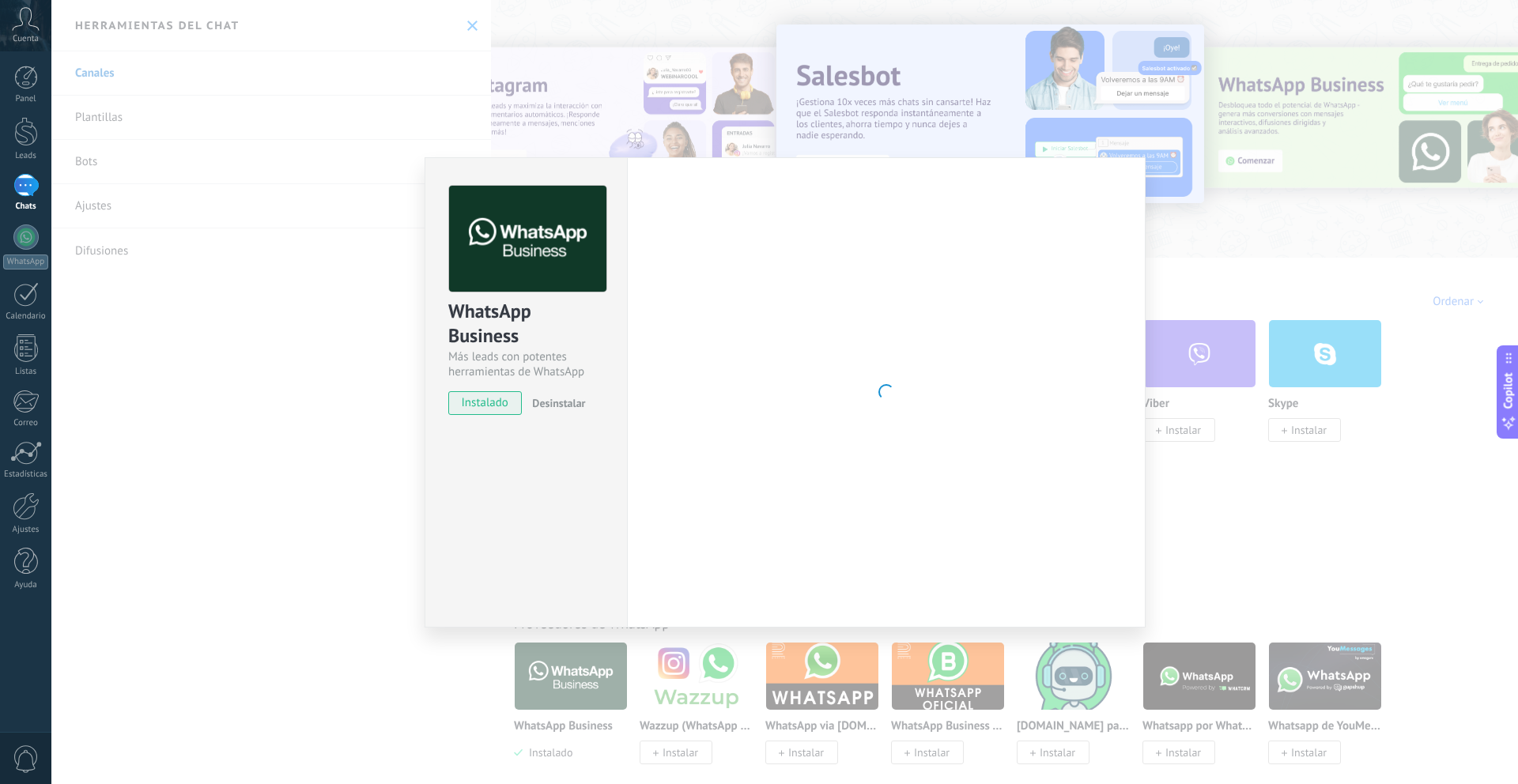
click at [58, 719] on div "WhatsApp Business Más leads con potentes herramientas de WhatsApp instalado Des…" at bounding box center [784, 392] width 1467 height 784
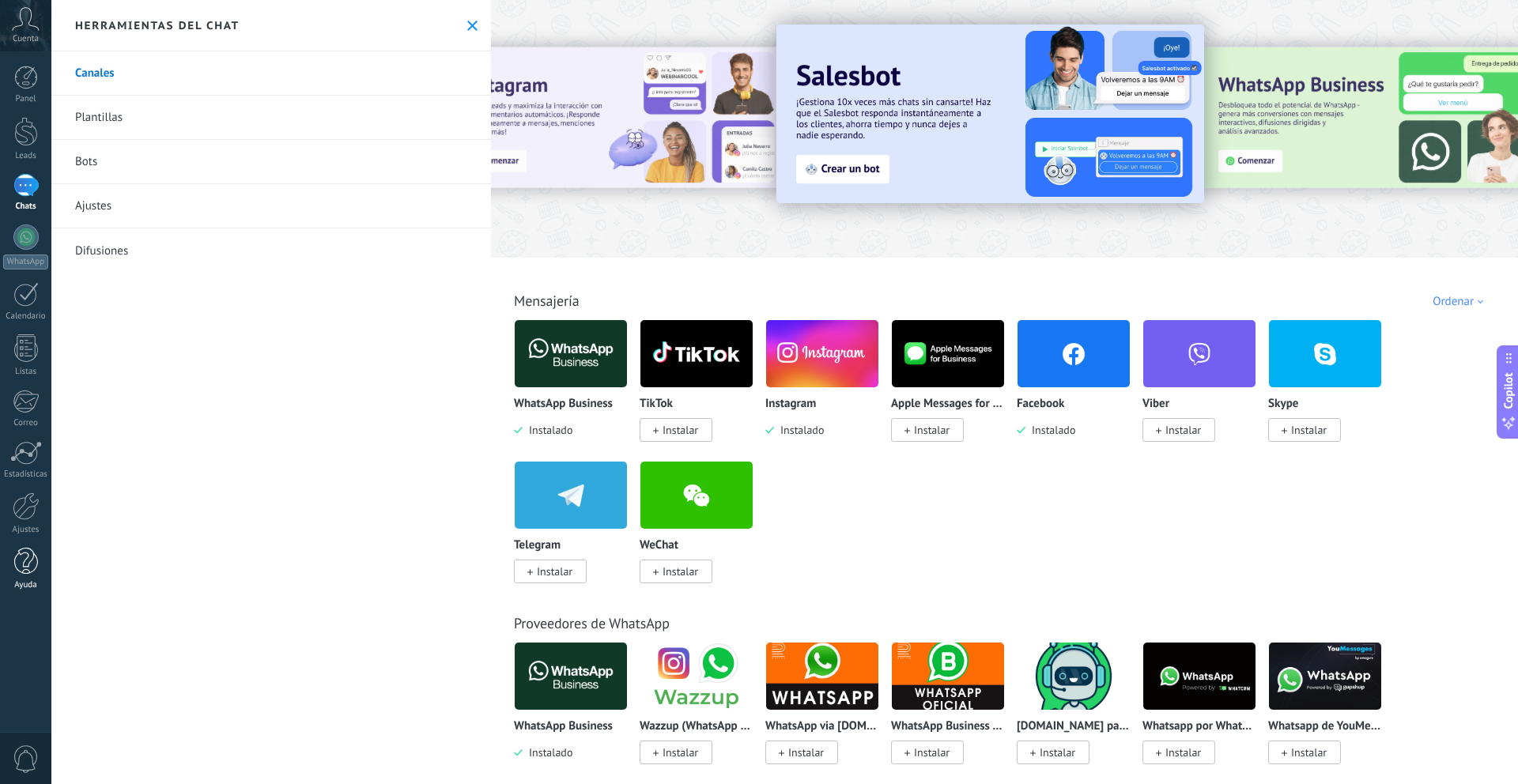
click at [40, 568] on link "Ayuda" at bounding box center [26, 569] width 51 height 43
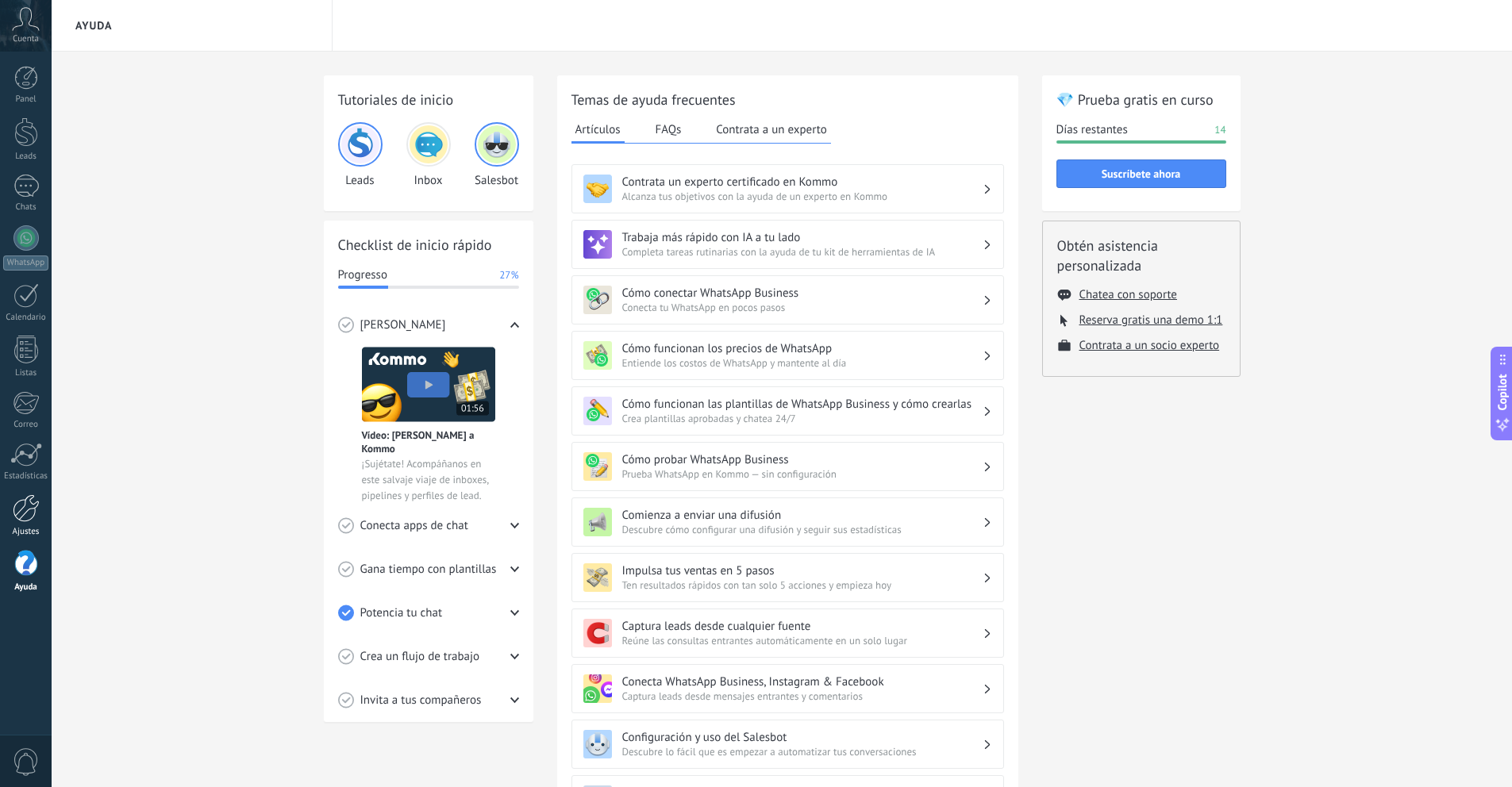
click at [20, 523] on link "Ajustes" at bounding box center [26, 516] width 51 height 43
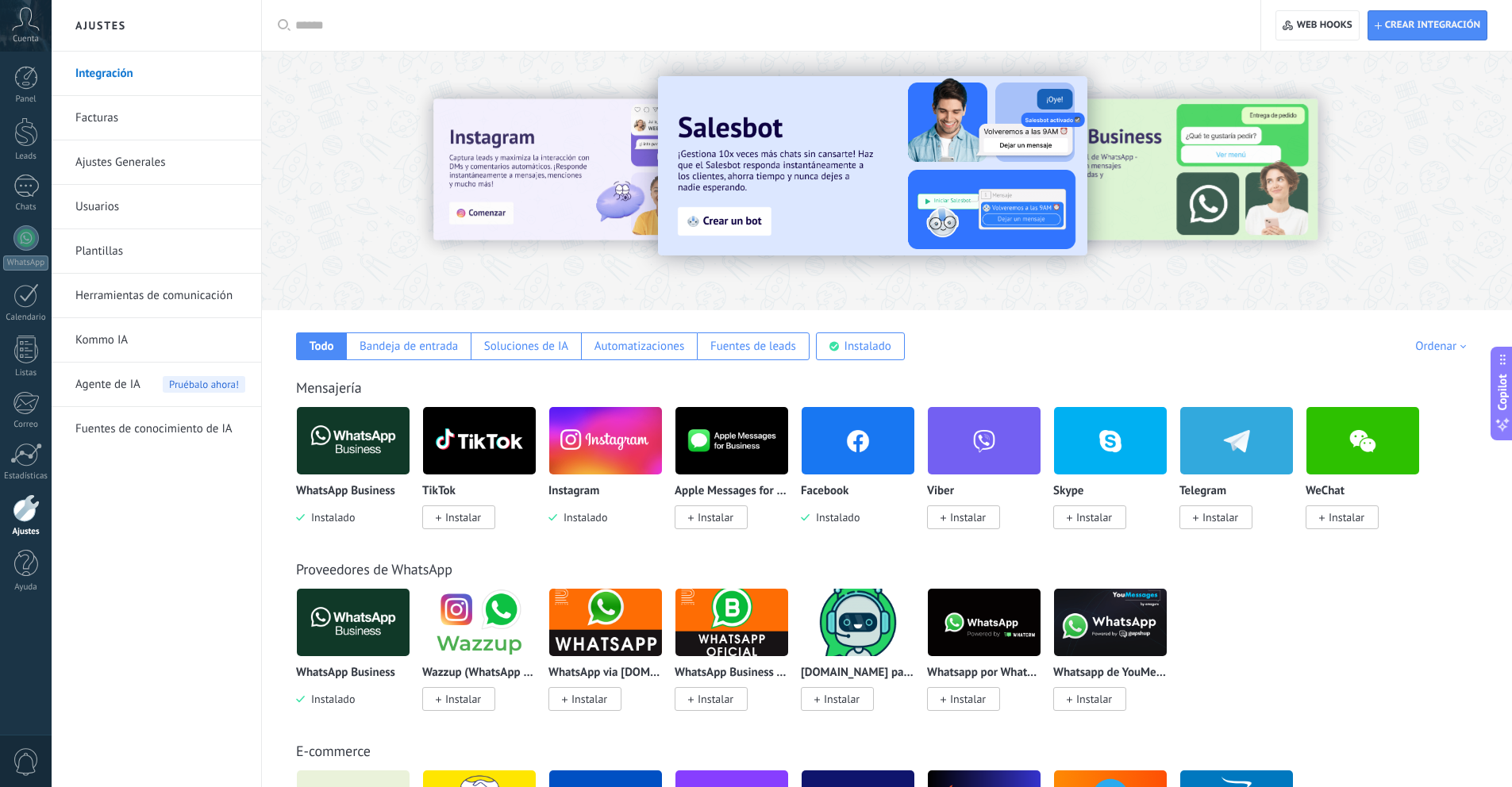
click at [110, 341] on link "Kommo IA" at bounding box center [160, 340] width 170 height 44
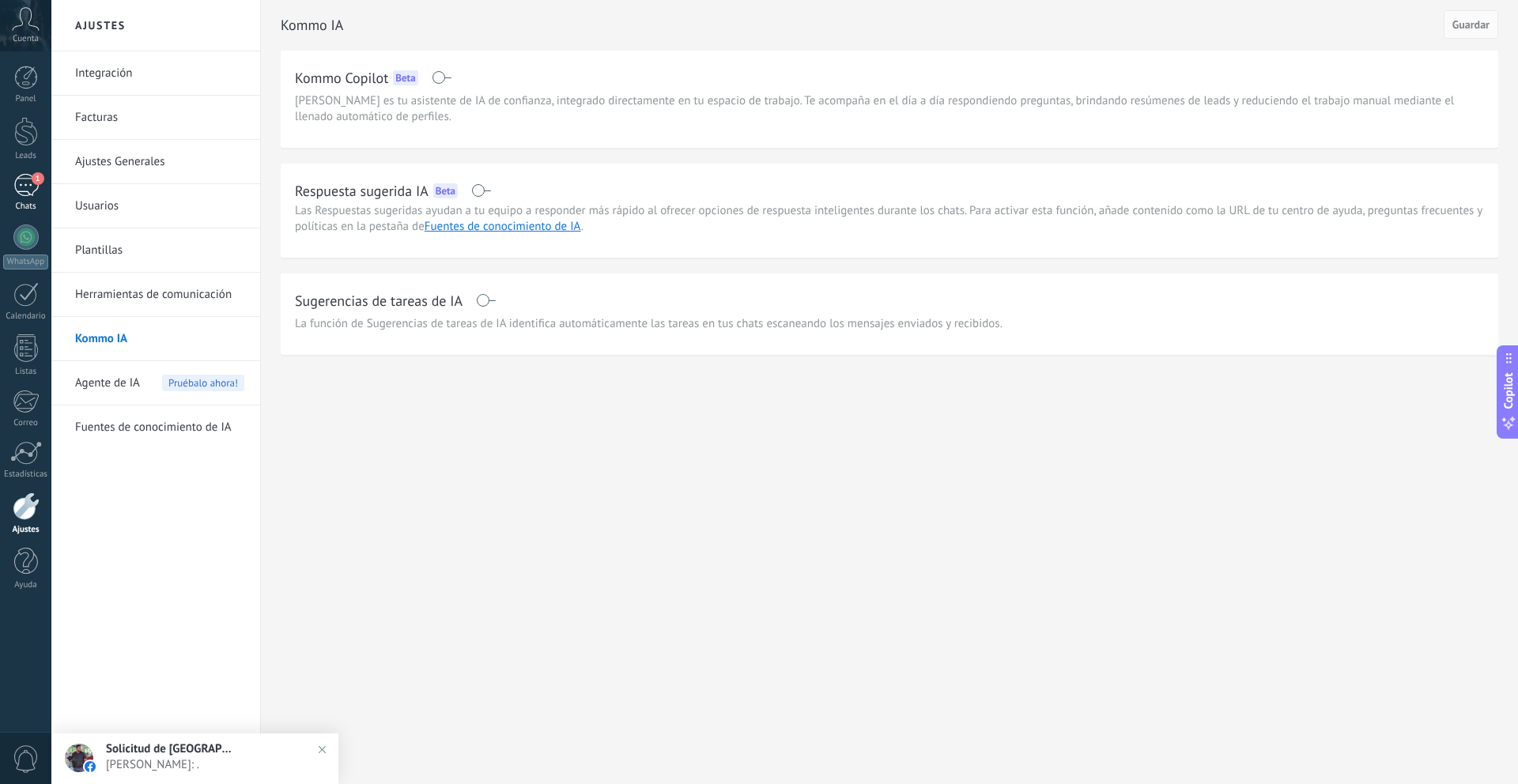
click at [13, 181] on div "1" at bounding box center [26, 186] width 26 height 23
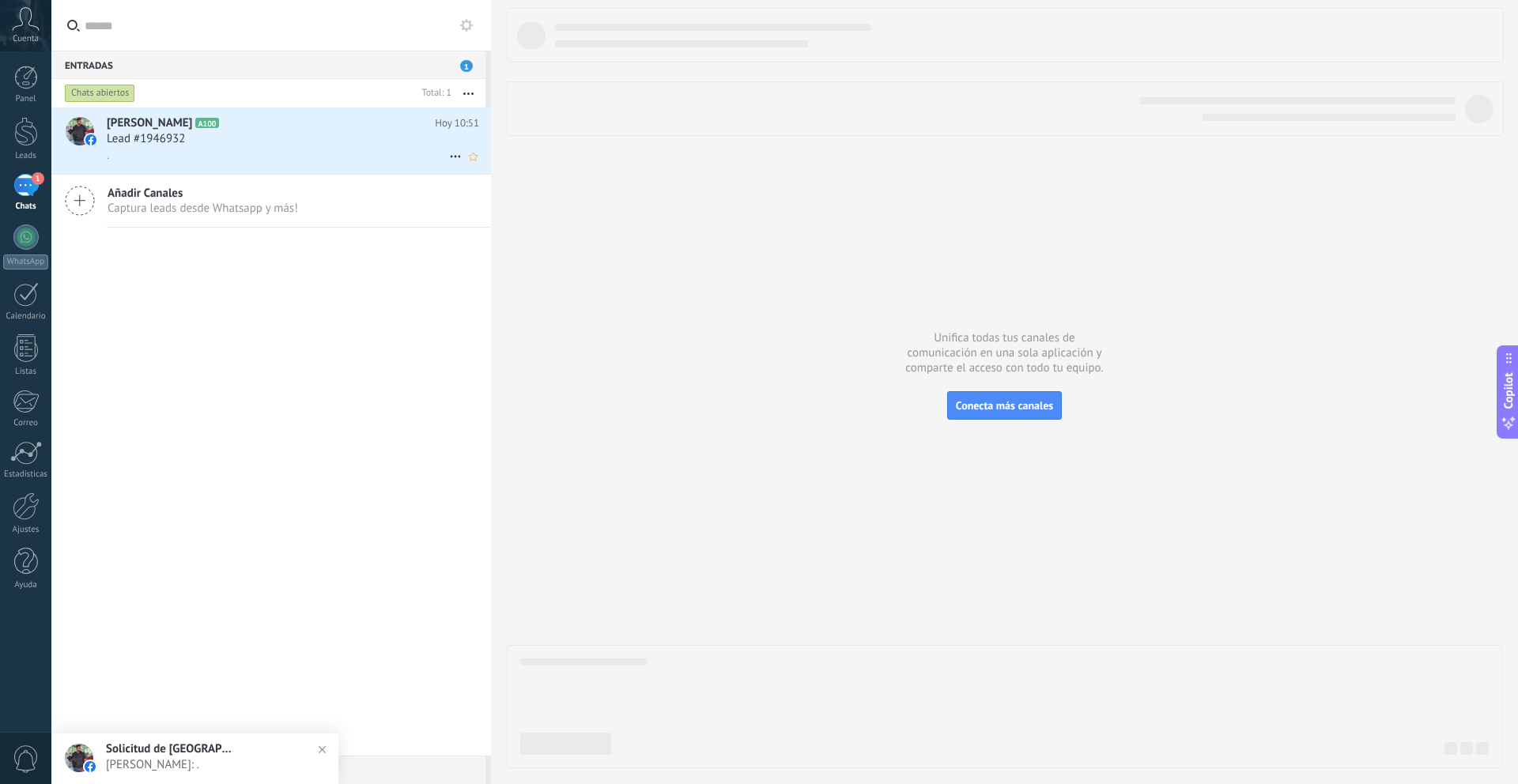
click at [216, 158] on div "." at bounding box center [292, 155] width 372 height 17
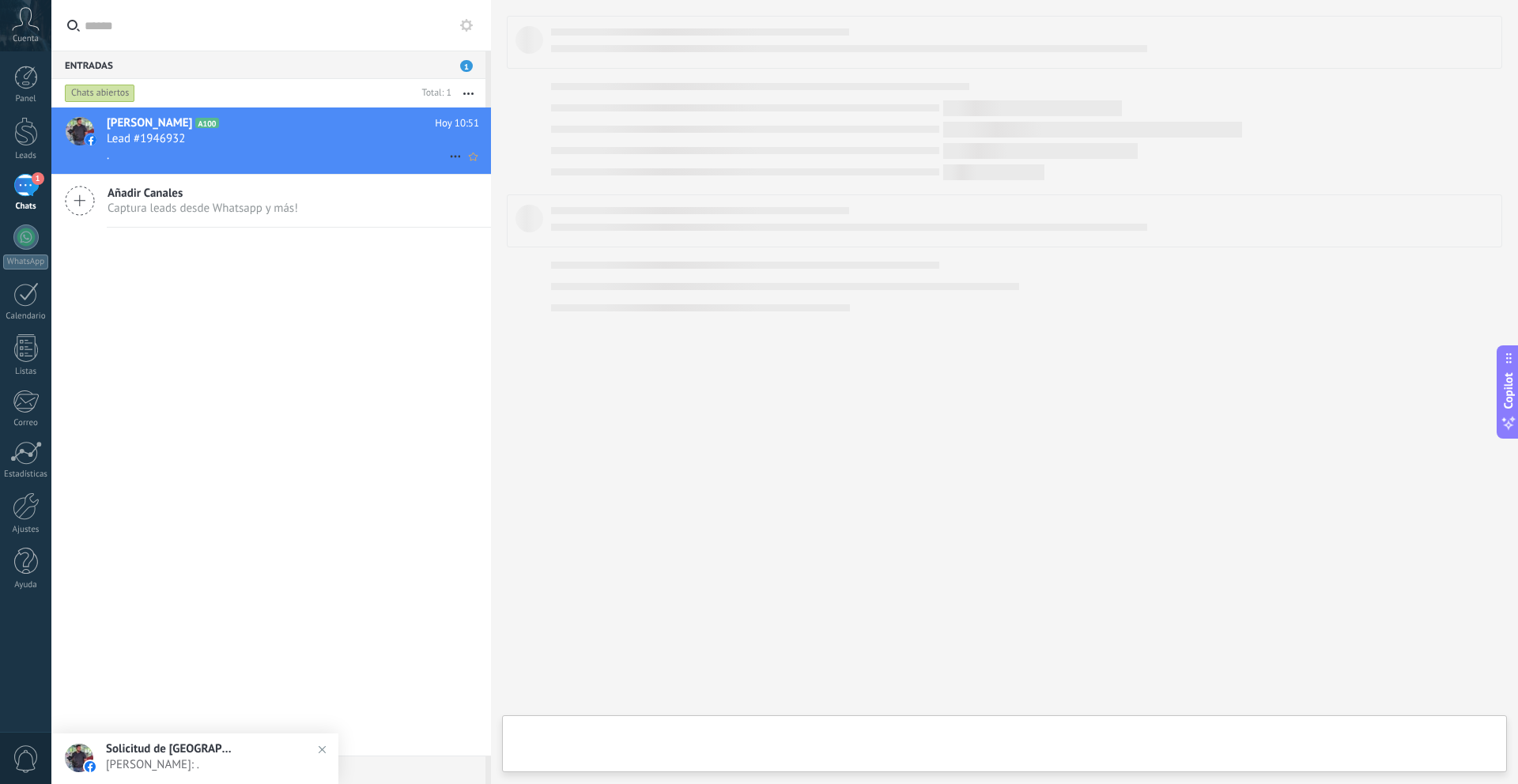
type textarea "**********"
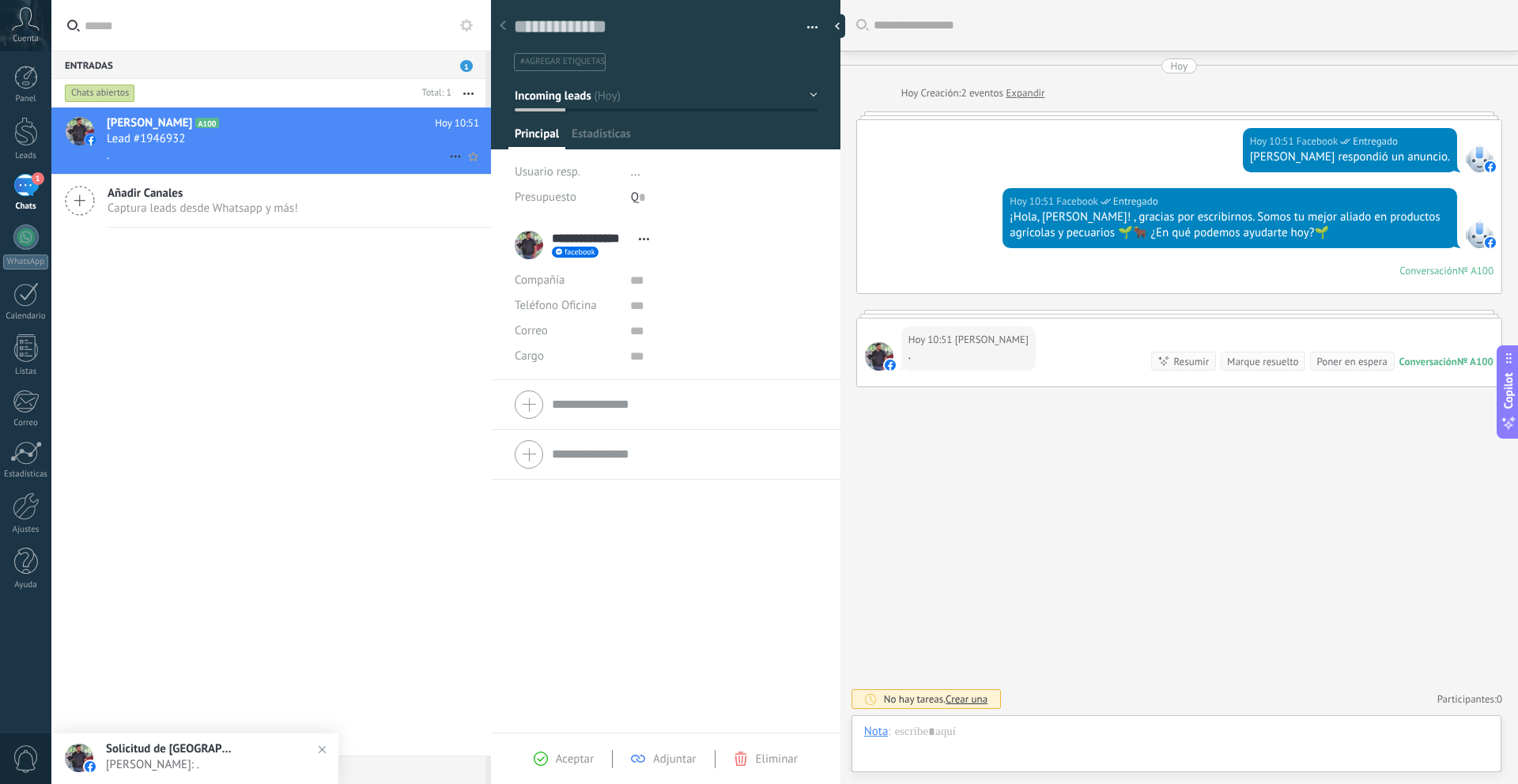
scroll to position [24, 0]
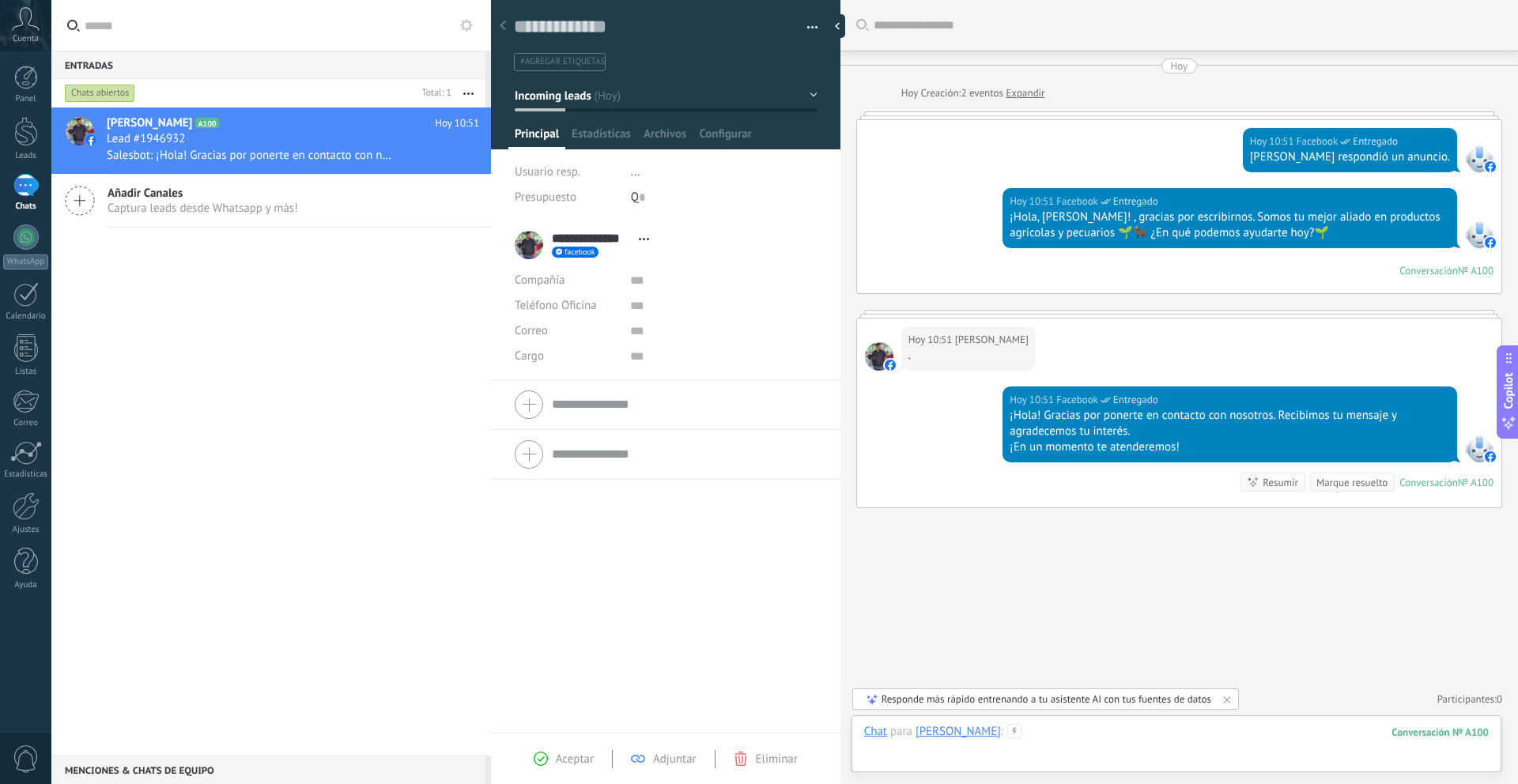
click at [1061, 736] on div at bounding box center [1177, 748] width 625 height 48
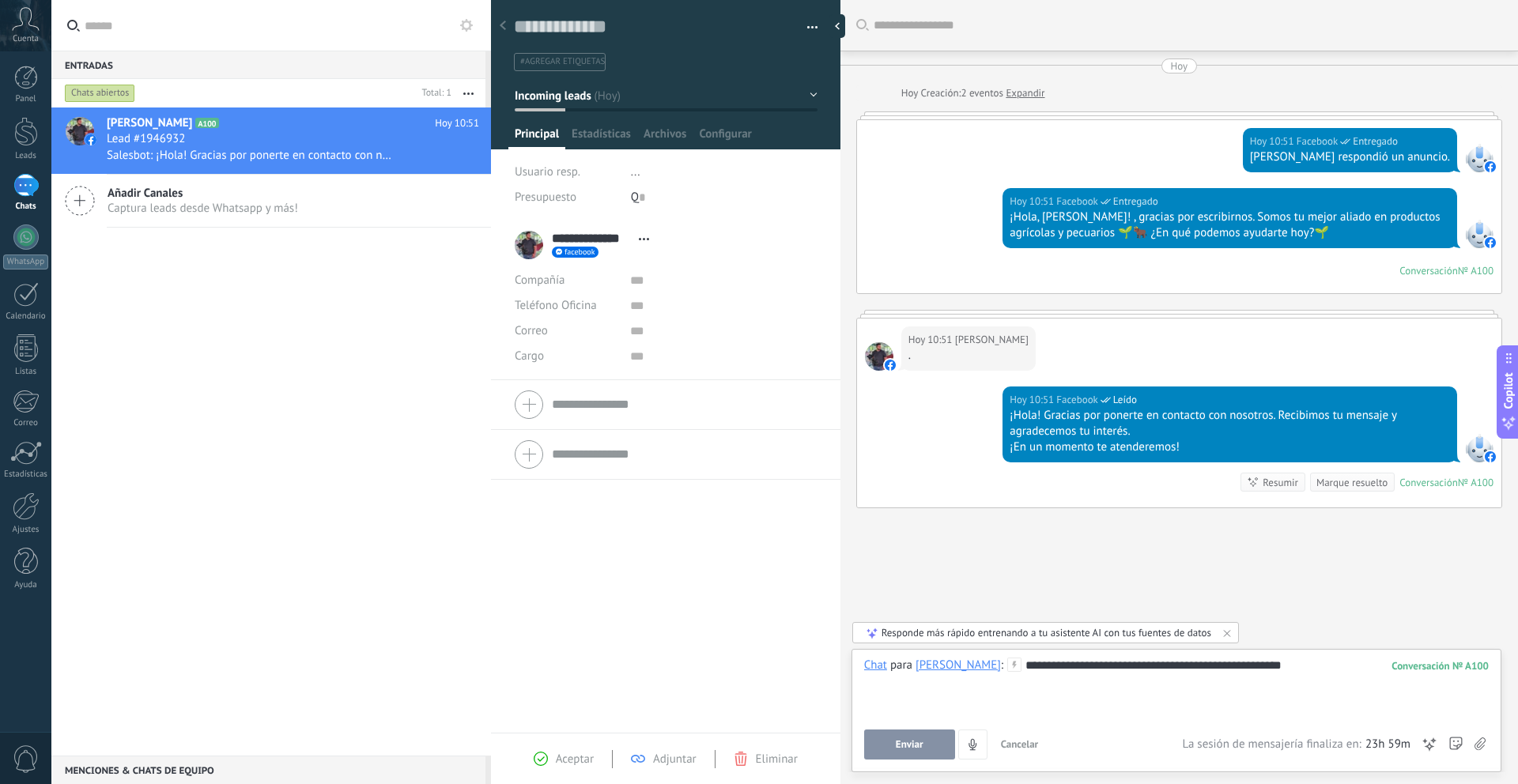
click at [899, 747] on span "Enviar" at bounding box center [909, 744] width 27 height 11
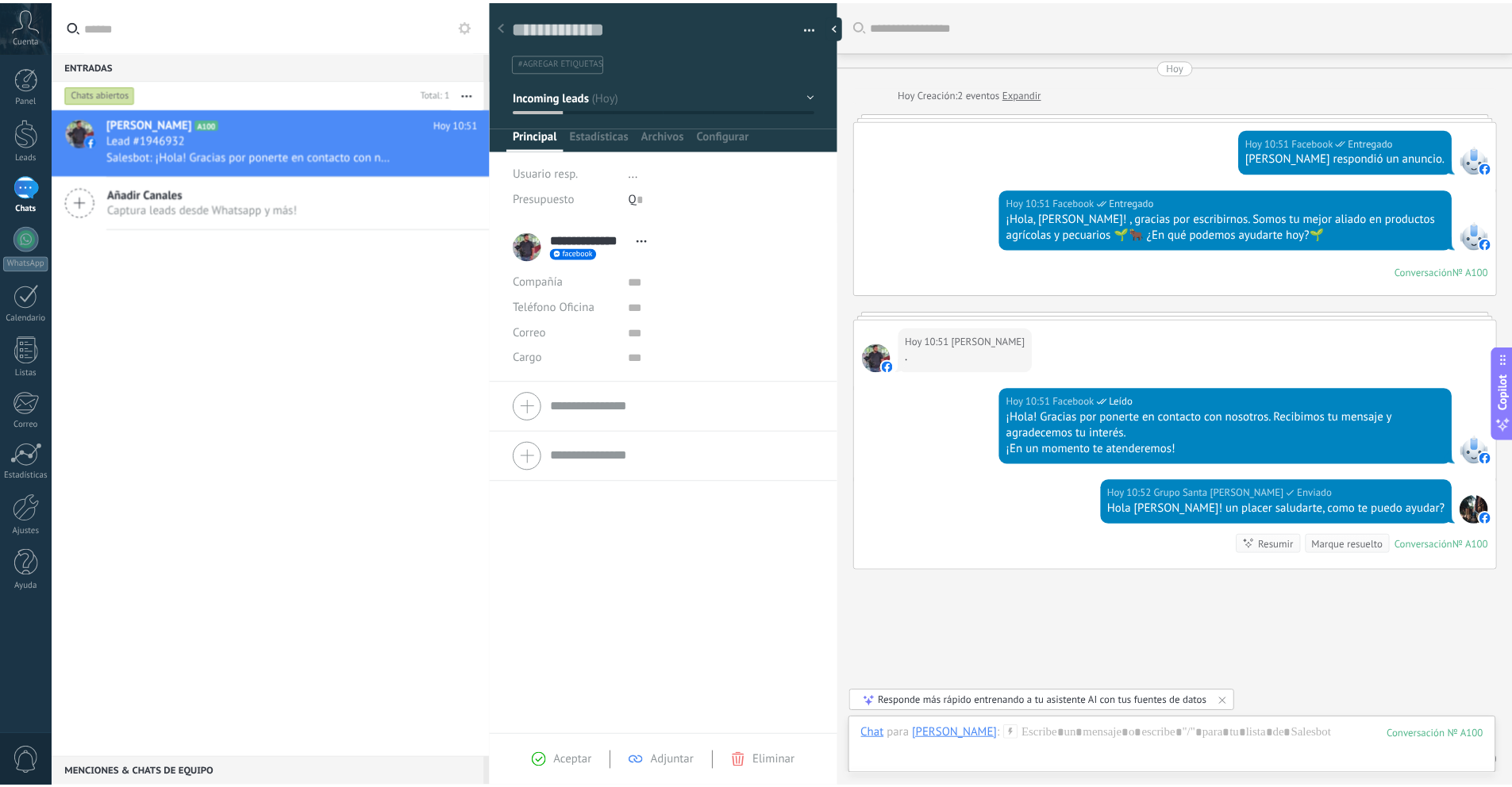
scroll to position [60, 0]
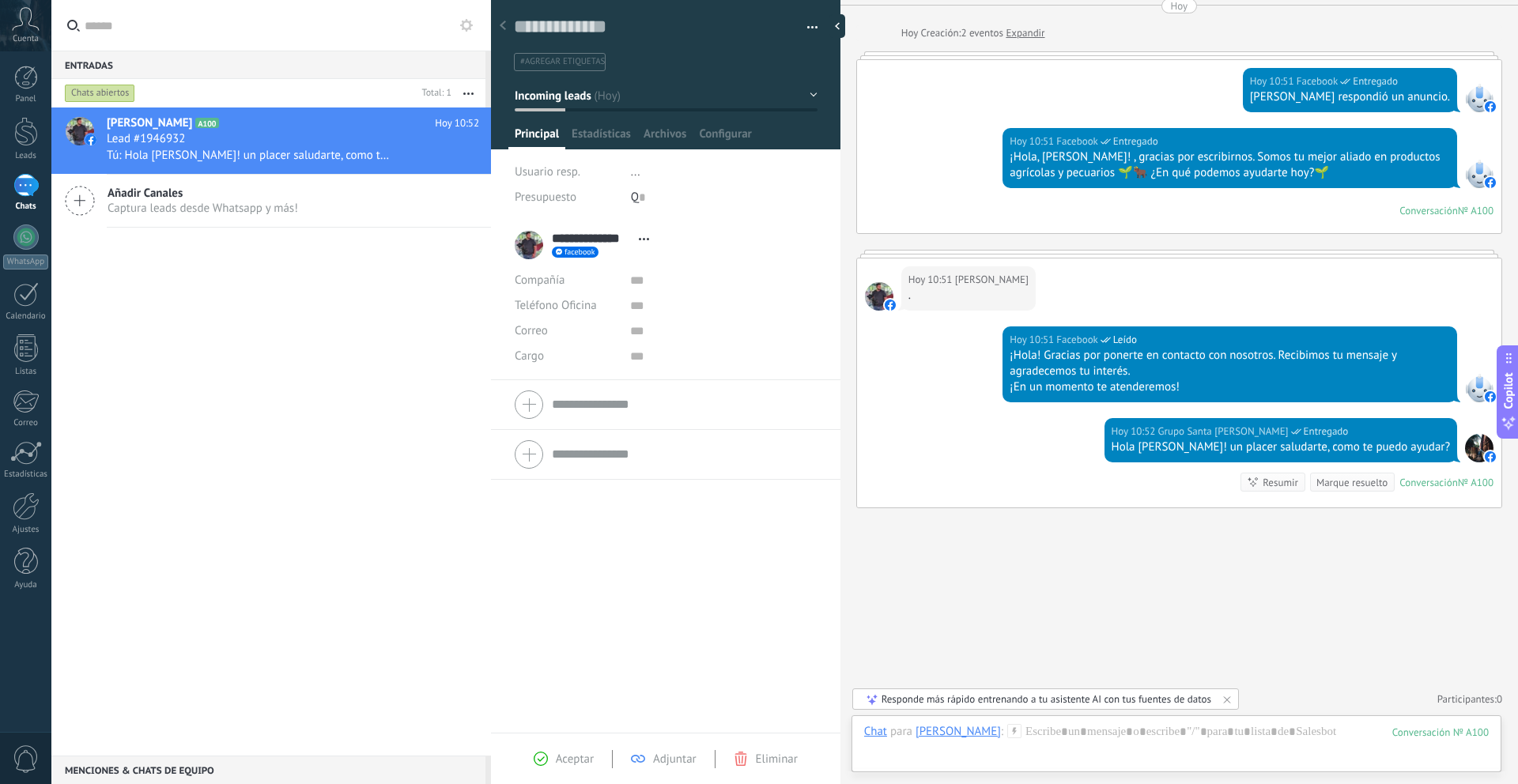
click at [583, 276] on div "Compañía" at bounding box center [567, 281] width 104 height 26
click at [33, 250] on link "WhatsApp" at bounding box center [26, 246] width 51 height 45
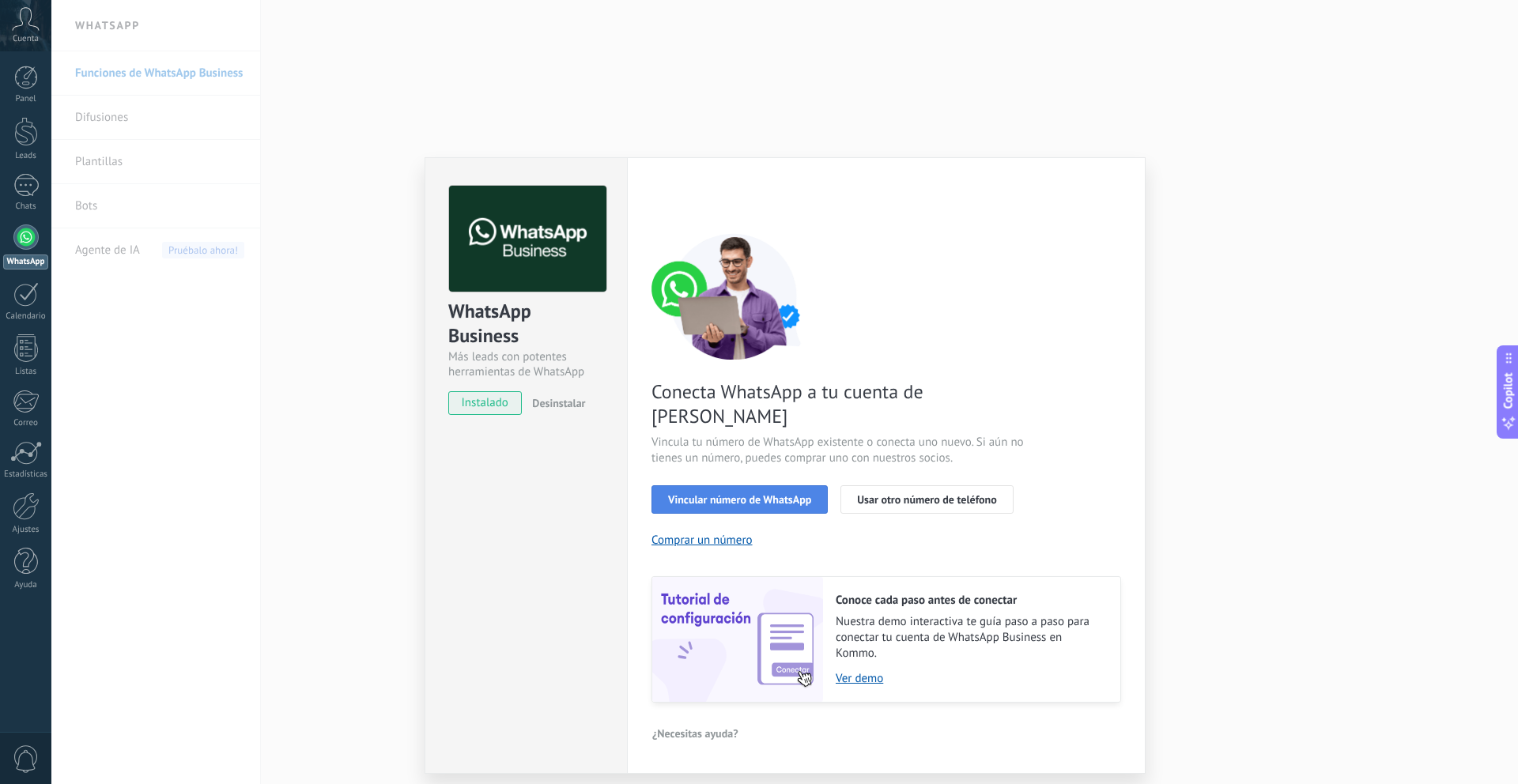
click at [783, 495] on span "Vincular número de WhatsApp" at bounding box center [739, 500] width 143 height 11
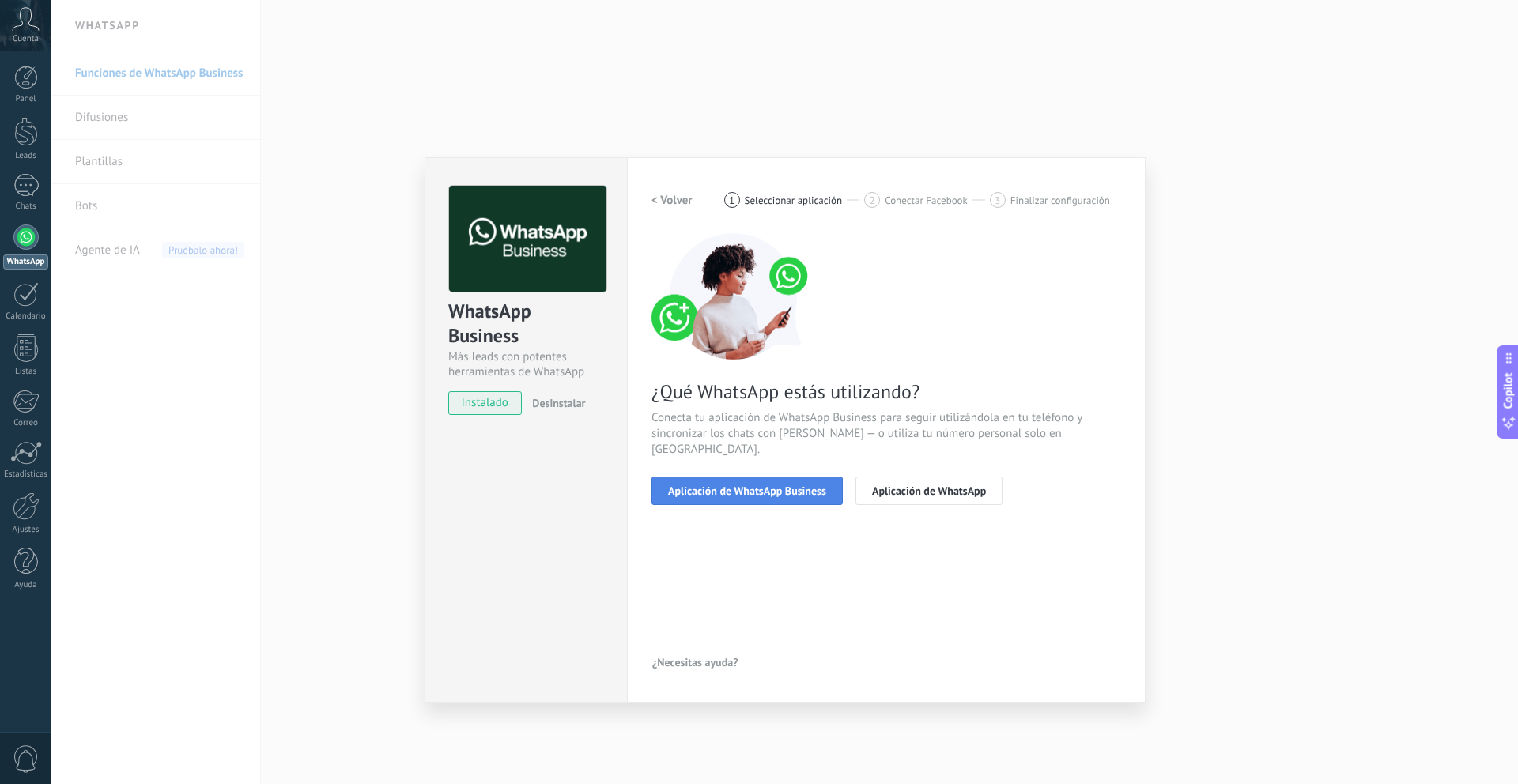
click at [708, 486] on span "Aplicación de WhatsApp Business" at bounding box center [747, 491] width 158 height 11
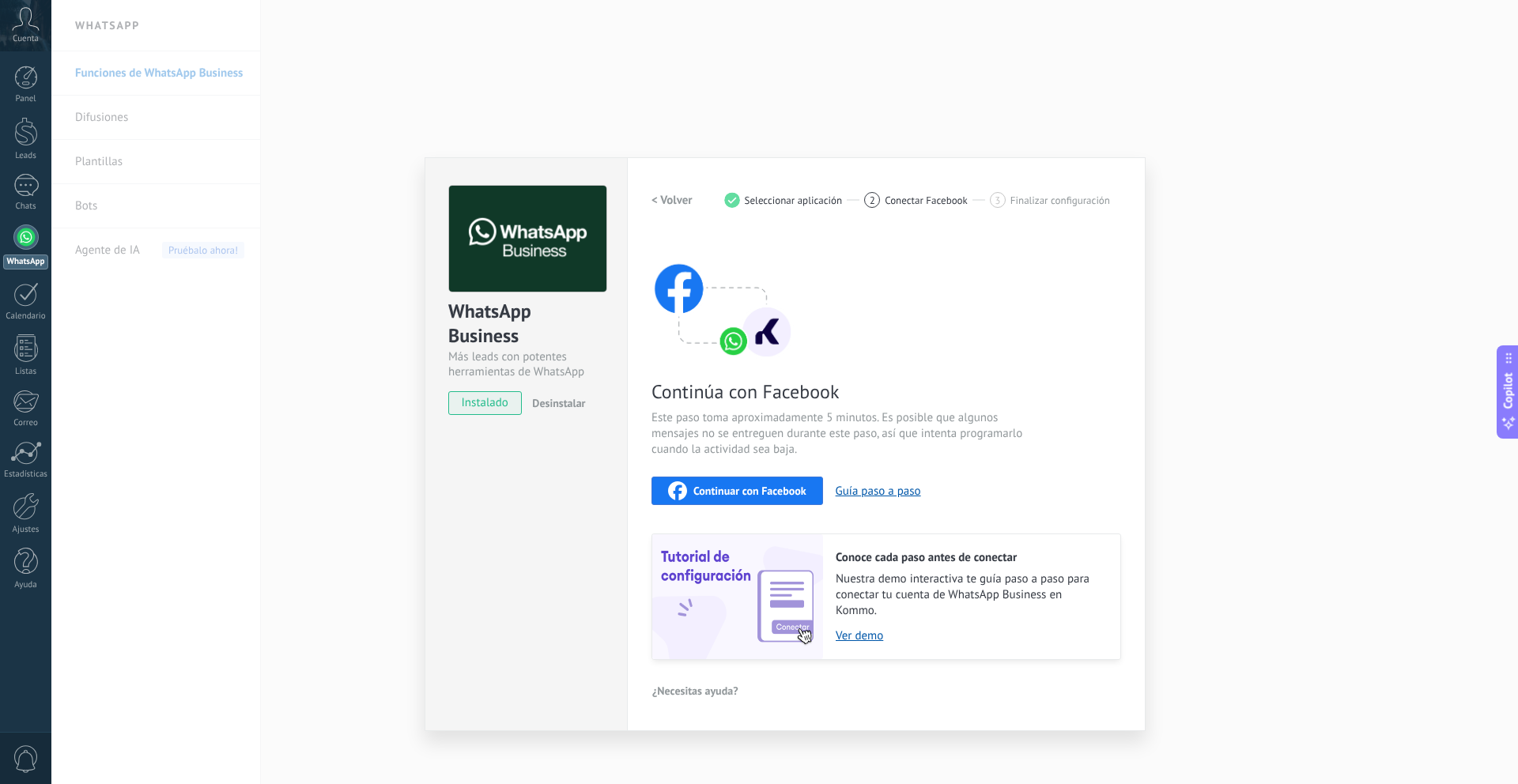
click at [704, 487] on span "Continuar con Facebook" at bounding box center [750, 491] width 113 height 11
click at [710, 494] on span "Continuar con Facebook" at bounding box center [750, 491] width 113 height 11
click at [1016, 267] on div "Continúa con Facebook Este paso toma aproximadamente 5 minutos. Es posible que …" at bounding box center [886, 446] width 470 height 427
click at [1303, 343] on div "WhatsApp Business Más leads con potentes herramientas de WhatsApp instalado Des…" at bounding box center [784, 392] width 1467 height 784
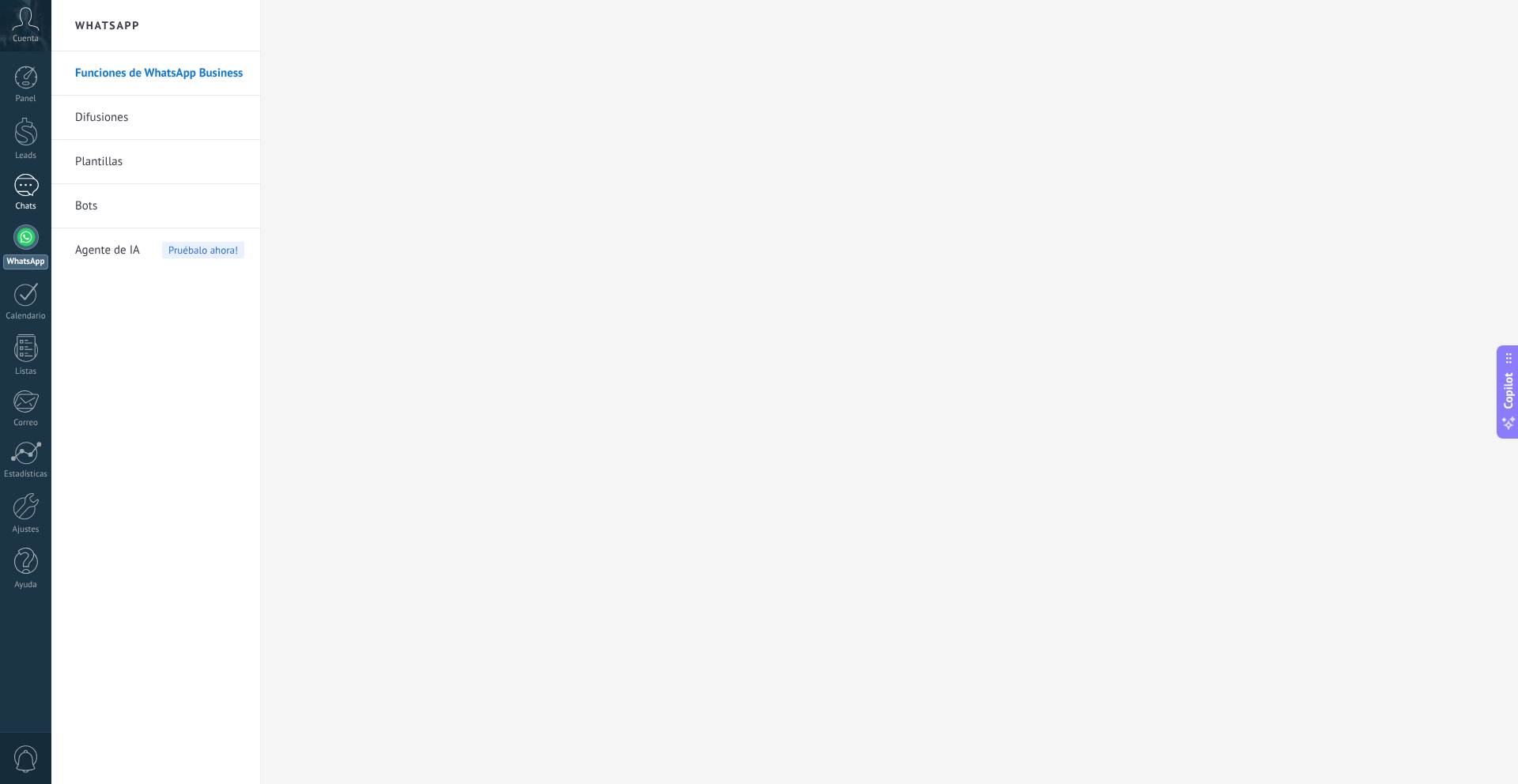
click at [31, 199] on link "1 Chats" at bounding box center [26, 193] width 51 height 38
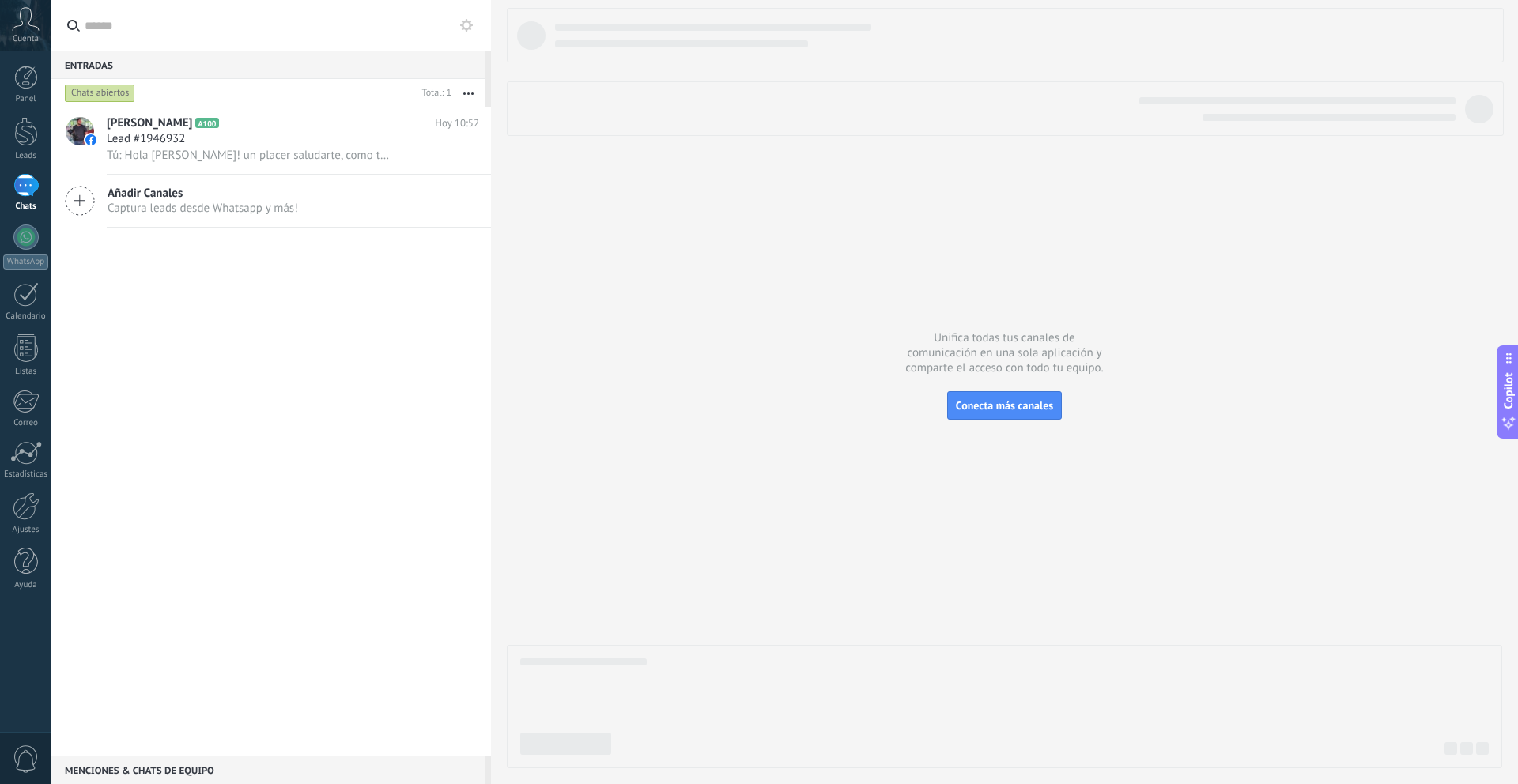
click at [465, 26] on icon at bounding box center [466, 26] width 12 height 12
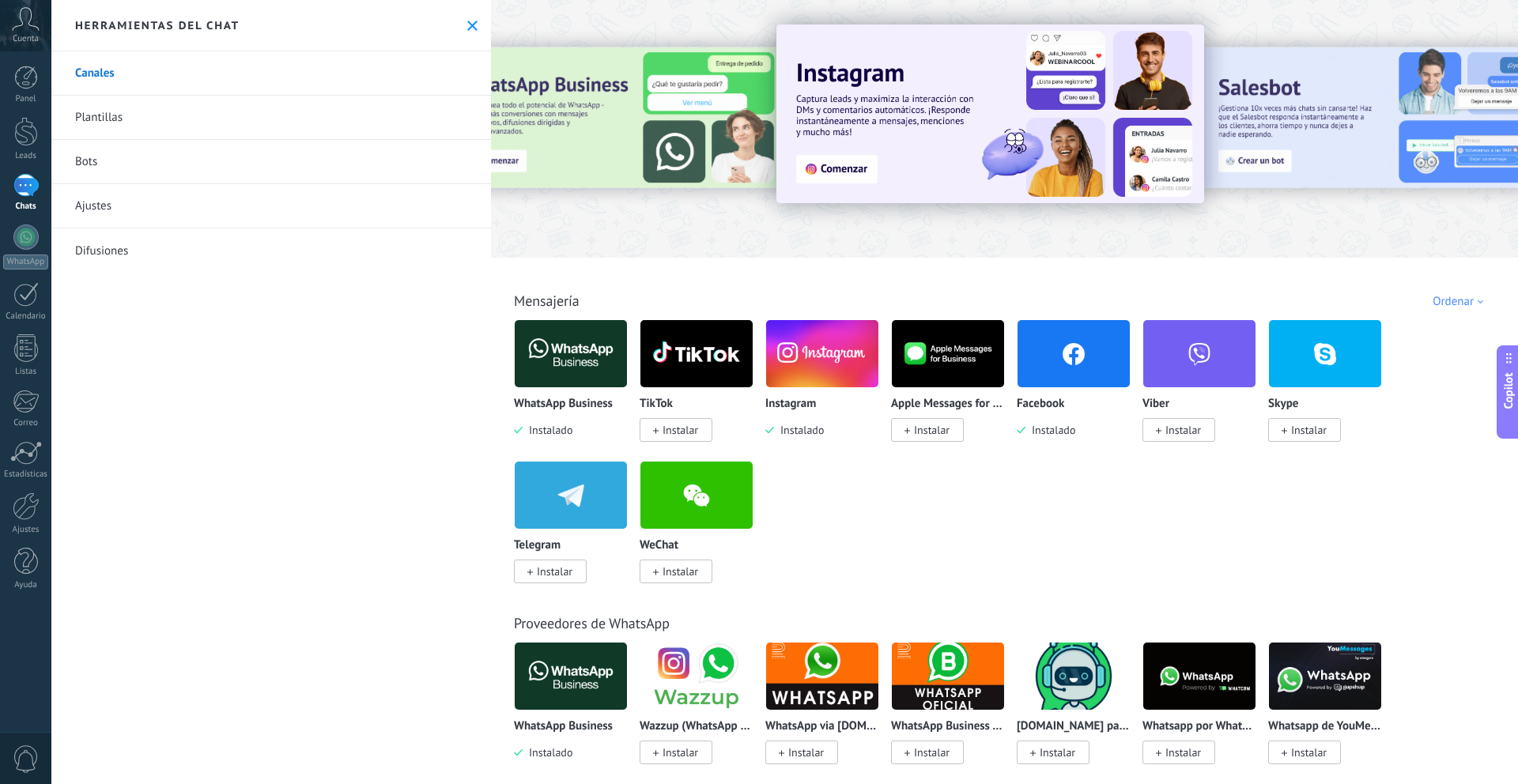
click at [469, 26] on icon at bounding box center [473, 26] width 11 height 11
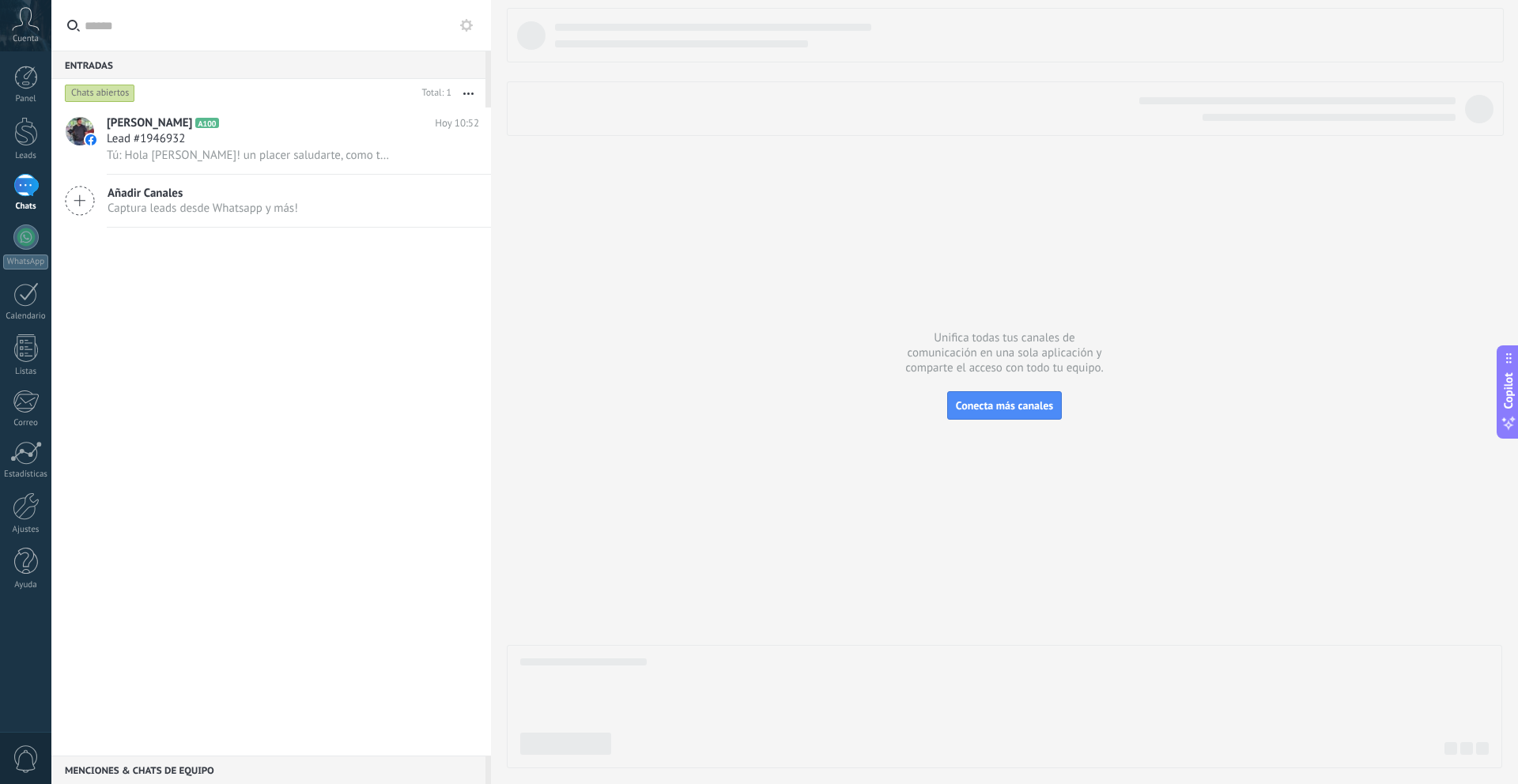
click at [19, 27] on icon at bounding box center [25, 18] width 27 height 24
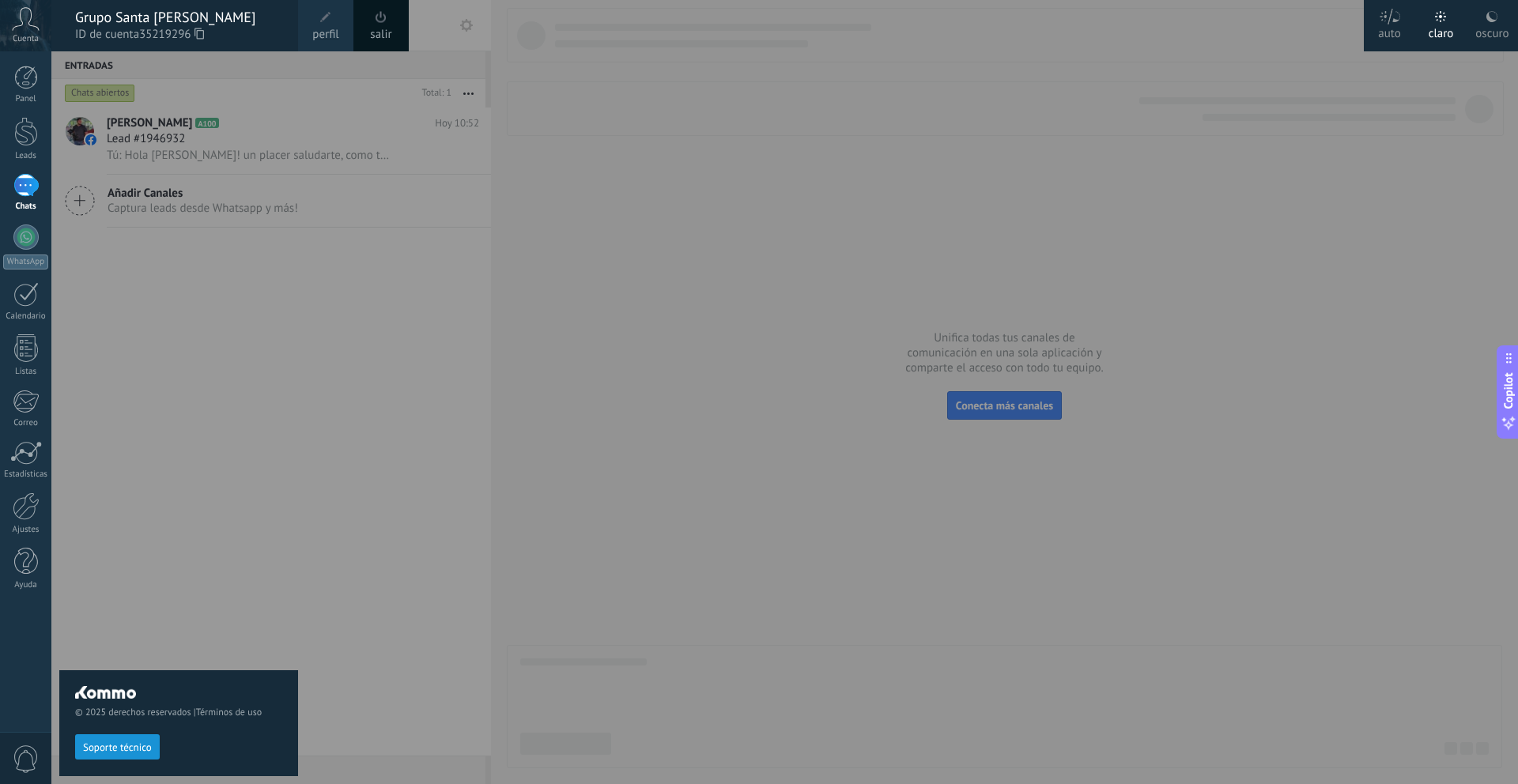
click at [317, 31] on span "perfil" at bounding box center [326, 35] width 26 height 18
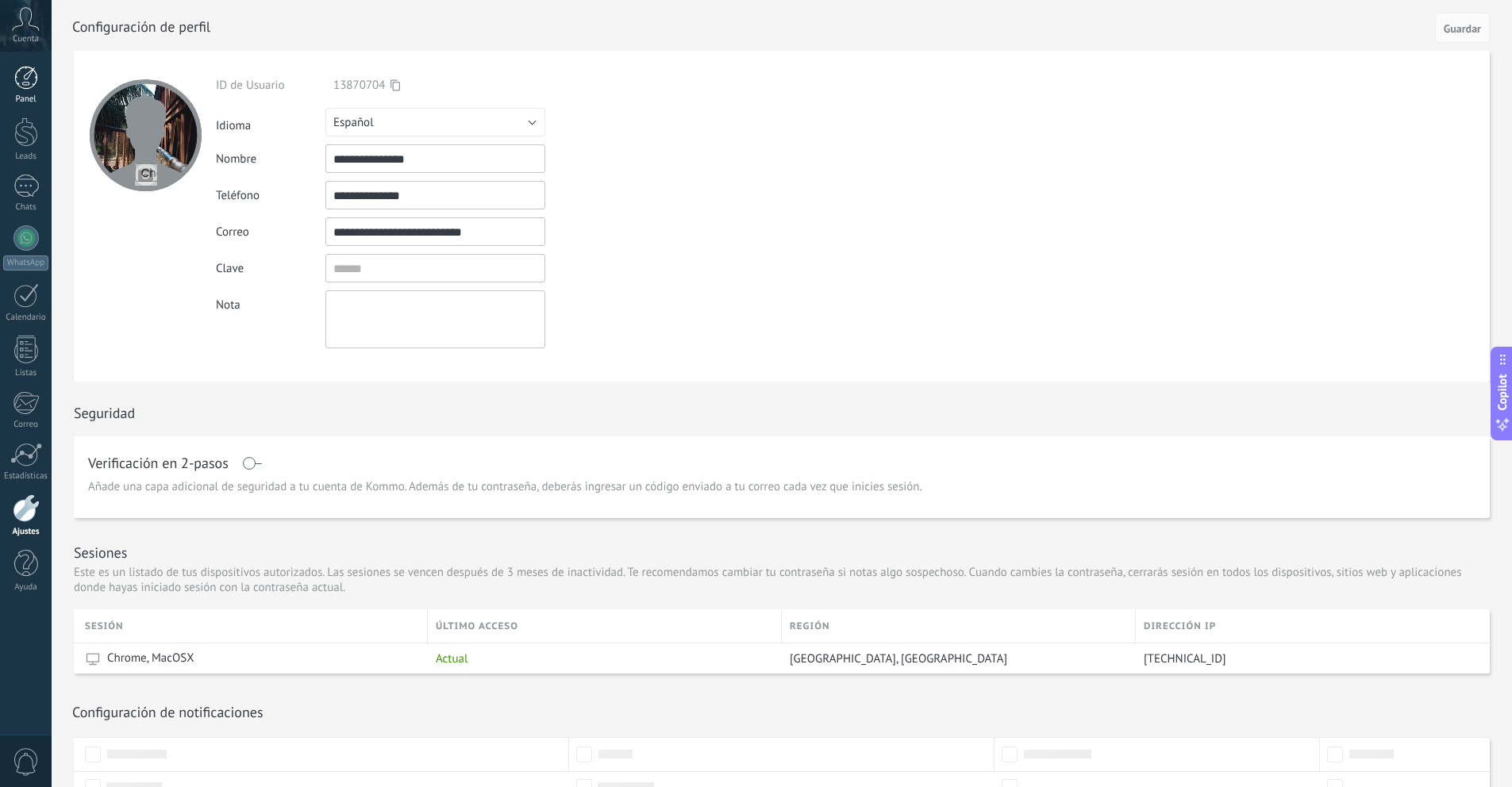
click at [36, 83] on div at bounding box center [26, 78] width 24 height 24
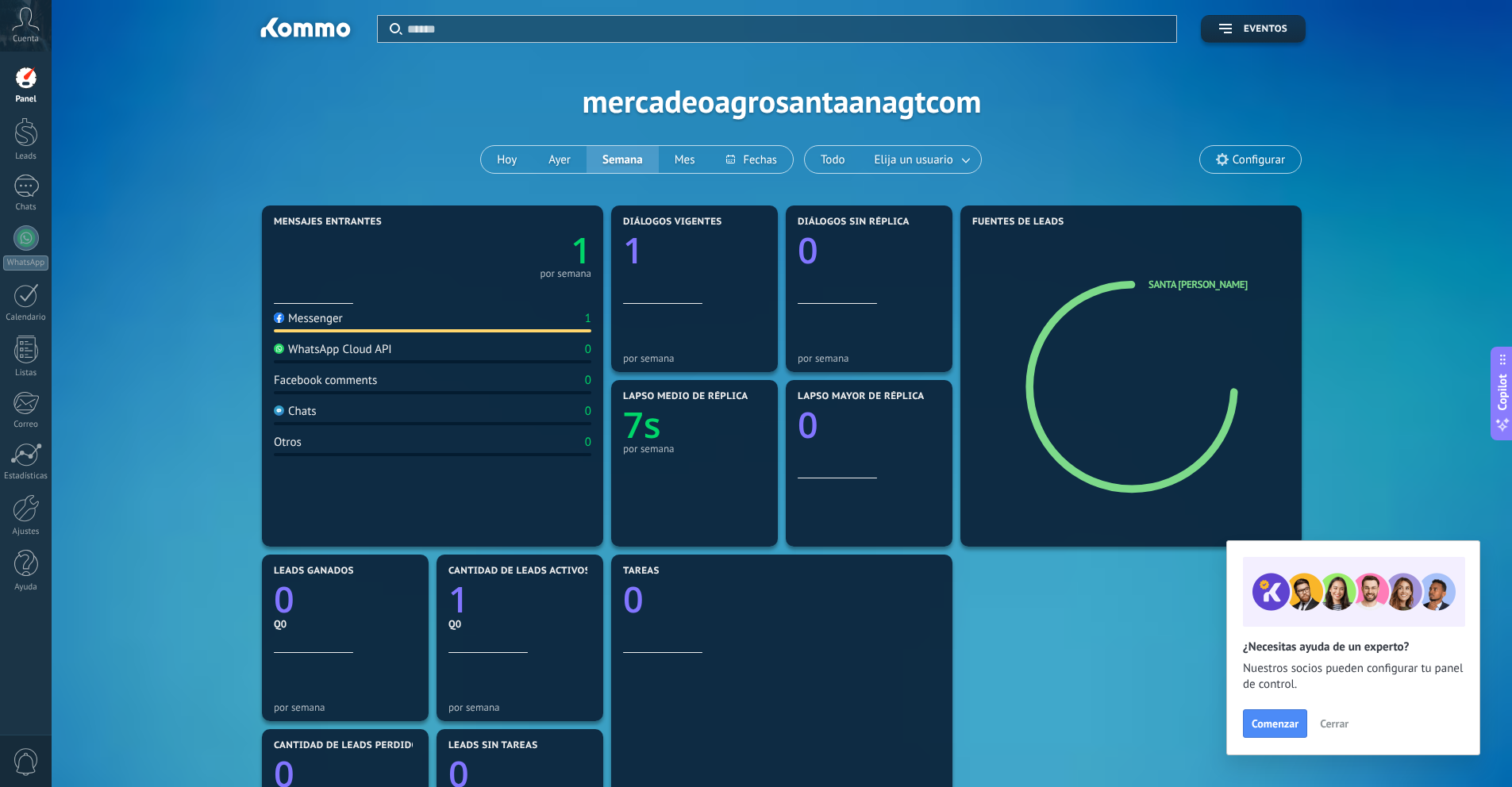
click at [331, 352] on div "WhatsApp Cloud API" at bounding box center [333, 349] width 118 height 15
click at [949, 162] on span "Elija un usuario" at bounding box center [914, 160] width 85 height 21
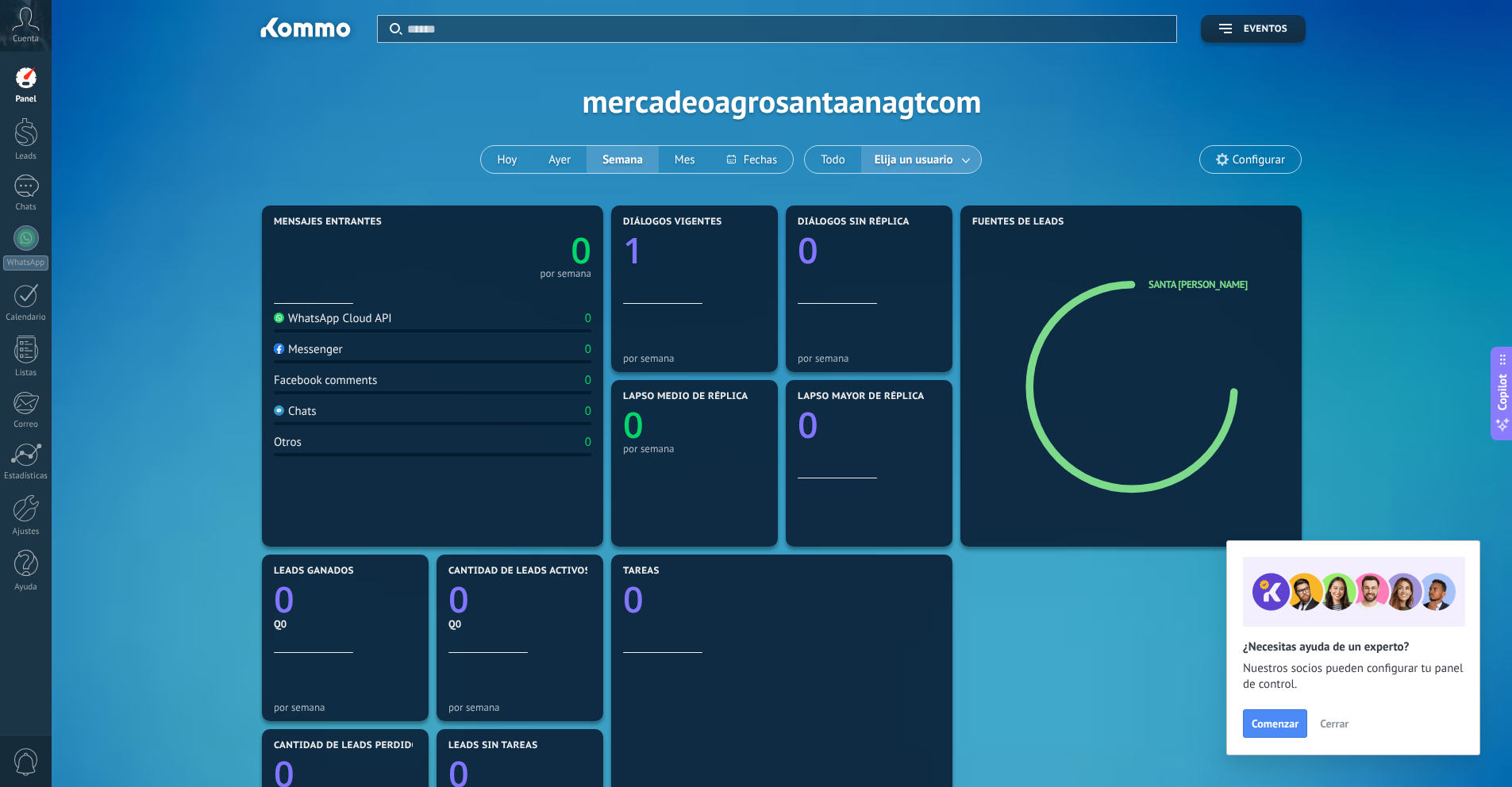
click at [909, 168] on span "Elija un usuario" at bounding box center [914, 160] width 85 height 21
click at [834, 161] on button "Todo" at bounding box center [833, 159] width 57 height 27
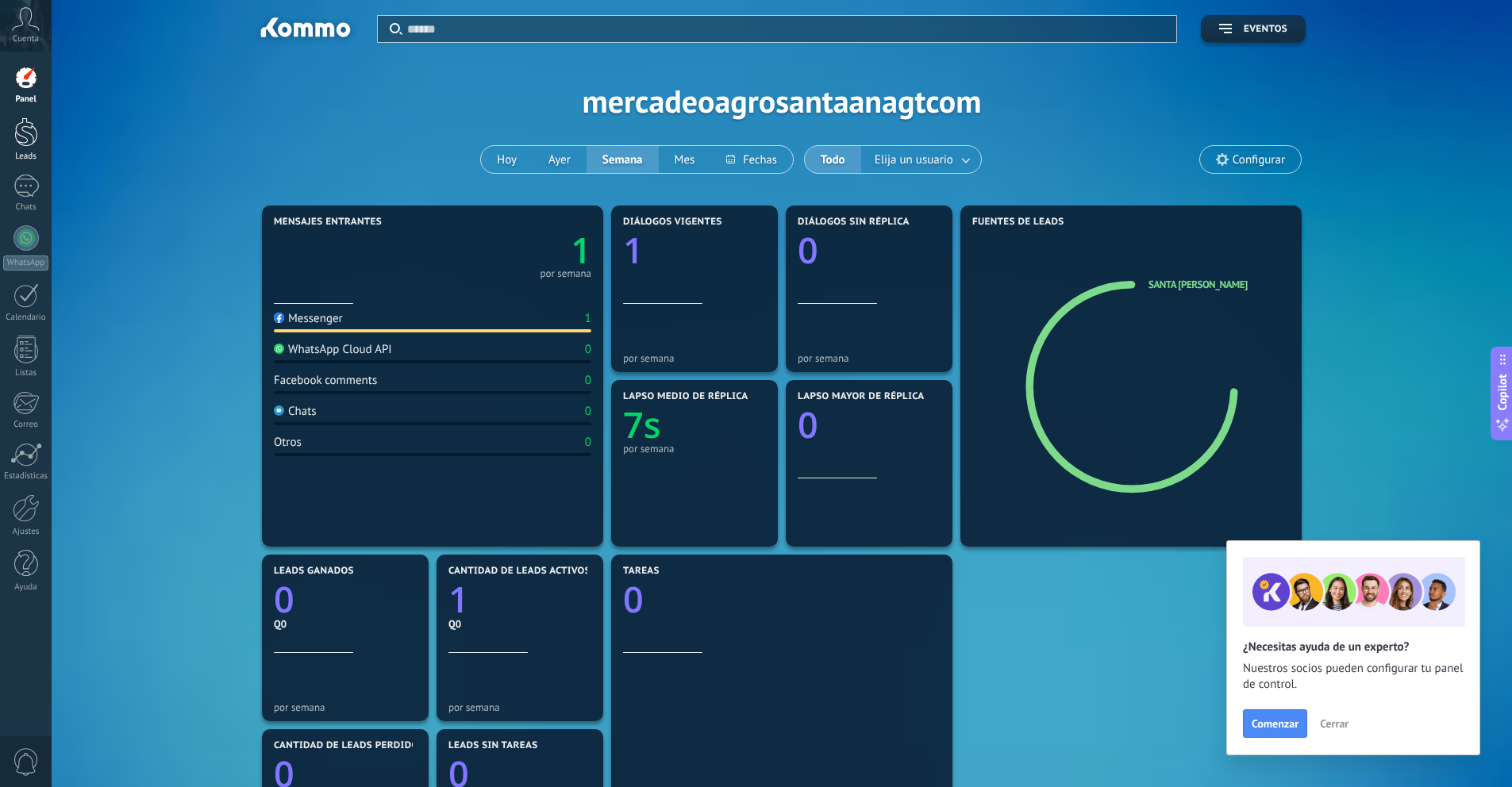
click at [46, 147] on link "Leads" at bounding box center [26, 140] width 51 height 44
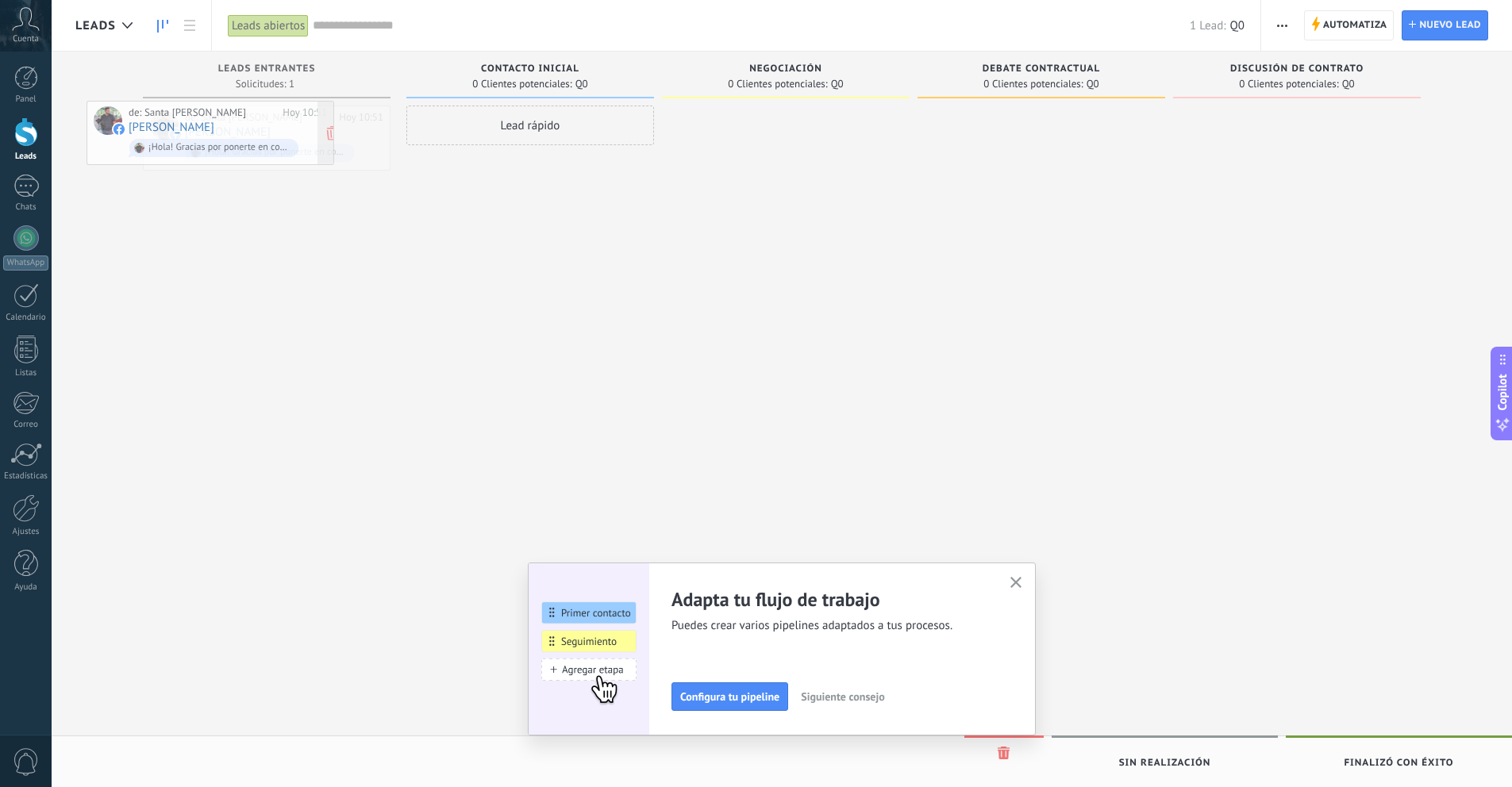
drag, startPoint x: 262, startPoint y: 121, endPoint x: 218, endPoint y: 113, distance: 44.7
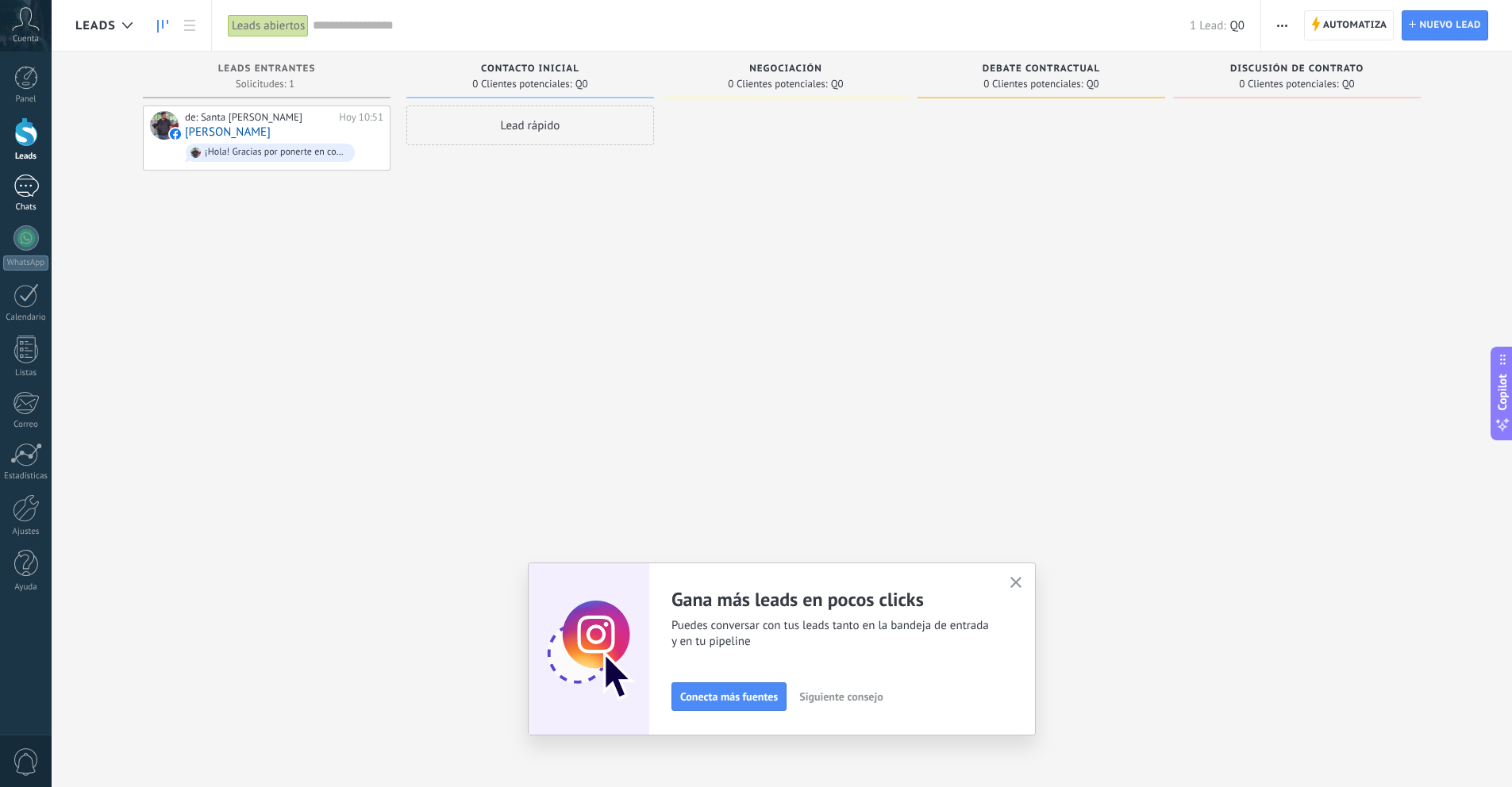
click at [31, 195] on div "1" at bounding box center [26, 186] width 26 height 23
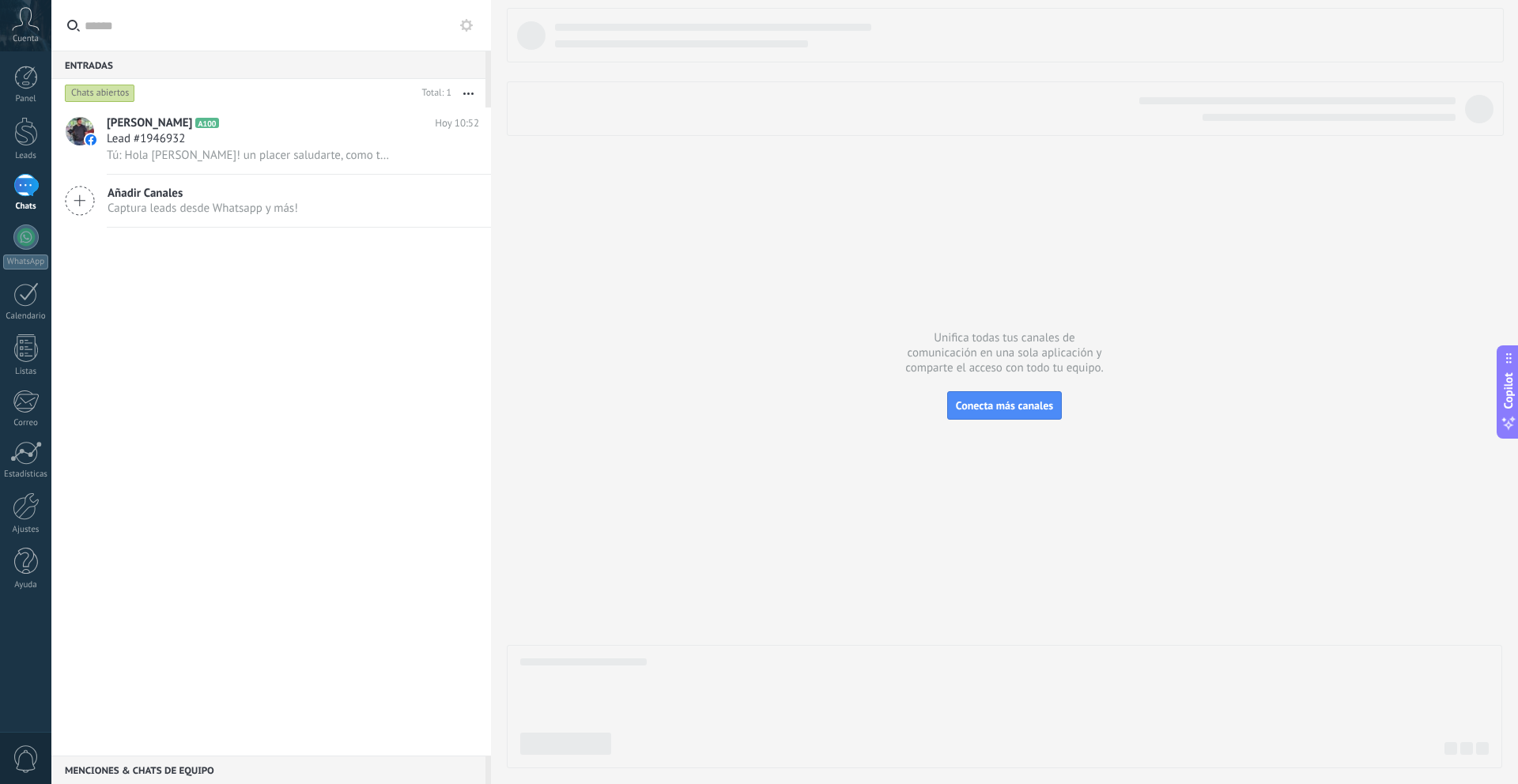
click at [110, 92] on div "Chats abiertos" at bounding box center [100, 93] width 70 height 19
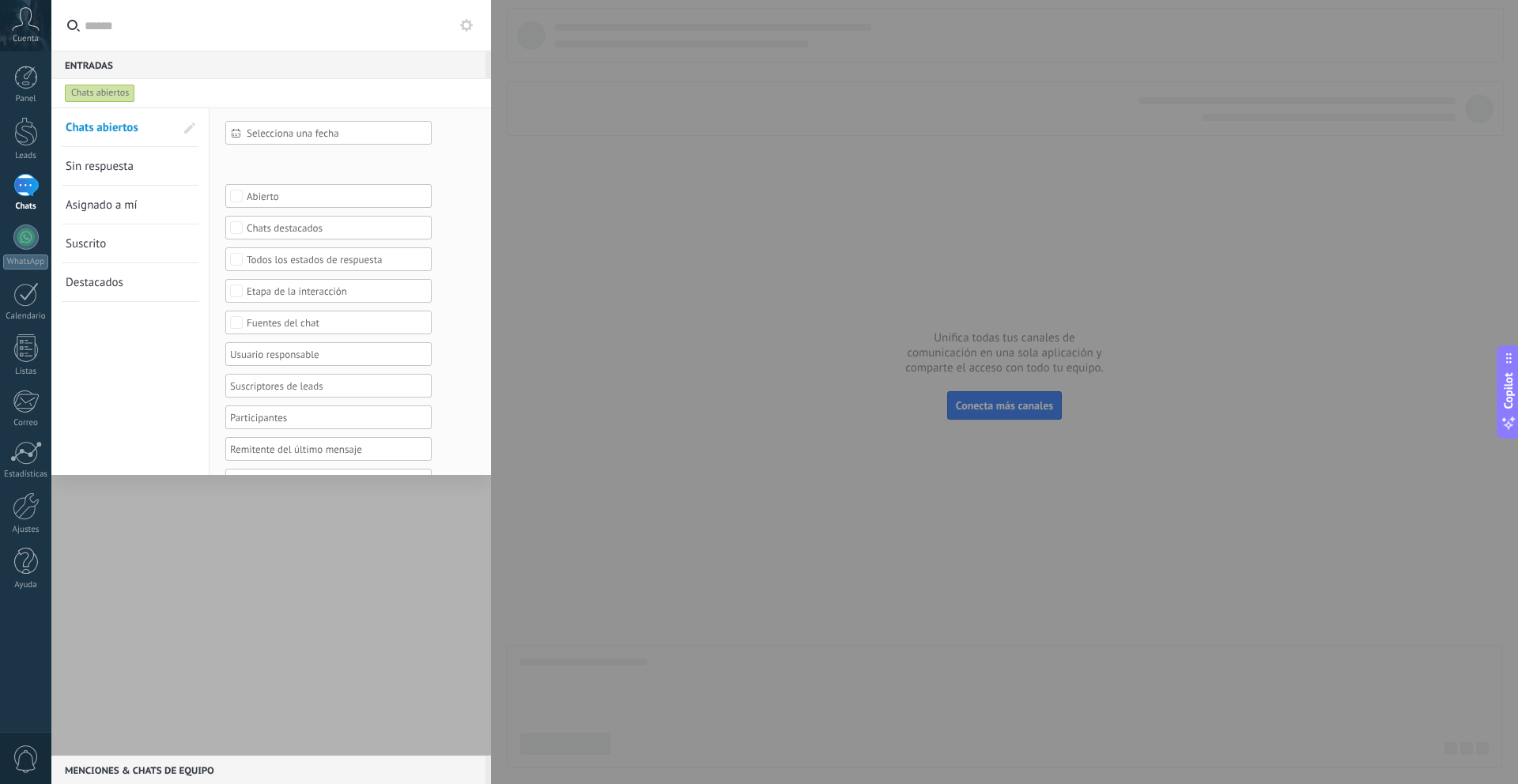
click at [110, 92] on div "Chats abiertos" at bounding box center [100, 93] width 70 height 19
click at [202, 26] on input "text" at bounding box center [280, 25] width 391 height 50
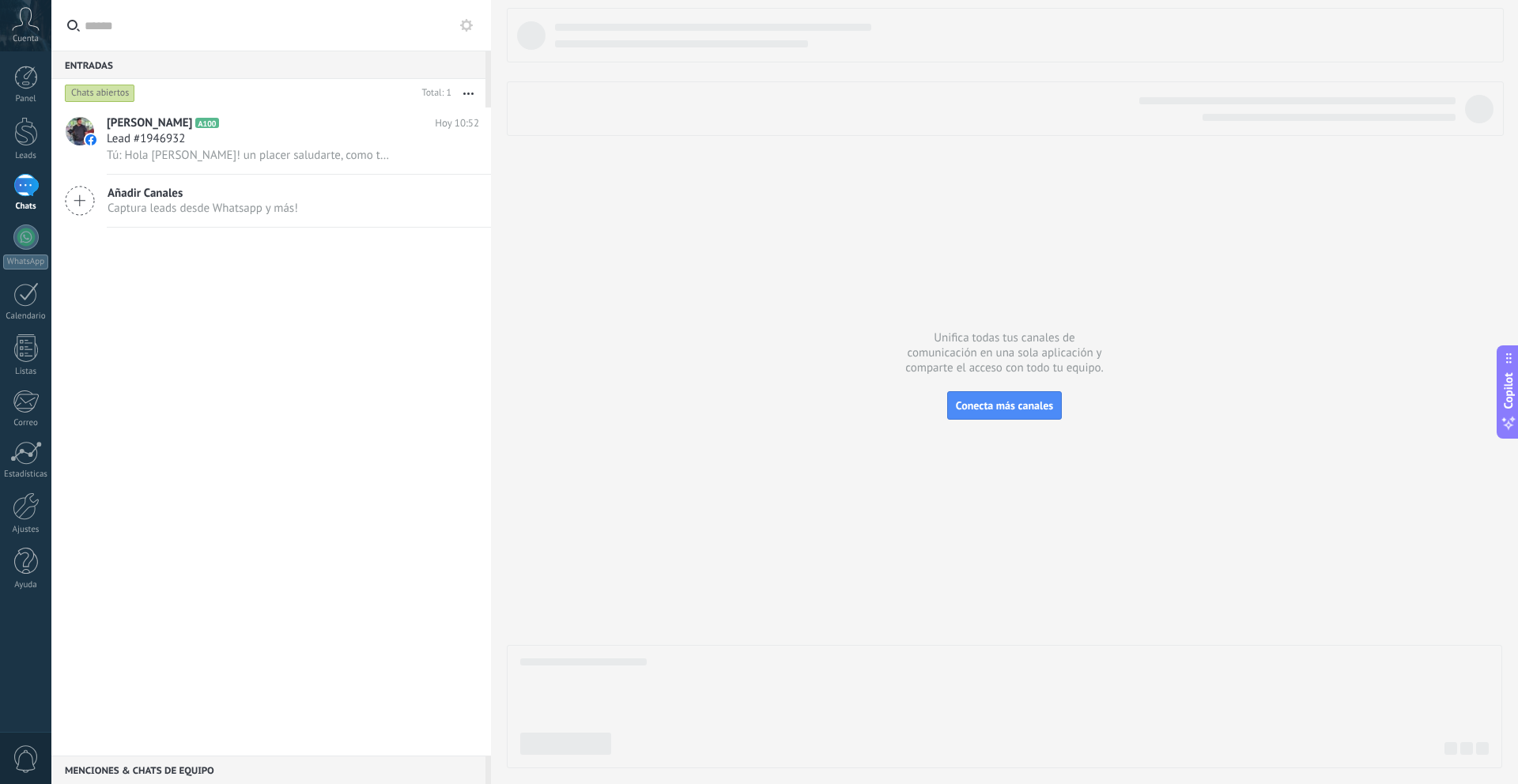
click at [98, 98] on div "Chats abiertos" at bounding box center [100, 93] width 70 height 19
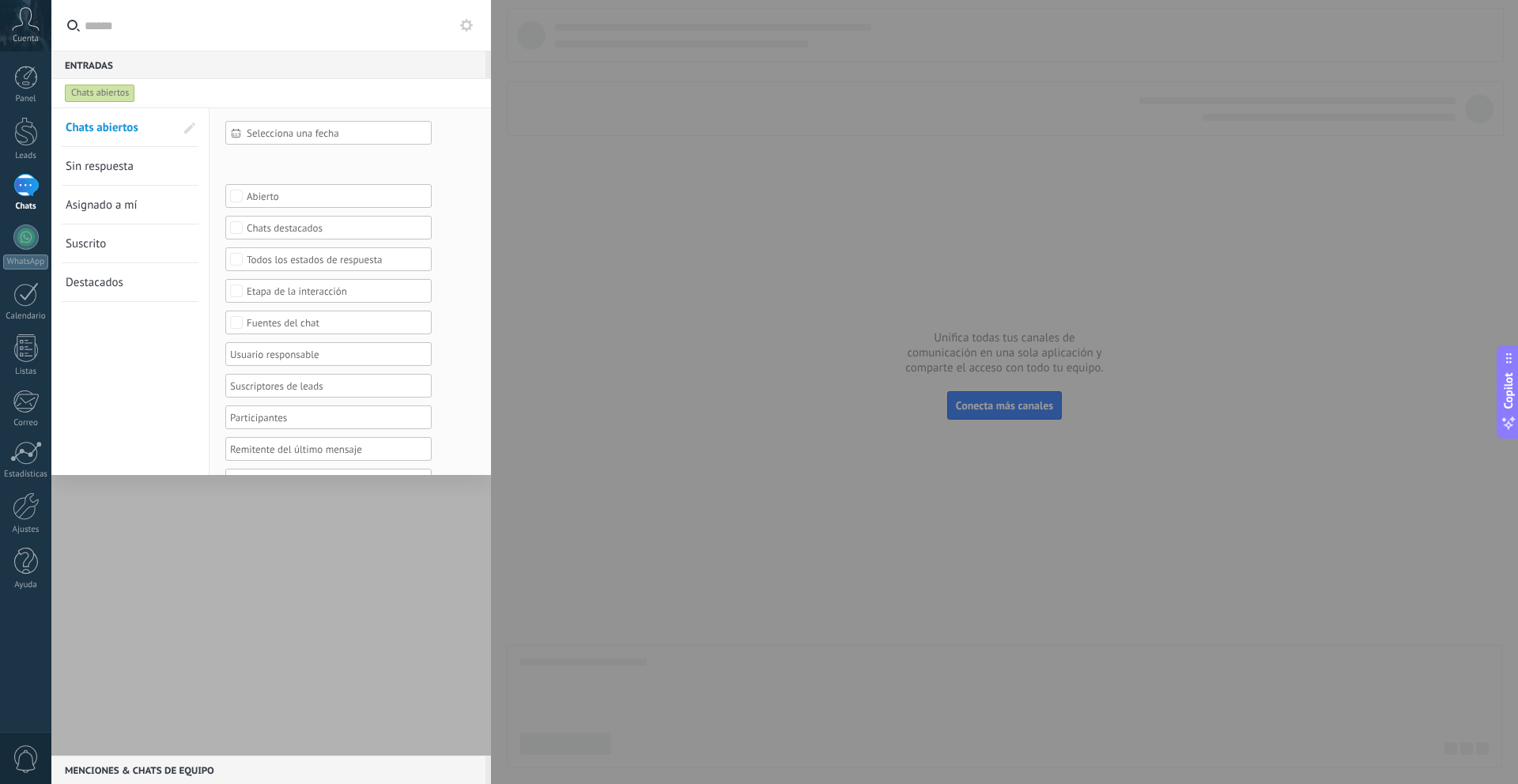
click at [206, 65] on div "Entradas 0" at bounding box center [268, 64] width 434 height 28
click at [292, 82] on div "Chats abiertos" at bounding box center [256, 93] width 390 height 28
click at [348, 24] on input "text" at bounding box center [280, 25] width 391 height 50
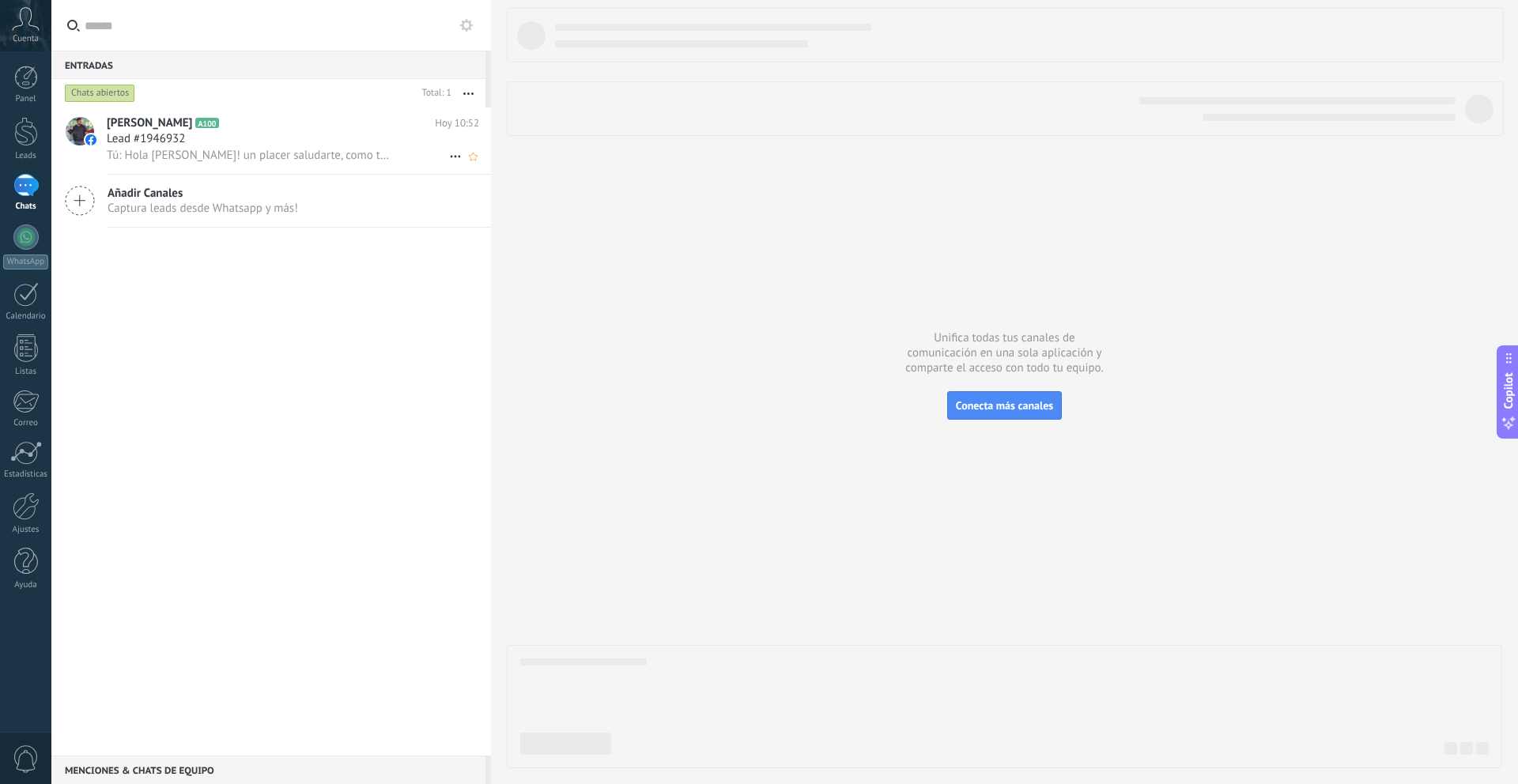
click at [454, 156] on use at bounding box center [455, 157] width 11 height 3
click at [355, 341] on div at bounding box center [759, 392] width 1518 height 784
click at [464, 93] on use "button" at bounding box center [468, 93] width 11 height 3
click at [380, 32] on input "text" at bounding box center [280, 25] width 391 height 50
click at [467, 28] on use at bounding box center [466, 26] width 12 height 12
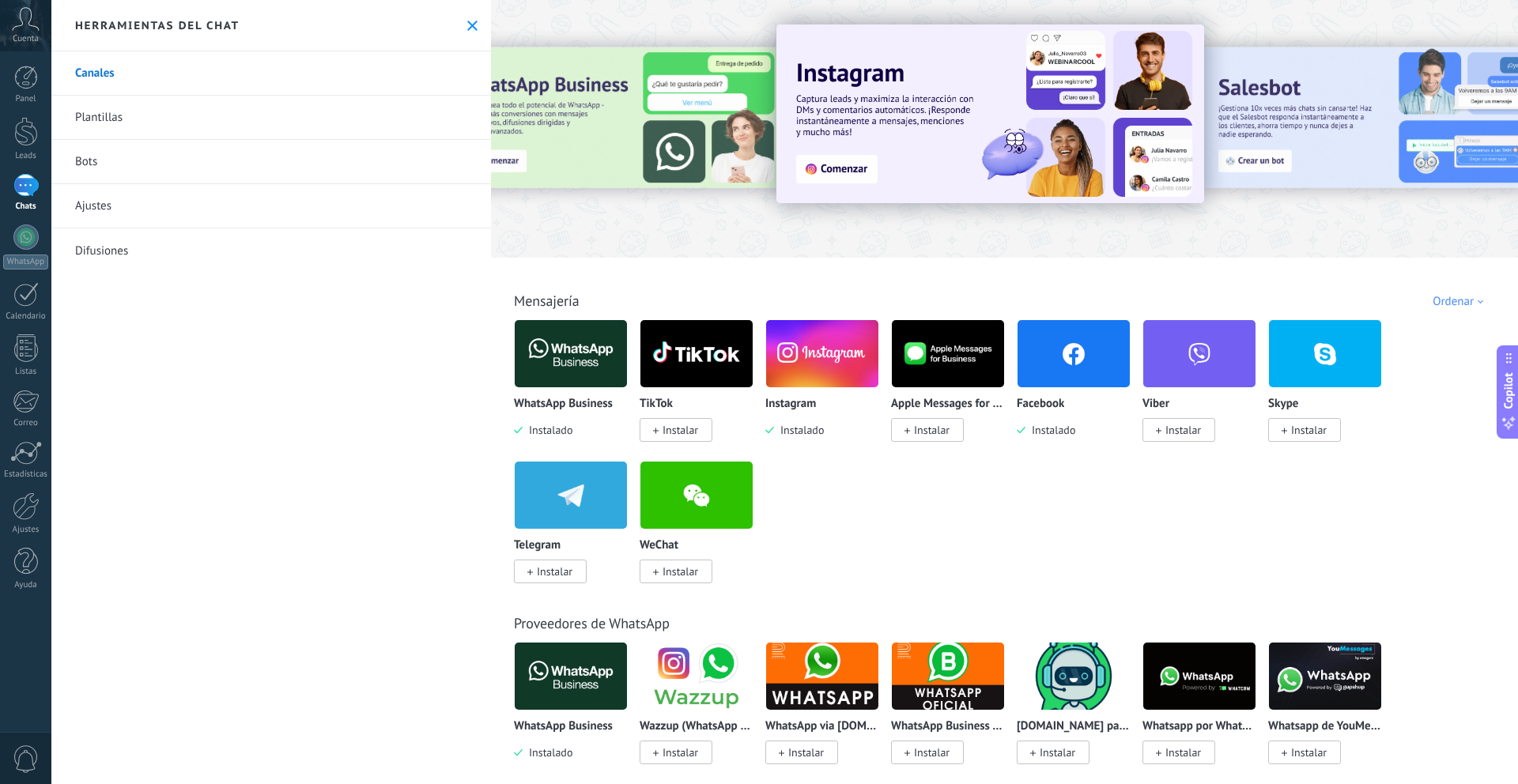
click at [121, 204] on link "Ajustes" at bounding box center [271, 206] width 440 height 44
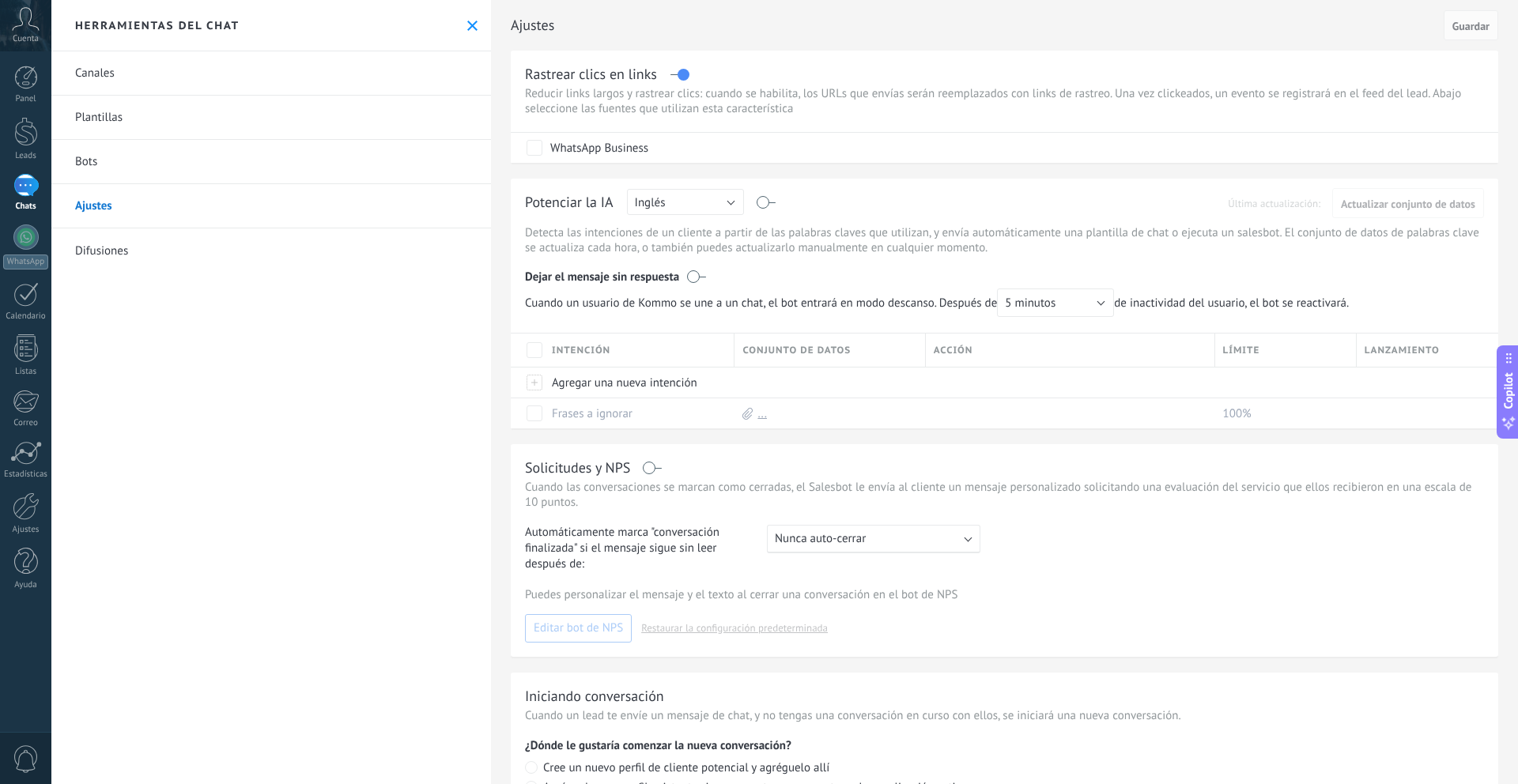
click at [120, 113] on link "Plantillas" at bounding box center [271, 118] width 440 height 44
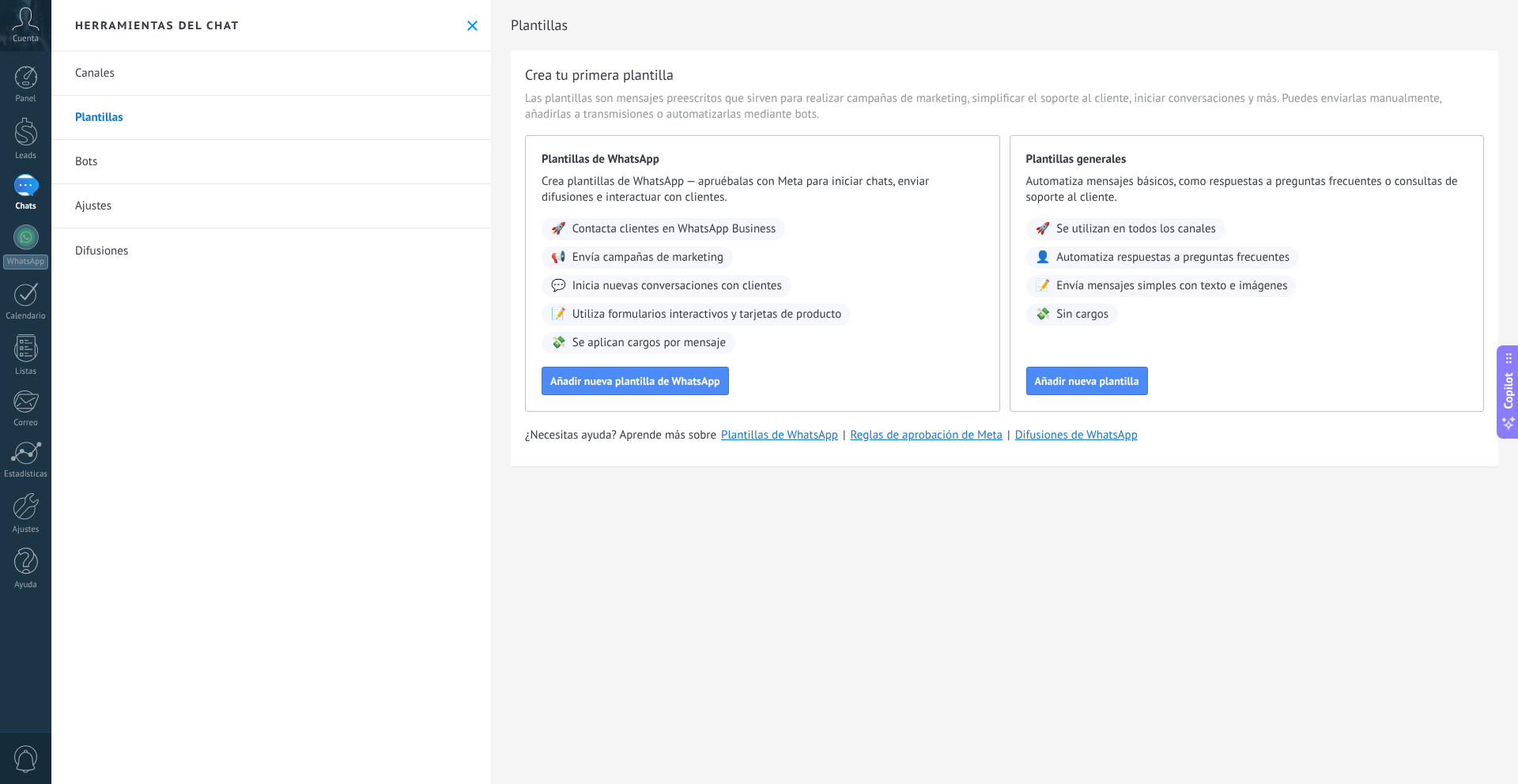
click at [126, 67] on link "Canales" at bounding box center [271, 73] width 440 height 44
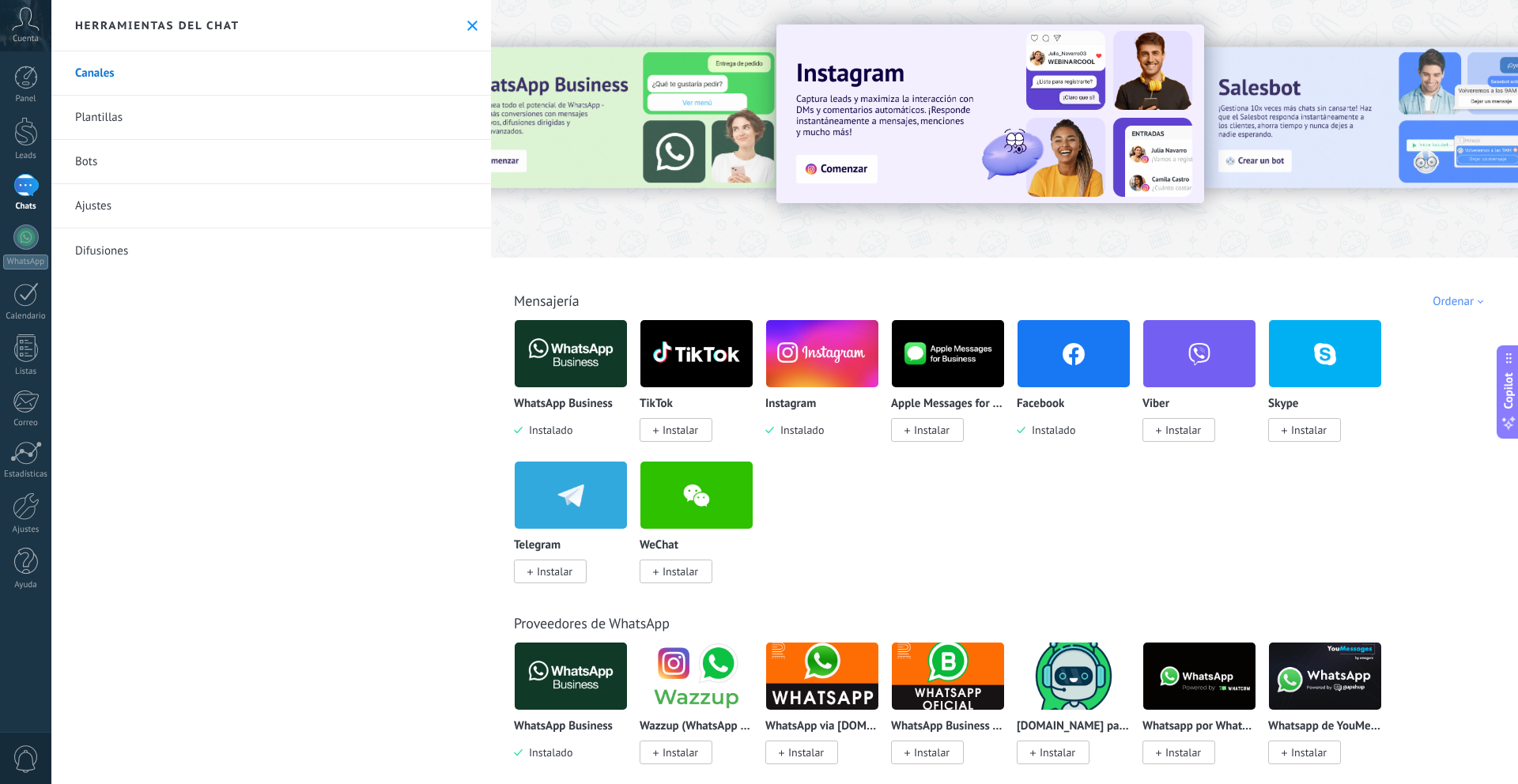
click at [469, 25] on icon at bounding box center [473, 26] width 11 height 11
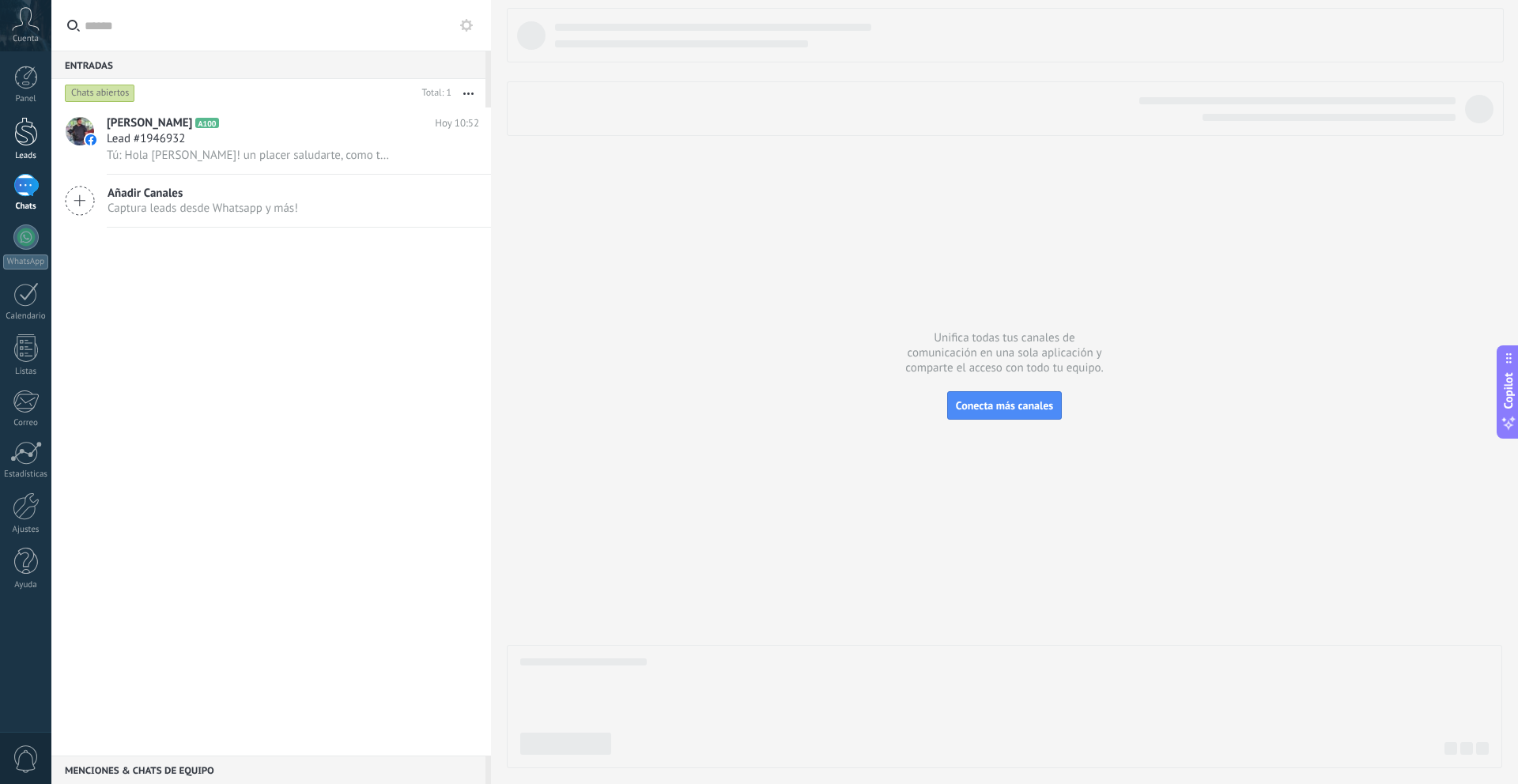
click at [24, 150] on link "Leads" at bounding box center [26, 139] width 51 height 44
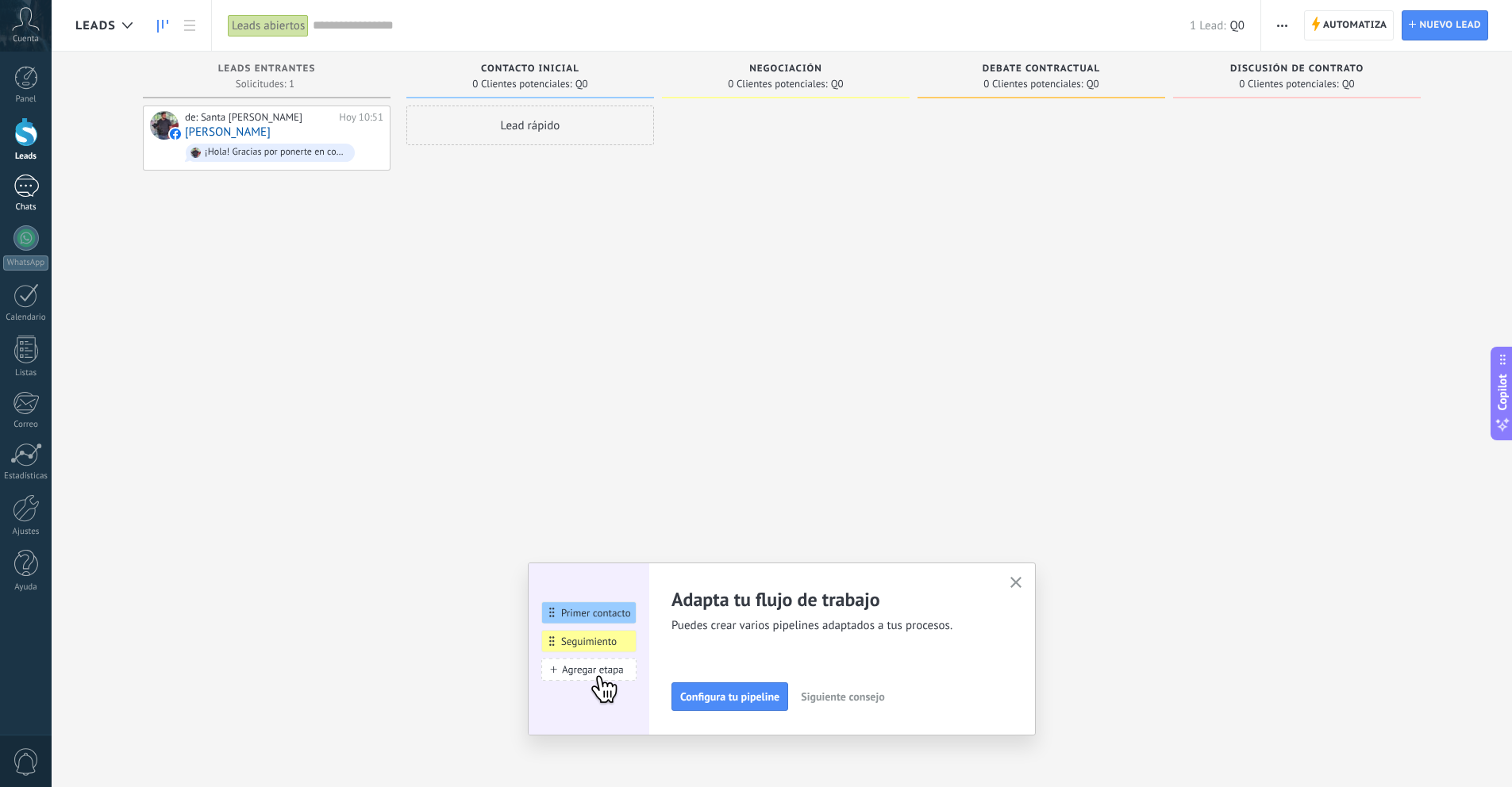
click at [26, 198] on link "1 Chats" at bounding box center [26, 193] width 51 height 38
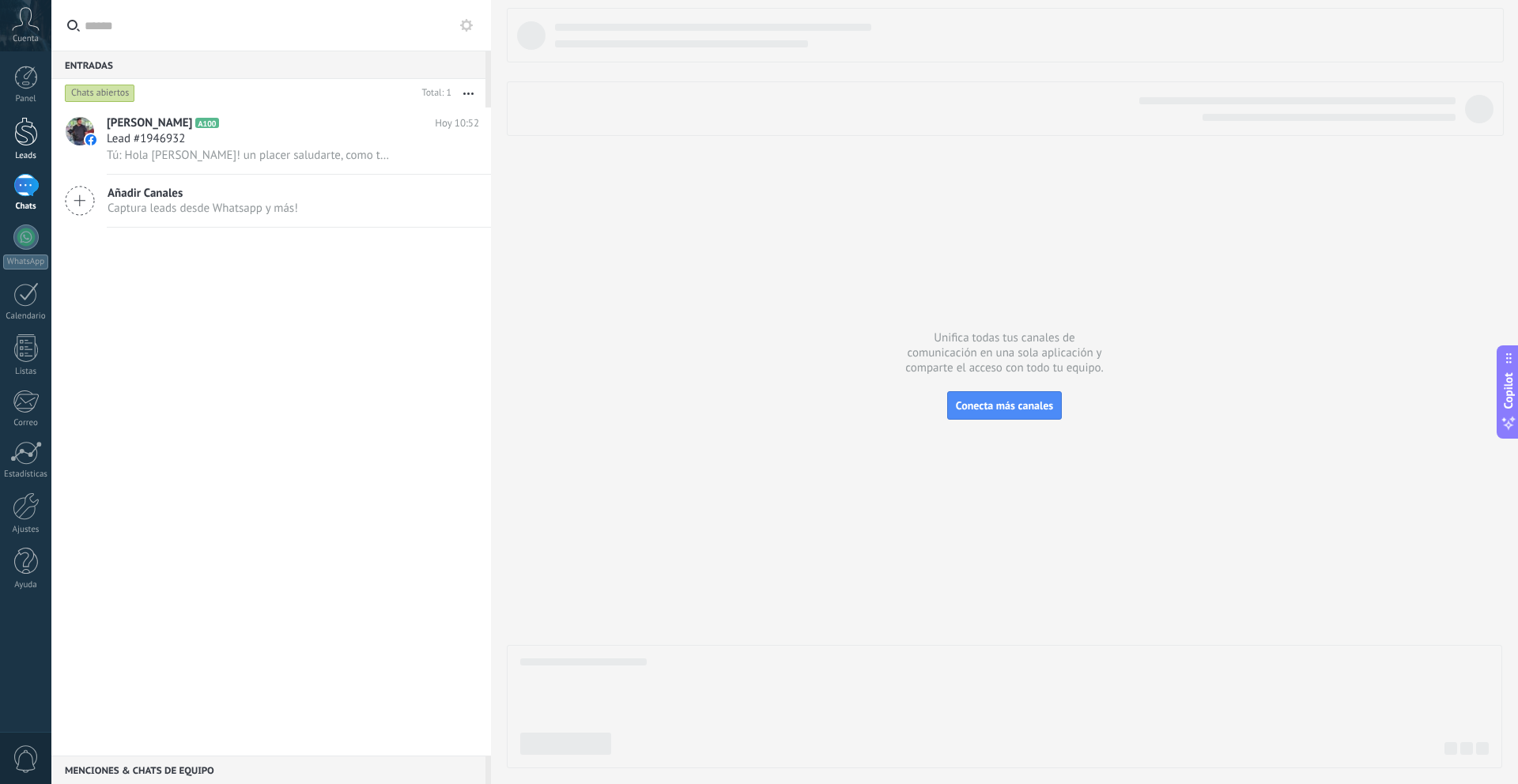
click at [29, 141] on div at bounding box center [26, 131] width 24 height 29
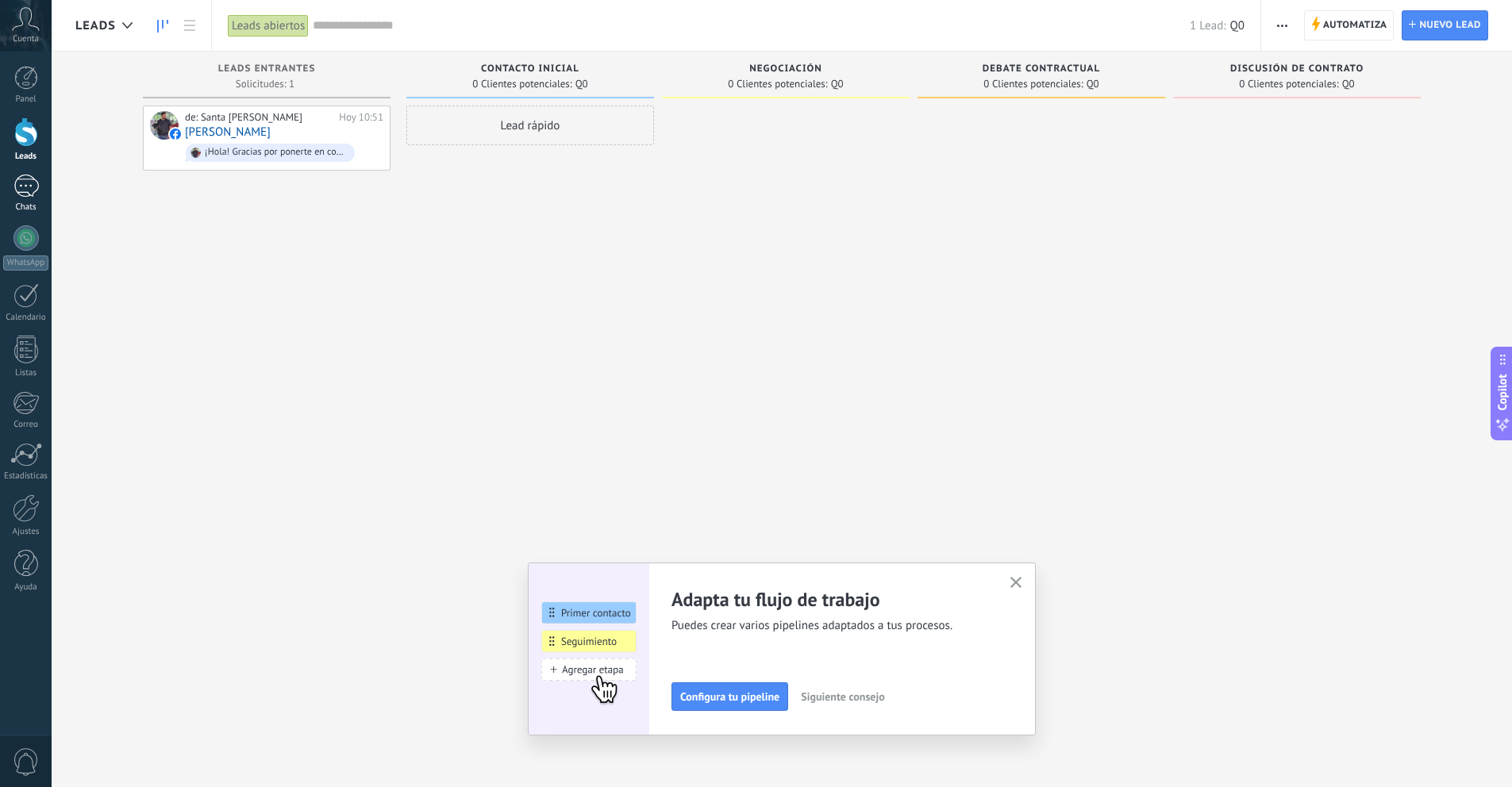
click at [24, 192] on div "1" at bounding box center [26, 186] width 26 height 23
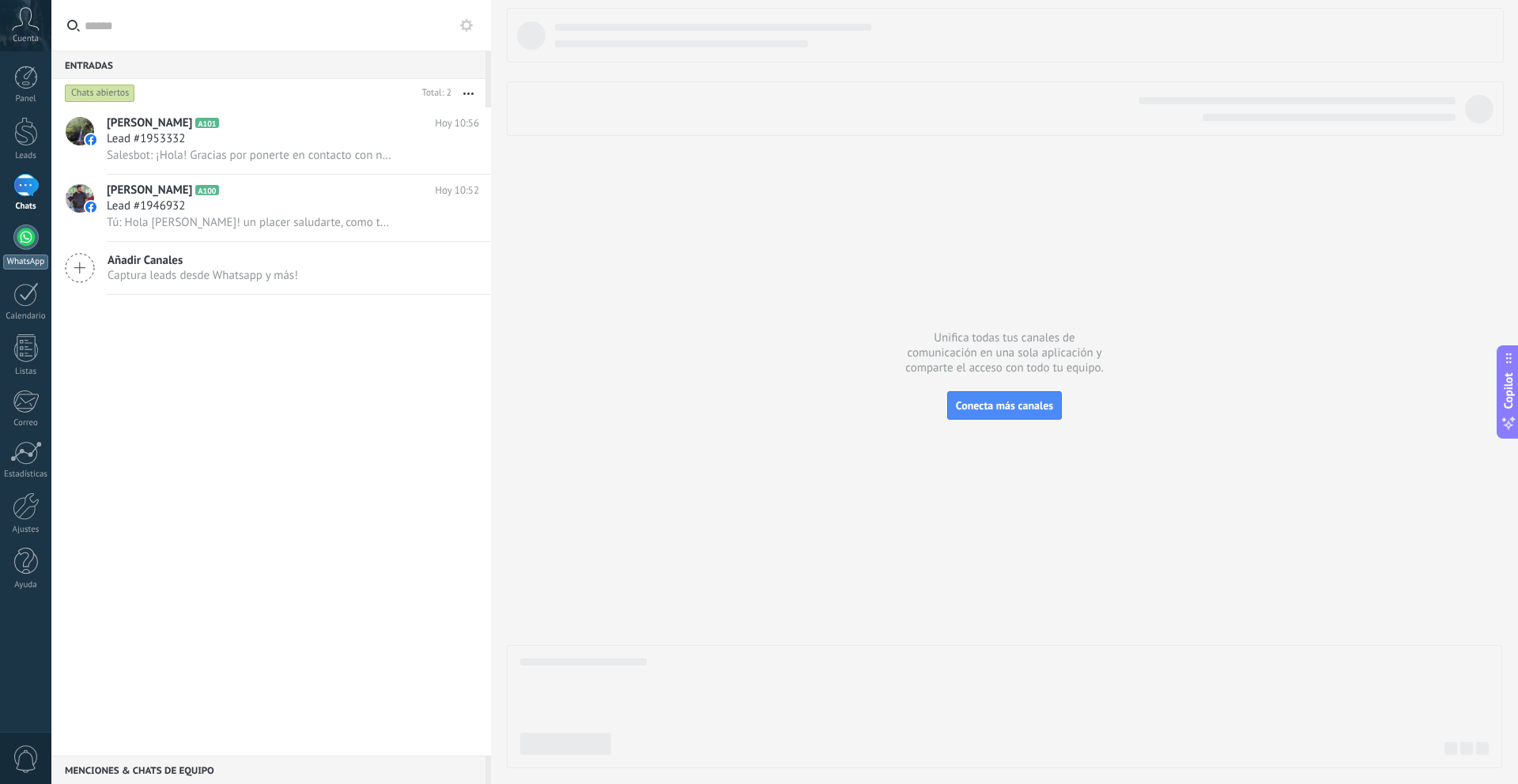
click at [27, 228] on div at bounding box center [26, 237] width 26 height 26
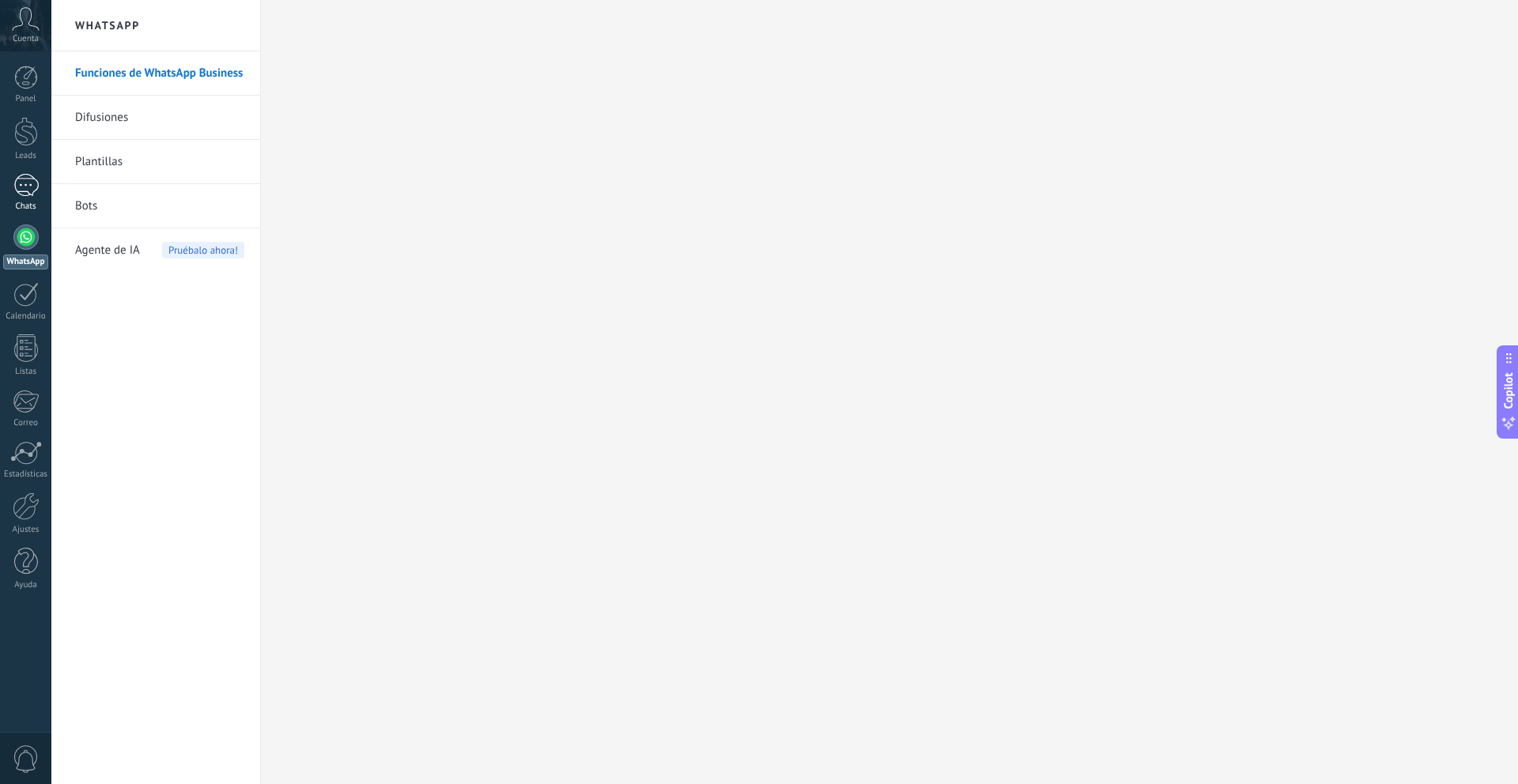
click at [29, 193] on div "1" at bounding box center [26, 186] width 26 height 23
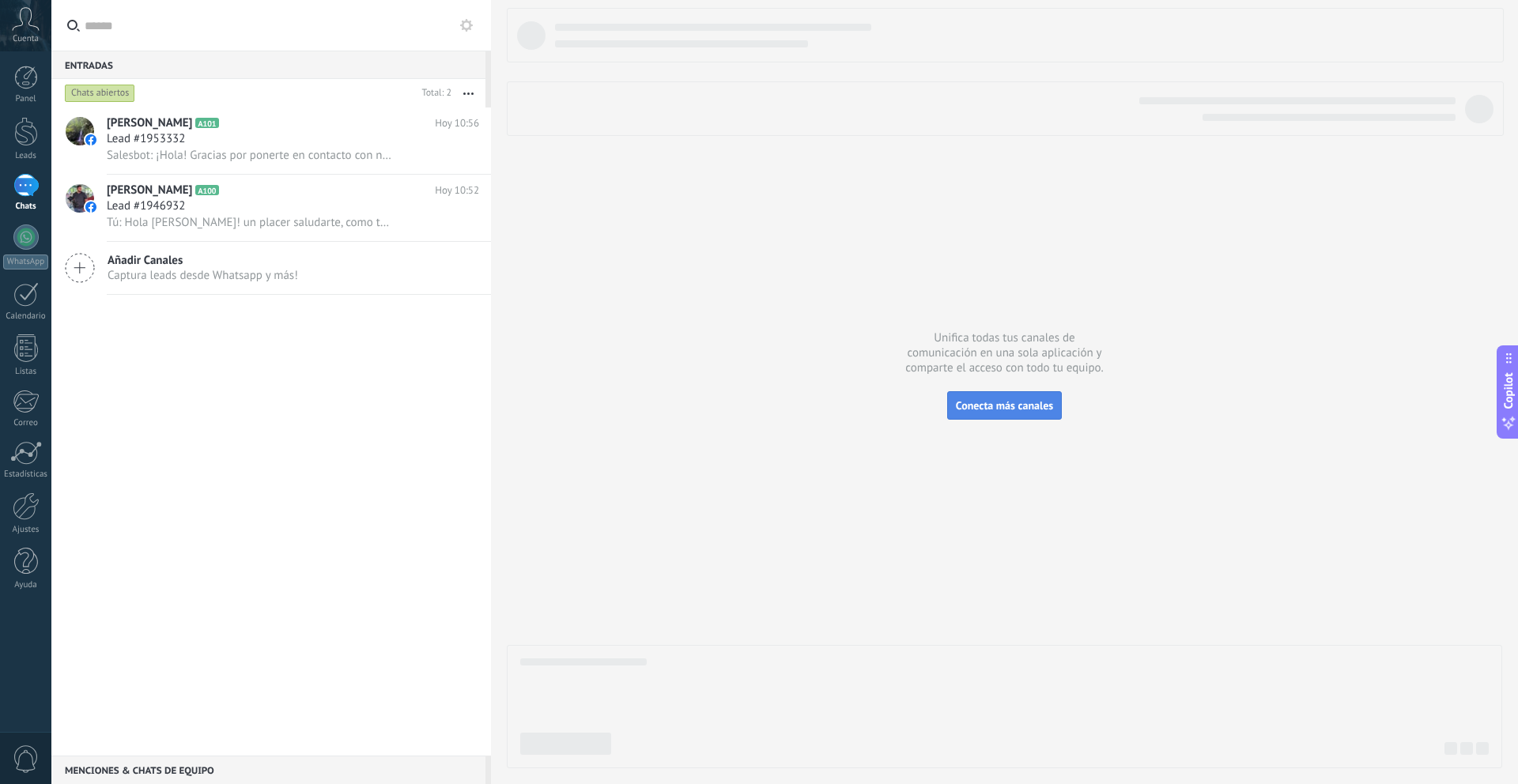
click at [1033, 404] on span "Conecta más canales" at bounding box center [1004, 406] width 98 height 14
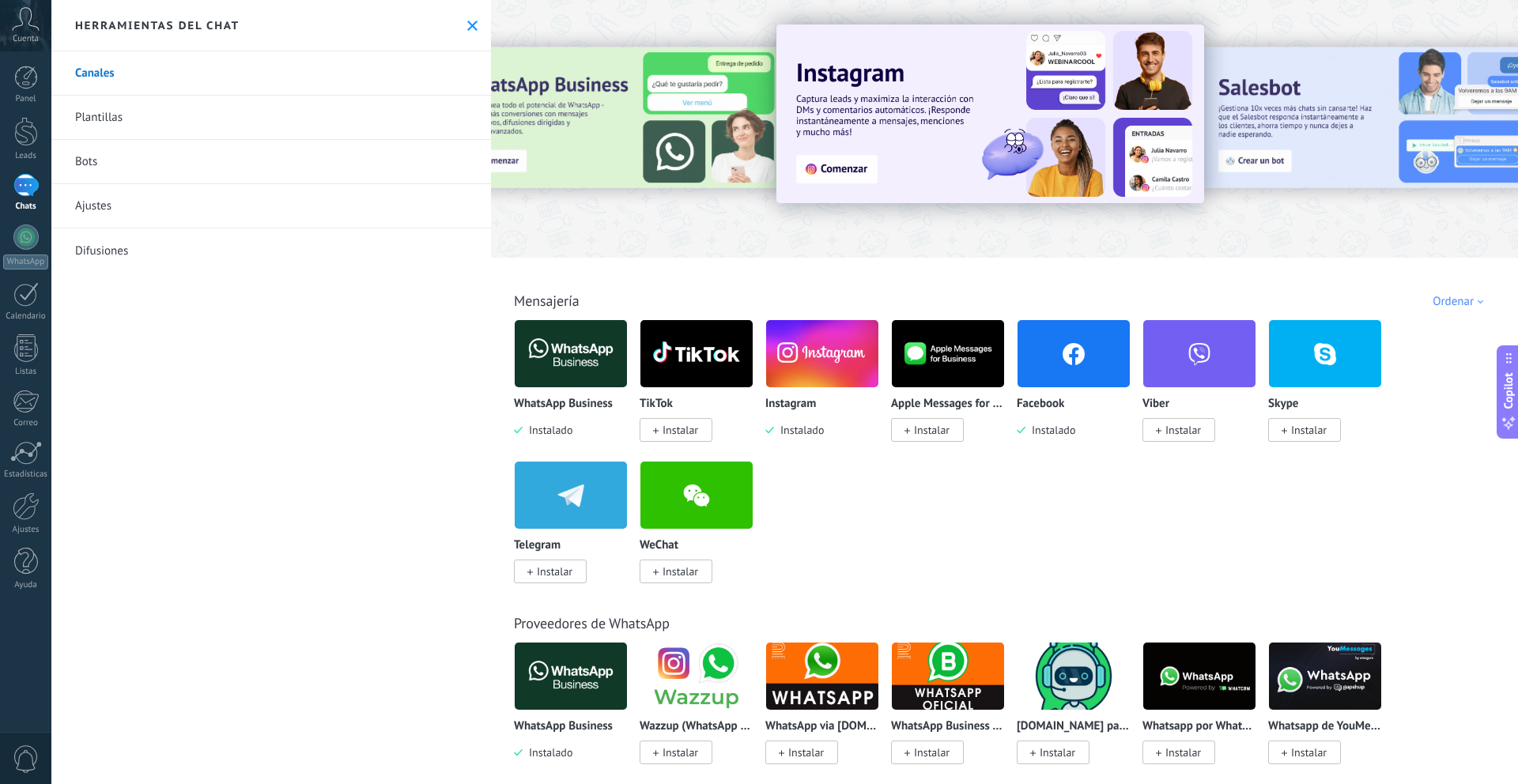
click at [814, 374] on img at bounding box center [823, 353] width 113 height 77
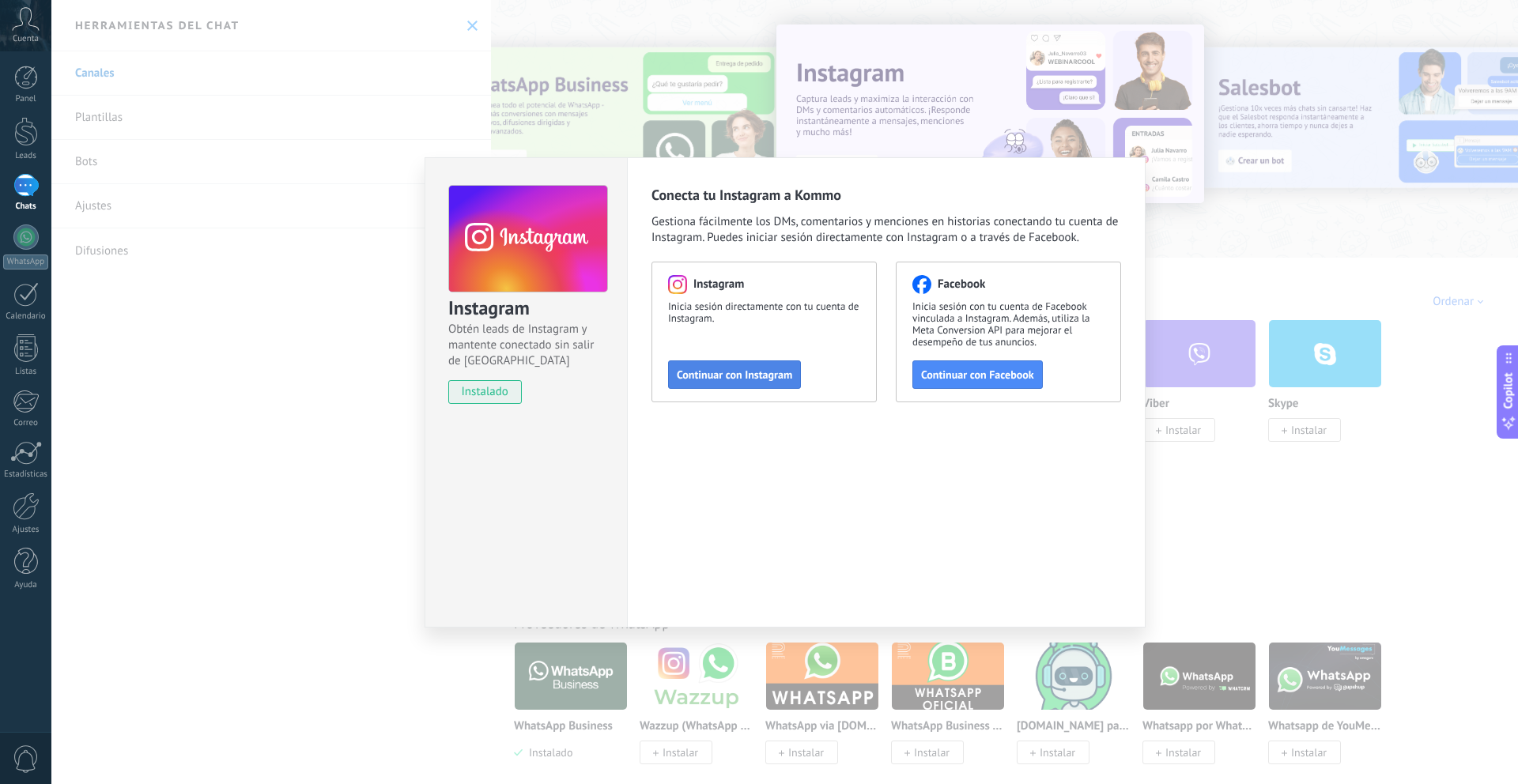
click at [737, 380] on span "Continuar con Instagram" at bounding box center [734, 375] width 115 height 11
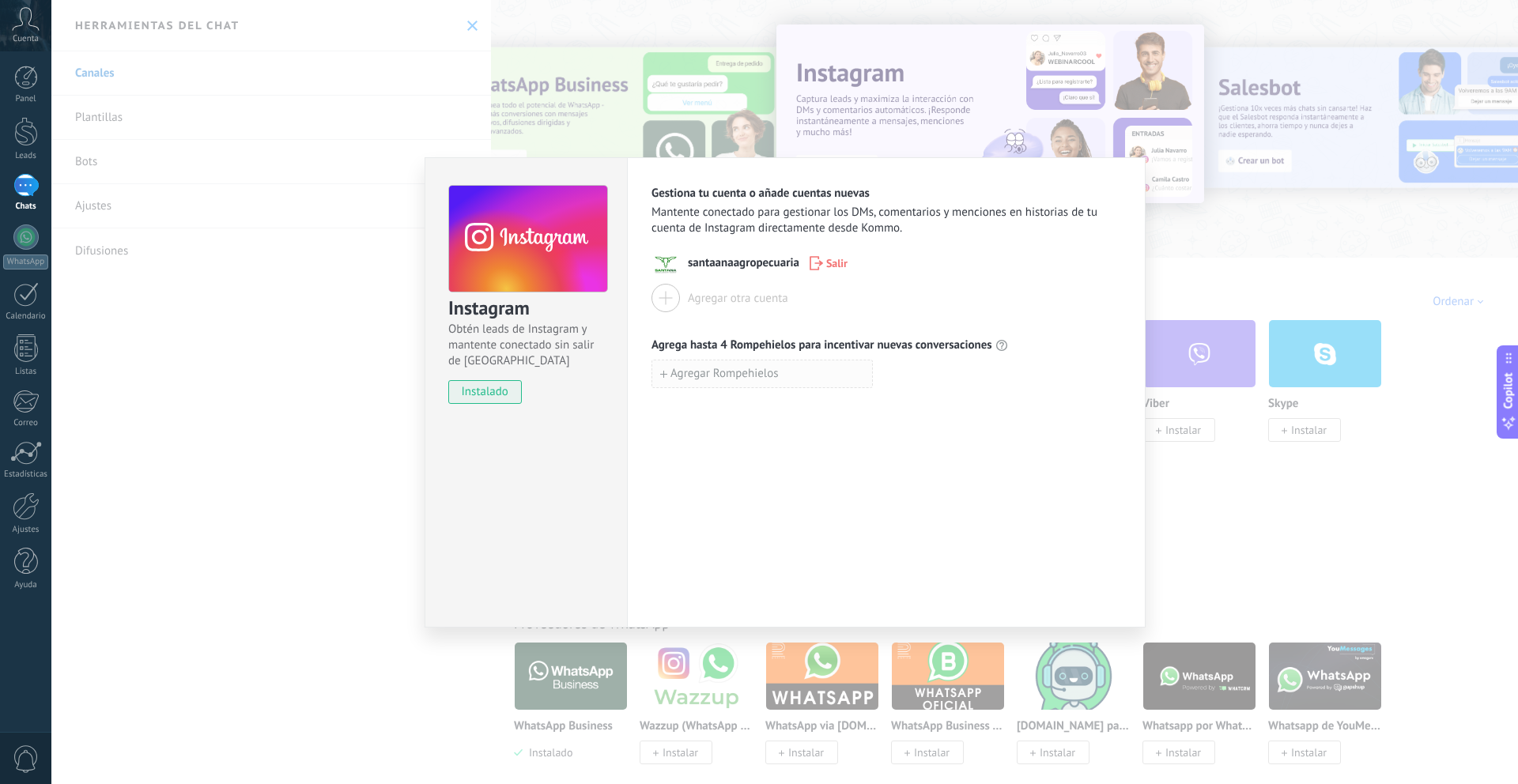
click at [827, 379] on button "Agregar Rompehielos" at bounding box center [762, 374] width 222 height 28
click at [847, 486] on div "Gestiona tu cuenta o añade cuentas nuevas Mantente conectado para gestionar los…" at bounding box center [885, 392] width 518 height 471
click at [1260, 504] on div "Instagram Obtén leads de Instagram y mantente conectado sin salir de Kommo inst…" at bounding box center [784, 392] width 1467 height 784
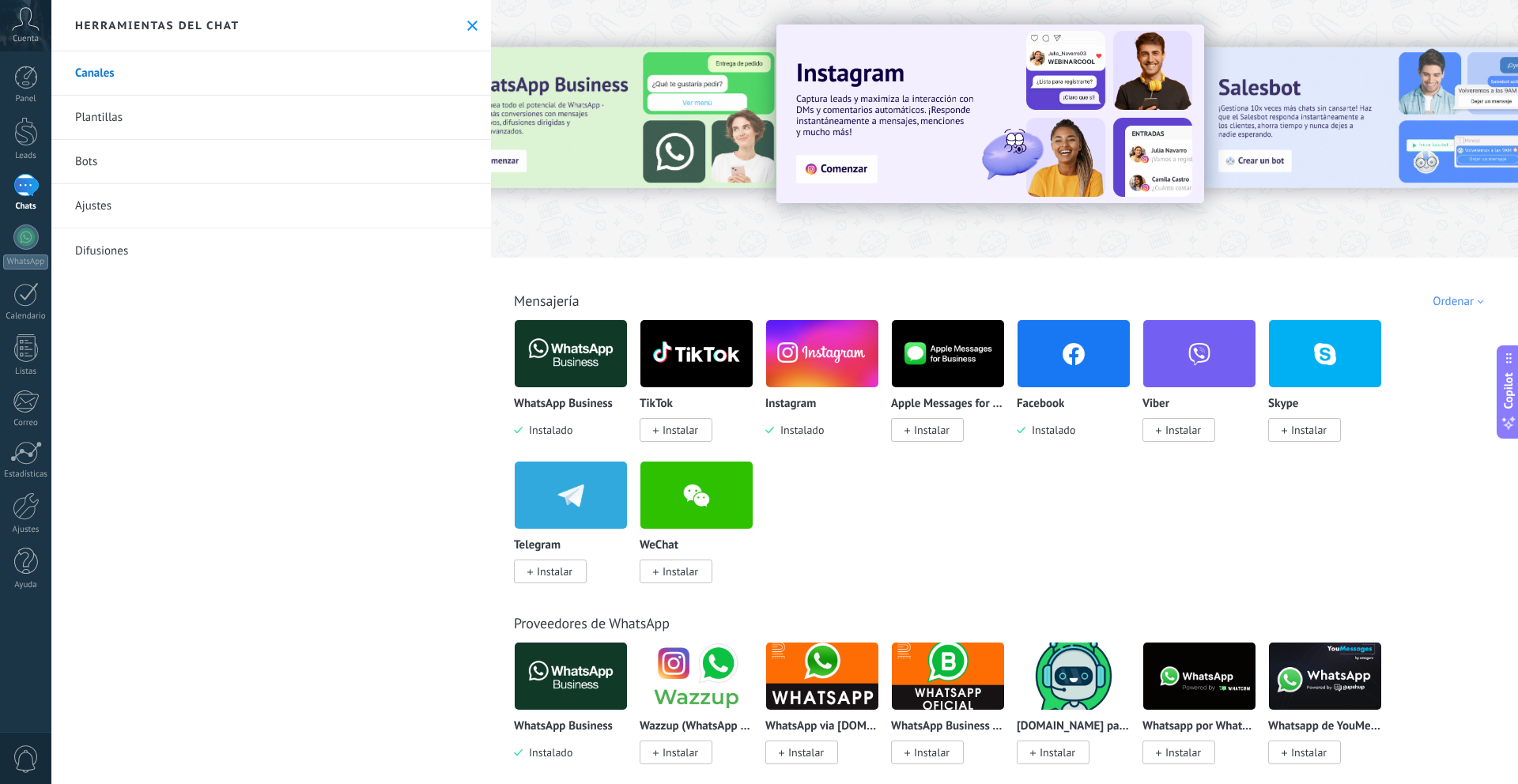
click at [34, 197] on div "1" at bounding box center [26, 186] width 26 height 23
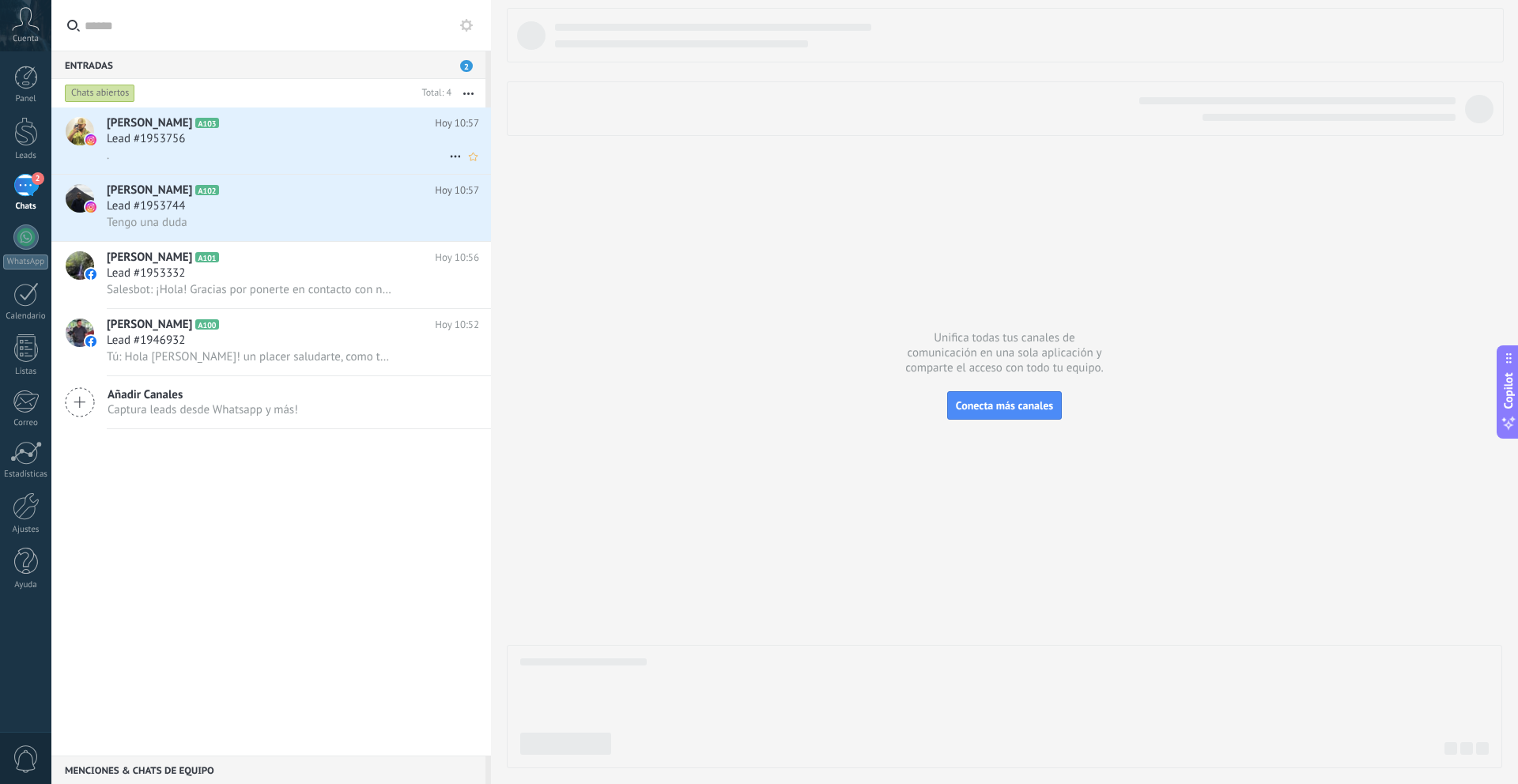
click at [195, 156] on div "." at bounding box center [292, 155] width 372 height 17
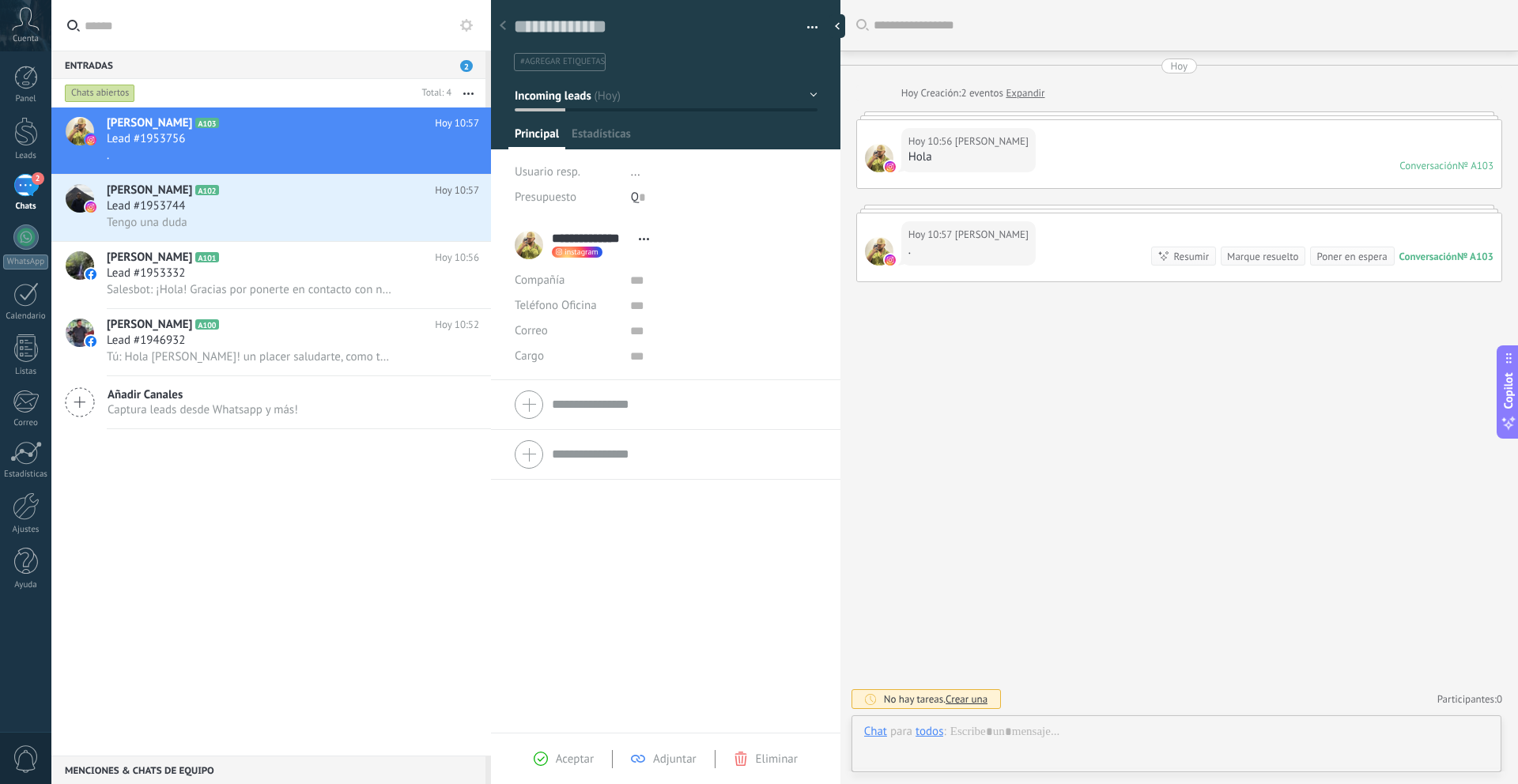
scroll to position [24, 0]
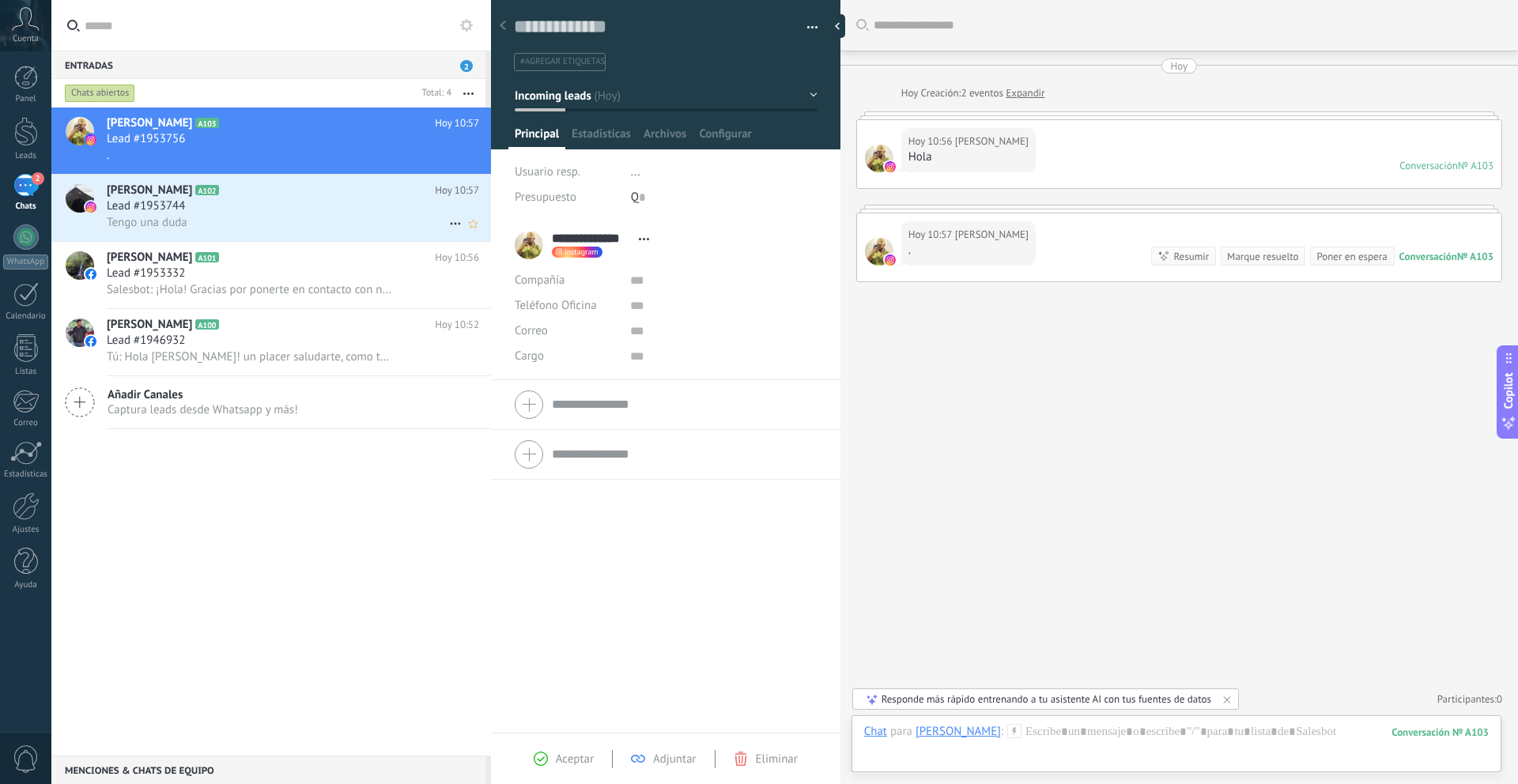
click at [246, 201] on div "Lead #1953744" at bounding box center [292, 207] width 372 height 16
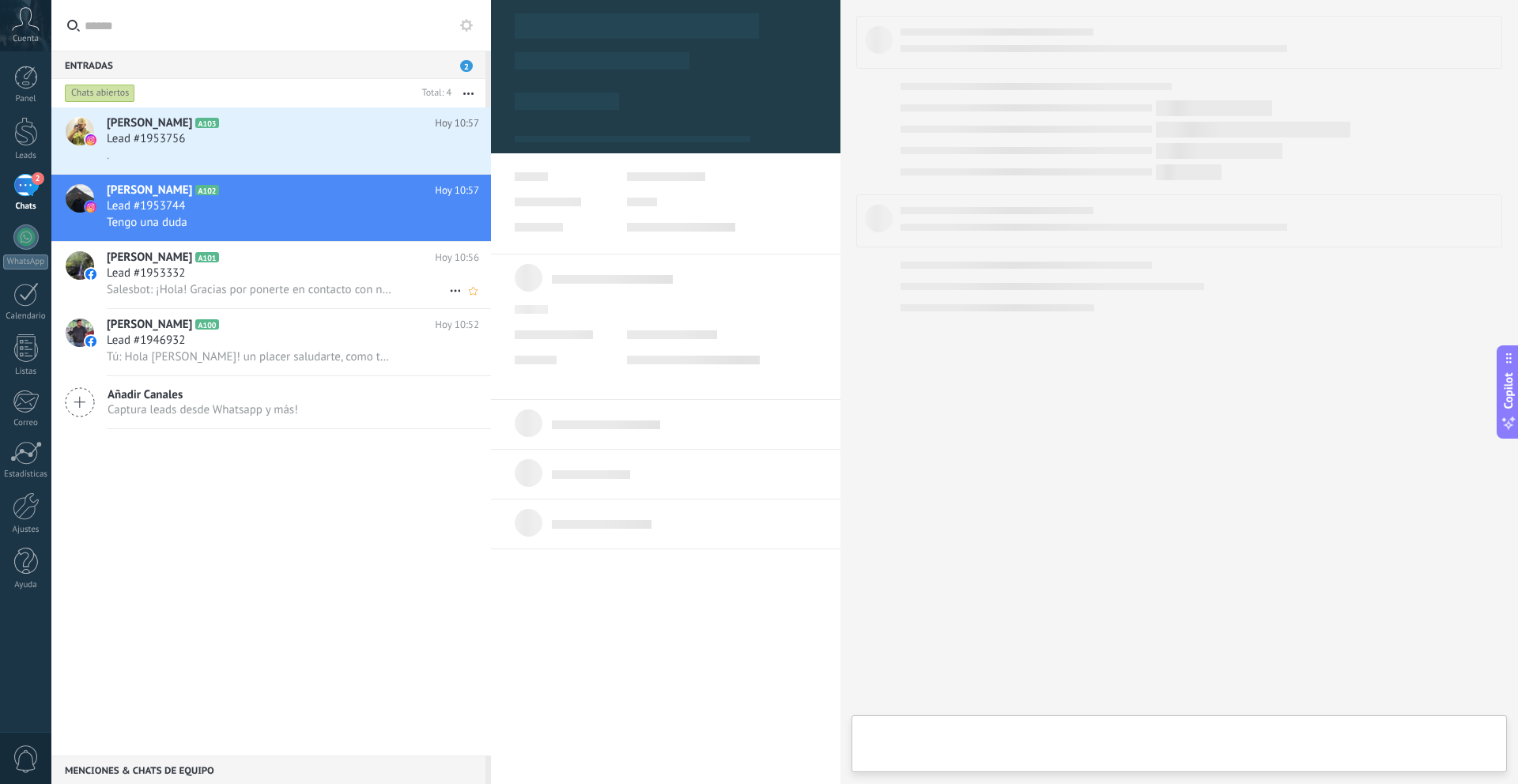
type textarea "**********"
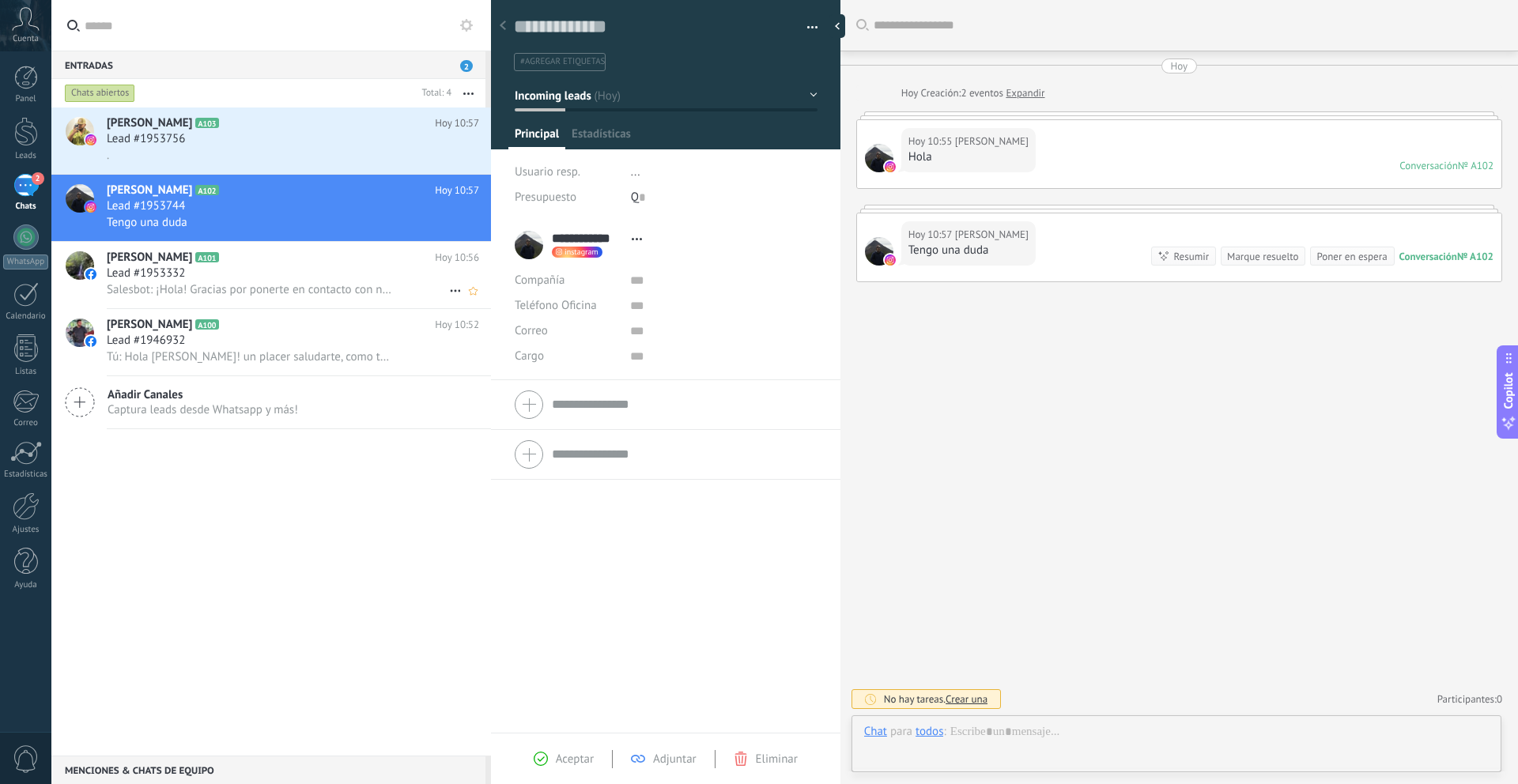
scroll to position [24, 0]
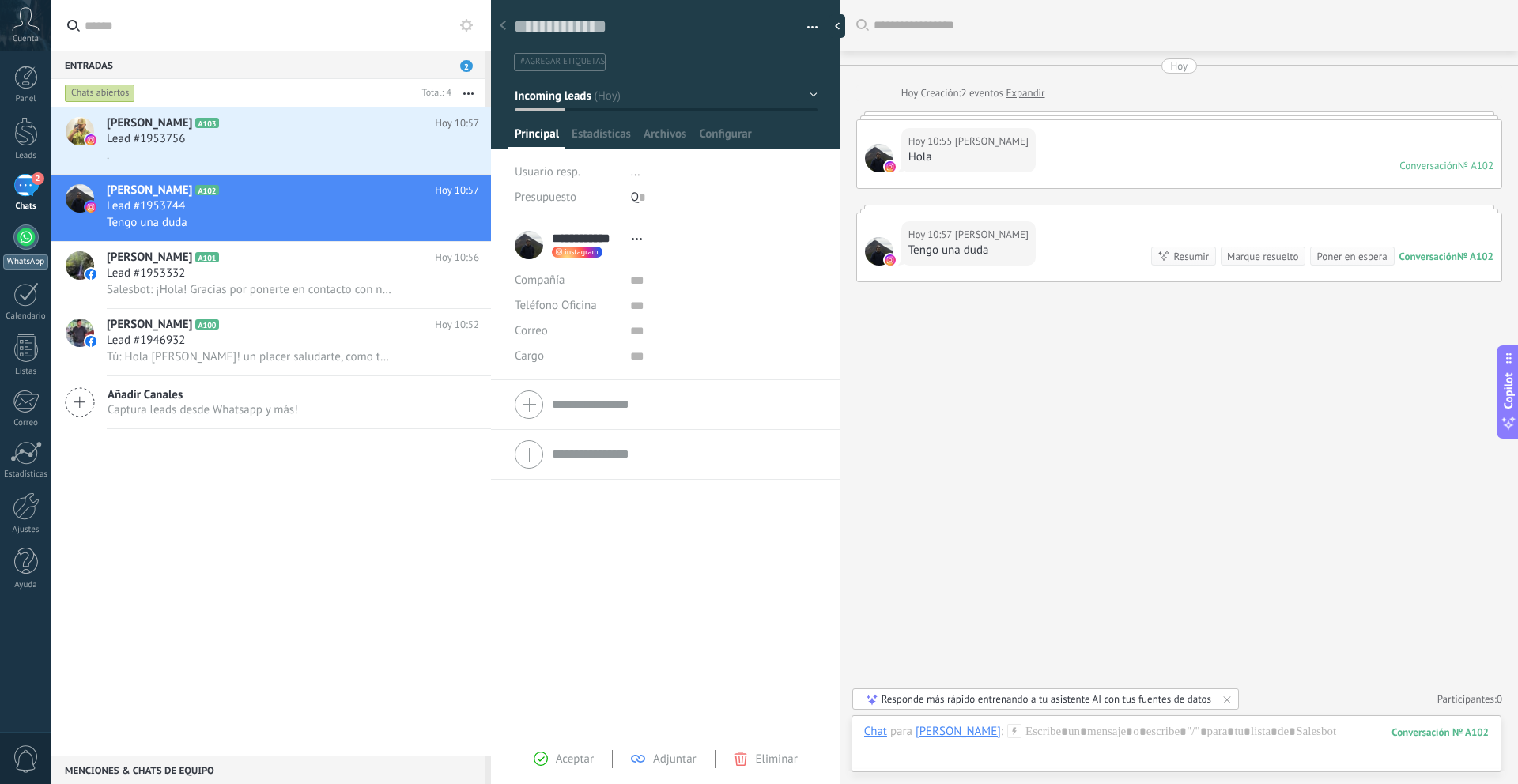
click at [33, 238] on div at bounding box center [26, 237] width 26 height 26
